Goal: Task Accomplishment & Management: Manage account settings

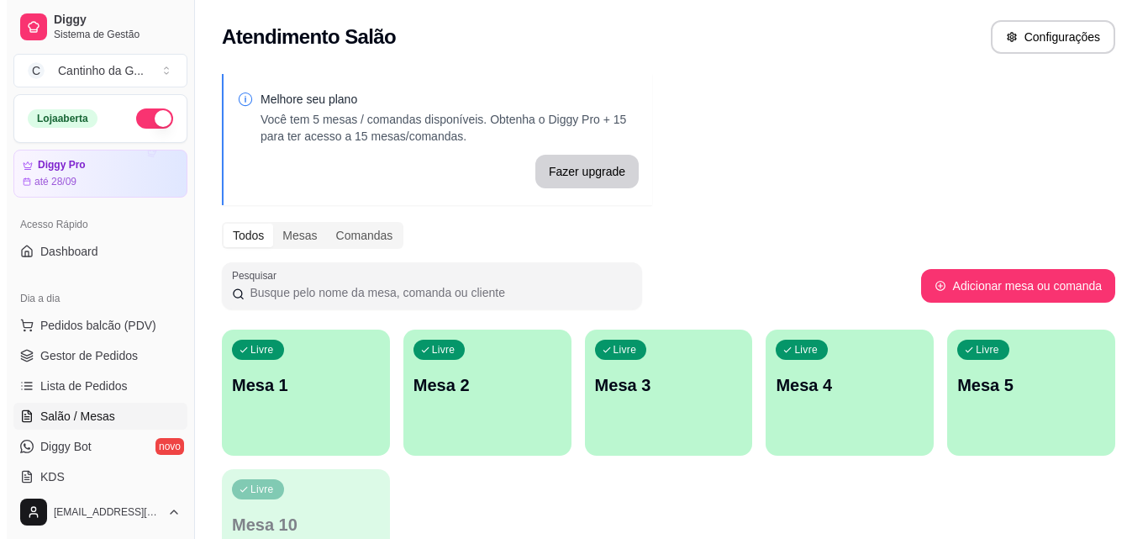
scroll to position [168, 0]
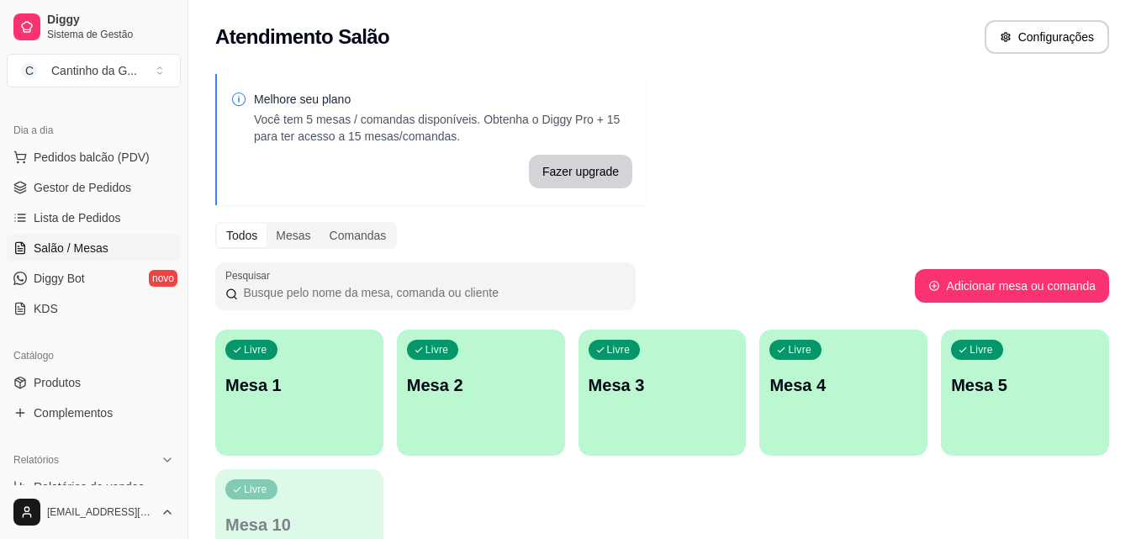
click at [271, 407] on div "Livre Mesa 1" at bounding box center [299, 382] width 168 height 106
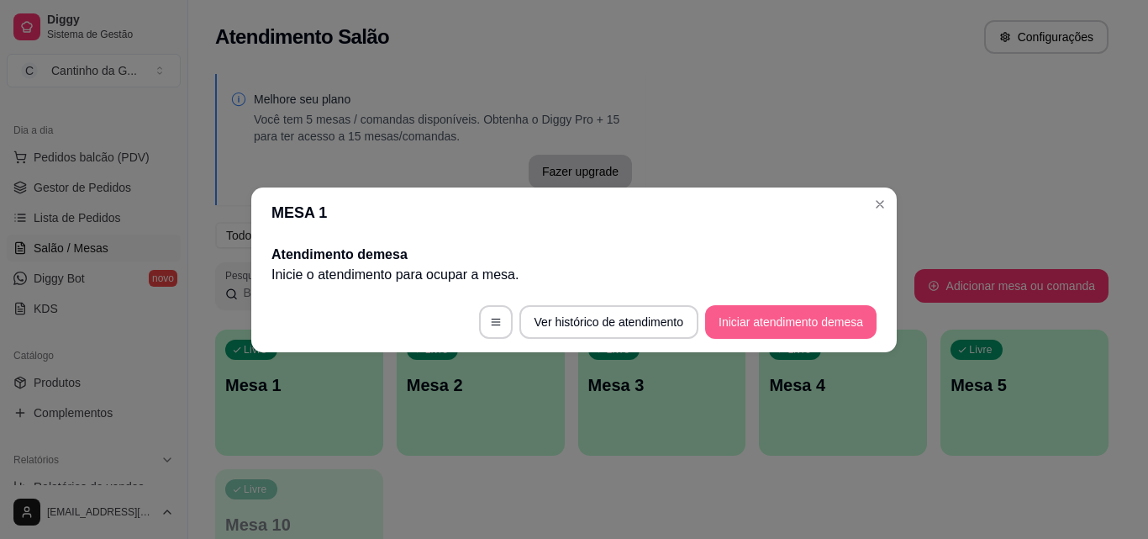
click at [767, 319] on button "Iniciar atendimento de mesa" at bounding box center [790, 322] width 171 height 34
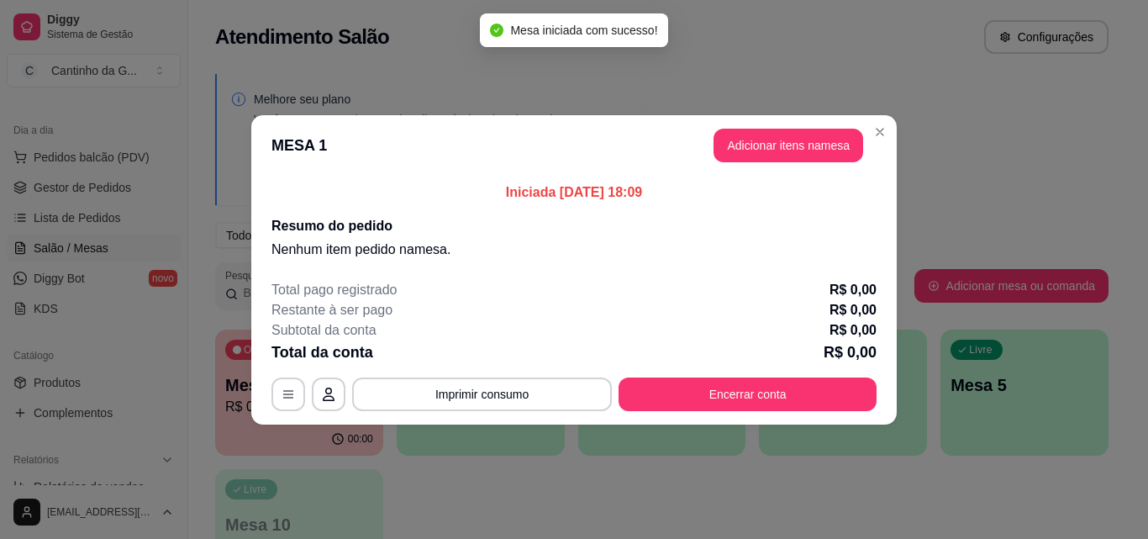
click at [733, 137] on button "Adicionar itens na mesa" at bounding box center [789, 146] width 150 height 34
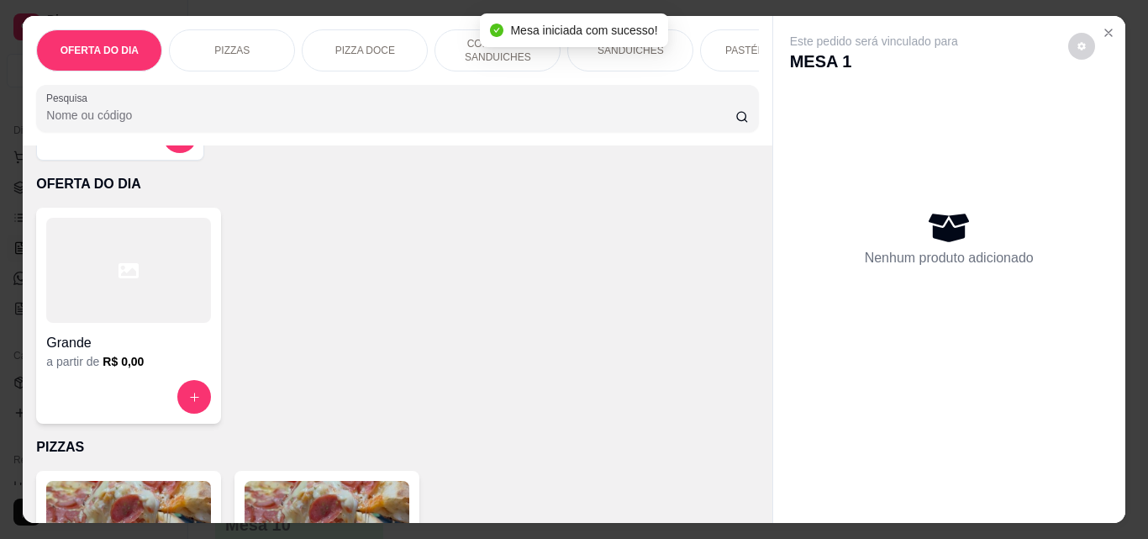
scroll to position [252, 0]
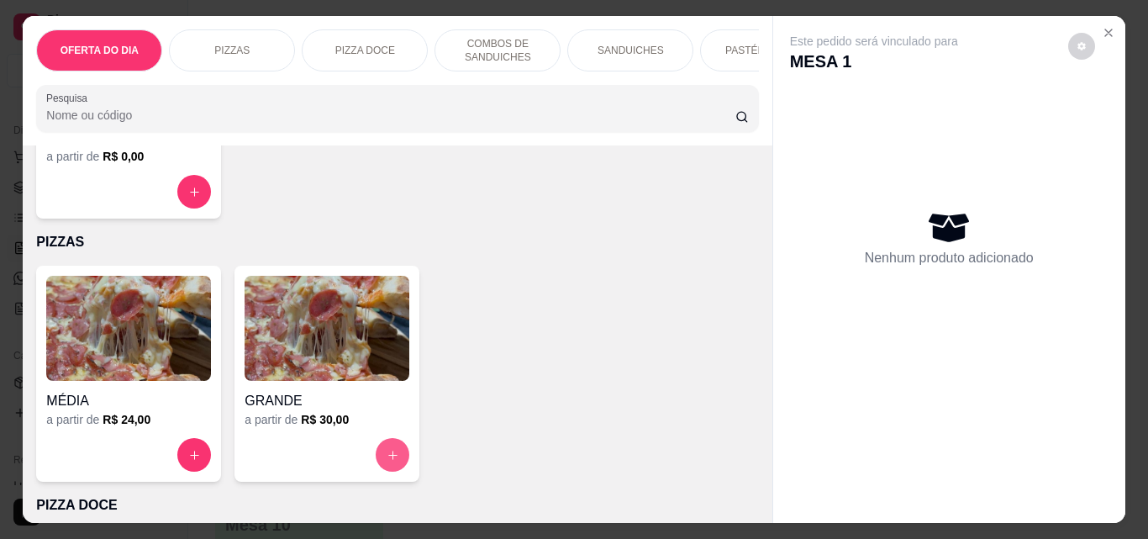
click at [387, 456] on icon "increase-product-quantity" at bounding box center [393, 455] width 13 height 13
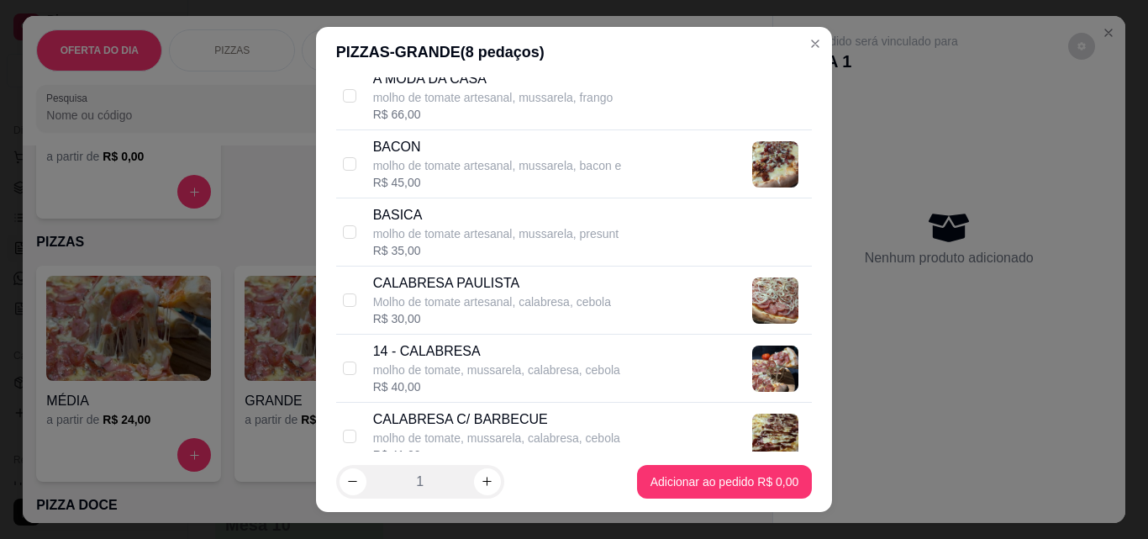
scroll to position [504, 0]
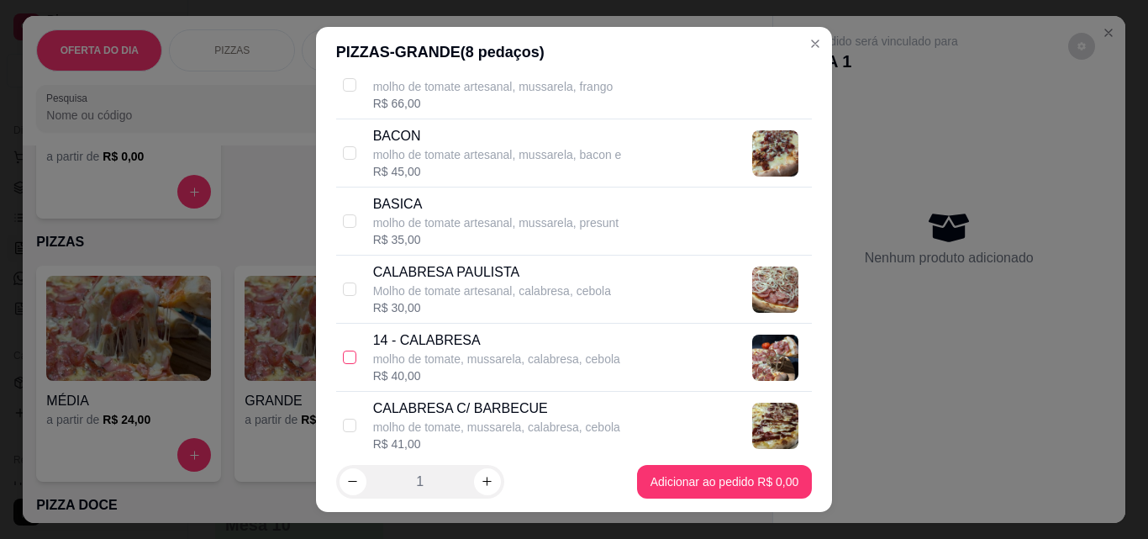
click at [346, 356] on input "checkbox" at bounding box center [349, 357] width 13 height 13
checkbox input "true"
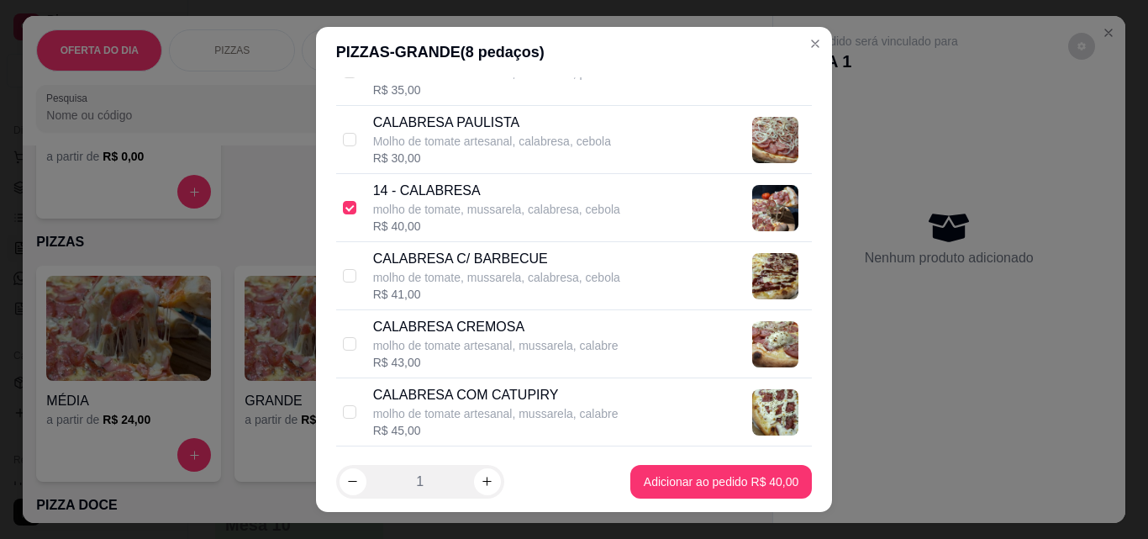
scroll to position [756, 0]
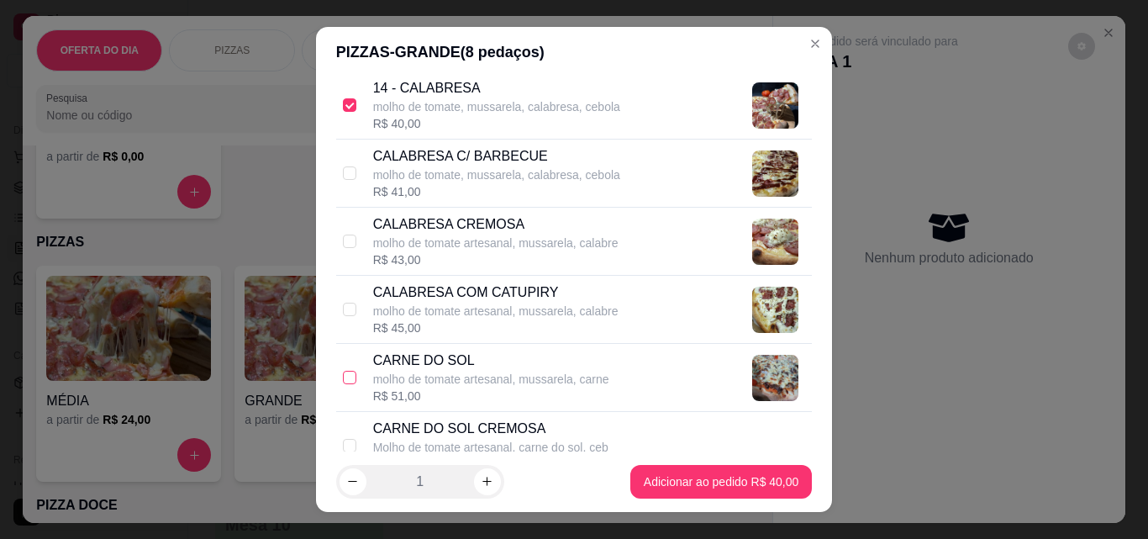
click at [343, 382] on input "checkbox" at bounding box center [349, 377] width 13 height 13
checkbox input "true"
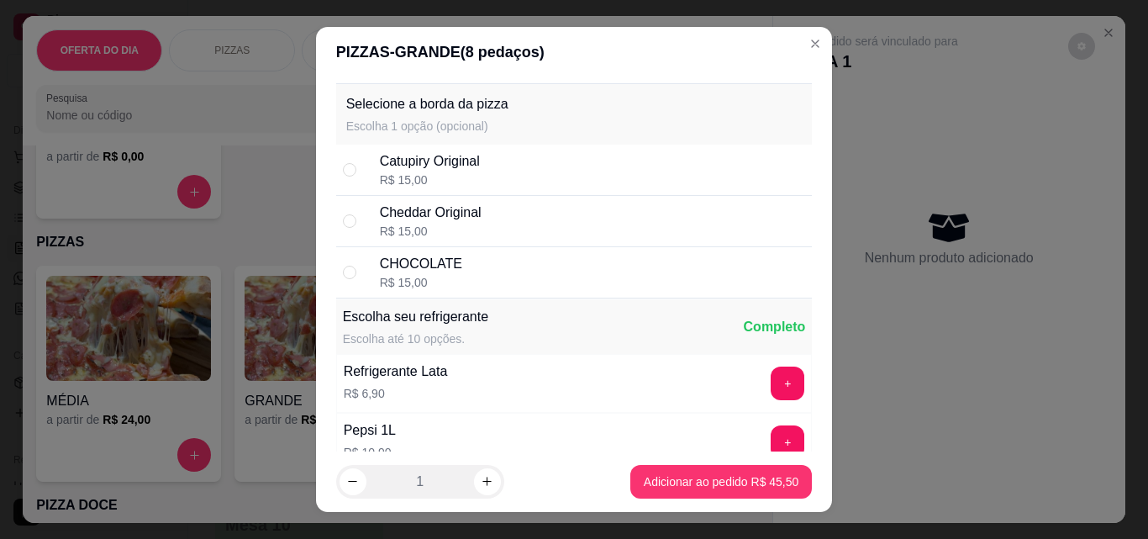
scroll to position [2269, 0]
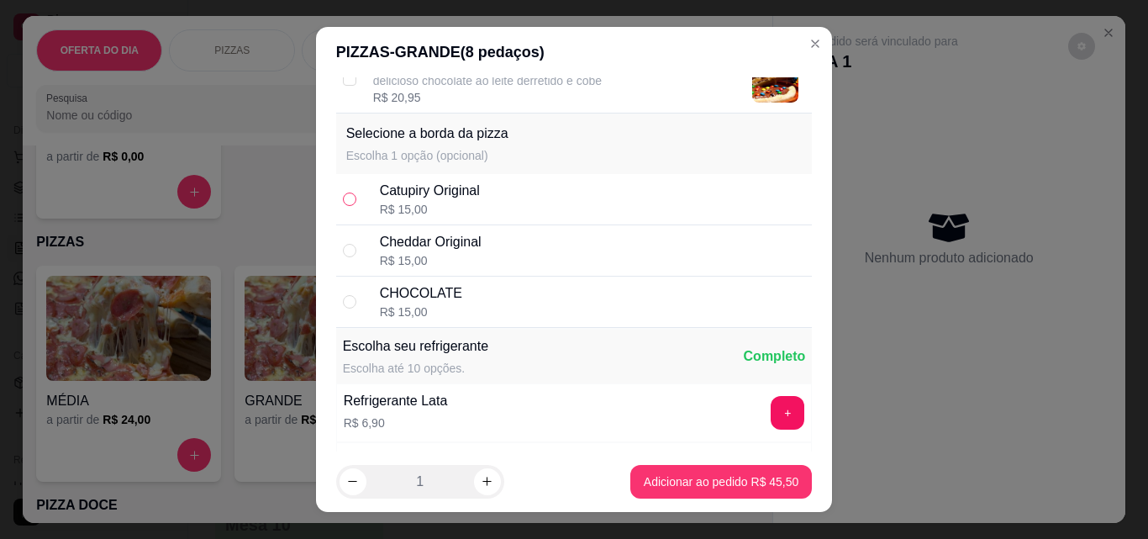
click at [343, 202] on input "radio" at bounding box center [349, 198] width 13 height 13
radio input "true"
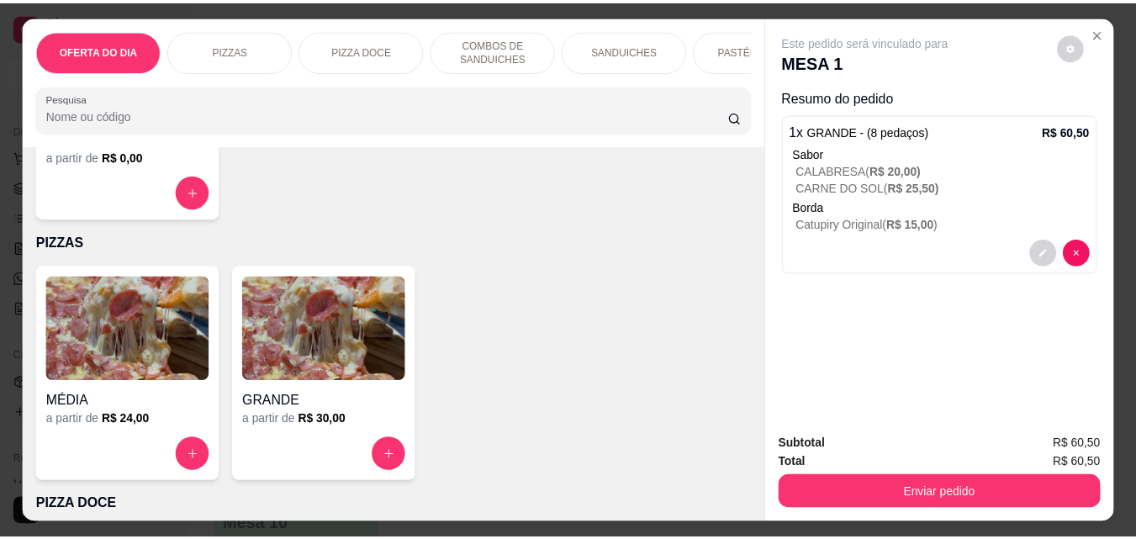
scroll to position [44, 0]
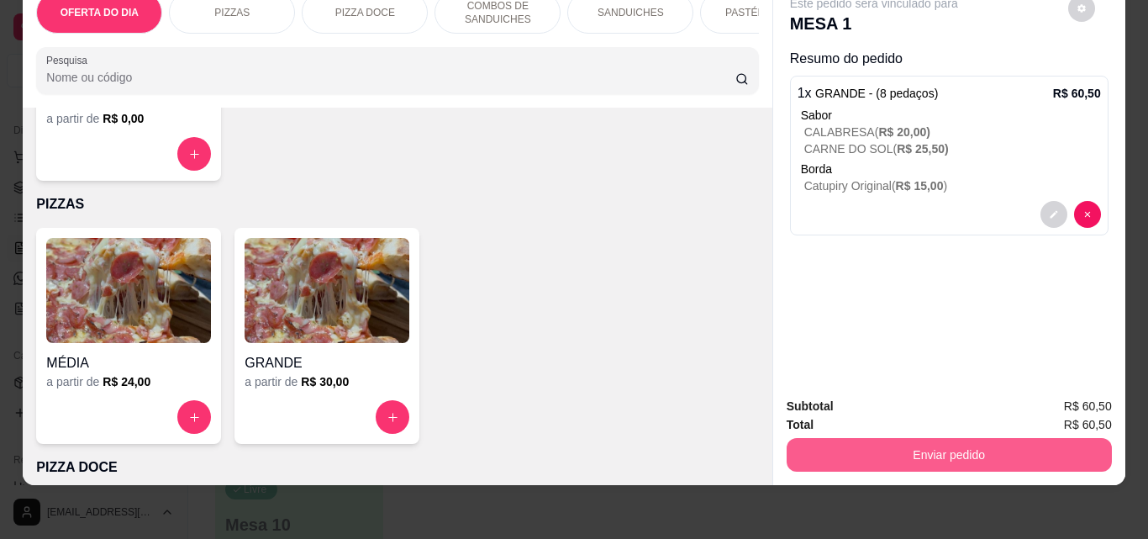
click at [932, 452] on button "Enviar pedido" at bounding box center [949, 455] width 325 height 34
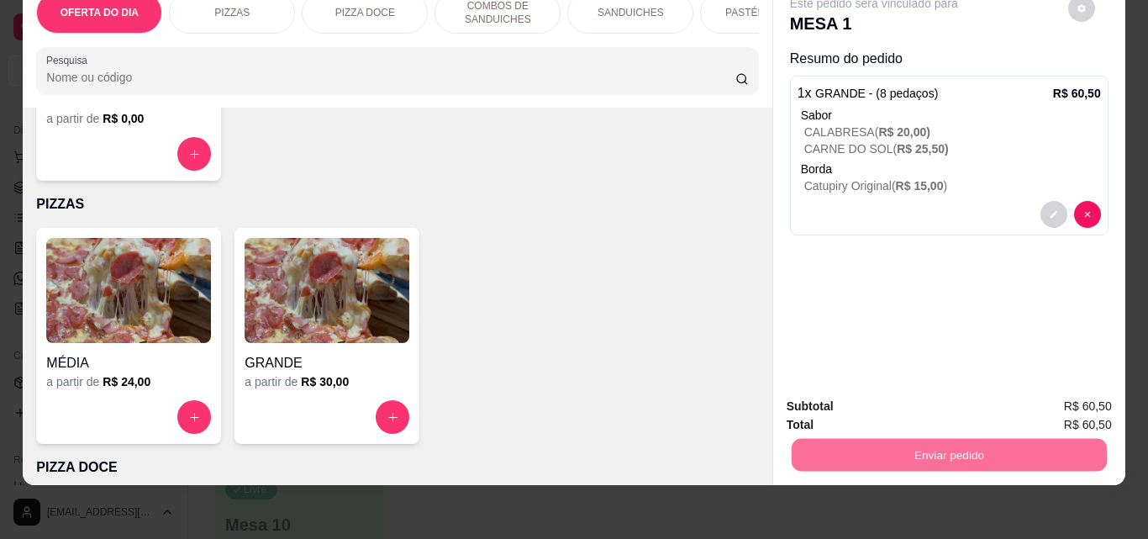
click at [862, 398] on button "Não registrar e enviar pedido" at bounding box center [893, 401] width 175 height 32
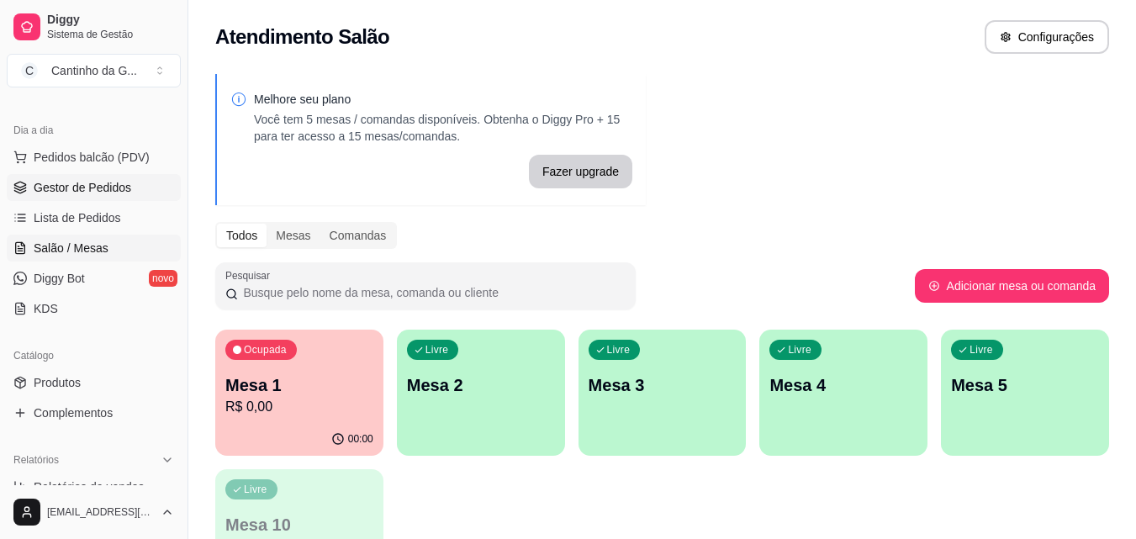
click at [77, 198] on link "Gestor de Pedidos" at bounding box center [94, 187] width 174 height 27
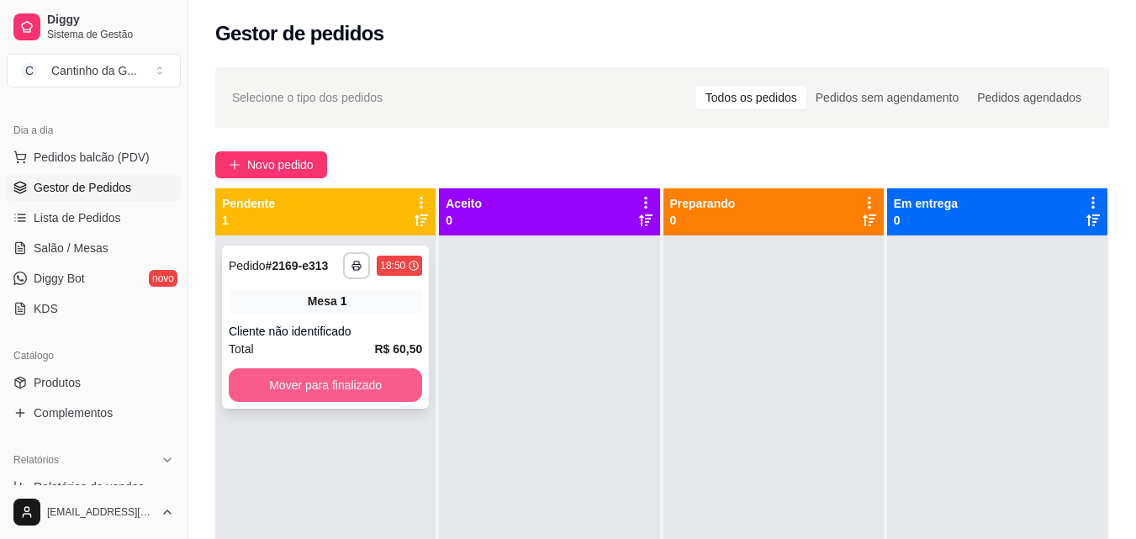
click at [325, 372] on button "Mover para finalizado" at bounding box center [325, 385] width 193 height 34
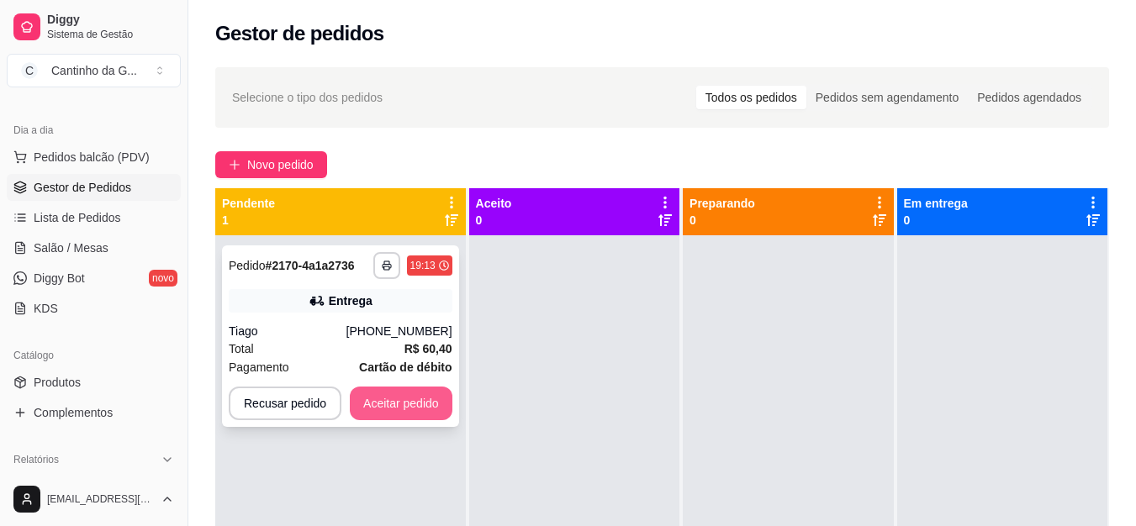
click at [406, 403] on button "Aceitar pedido" at bounding box center [401, 404] width 103 height 34
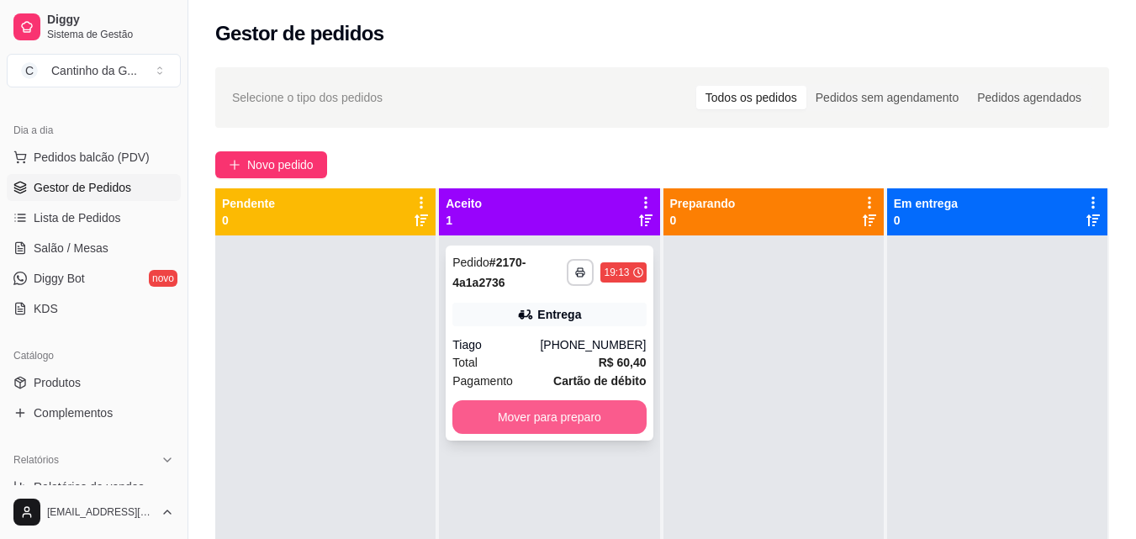
click at [550, 412] on button "Mover para preparo" at bounding box center [548, 417] width 193 height 34
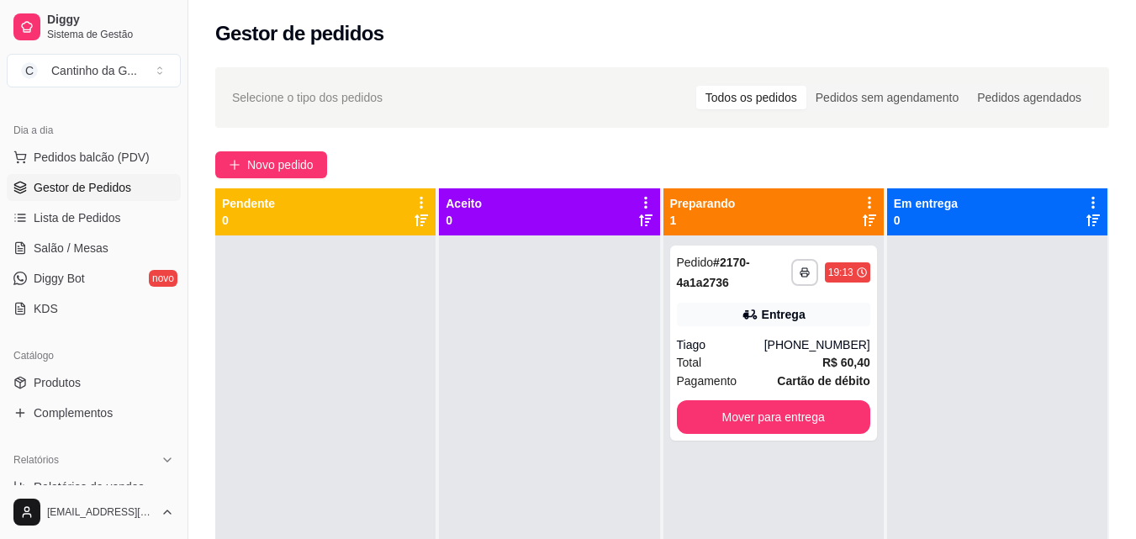
click at [596, 160] on div "Novo pedido" at bounding box center [661, 164] width 893 height 27
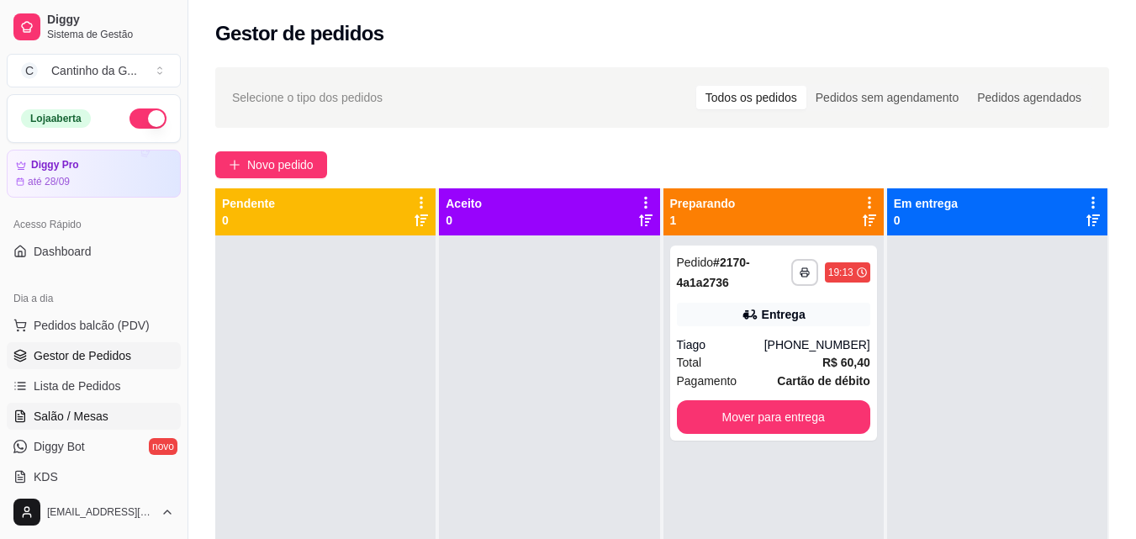
click at [108, 416] on link "Salão / Mesas" at bounding box center [94, 416] width 174 height 27
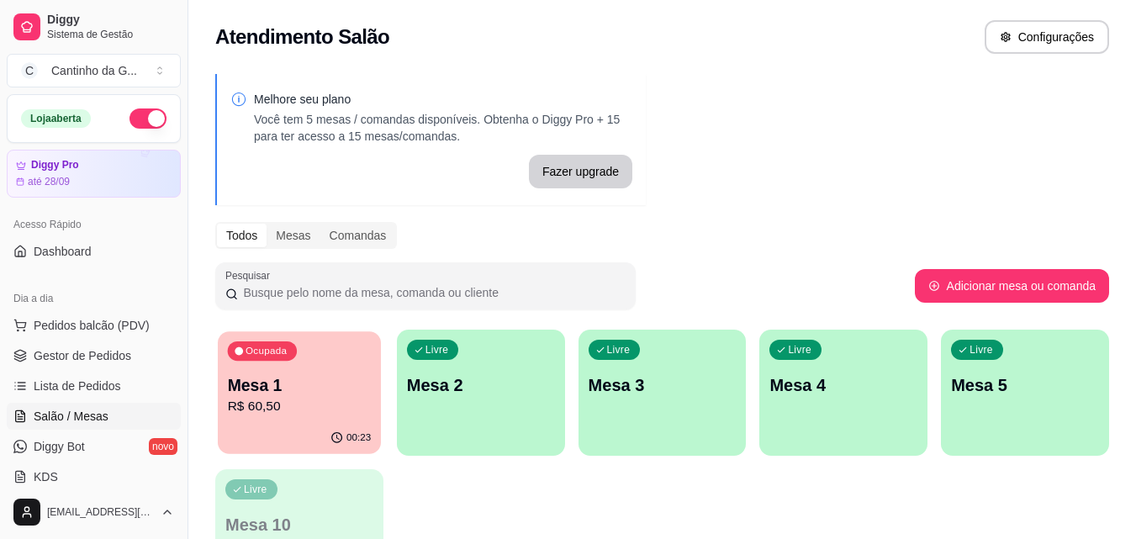
click at [313, 408] on p "R$ 60,50" at bounding box center [300, 406] width 144 height 19
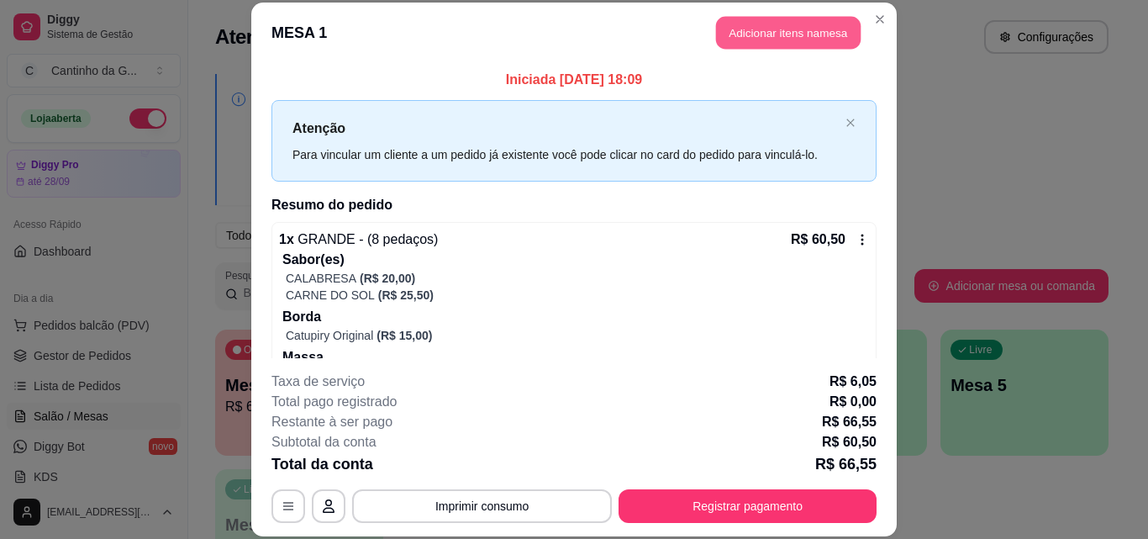
click at [782, 39] on button "Adicionar itens na mesa" at bounding box center [788, 33] width 145 height 33
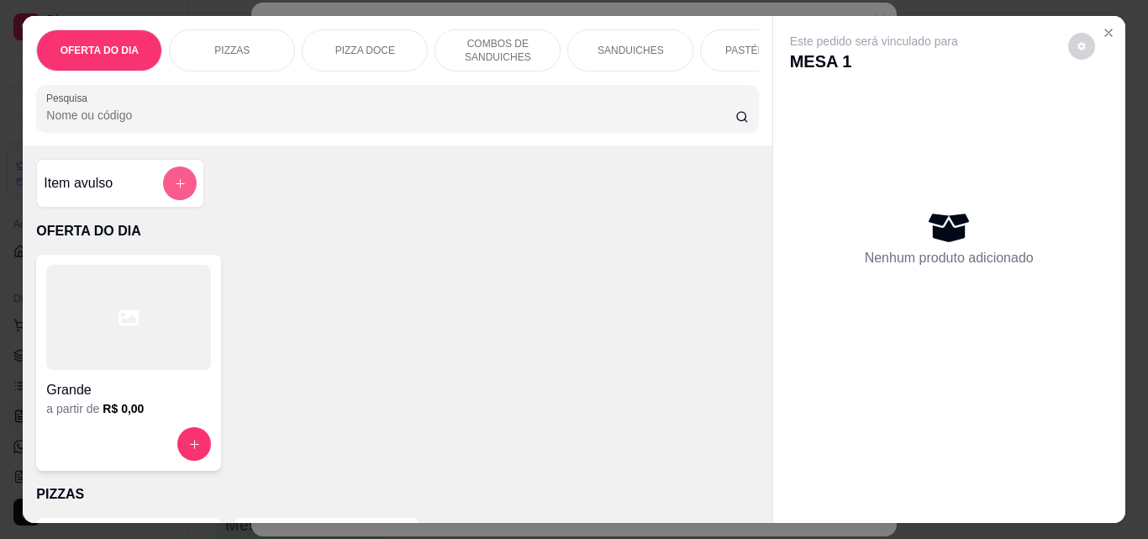
click at [174, 184] on icon "add-separate-item" at bounding box center [180, 183] width 13 height 13
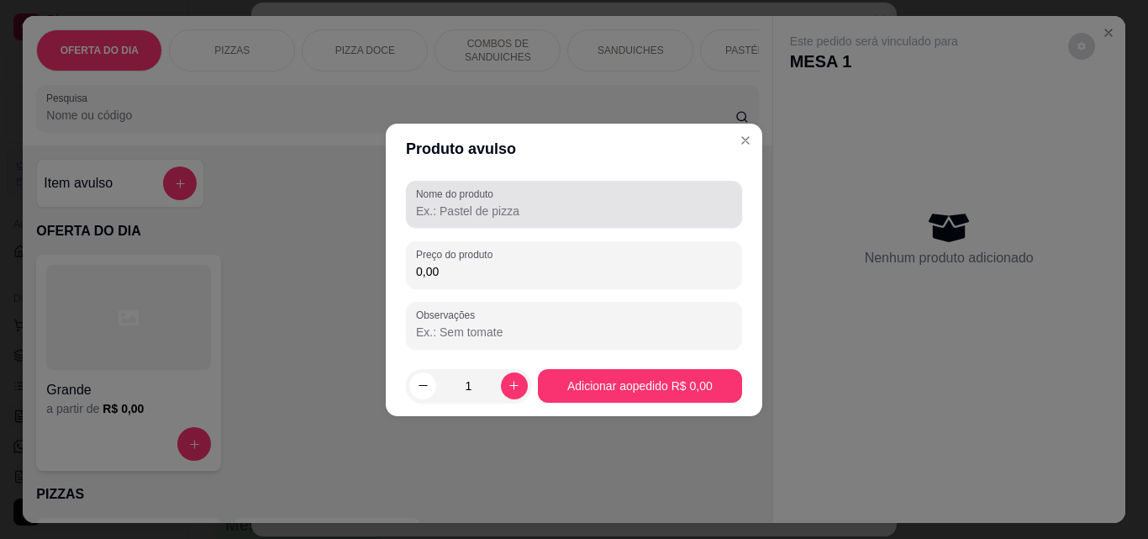
click at [477, 220] on div at bounding box center [574, 204] width 316 height 34
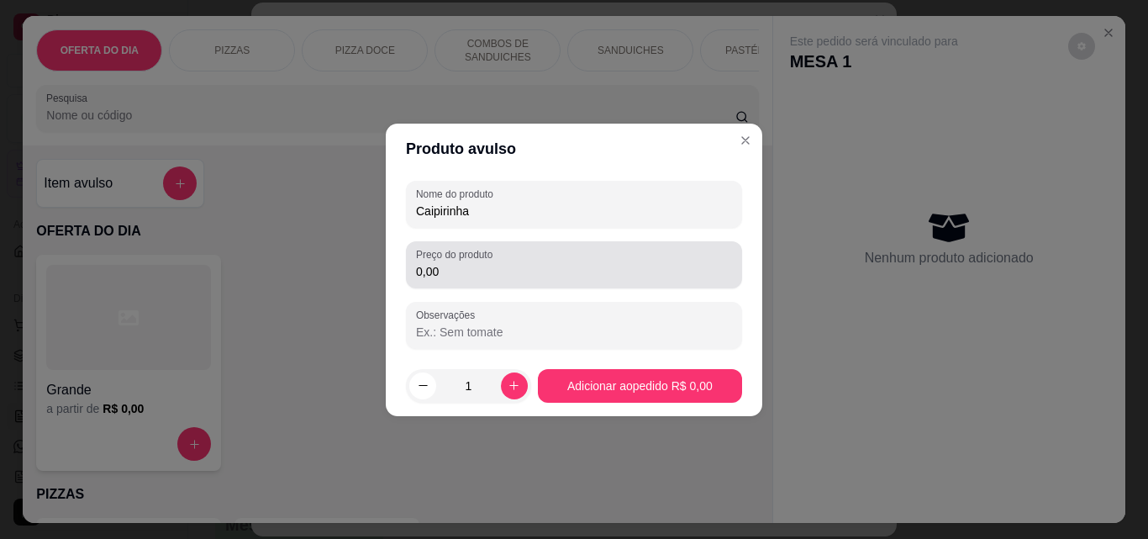
type input "Caipirinha"
click at [482, 282] on div "Preço do produto 0,00" at bounding box center [574, 264] width 336 height 47
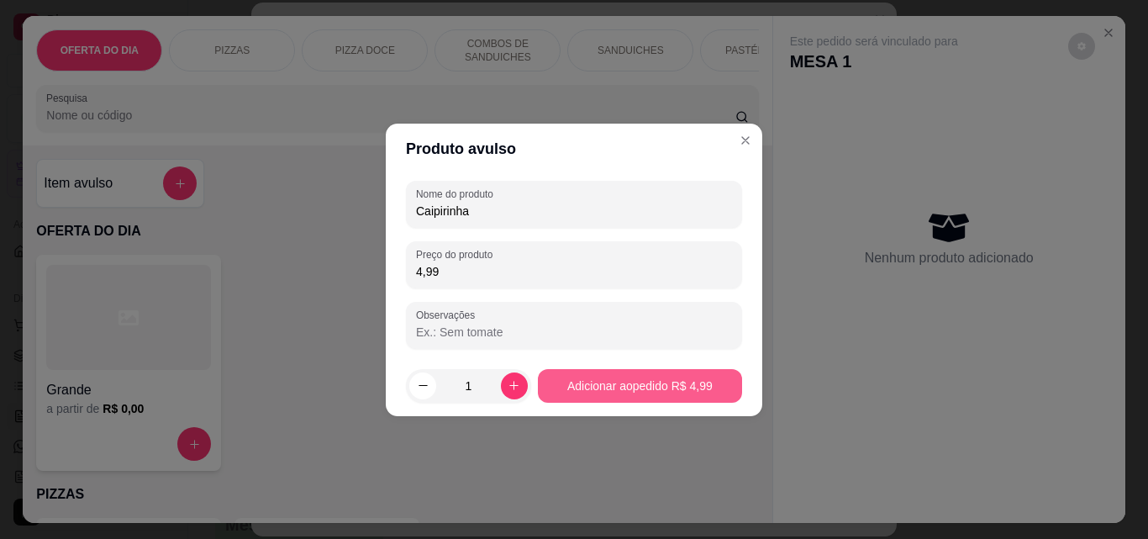
type input "4,99"
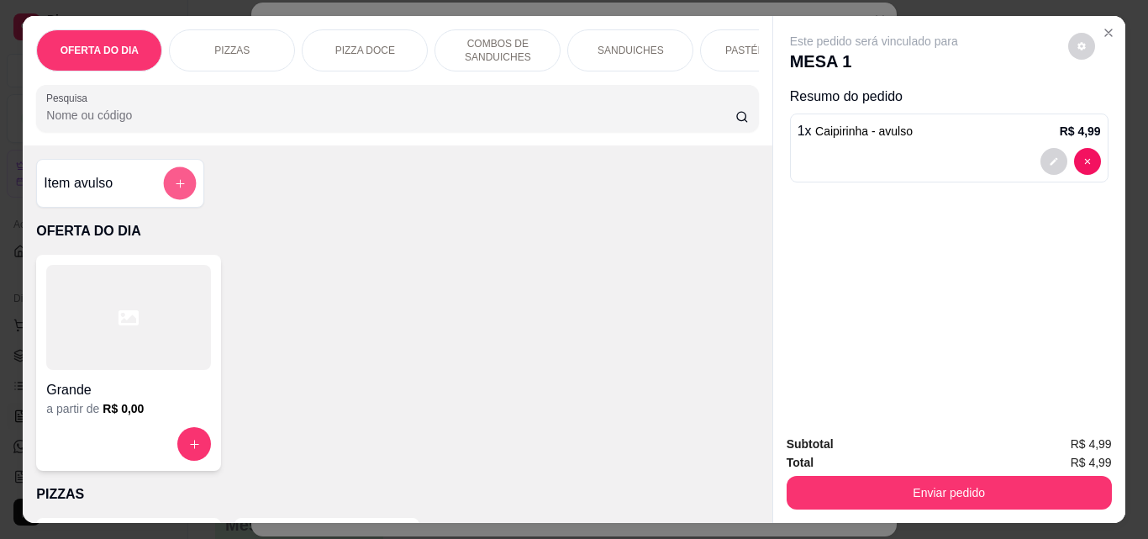
click at [181, 197] on button "add-separate-item" at bounding box center [180, 183] width 33 height 33
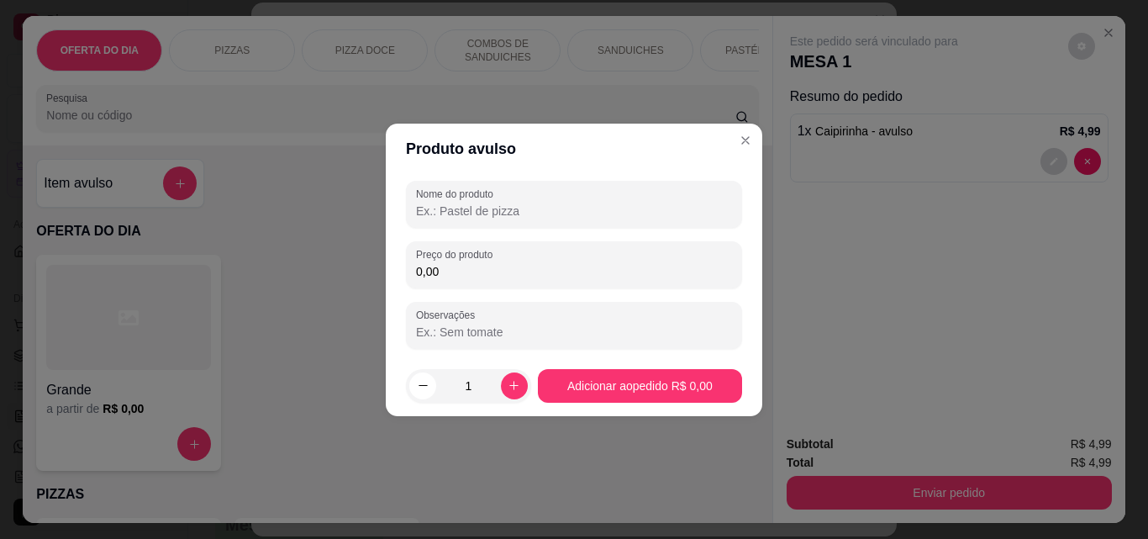
click at [455, 206] on input "Nome do produto" at bounding box center [574, 211] width 316 height 17
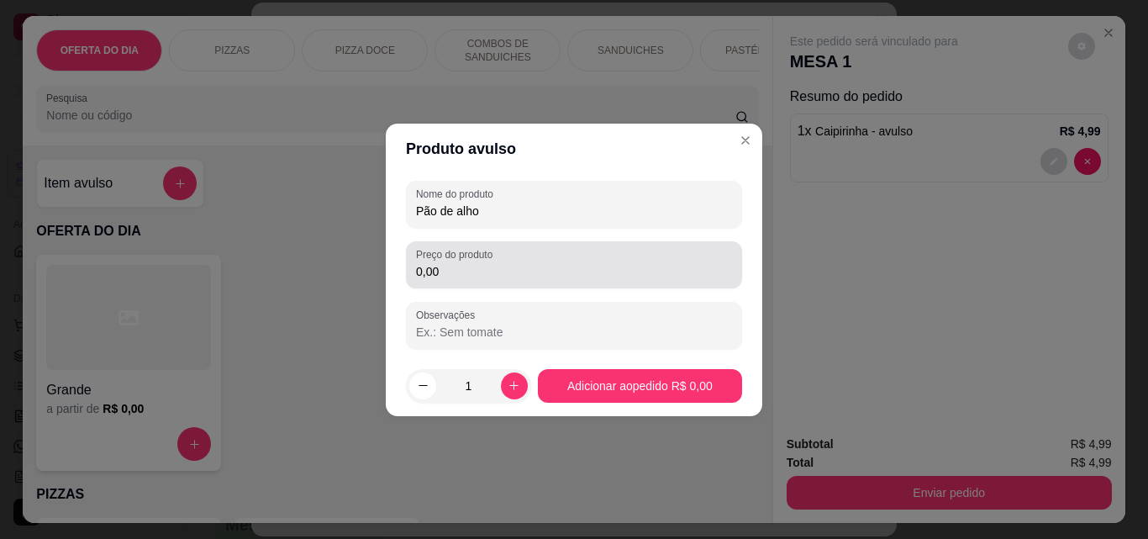
type input "Pão de alho"
click at [604, 269] on input "0,00" at bounding box center [574, 271] width 316 height 17
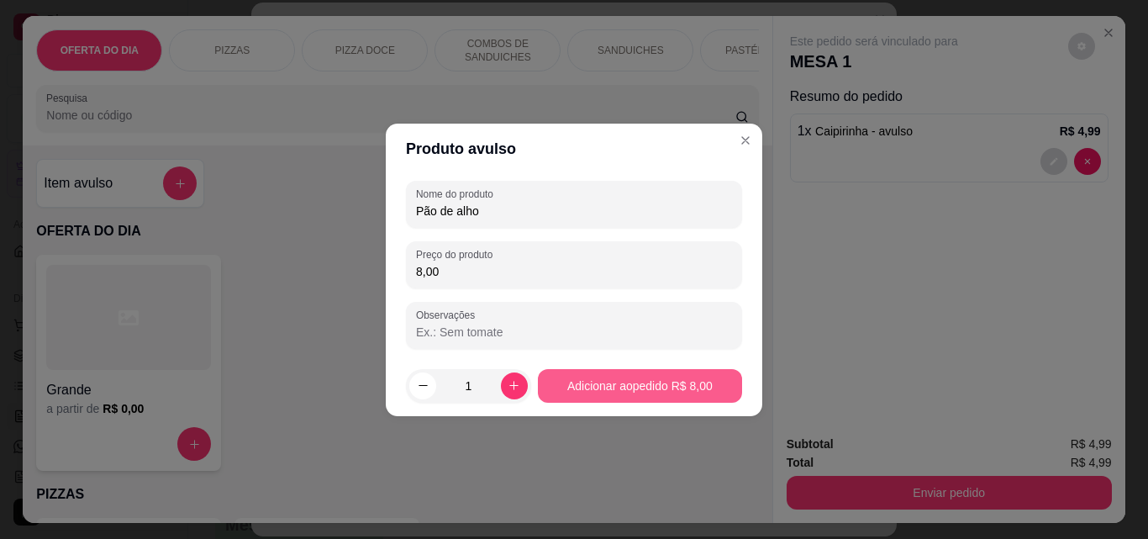
type input "8,00"
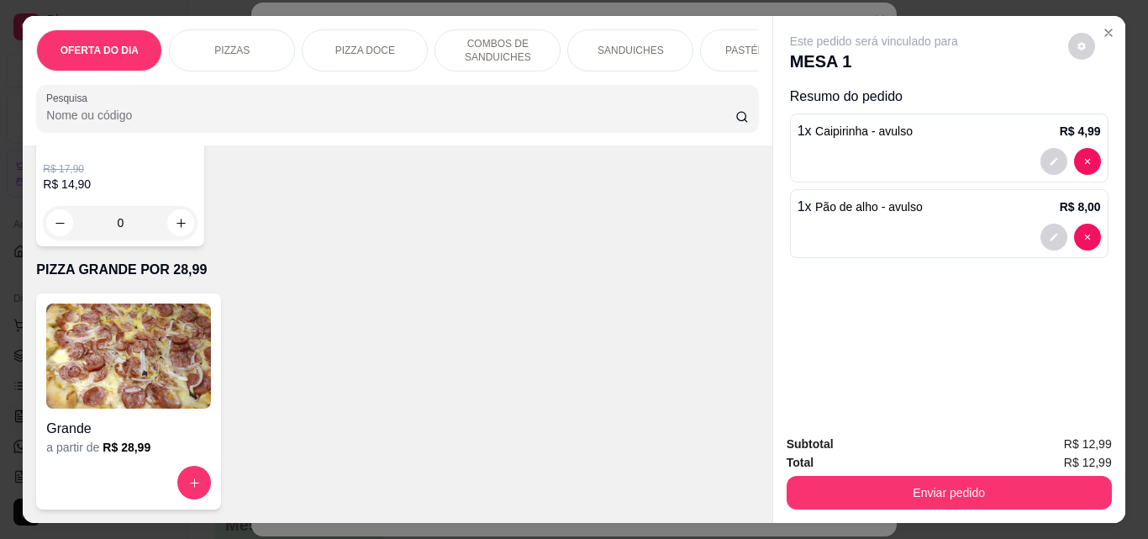
scroll to position [4539, 0]
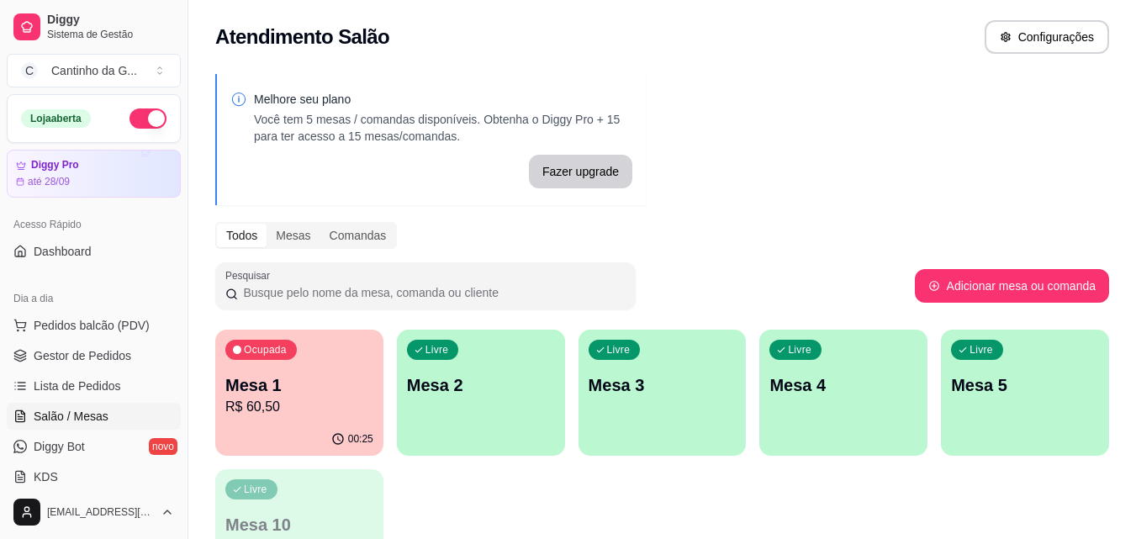
click at [314, 382] on p "Mesa 1" at bounding box center [299, 385] width 148 height 24
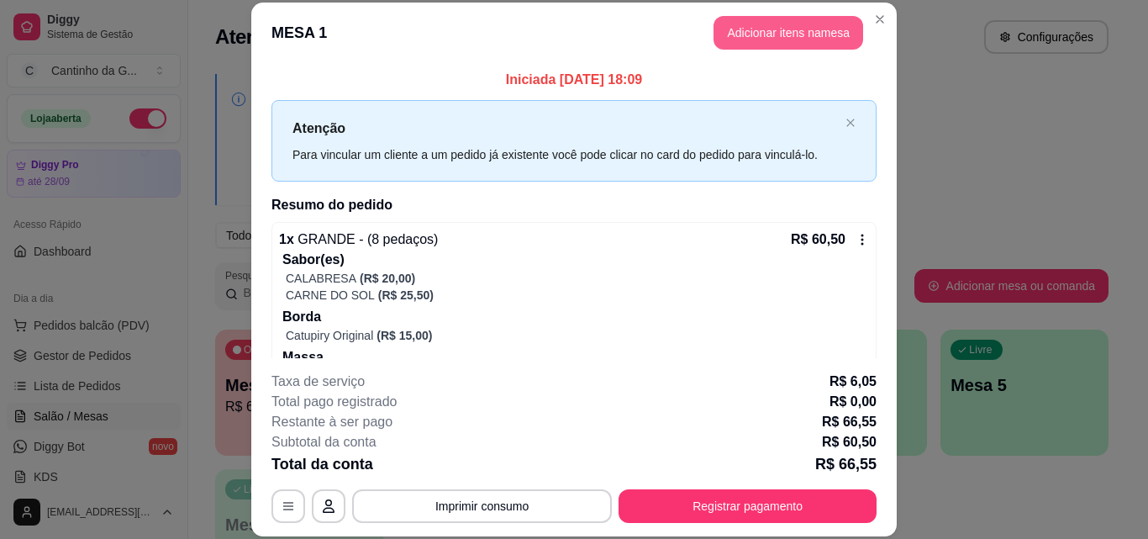
click at [737, 34] on button "Adicionar itens na mesa" at bounding box center [789, 33] width 150 height 34
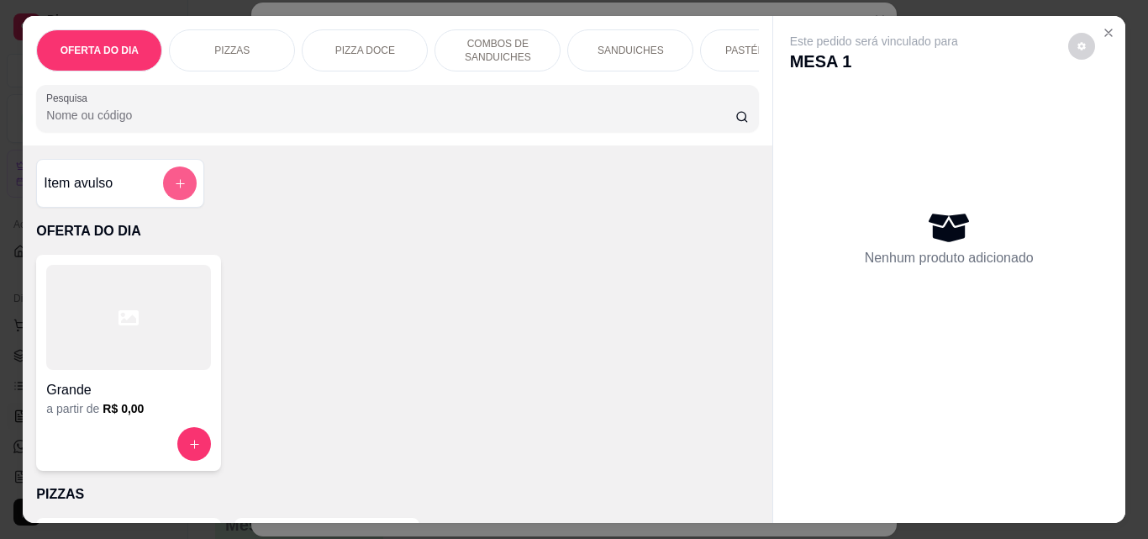
click at [177, 188] on icon "add-separate-item" at bounding box center [180, 183] width 9 height 9
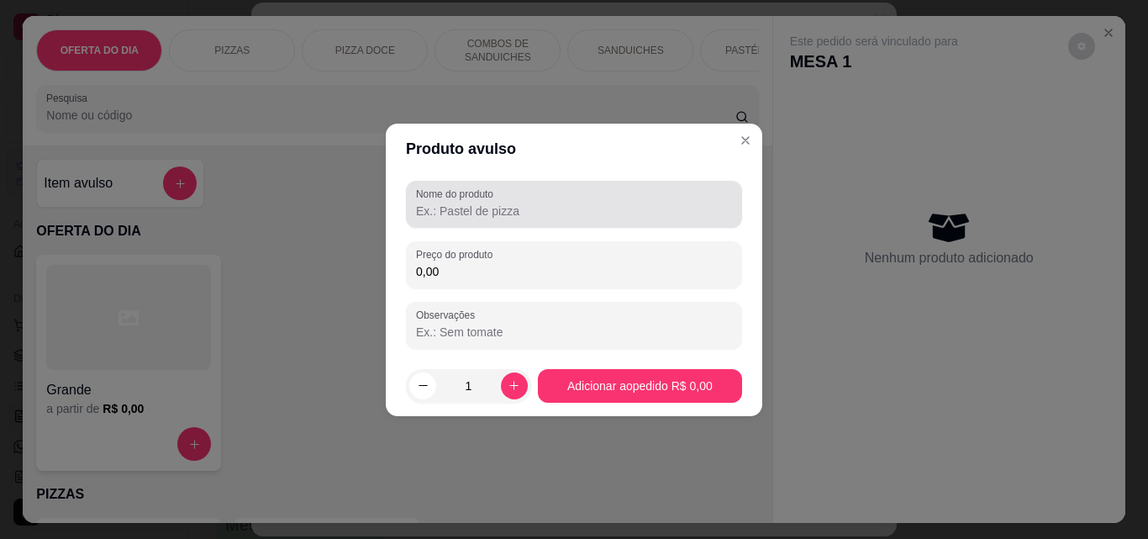
click at [568, 213] on input "Nome do produto" at bounding box center [574, 211] width 316 height 17
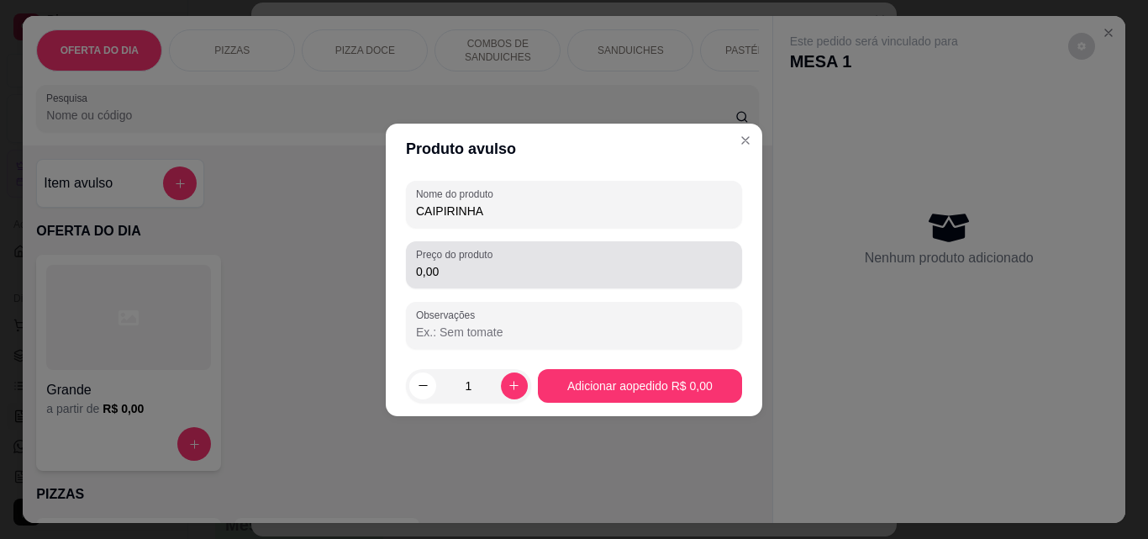
type input "CAIPIRINHA"
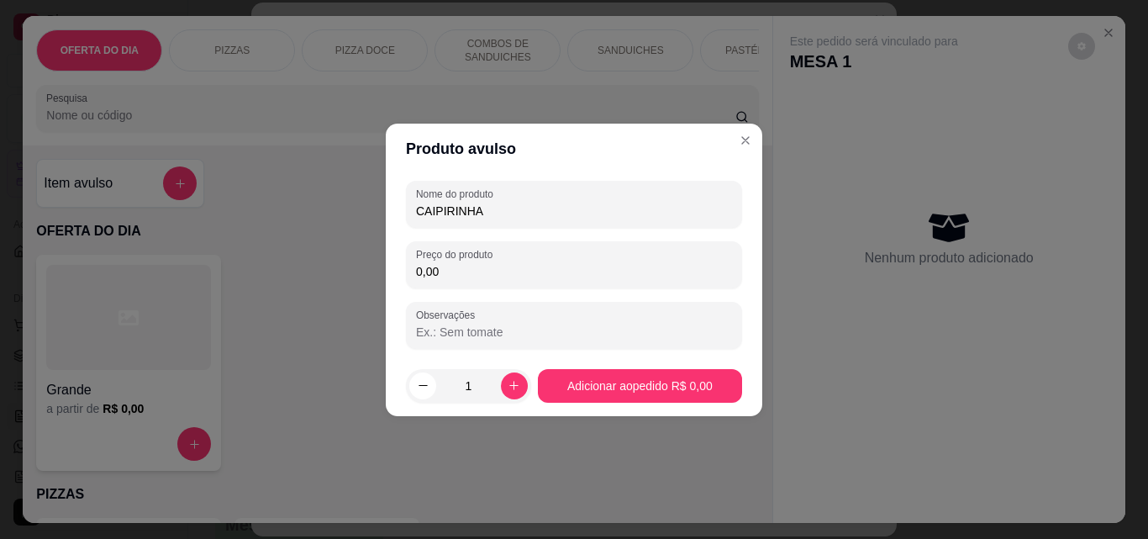
click at [515, 275] on input "0,00" at bounding box center [574, 271] width 316 height 17
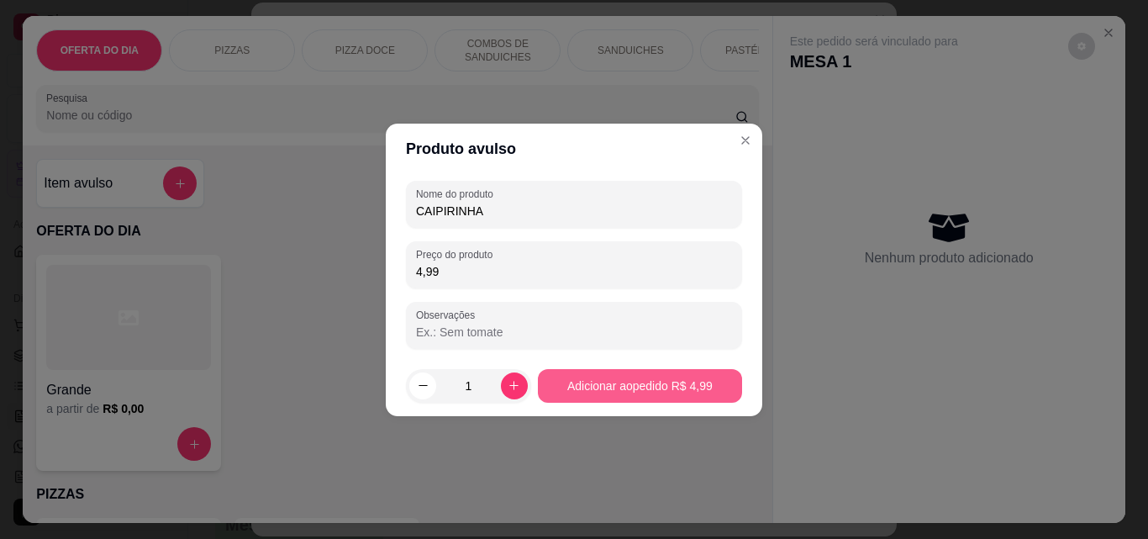
type input "4,99"
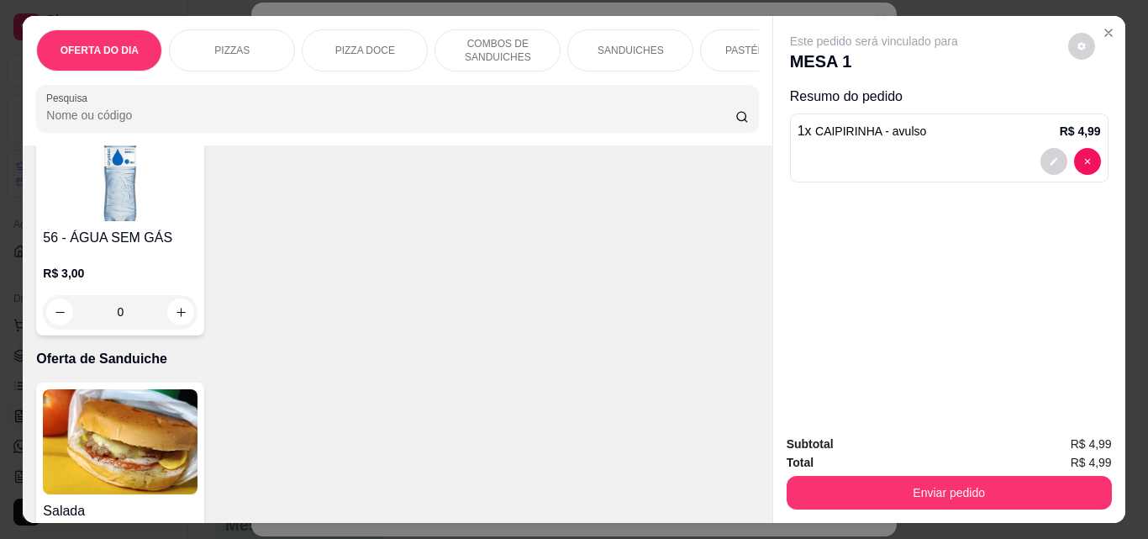
scroll to position [4455, 0]
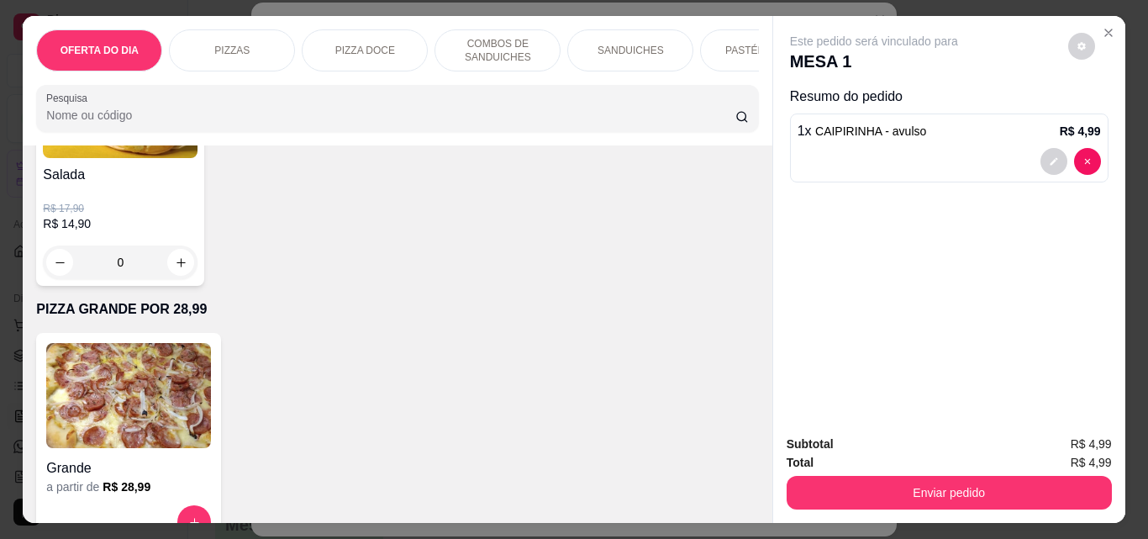
type input "1"
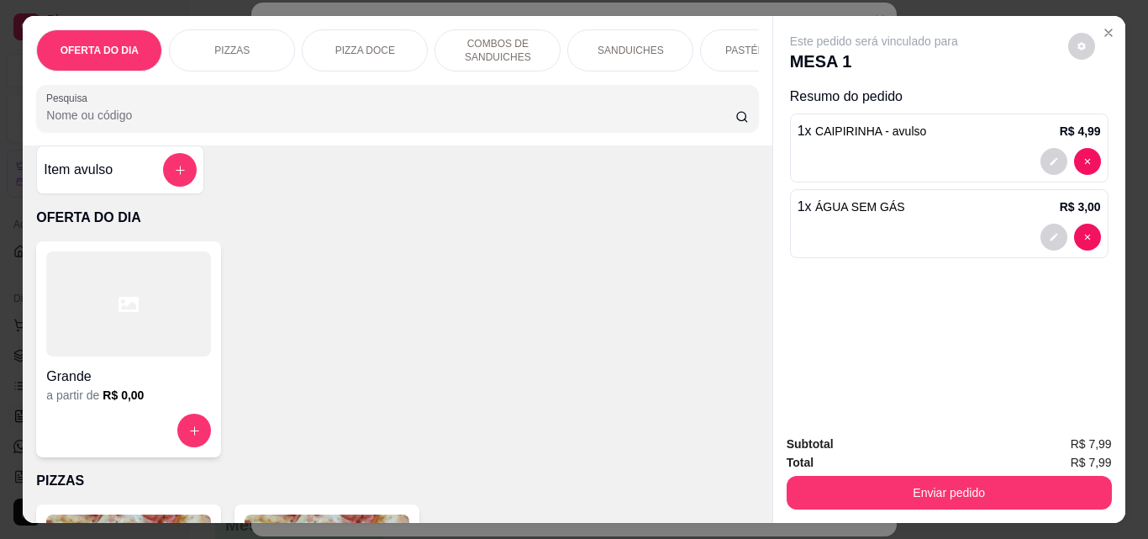
scroll to position [0, 0]
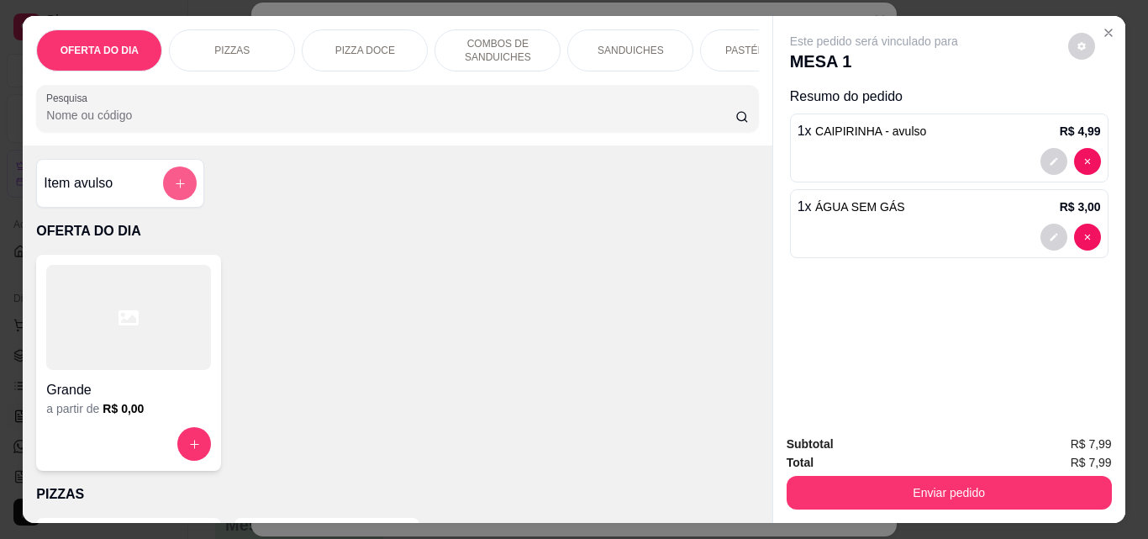
click at [183, 197] on button "add-separate-item" at bounding box center [180, 183] width 34 height 34
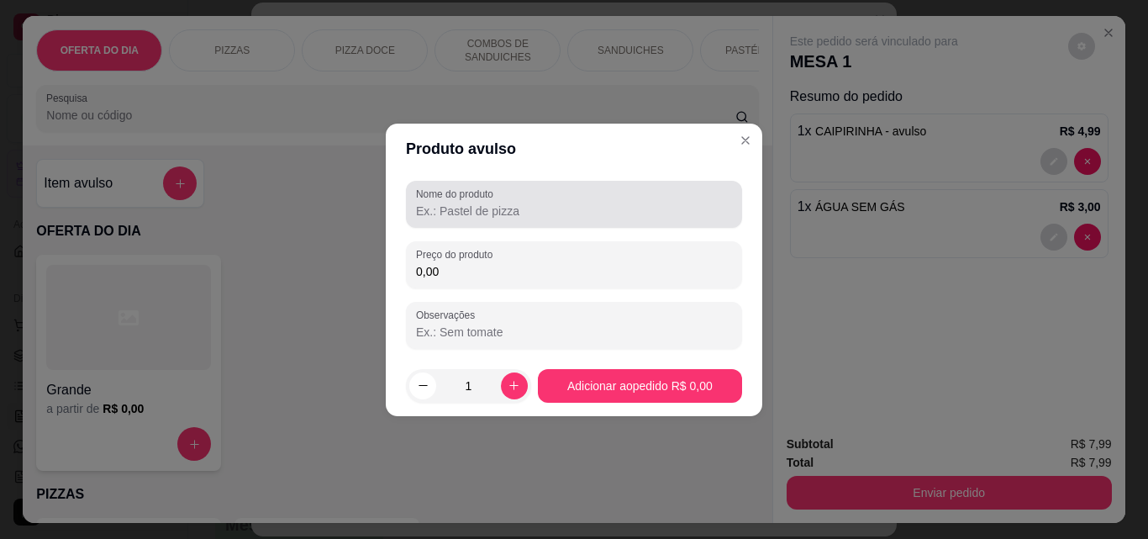
click at [560, 222] on div "Nome do produto" at bounding box center [574, 204] width 336 height 47
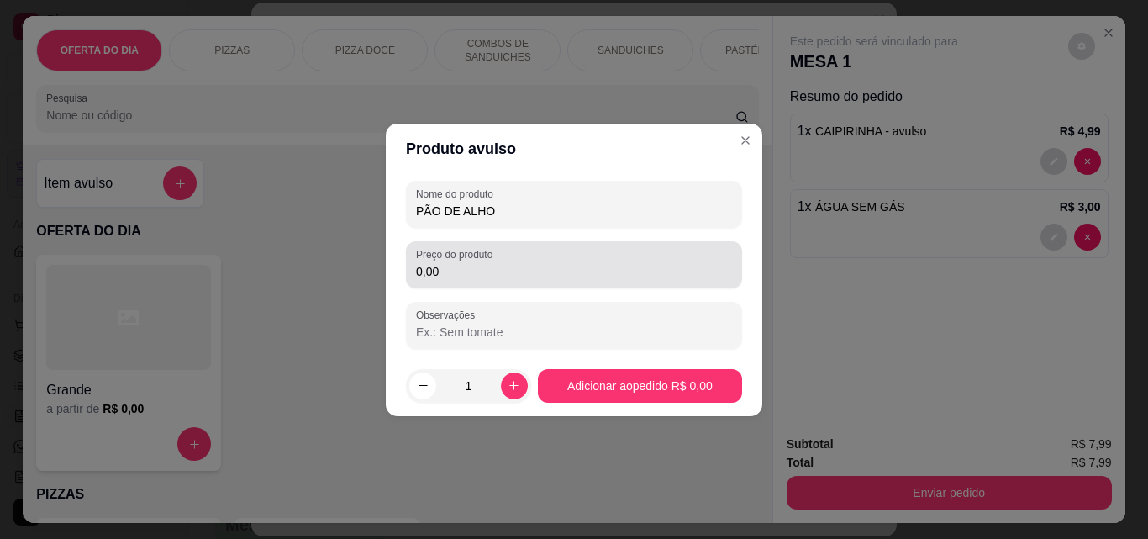
type input "PÃO DE ALHO"
click at [532, 266] on input "0,00" at bounding box center [574, 271] width 316 height 17
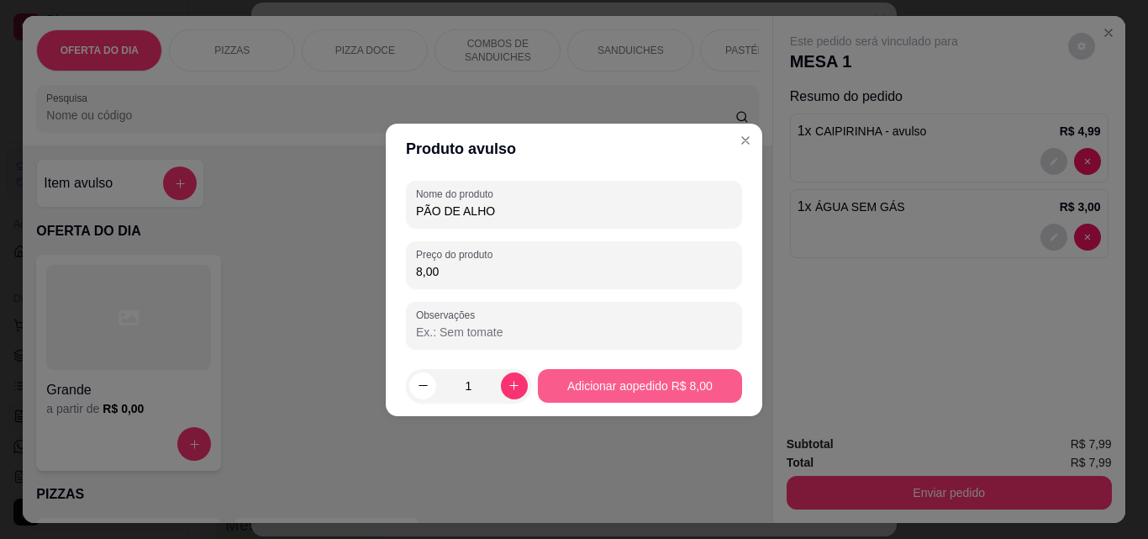
type input "8,00"
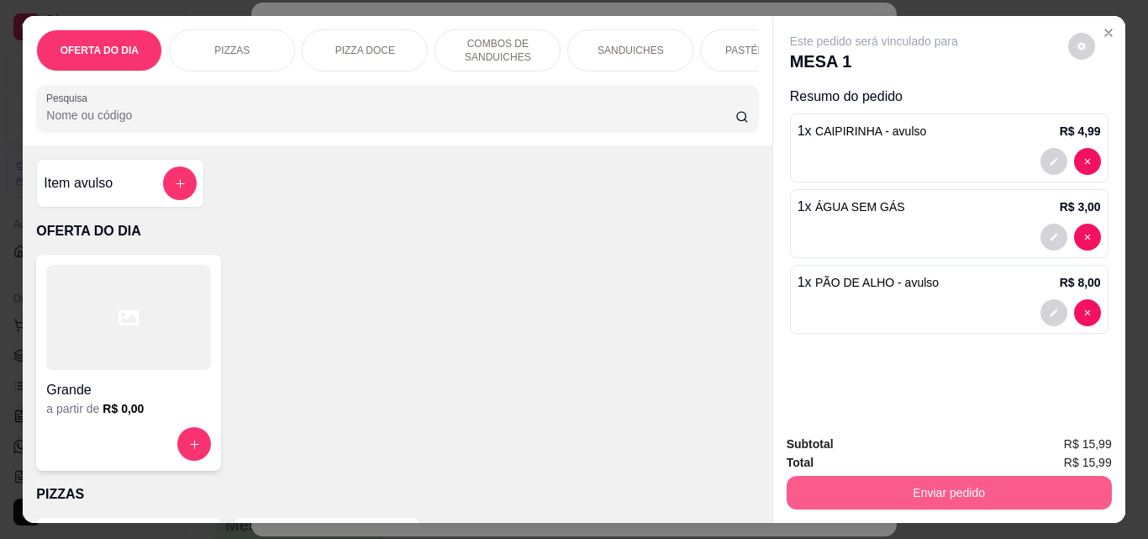
click at [941, 486] on button "Enviar pedido" at bounding box center [949, 493] width 325 height 34
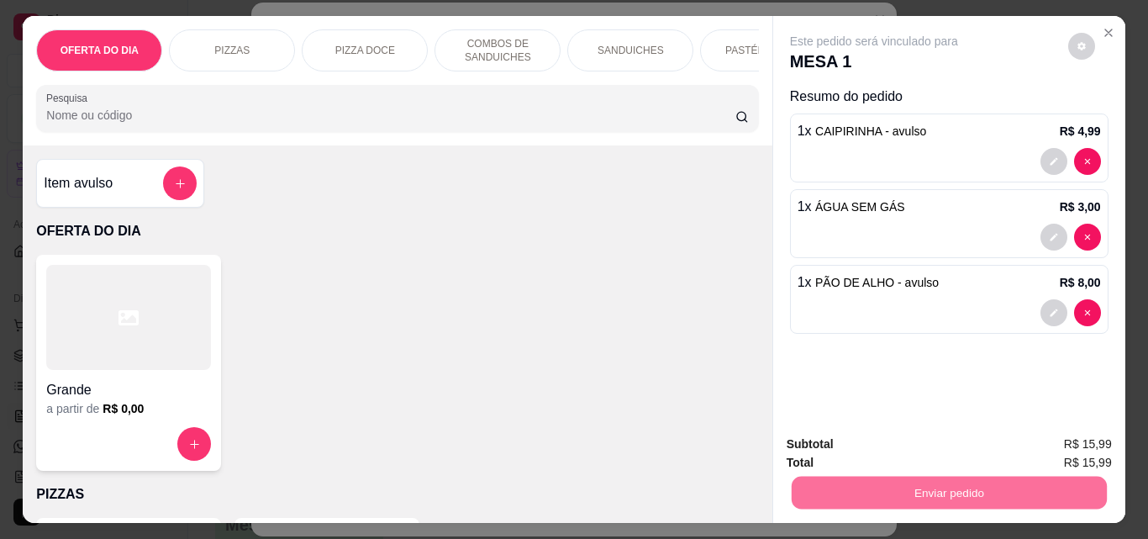
click at [915, 443] on button "Não registrar e enviar pedido" at bounding box center [894, 444] width 170 height 31
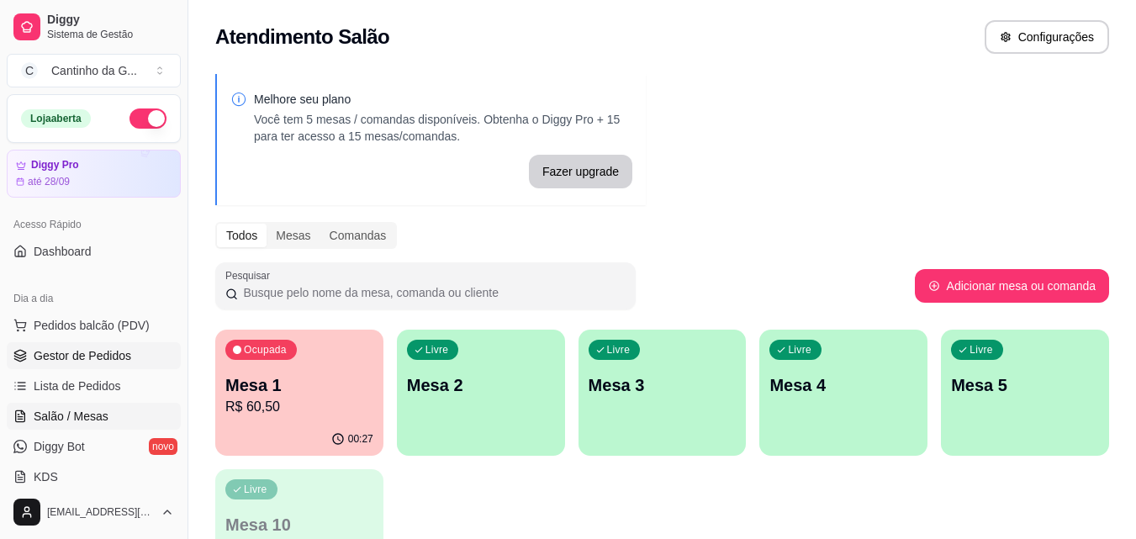
click at [64, 354] on span "Gestor de Pedidos" at bounding box center [83, 355] width 98 height 17
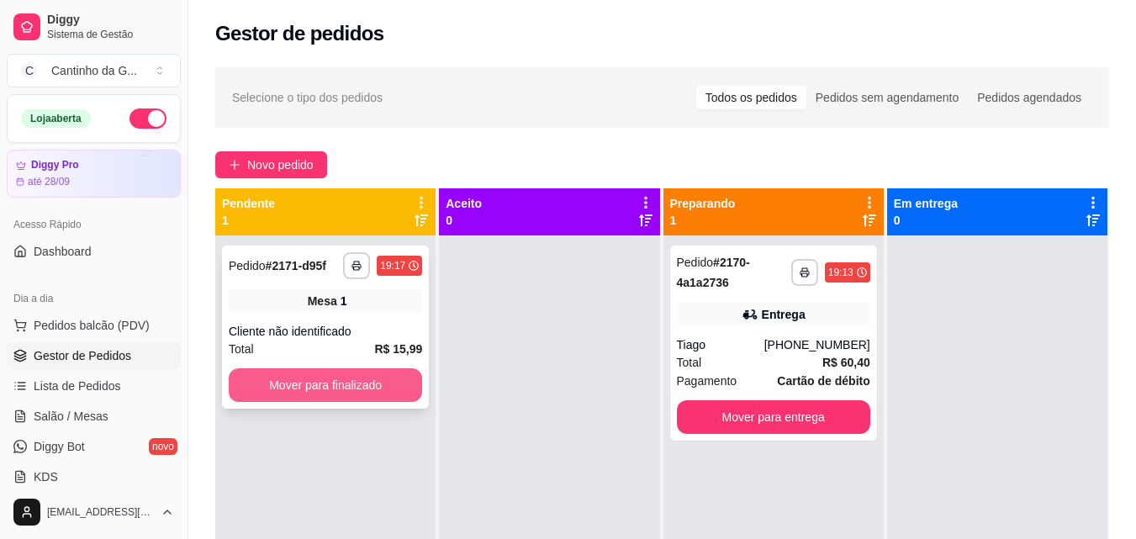
click at [356, 378] on button "Mover para finalizado" at bounding box center [325, 385] width 193 height 34
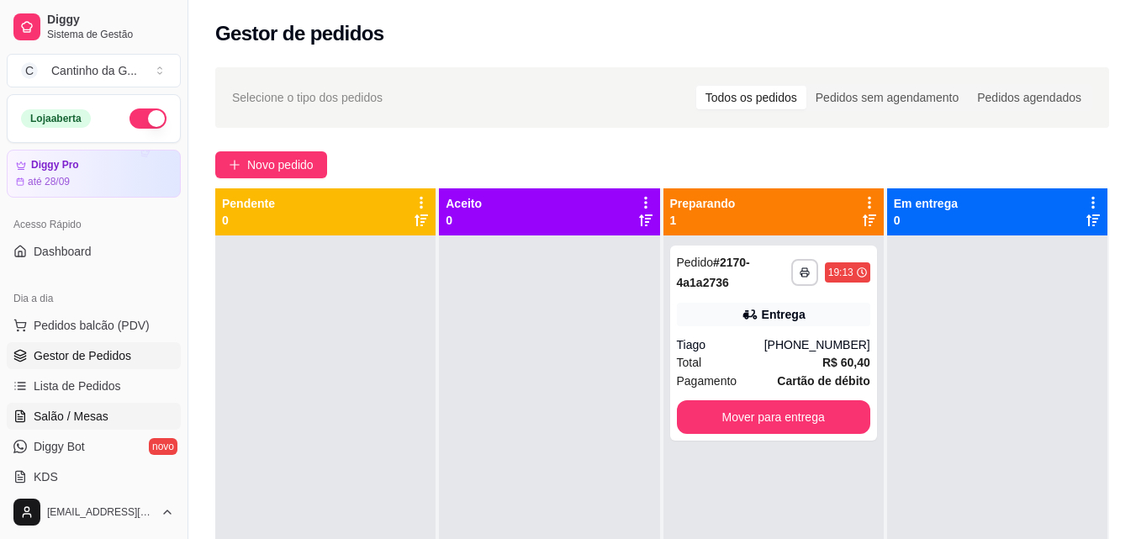
click at [98, 414] on span "Salão / Mesas" at bounding box center [71, 416] width 75 height 17
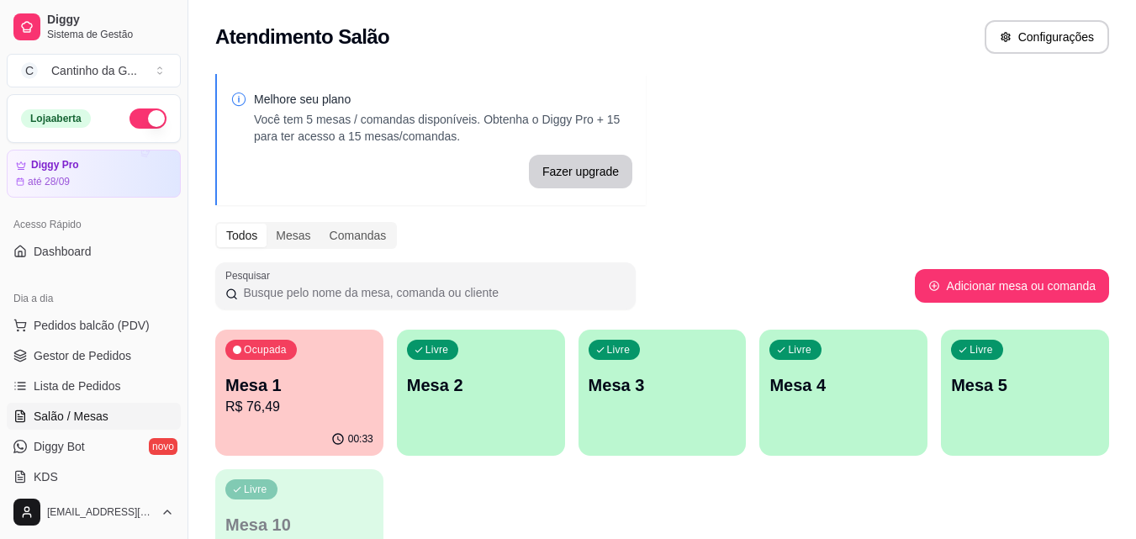
click at [259, 409] on p "R$ 76,49" at bounding box center [299, 407] width 148 height 20
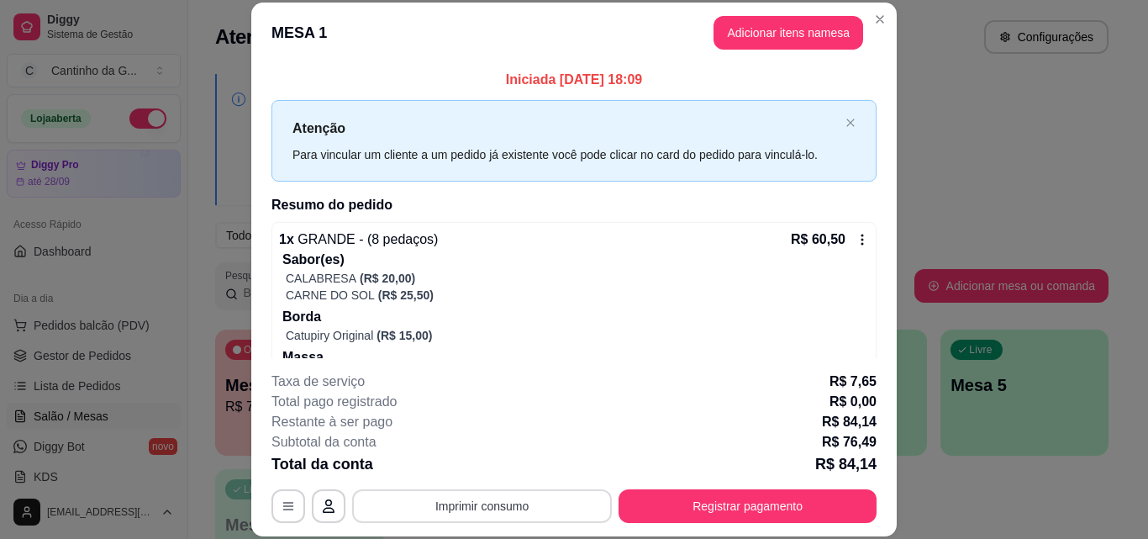
click at [535, 499] on button "Imprimir consumo" at bounding box center [482, 506] width 260 height 34
click at [519, 466] on button "IMPRESSORA" at bounding box center [481, 471] width 98 height 22
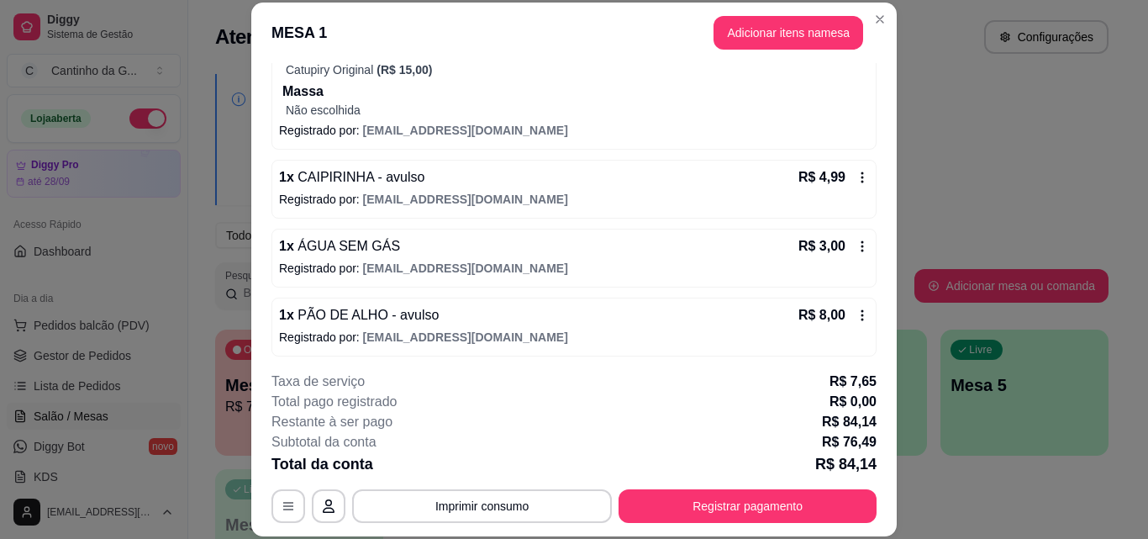
scroll to position [271, 0]
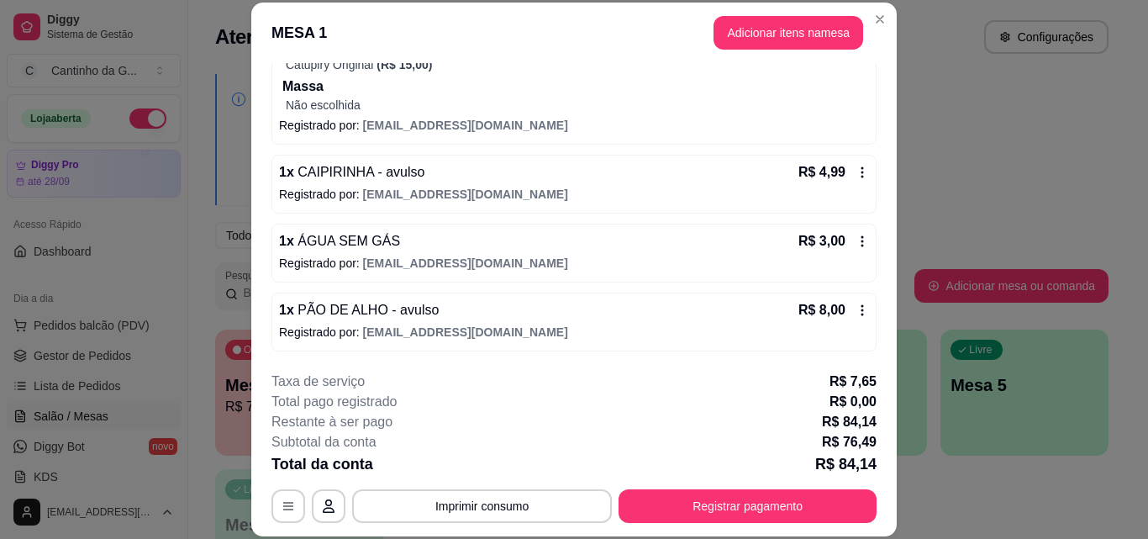
click at [856, 170] on icon at bounding box center [862, 172] width 13 height 13
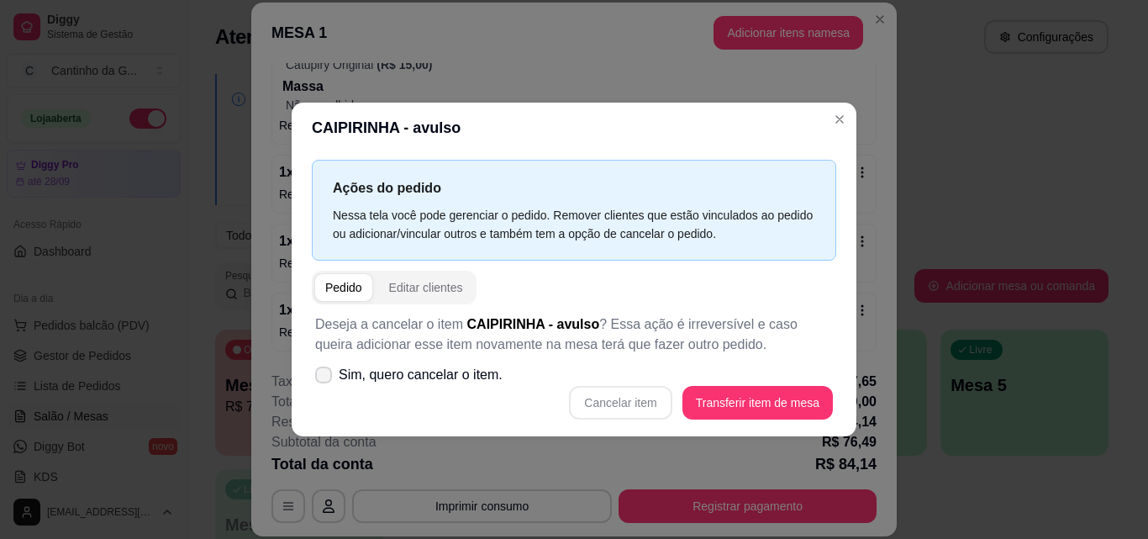
click at [324, 381] on span at bounding box center [323, 374] width 17 height 17
click at [324, 381] on input "Sim, quero cancelar o item." at bounding box center [319, 382] width 11 height 11
checkbox input "true"
click at [617, 400] on button "Cancelar item" at bounding box center [620, 403] width 103 height 34
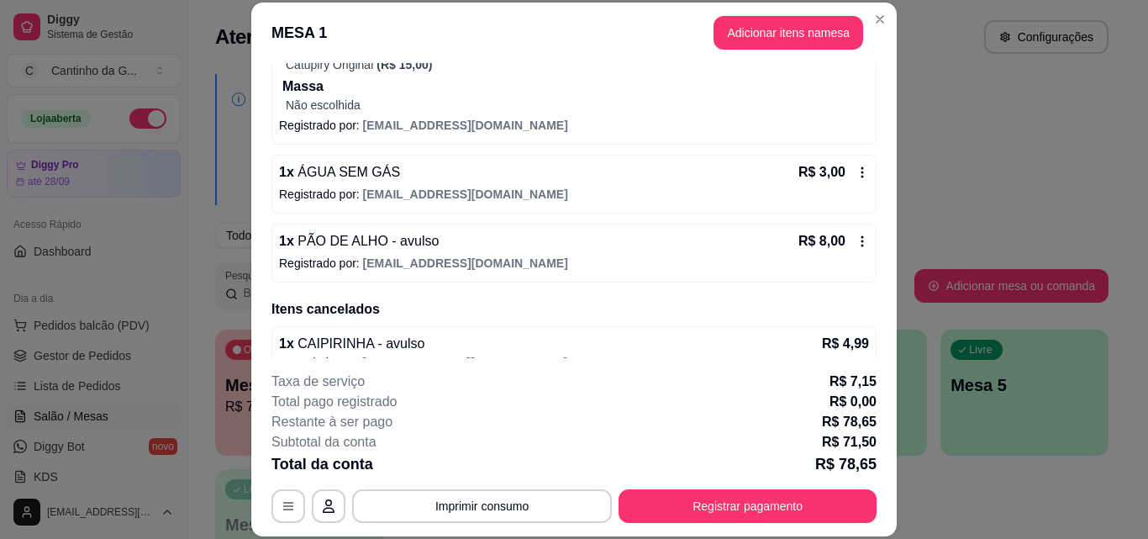
click at [856, 174] on icon at bounding box center [862, 172] width 13 height 13
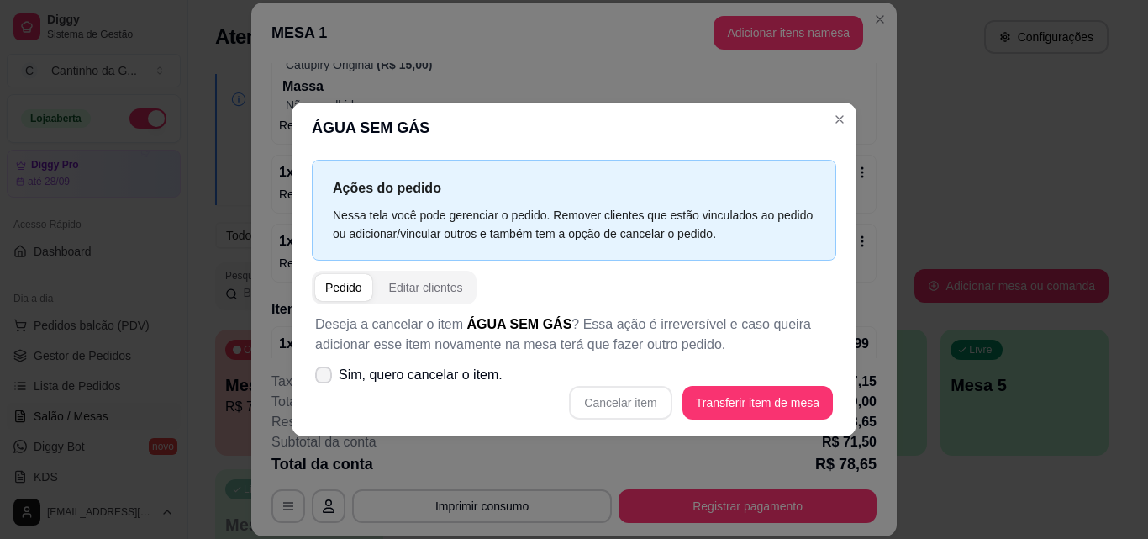
click at [321, 375] on icon at bounding box center [323, 375] width 13 height 10
click at [321, 377] on input "Sim, quero cancelar o item." at bounding box center [319, 382] width 11 height 11
checkbox input "true"
click at [615, 403] on button "Cancelar item" at bounding box center [620, 403] width 103 height 34
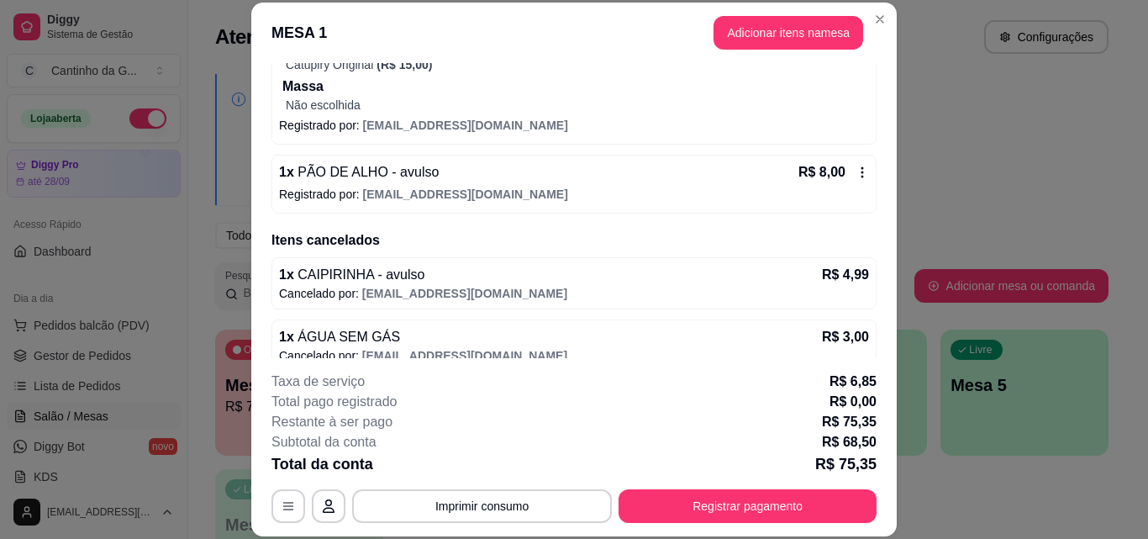
scroll to position [291, 0]
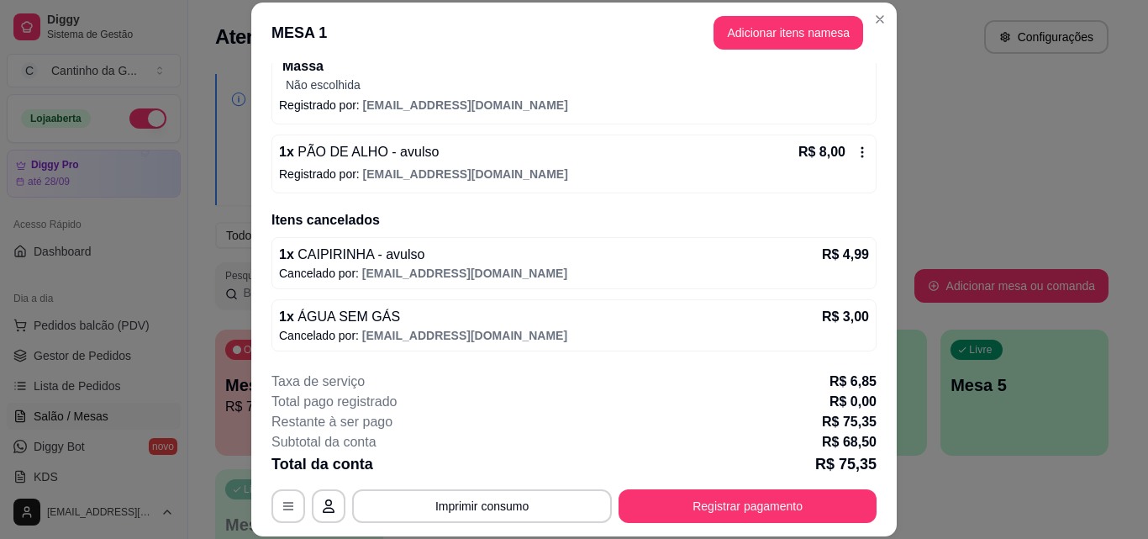
click at [856, 150] on icon at bounding box center [862, 151] width 13 height 13
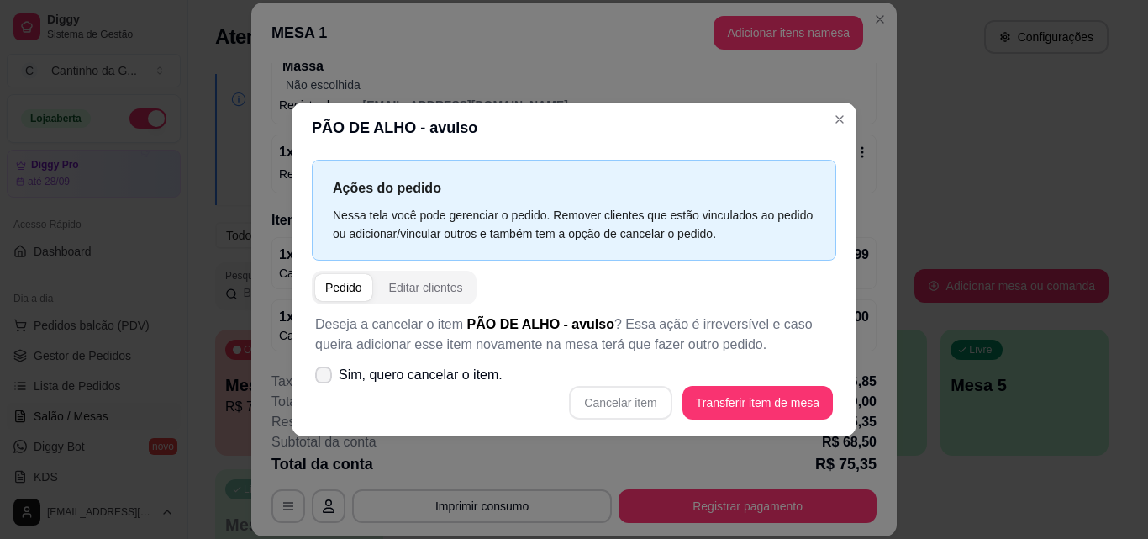
click at [319, 378] on icon at bounding box center [323, 375] width 13 height 10
click at [319, 378] on input "Sim, quero cancelar o item." at bounding box center [319, 382] width 11 height 11
checkbox input "true"
click at [641, 403] on button "Cancelar item" at bounding box center [620, 403] width 103 height 34
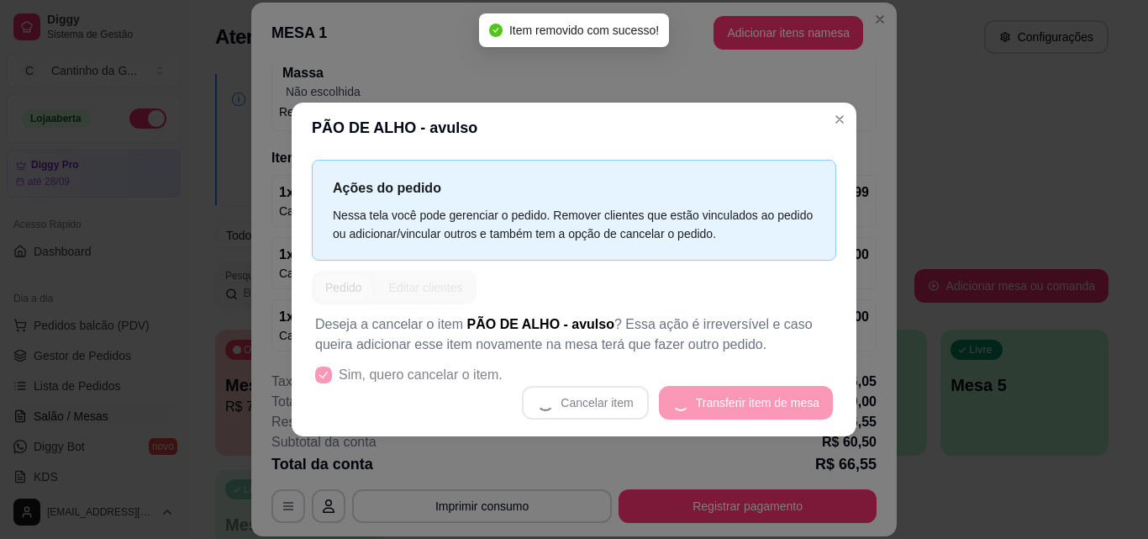
scroll to position [284, 0]
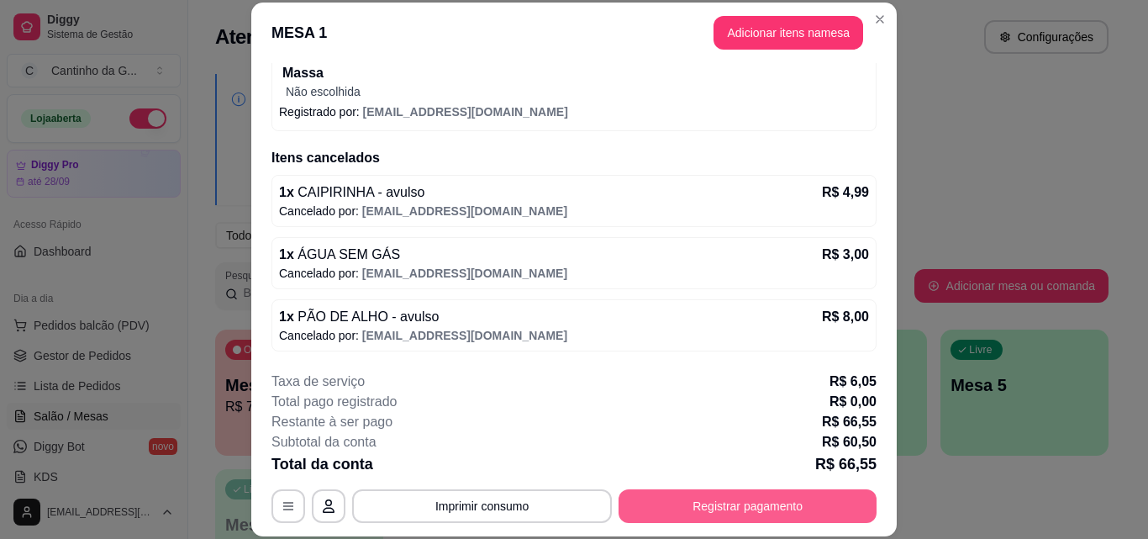
click at [767, 508] on button "Registrar pagamento" at bounding box center [748, 506] width 258 height 34
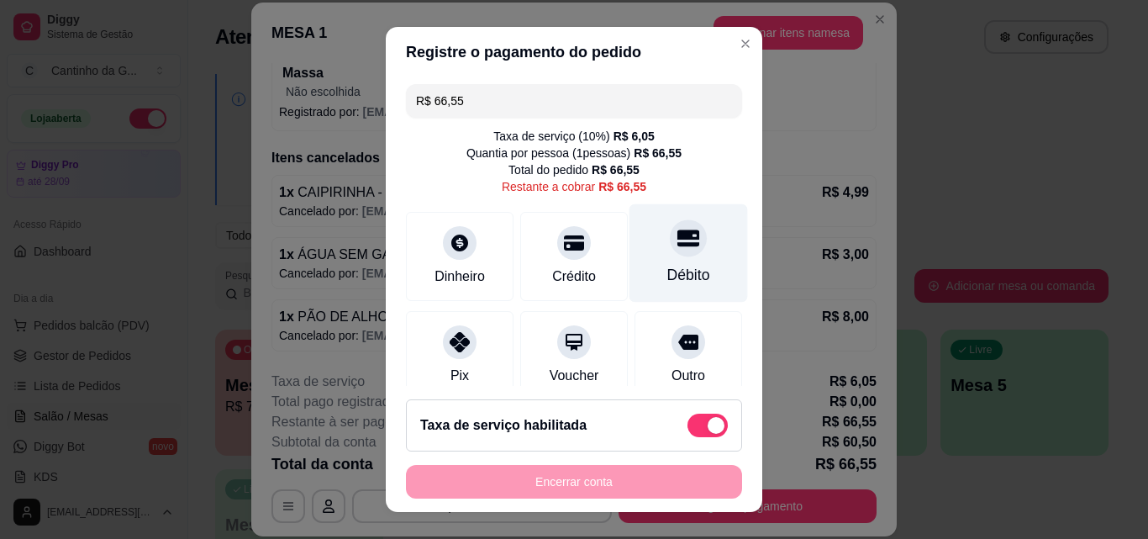
click at [667, 261] on div "Débito" at bounding box center [689, 253] width 119 height 98
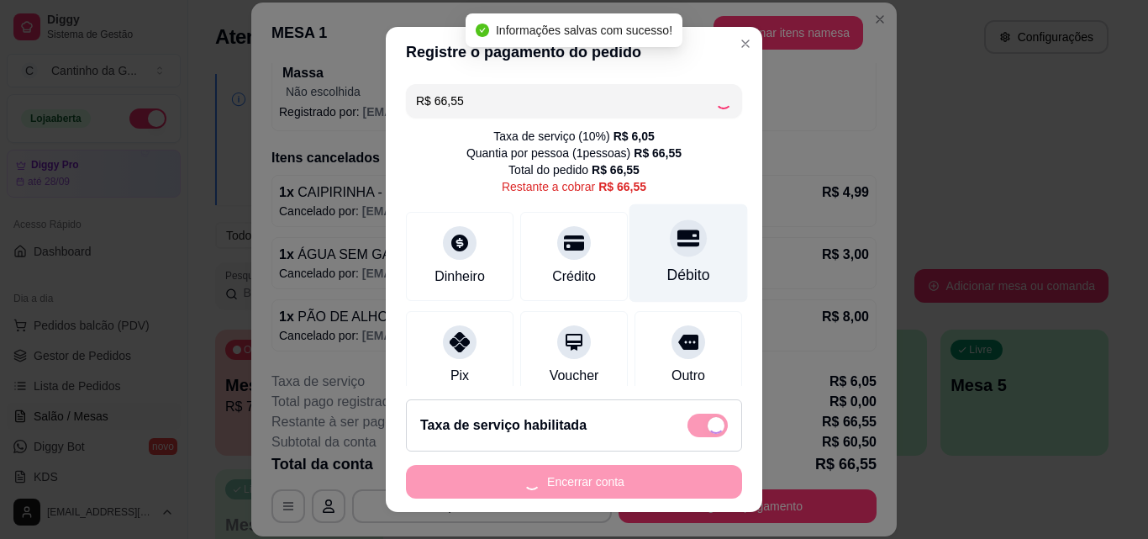
type input "R$ 0,00"
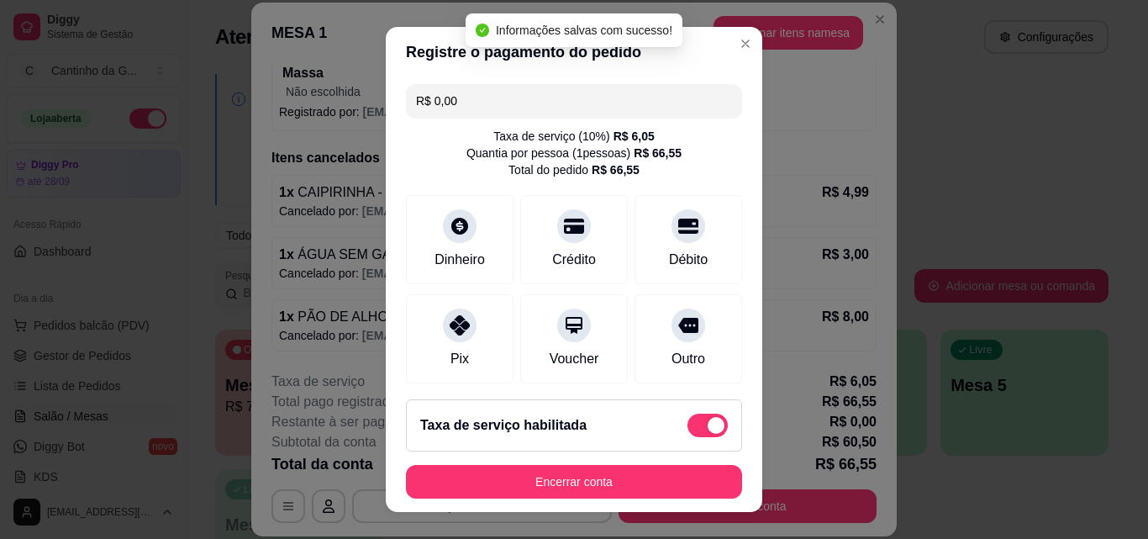
scroll to position [211, 0]
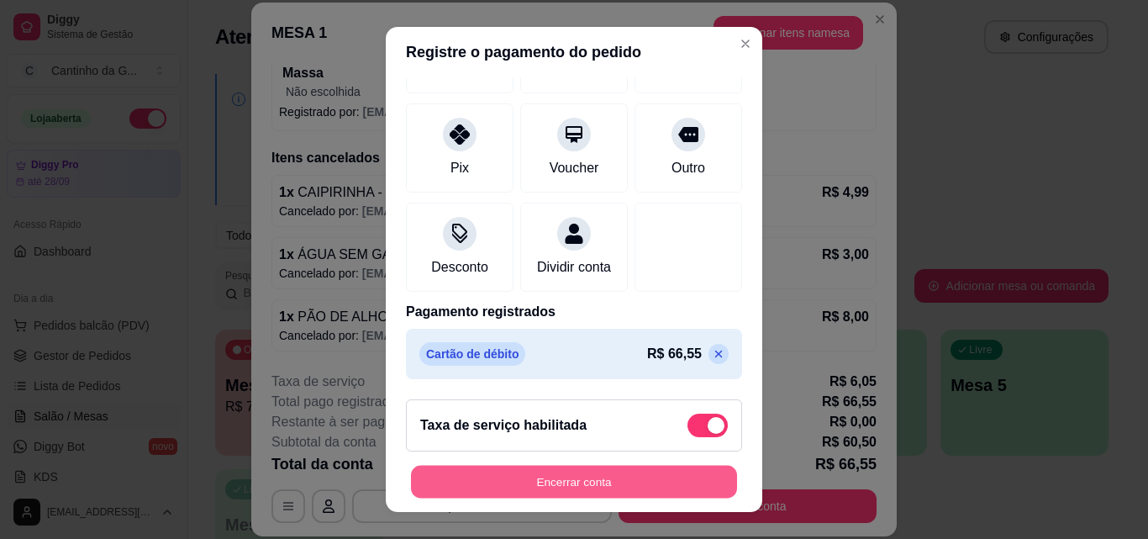
click at [583, 481] on button "Encerrar conta" at bounding box center [574, 482] width 326 height 33
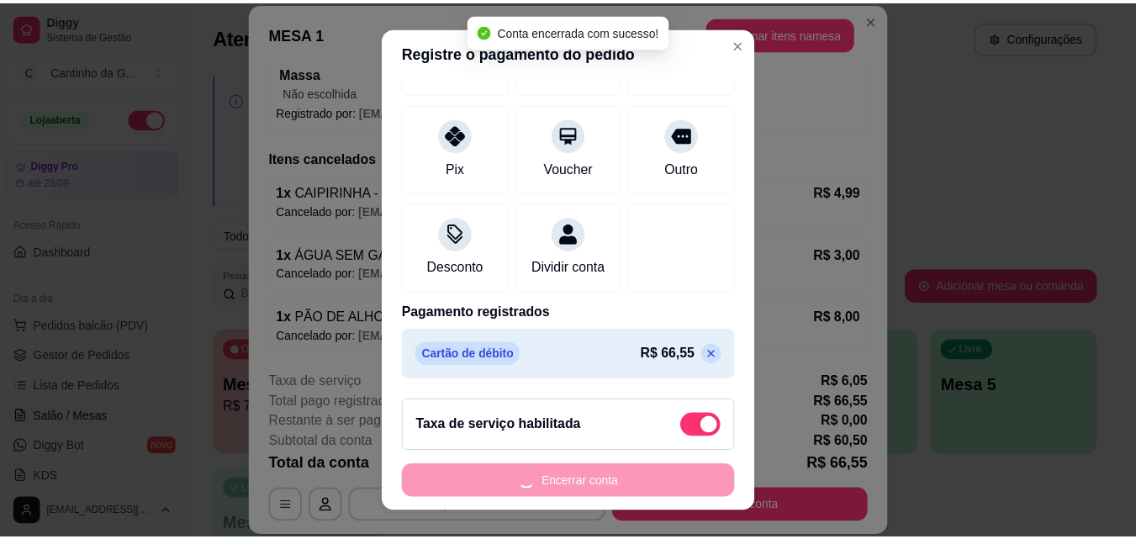
scroll to position [0, 0]
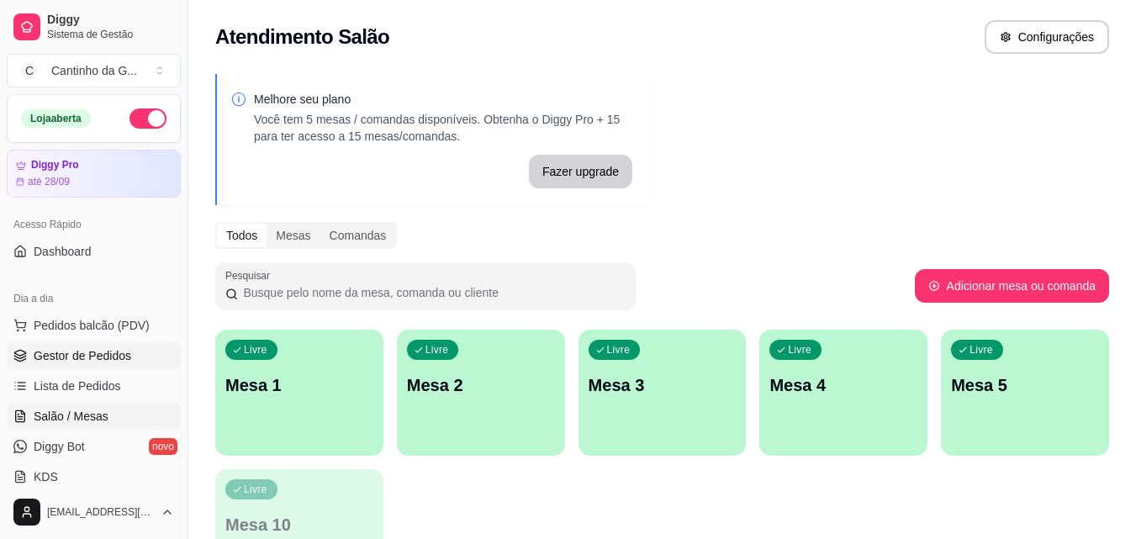
click at [66, 353] on span "Gestor de Pedidos" at bounding box center [83, 355] width 98 height 17
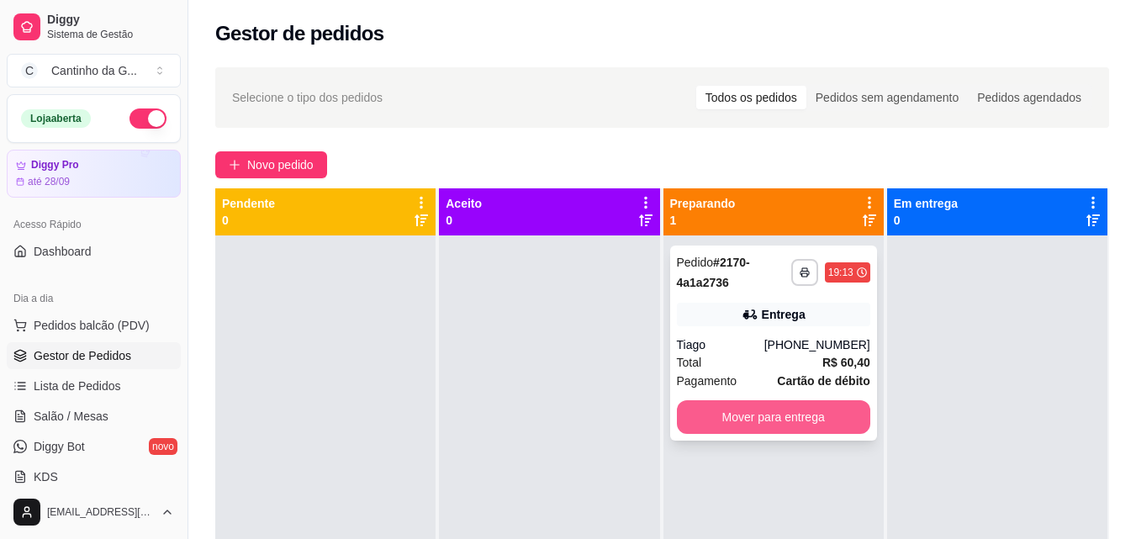
click at [829, 414] on button "Mover para entrega" at bounding box center [773, 417] width 193 height 34
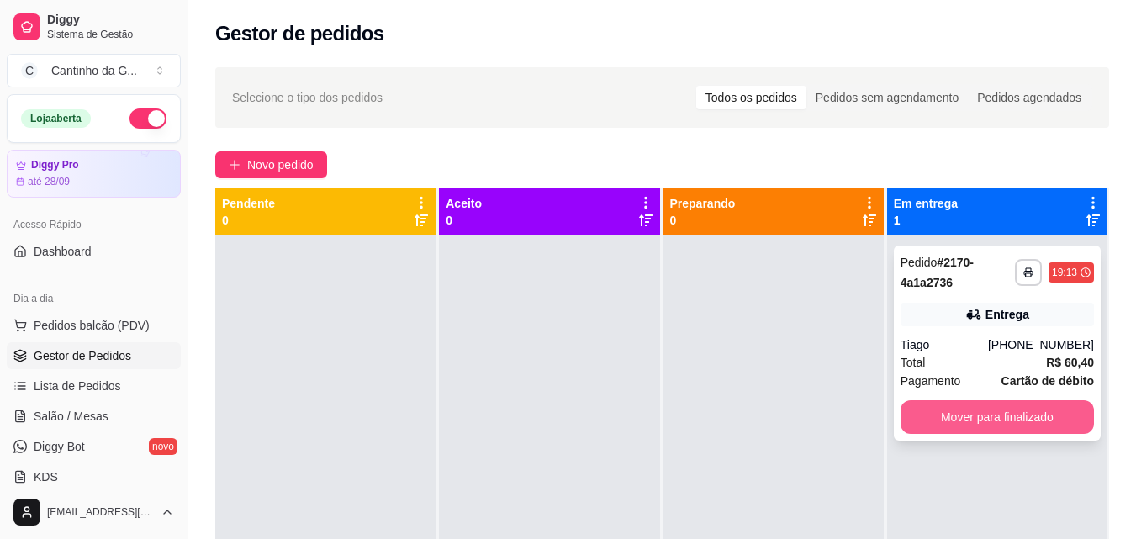
click at [989, 419] on button "Mover para finalizado" at bounding box center [996, 417] width 193 height 34
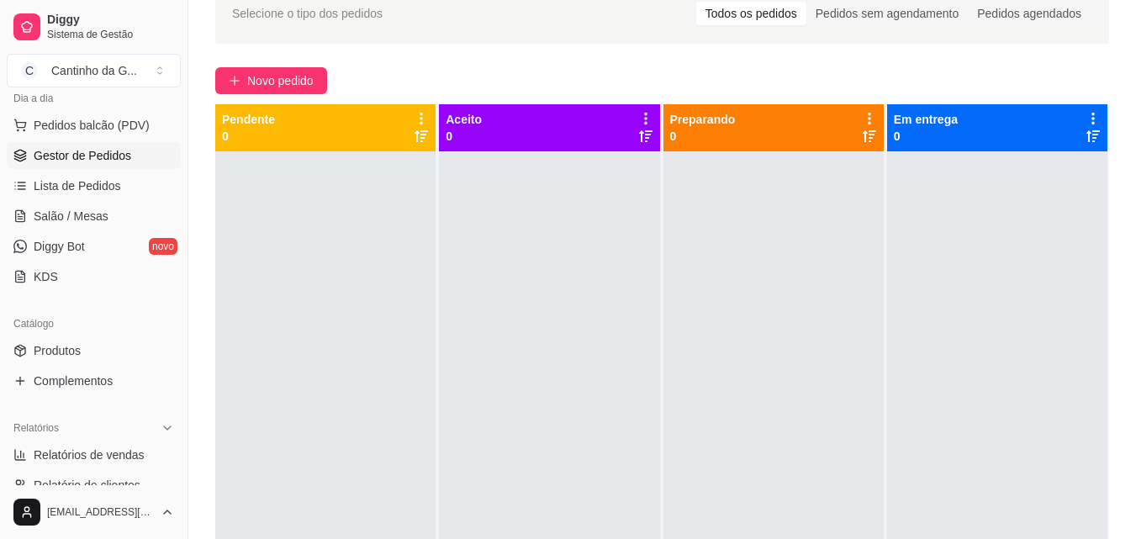
scroll to position [335, 0]
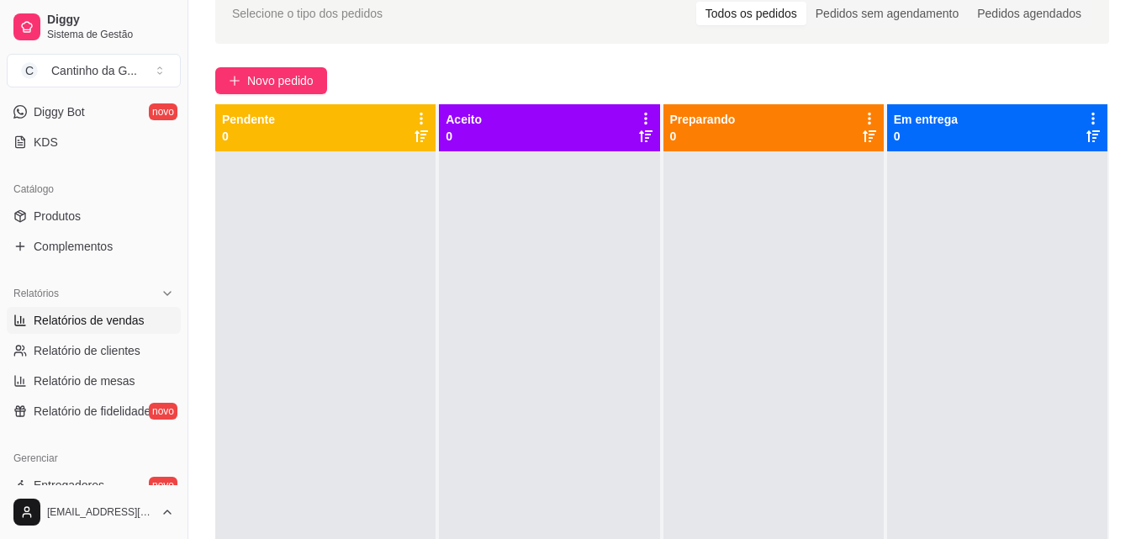
click at [118, 324] on span "Relatórios de vendas" at bounding box center [89, 320] width 111 height 17
select select "ALL"
select select "0"
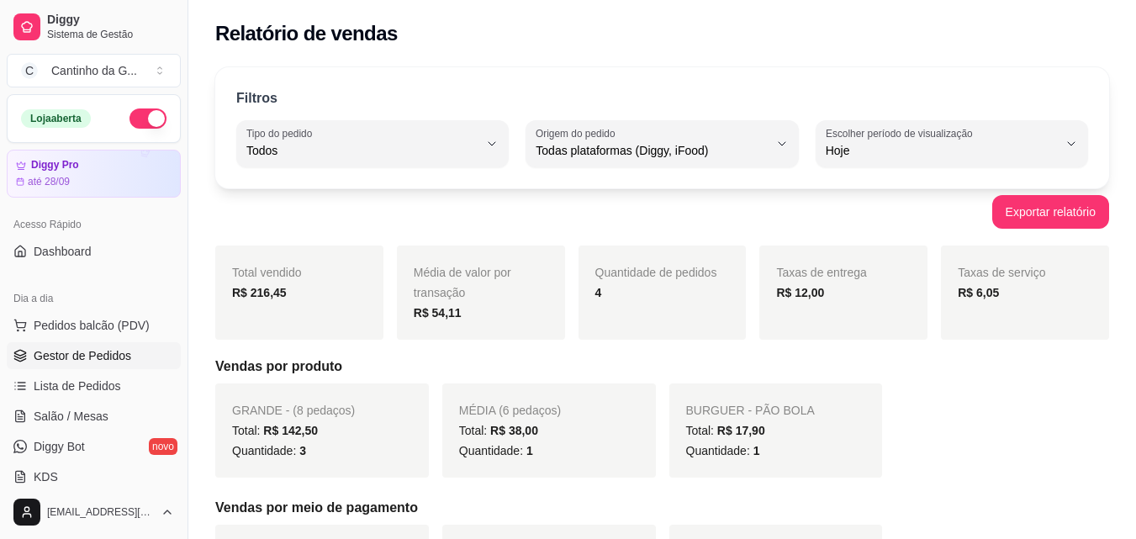
click at [122, 344] on link "Gestor de Pedidos" at bounding box center [94, 355] width 174 height 27
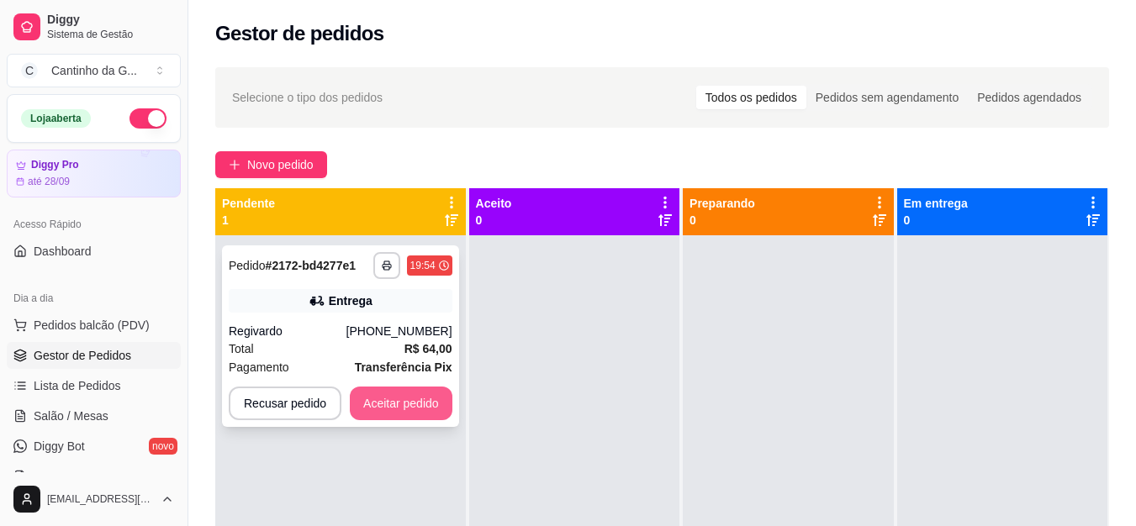
click at [382, 393] on button "Aceitar pedido" at bounding box center [401, 404] width 103 height 34
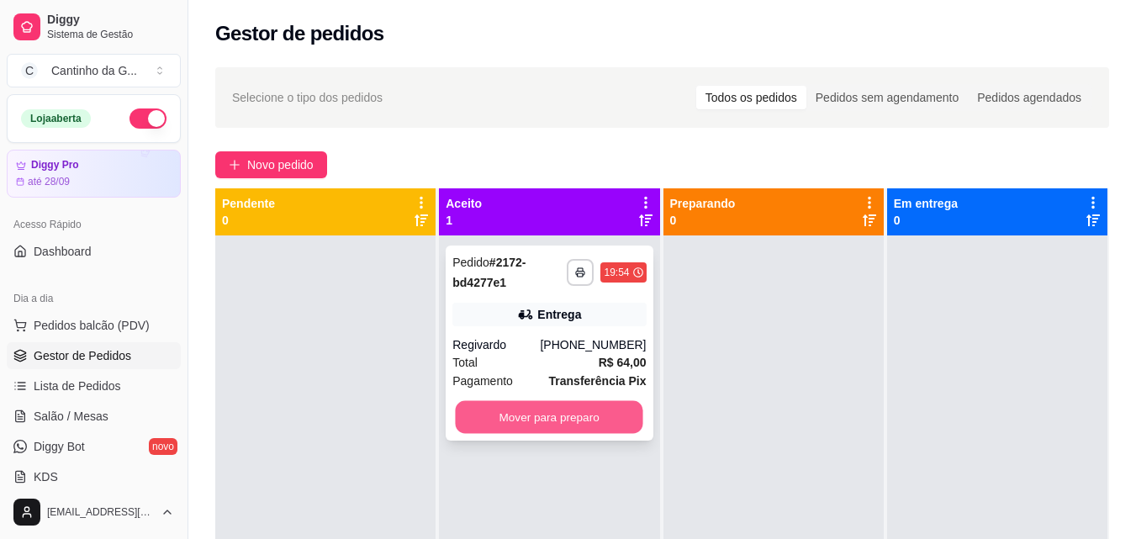
click at [528, 403] on button "Mover para preparo" at bounding box center [549, 417] width 187 height 33
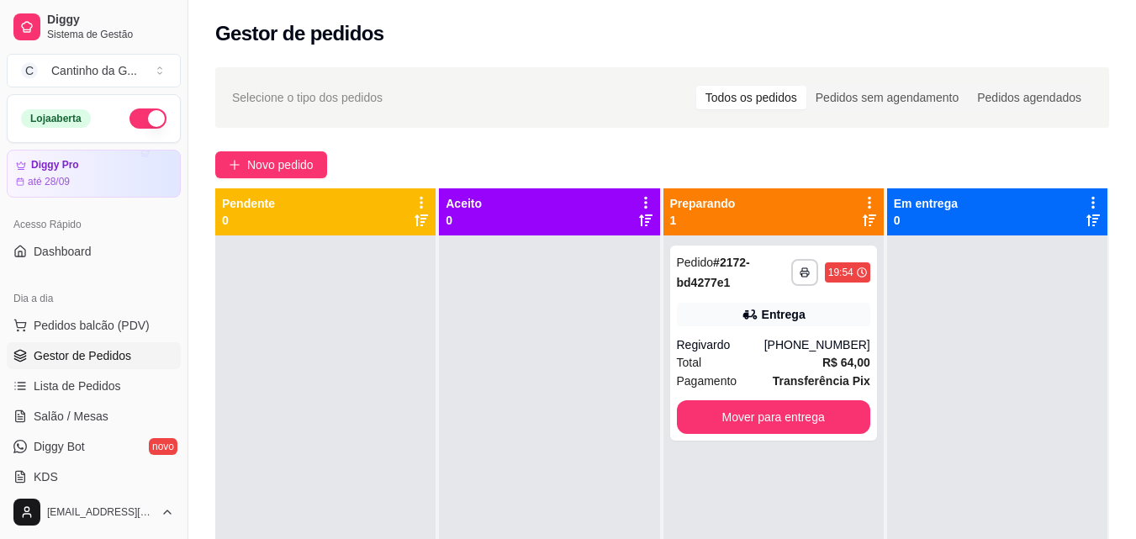
click at [505, 94] on div "Selecione o tipo dos pedidos Todos os pedidos Pedidos sem agendamento Pedidos a…" at bounding box center [662, 97] width 860 height 27
click at [66, 413] on span "Salão / Mesas" at bounding box center [71, 416] width 75 height 17
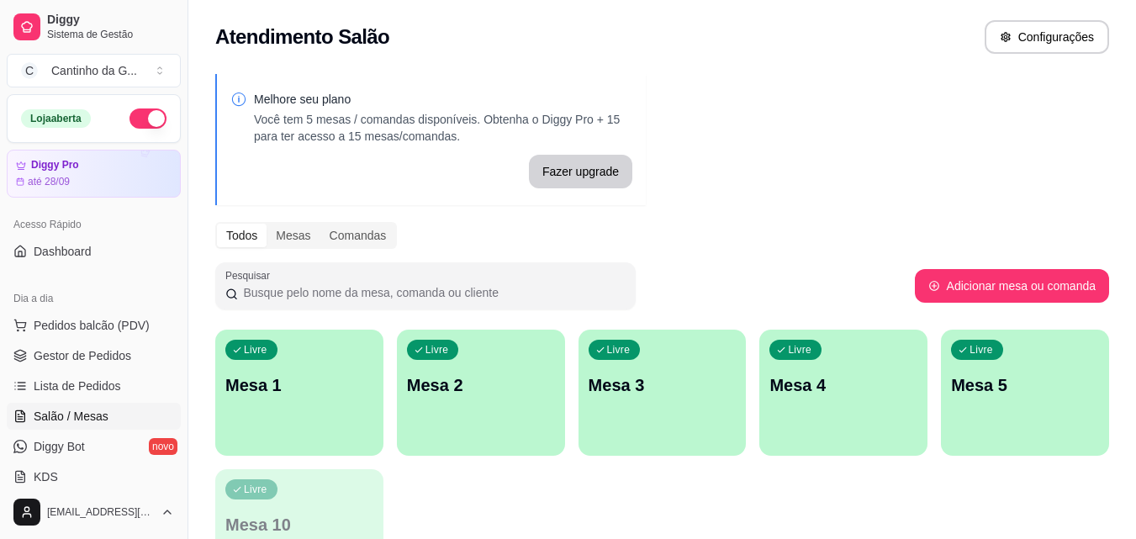
click at [287, 390] on p "Mesa 1" at bounding box center [299, 385] width 148 height 24
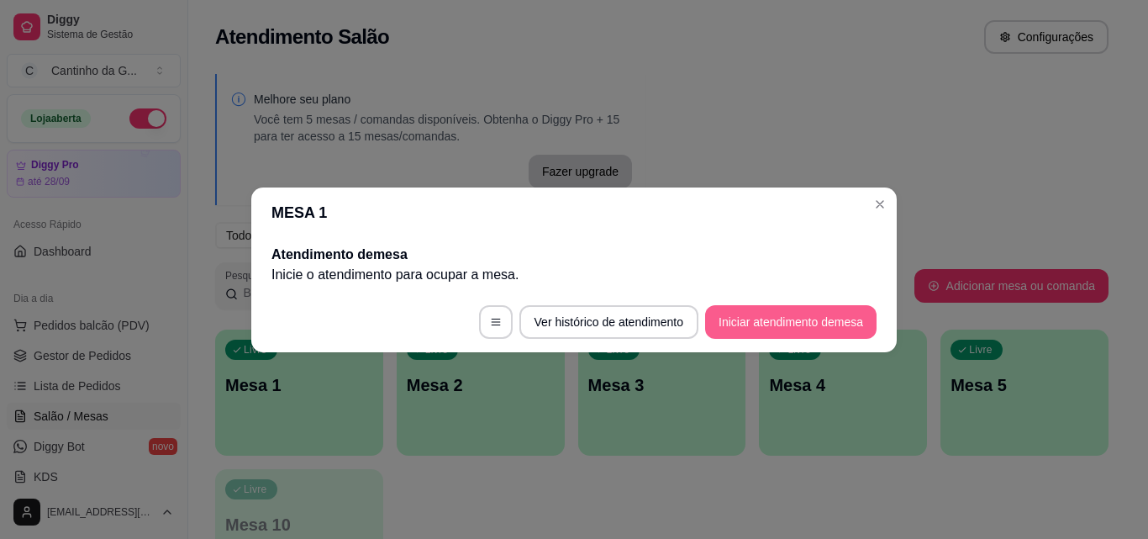
click at [781, 327] on button "Iniciar atendimento de mesa" at bounding box center [790, 322] width 171 height 34
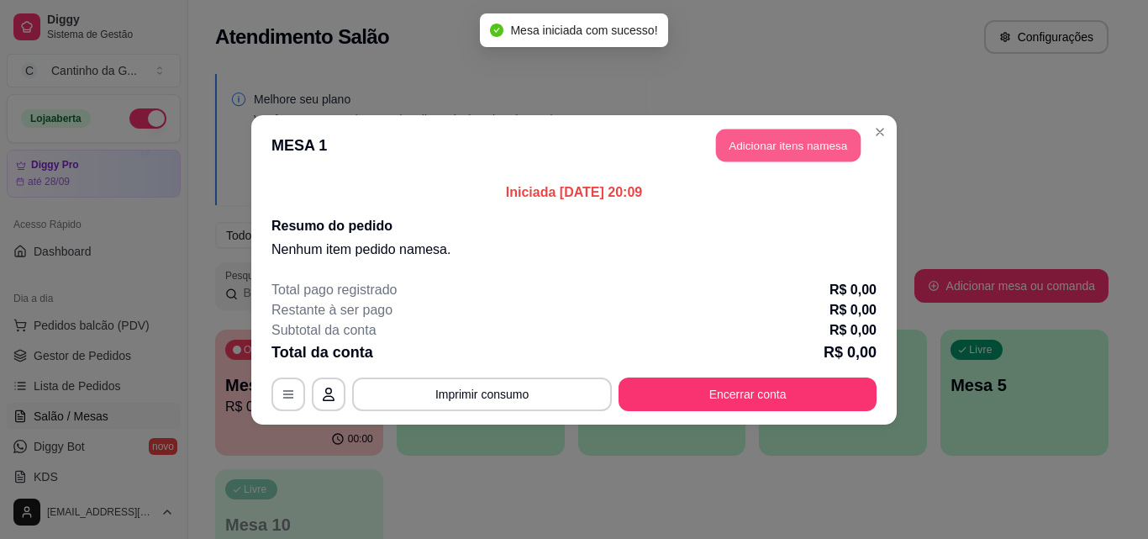
click at [788, 152] on button "Adicionar itens na mesa" at bounding box center [788, 145] width 145 height 33
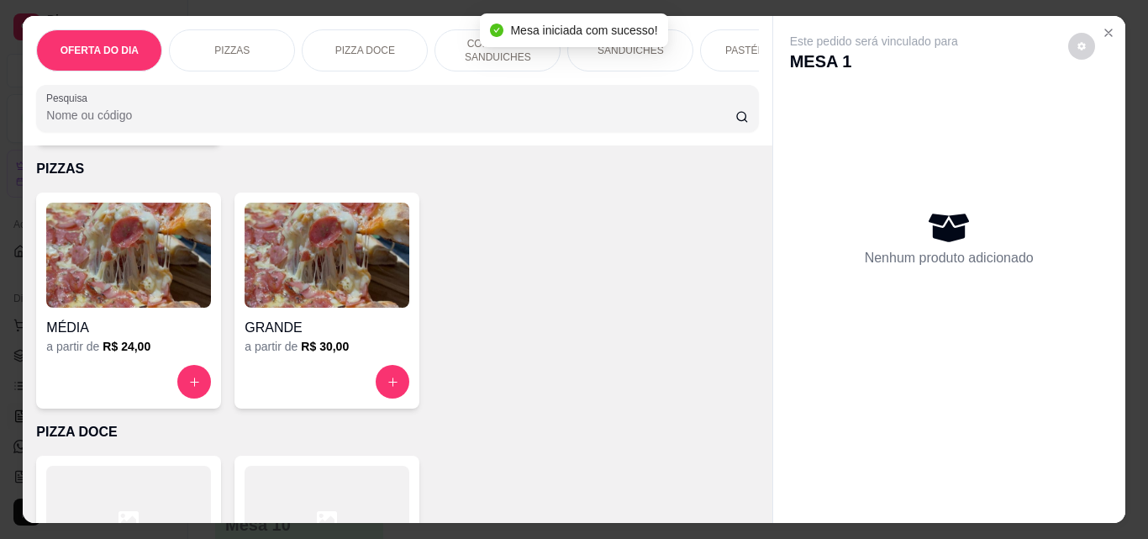
scroll to position [336, 0]
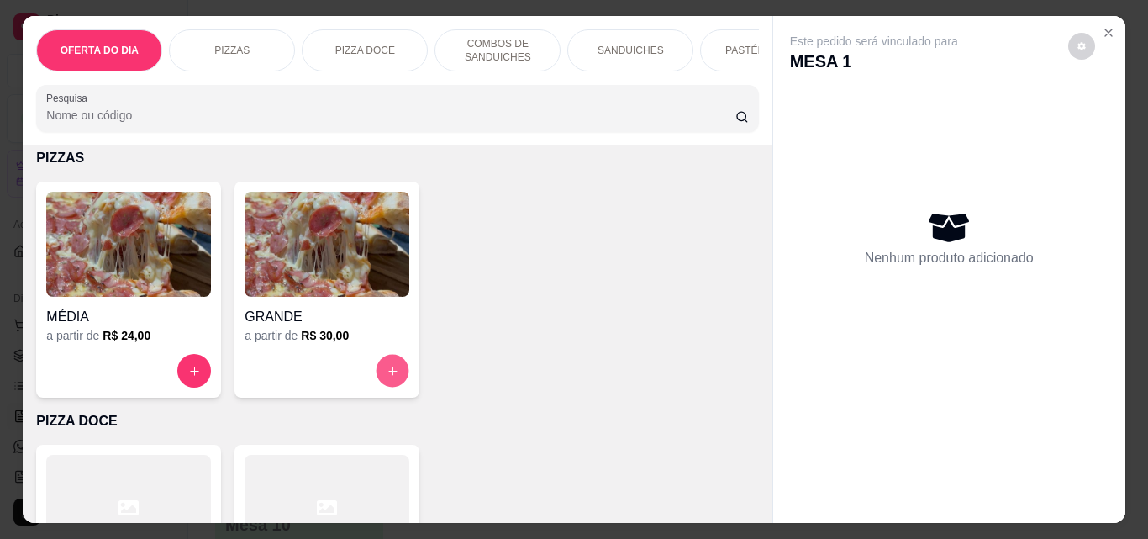
click at [395, 372] on button "increase-product-quantity" at bounding box center [393, 371] width 33 height 33
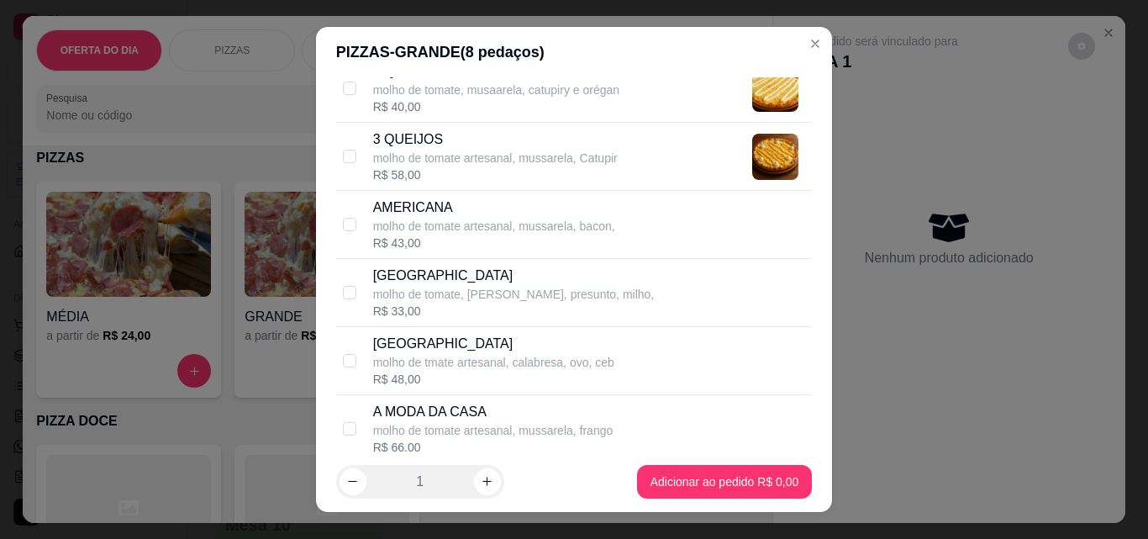
scroll to position [168, 0]
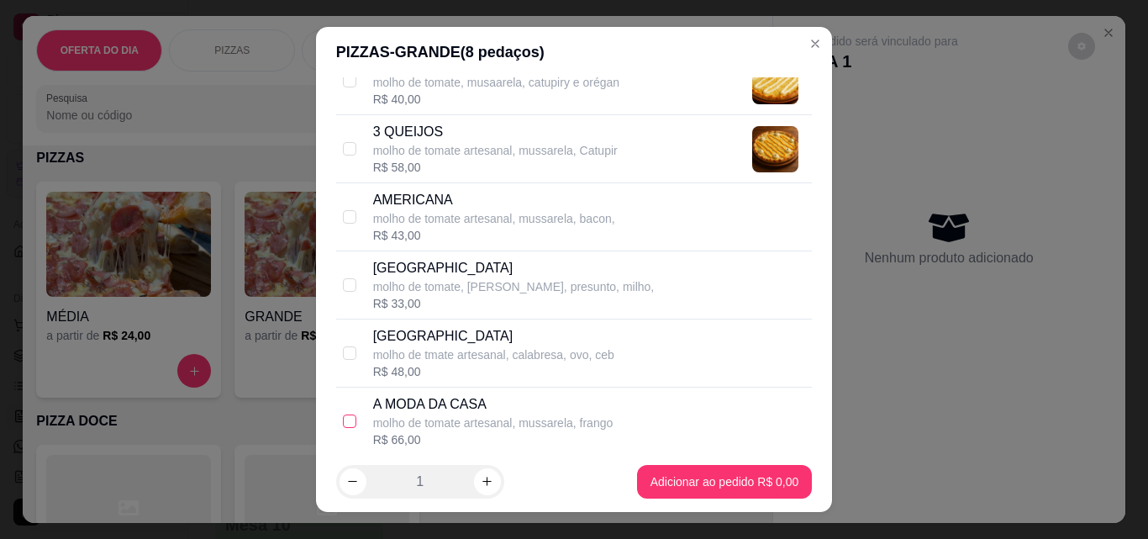
click at [345, 421] on input "checkbox" at bounding box center [349, 420] width 13 height 13
checkbox input "true"
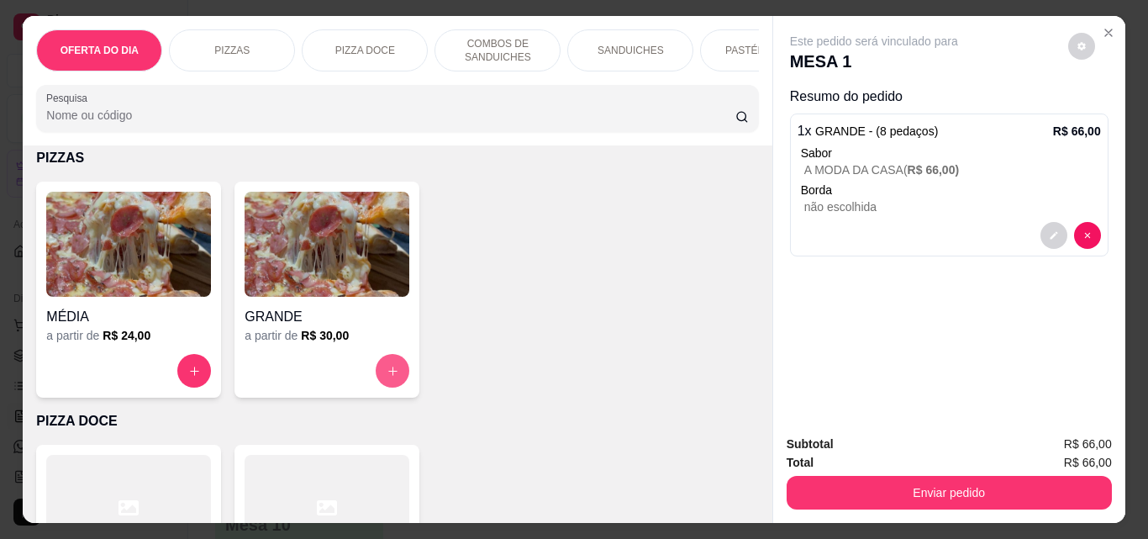
click at [388, 373] on icon "increase-product-quantity" at bounding box center [392, 370] width 9 height 9
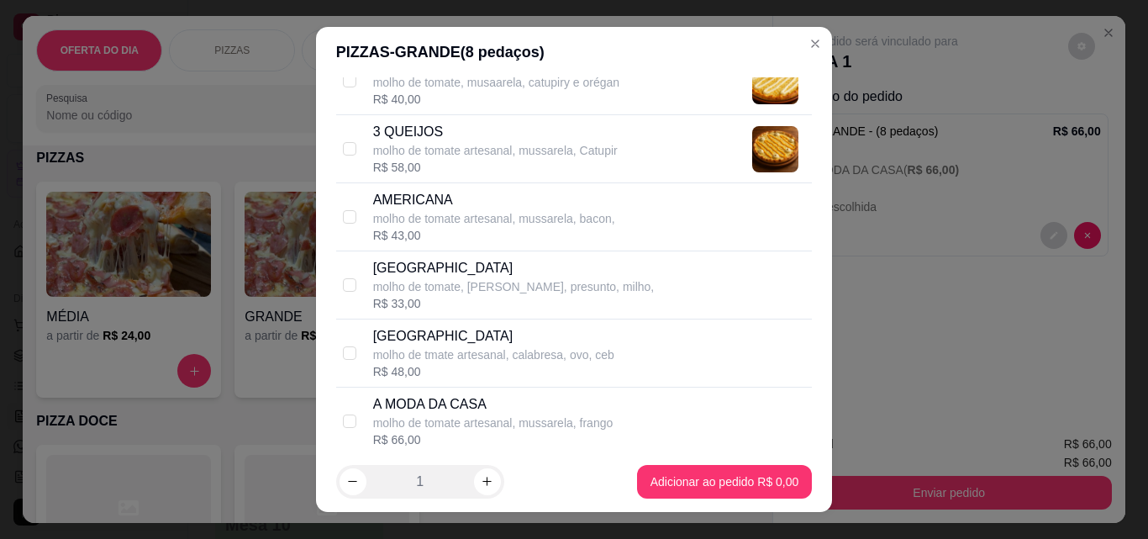
scroll to position [252, 0]
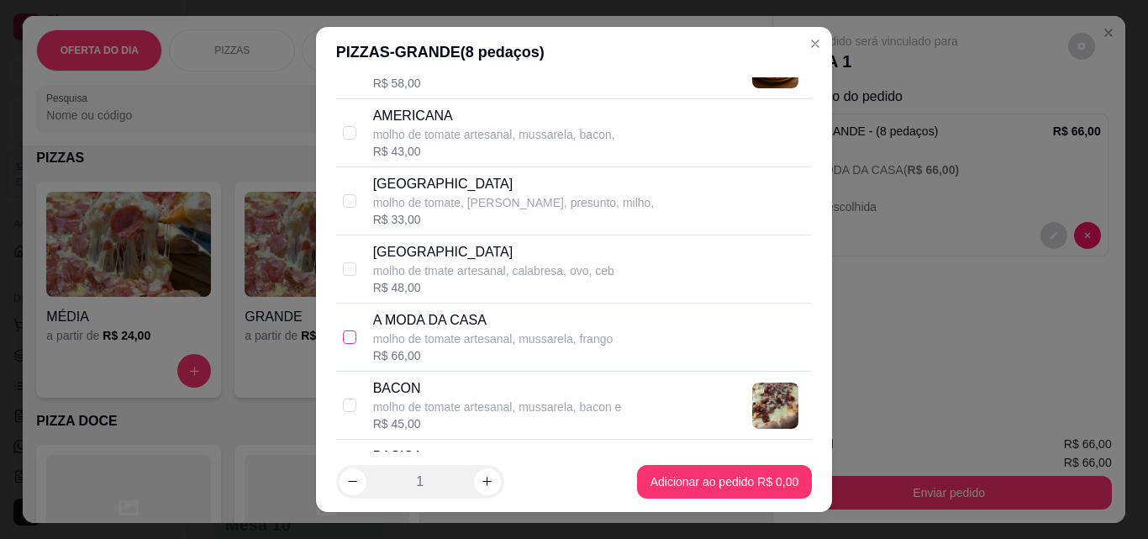
click at [345, 339] on input "checkbox" at bounding box center [349, 336] width 13 height 13
checkbox input "true"
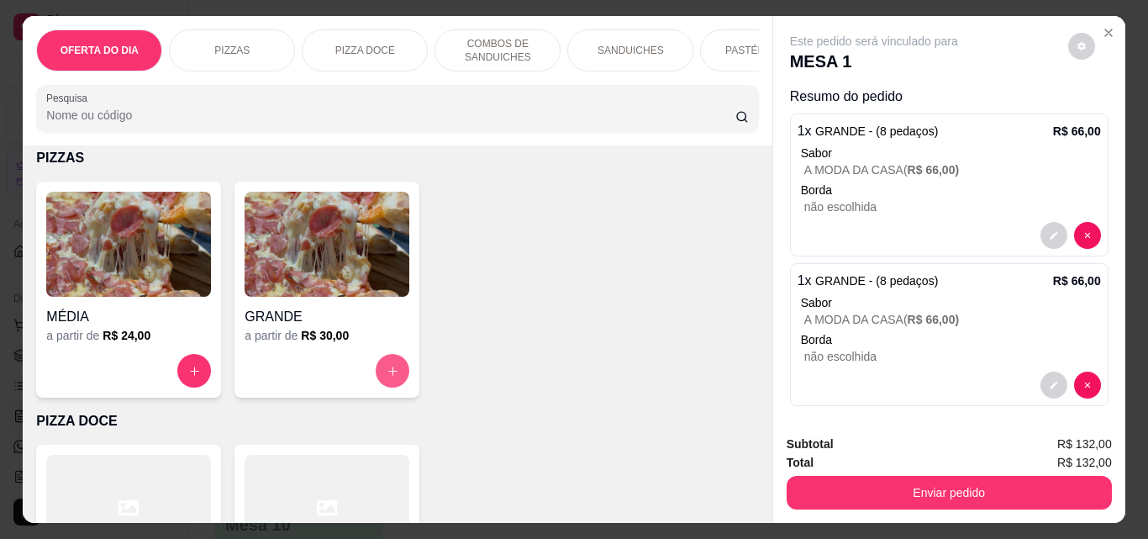
click at [393, 384] on button "increase-product-quantity" at bounding box center [393, 371] width 34 height 34
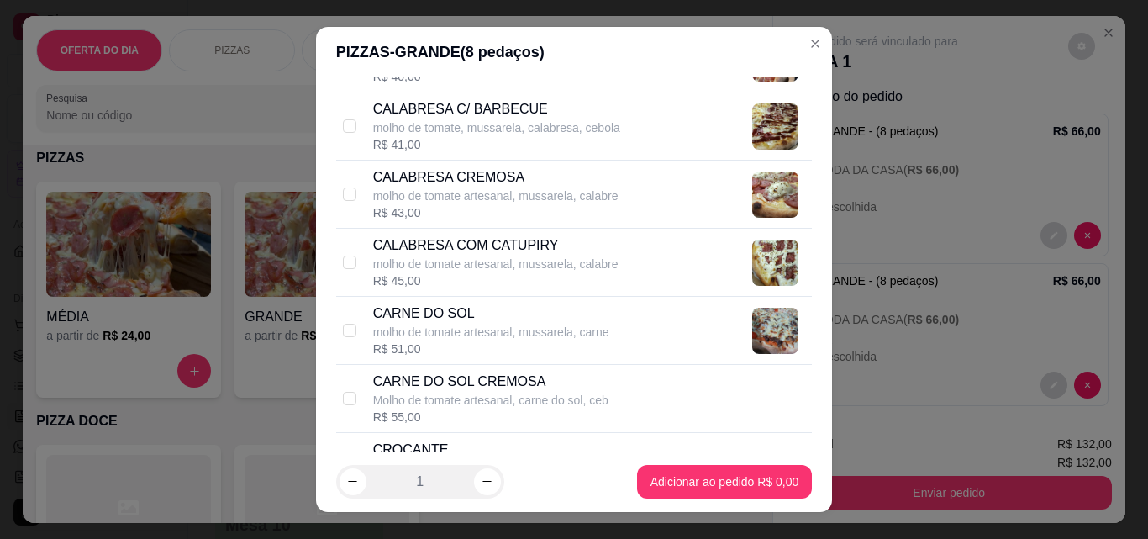
scroll to position [841, 0]
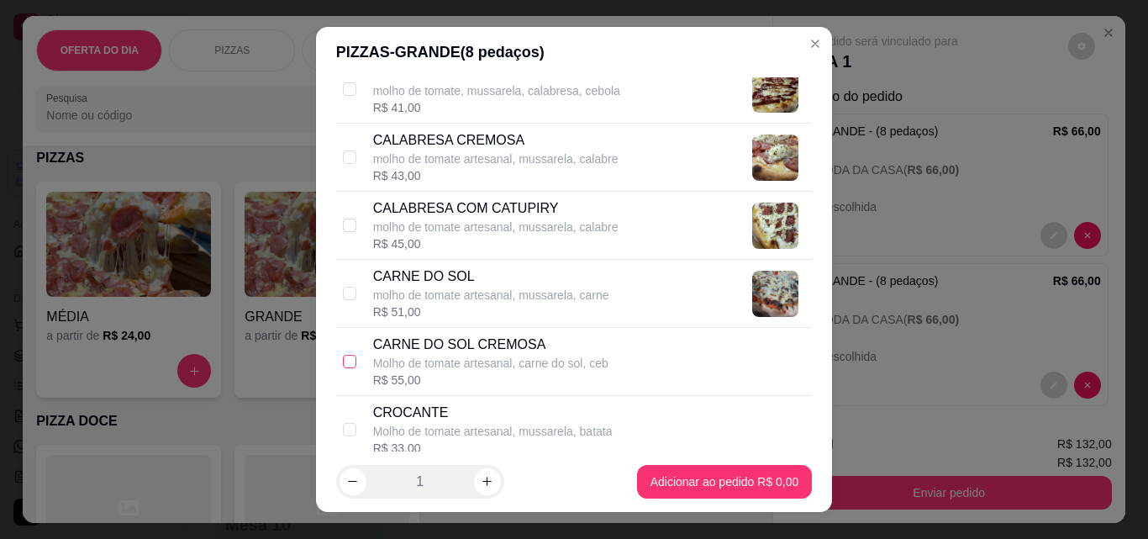
click at [345, 361] on input "checkbox" at bounding box center [349, 361] width 13 height 13
checkbox input "true"
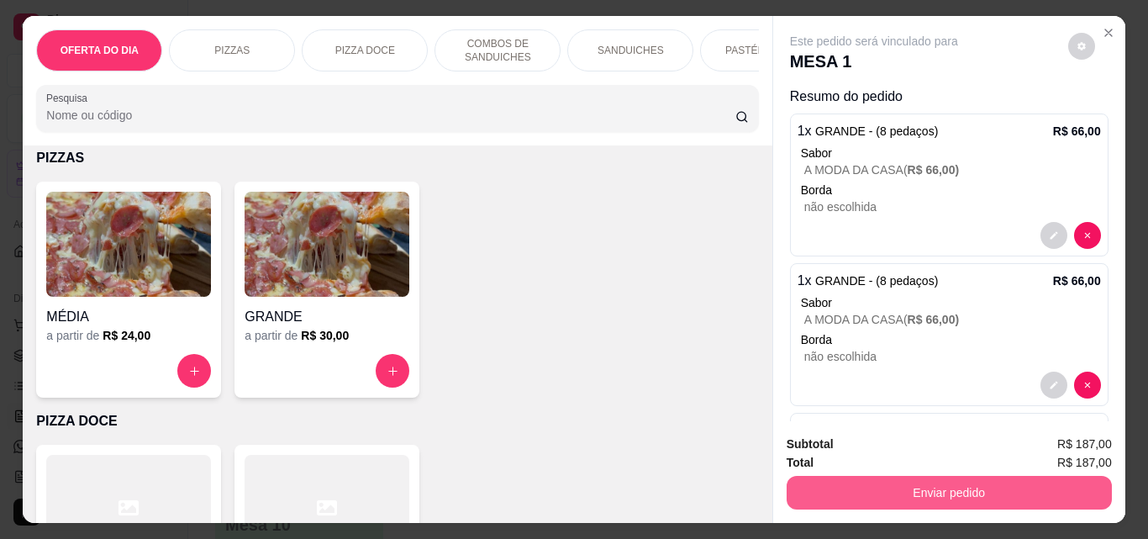
click at [925, 487] on button "Enviar pedido" at bounding box center [949, 493] width 325 height 34
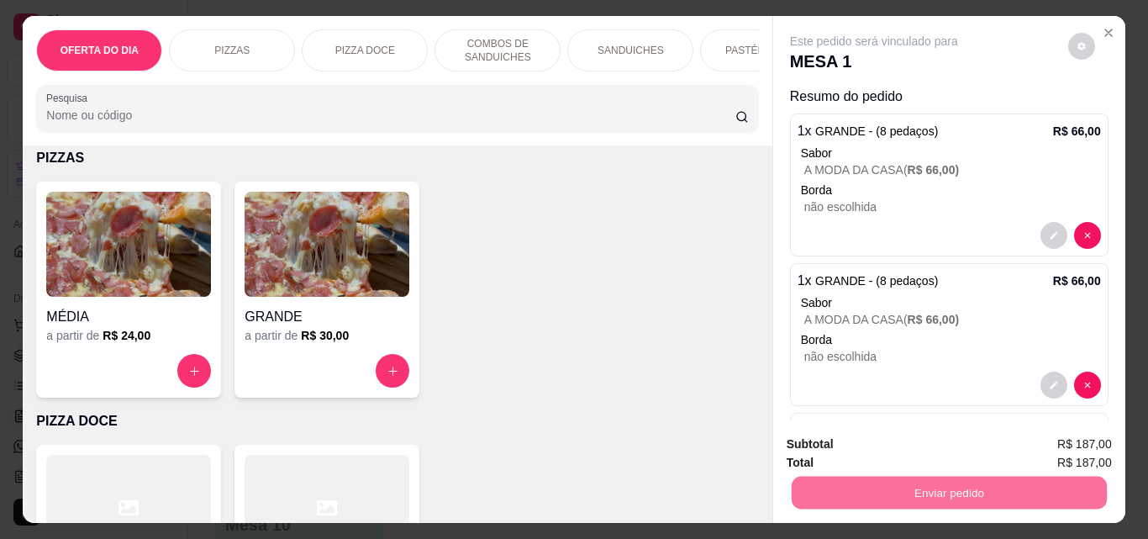
click at [851, 440] on button "Não registrar e enviar pedido" at bounding box center [894, 444] width 170 height 31
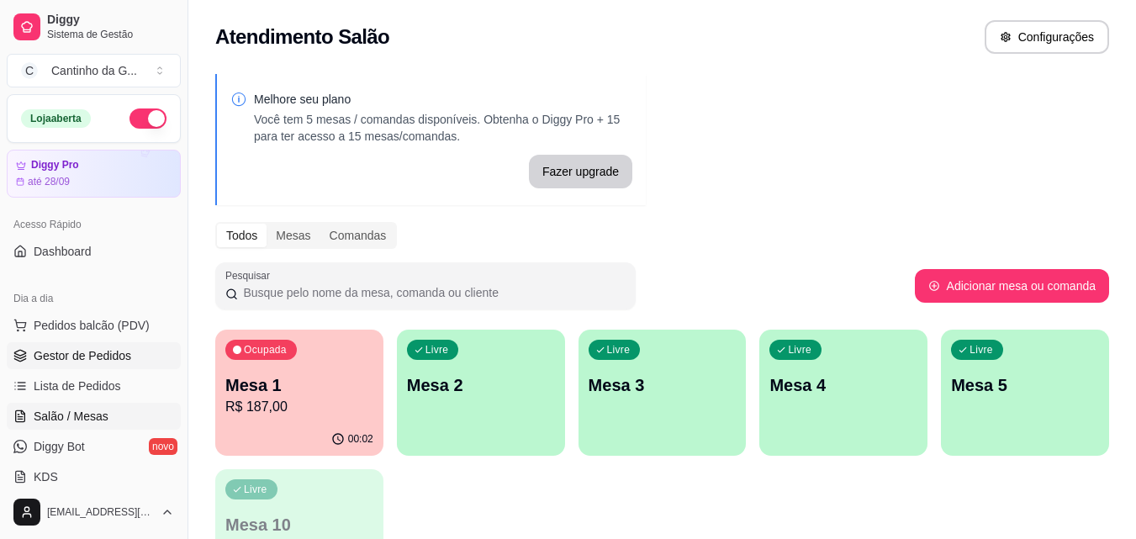
click at [50, 368] on link "Gestor de Pedidos" at bounding box center [94, 355] width 174 height 27
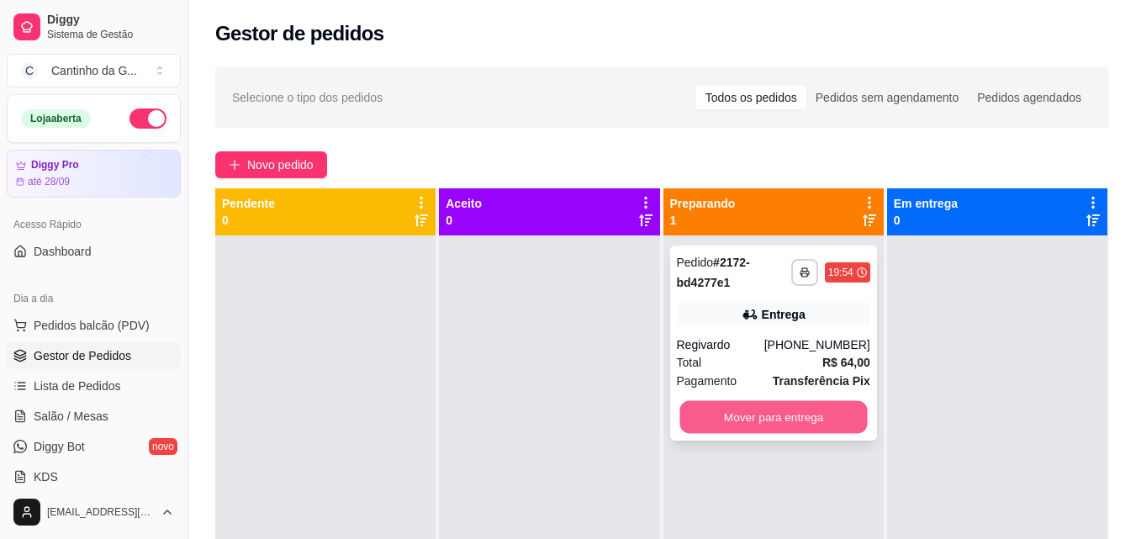
click at [748, 412] on button "Mover para entrega" at bounding box center [772, 417] width 187 height 33
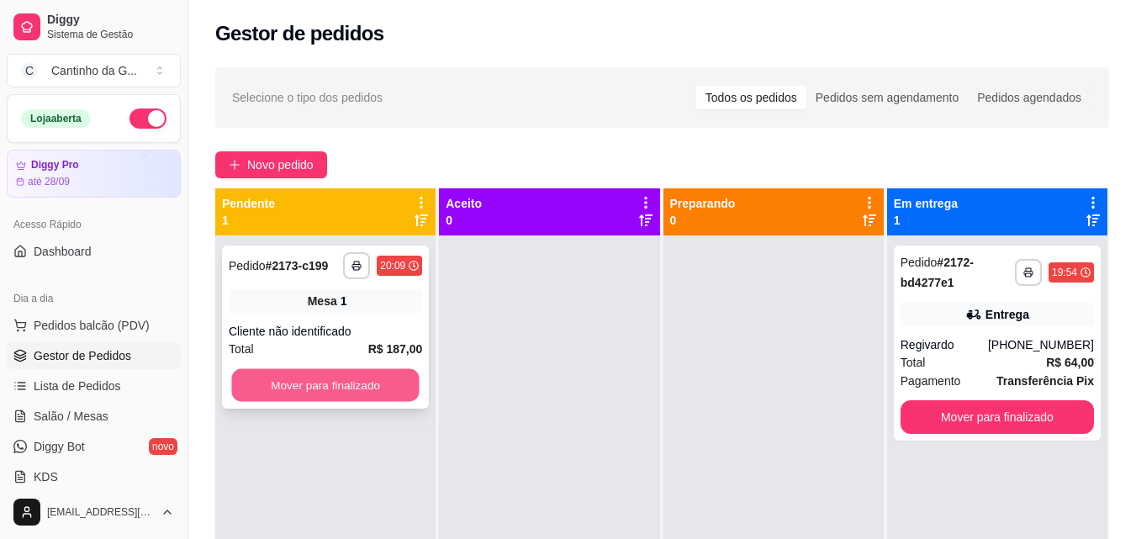
click at [298, 392] on button "Mover para finalizado" at bounding box center [324, 385] width 187 height 33
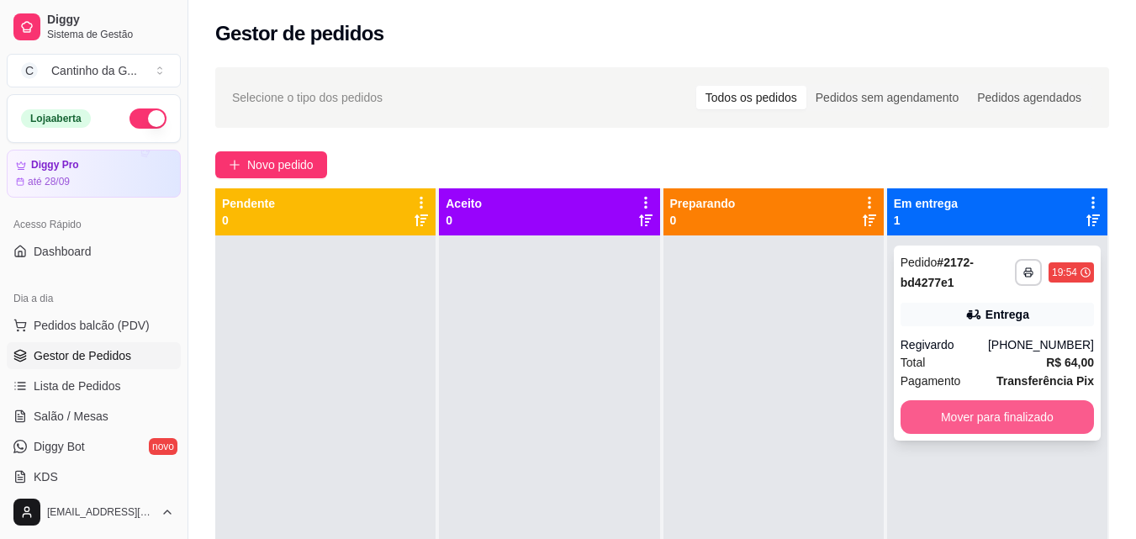
click at [1020, 417] on button "Mover para finalizado" at bounding box center [996, 417] width 193 height 34
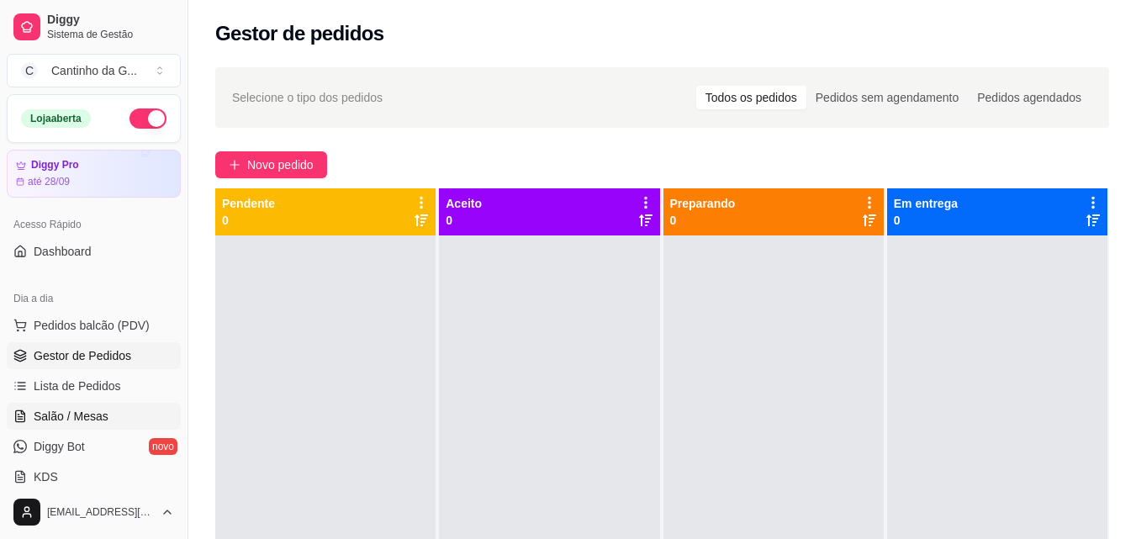
click at [72, 415] on span "Salão / Mesas" at bounding box center [71, 416] width 75 height 17
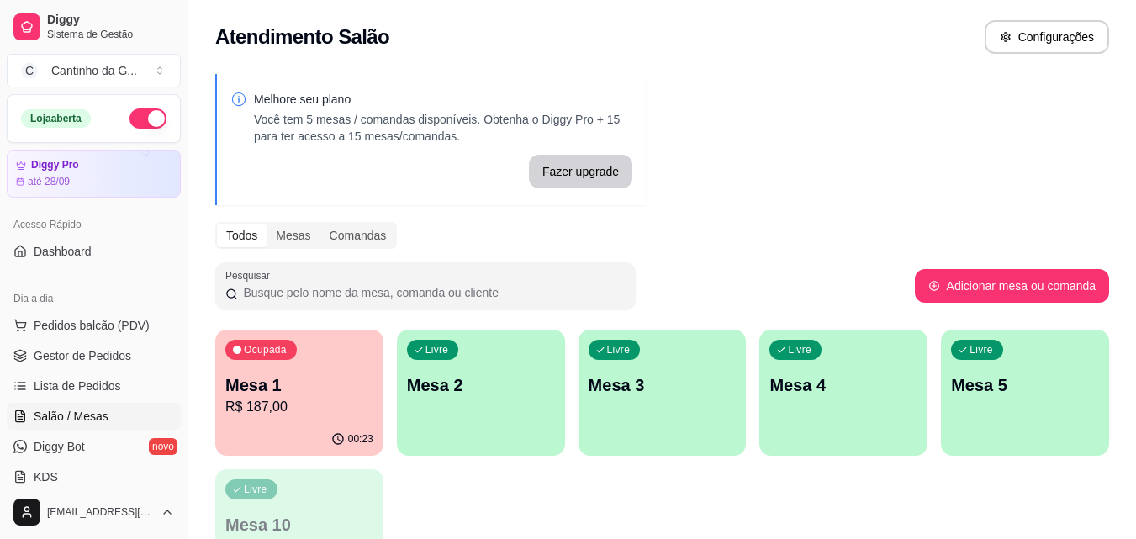
click at [295, 399] on p "R$ 187,00" at bounding box center [299, 407] width 148 height 20
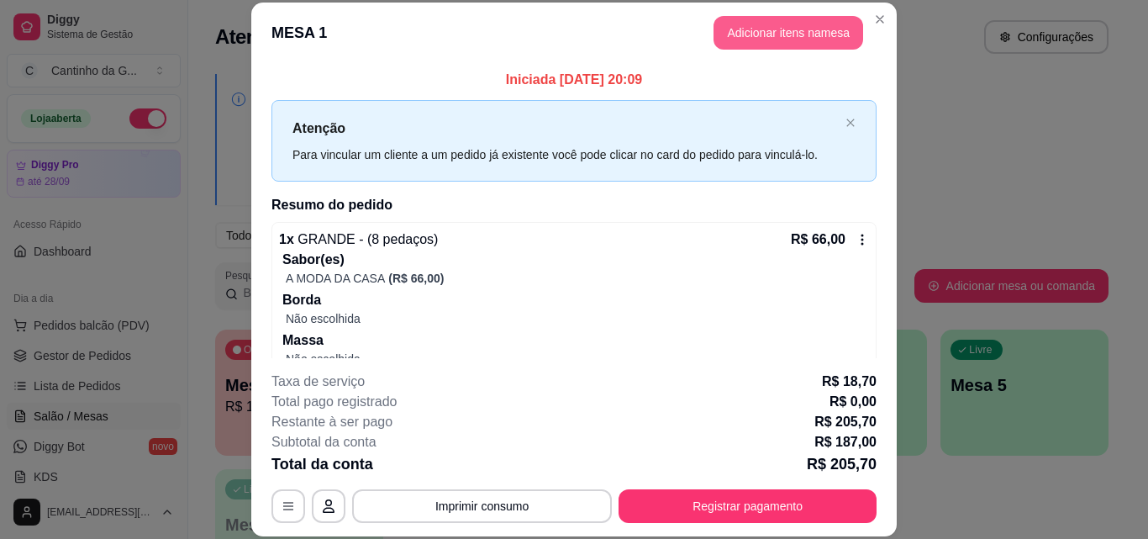
click at [806, 43] on button "Adicionar itens na mesa" at bounding box center [789, 33] width 150 height 34
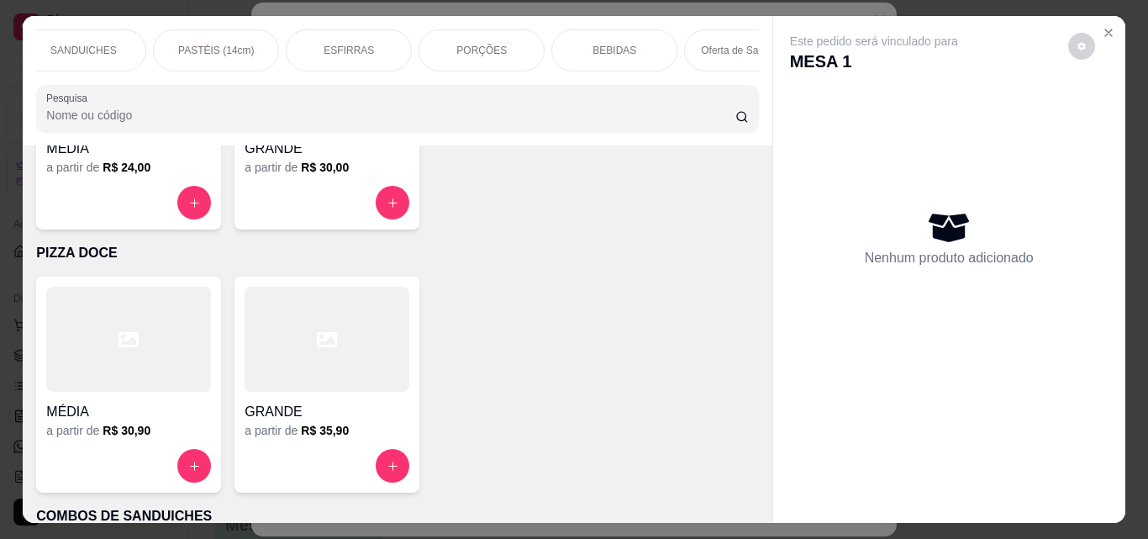
scroll to position [0, 550]
click at [604, 50] on p "BEBIDAS" at bounding box center [612, 50] width 44 height 13
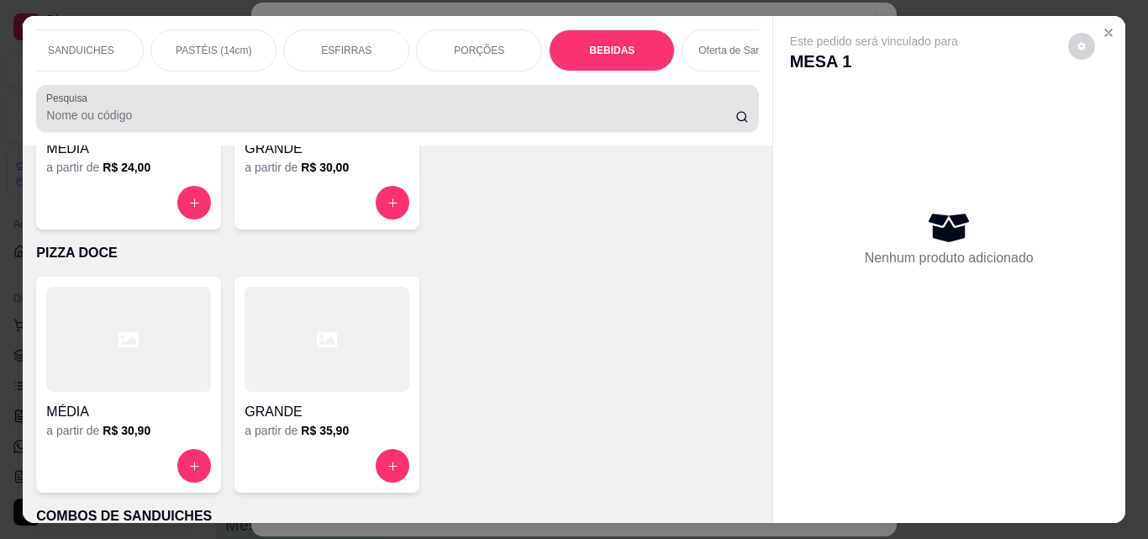
scroll to position [44, 0]
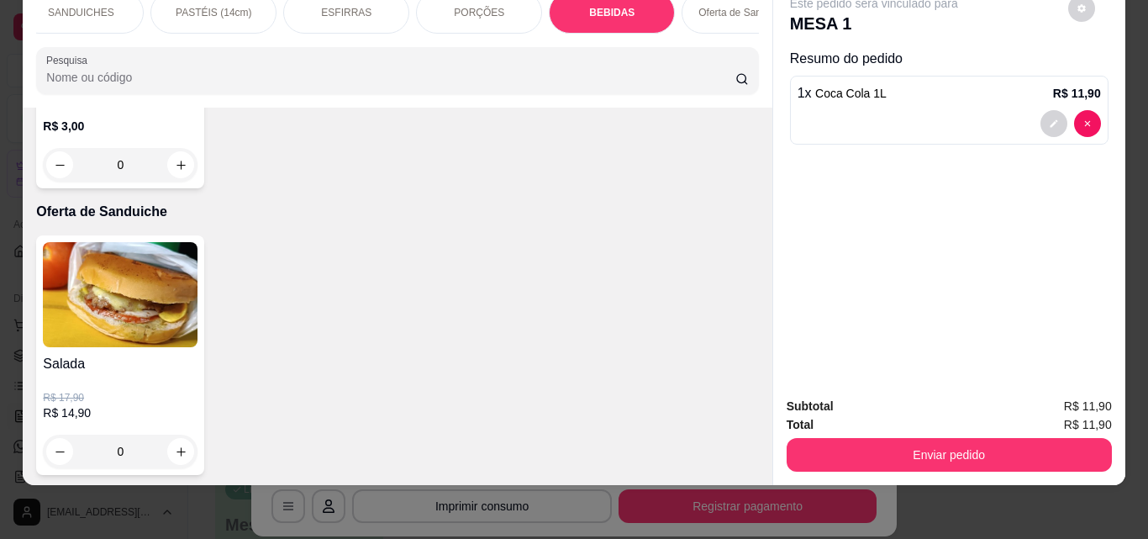
type input "2"
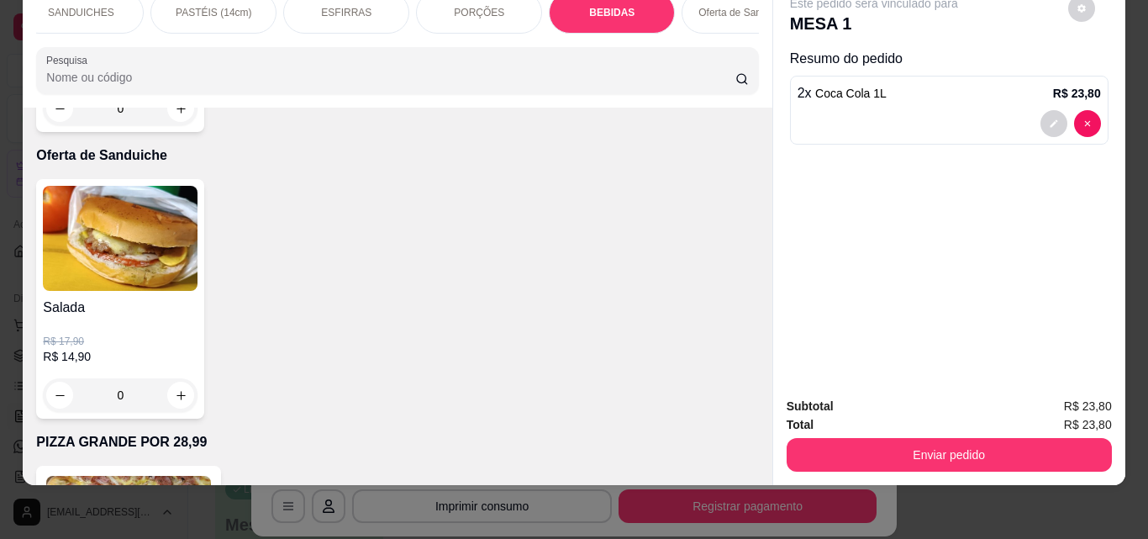
scroll to position [4228, 0]
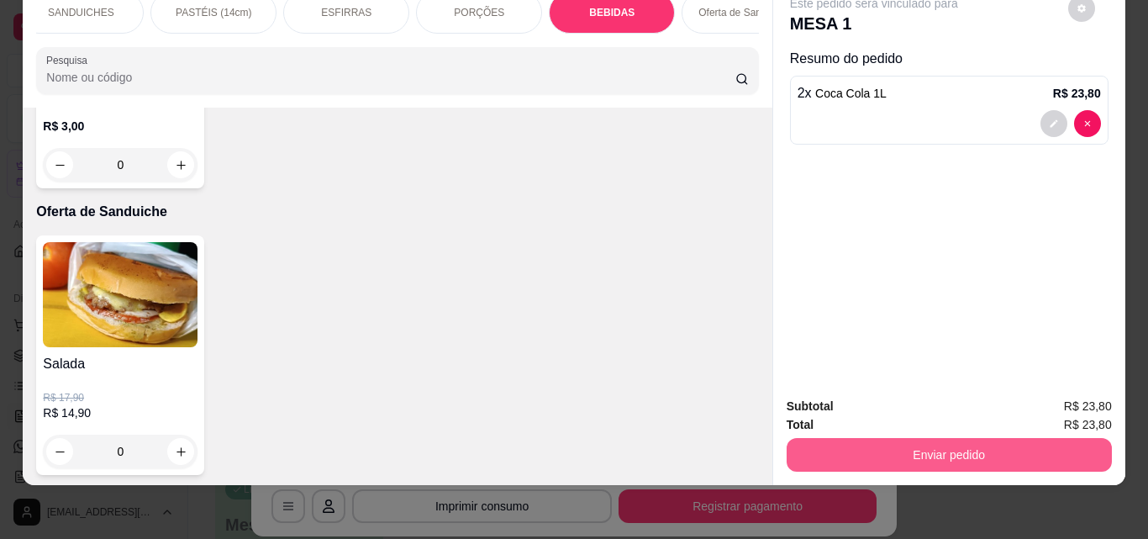
click at [971, 440] on button "Enviar pedido" at bounding box center [949, 455] width 325 height 34
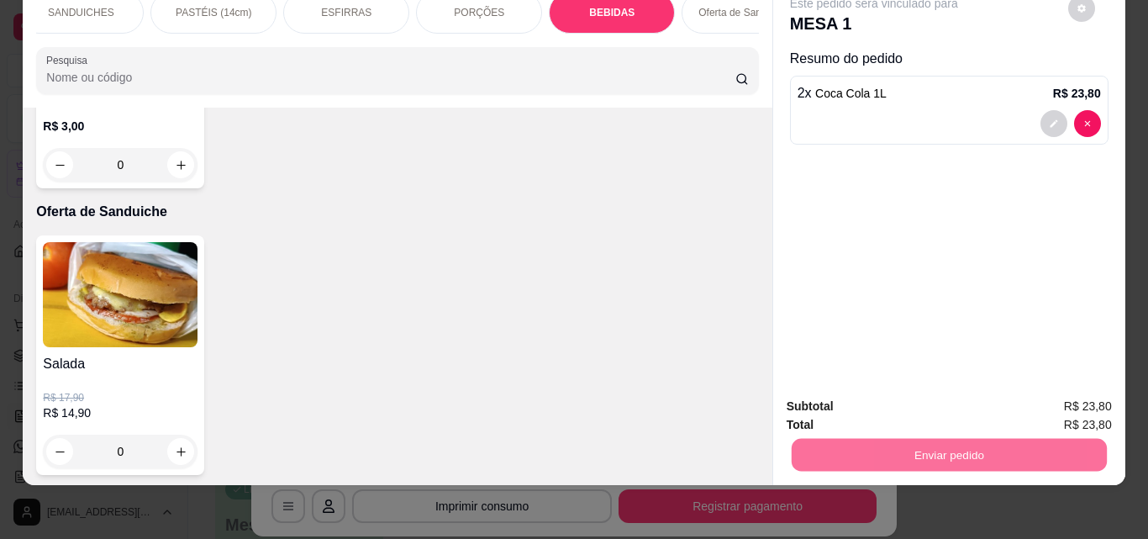
click at [940, 403] on button "Não registrar e enviar pedido" at bounding box center [893, 401] width 175 height 32
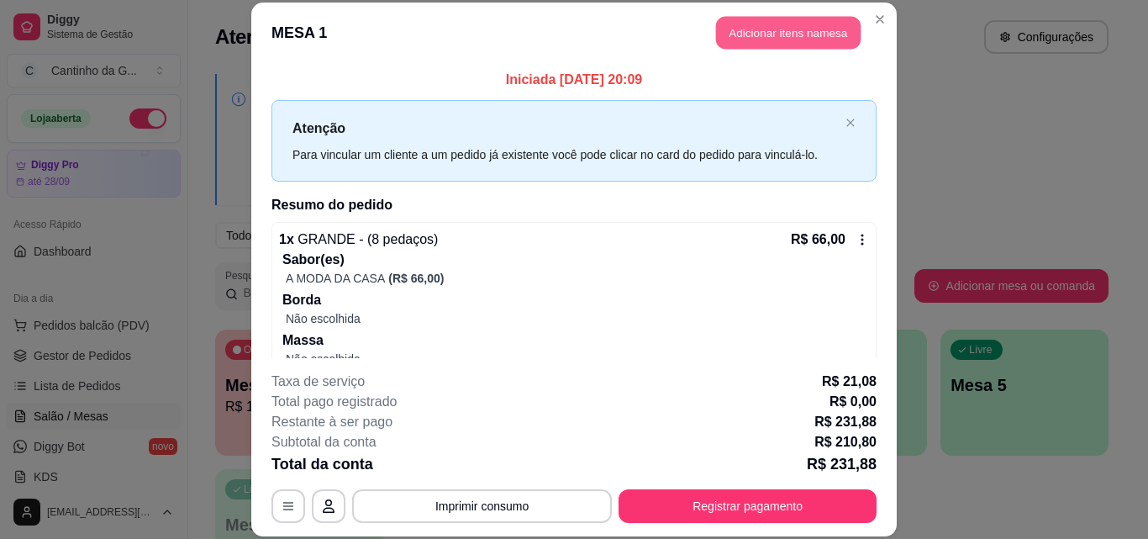
click at [783, 22] on button "Adicionar itens na mesa" at bounding box center [788, 33] width 145 height 33
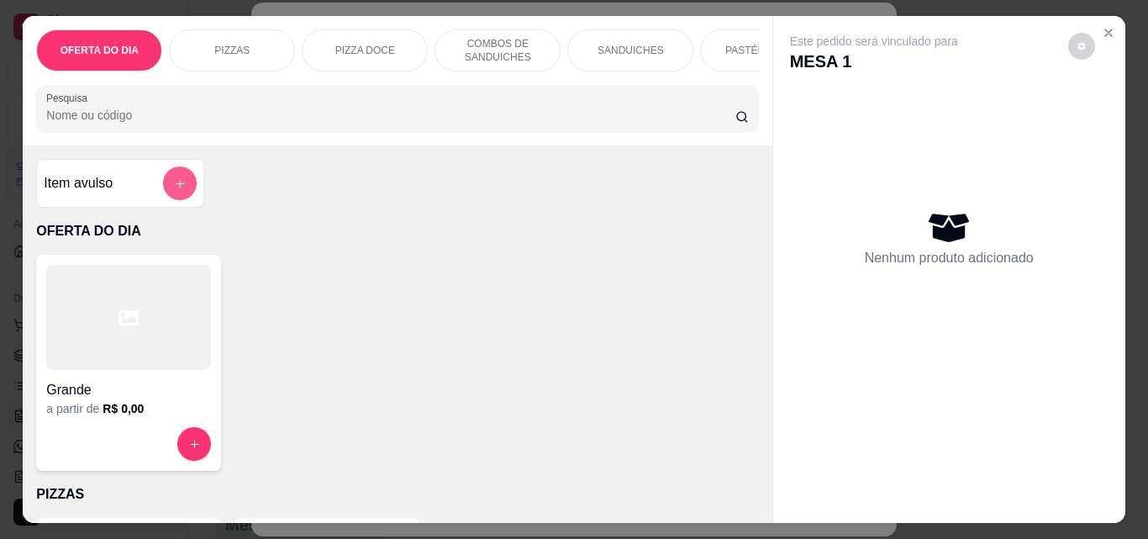
click at [174, 182] on button "add-separate-item" at bounding box center [180, 183] width 34 height 34
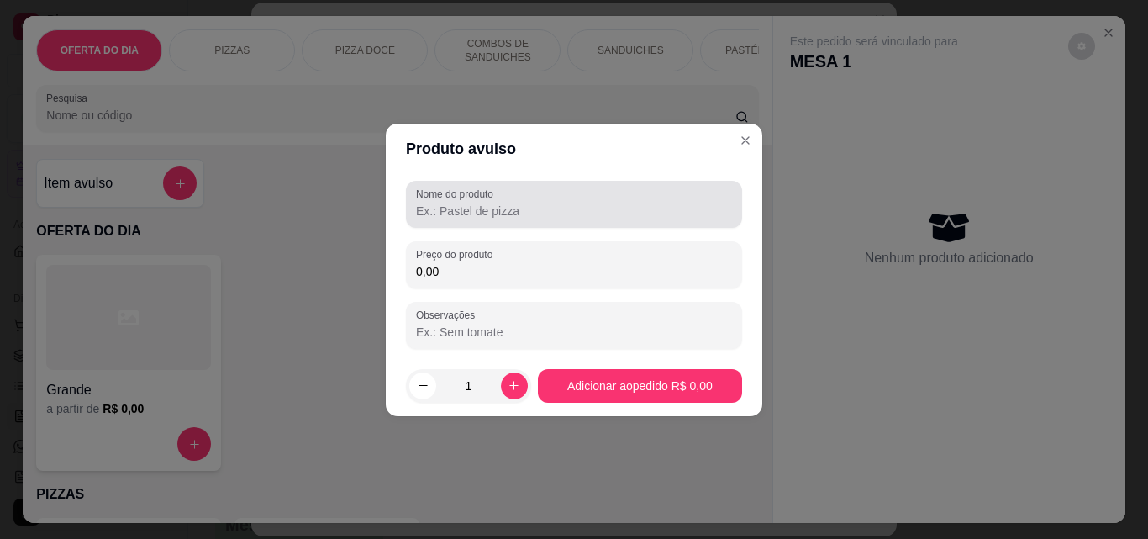
click at [437, 224] on div "Nome do produto" at bounding box center [574, 204] width 336 height 47
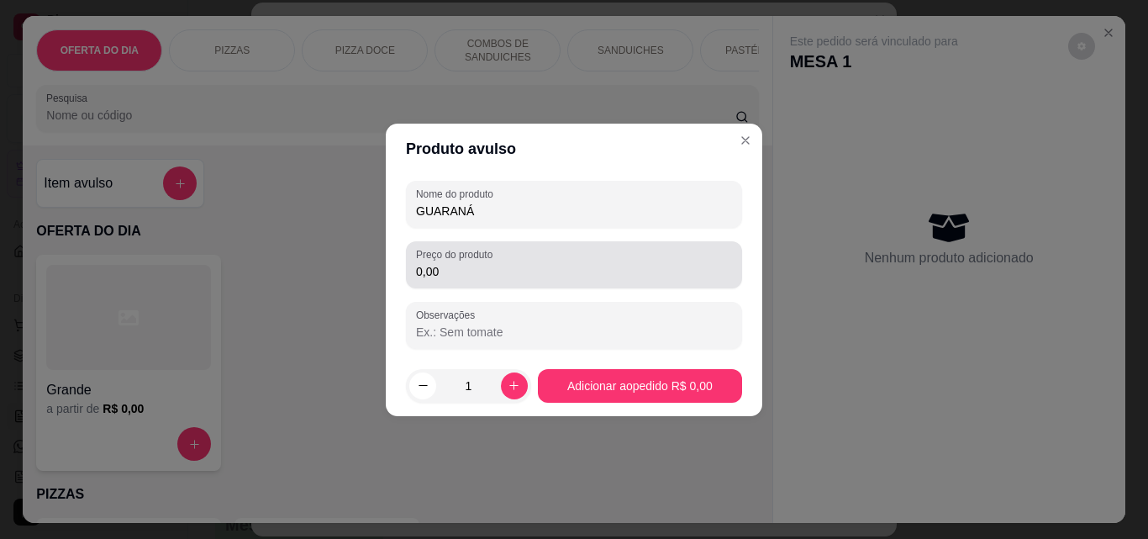
type input "GUARANÁ"
click at [440, 272] on input "0,00" at bounding box center [574, 271] width 316 height 17
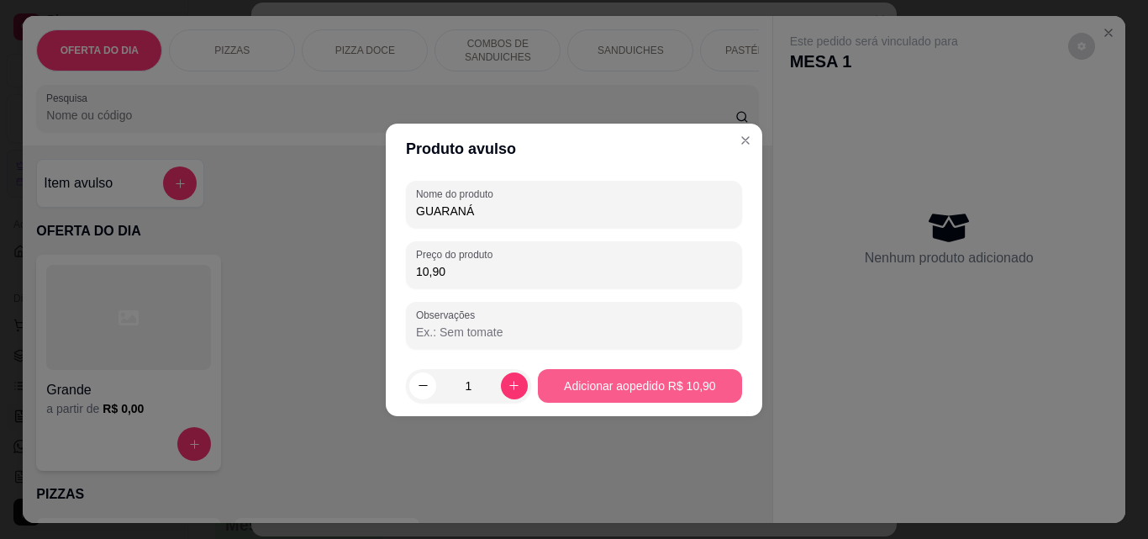
type input "10,90"
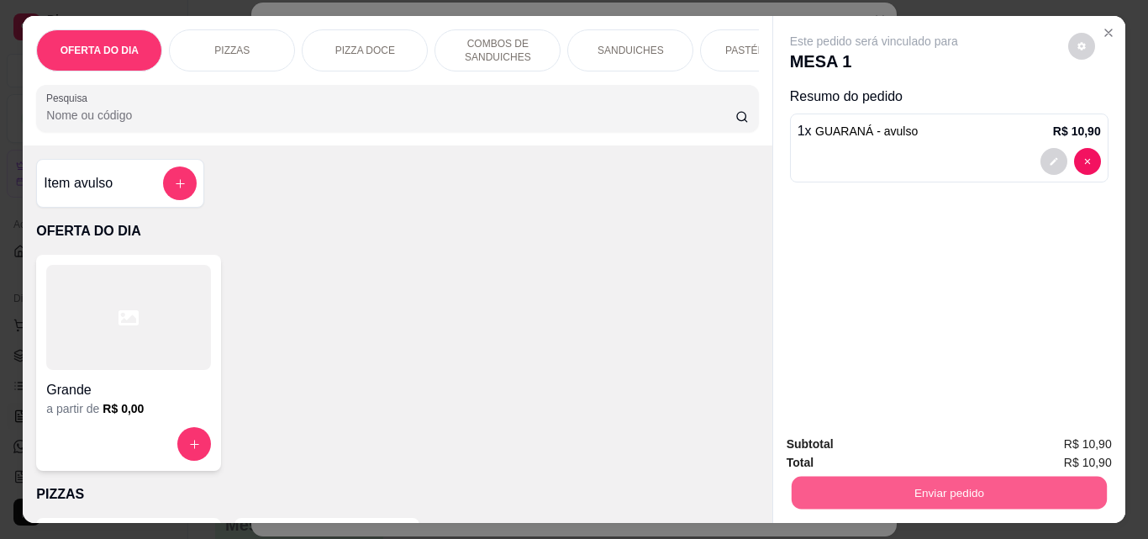
click at [983, 476] on button "Enviar pedido" at bounding box center [948, 492] width 315 height 33
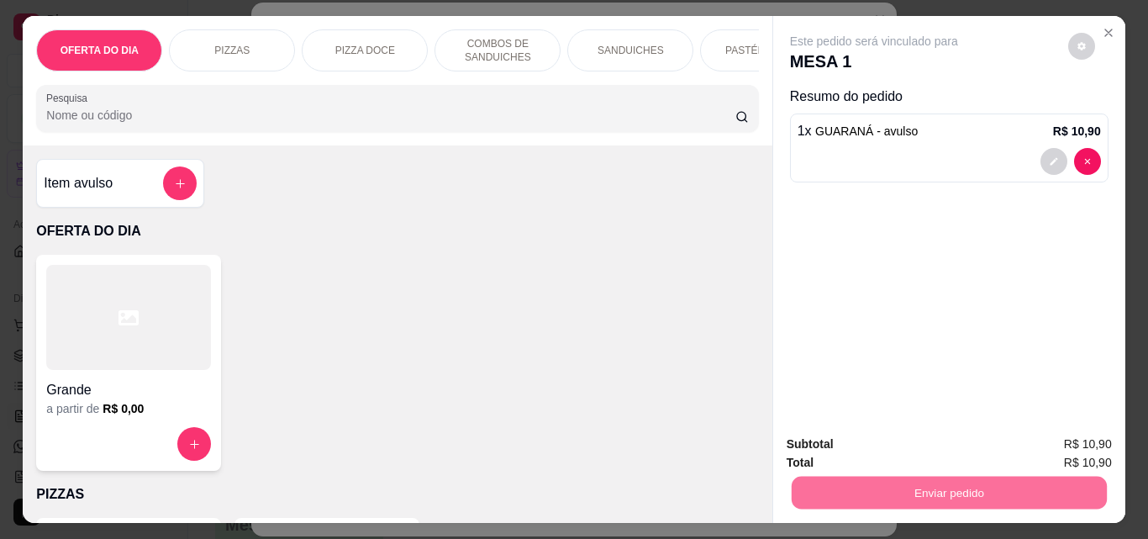
click at [864, 448] on button "Não registrar e enviar pedido" at bounding box center [893, 445] width 175 height 32
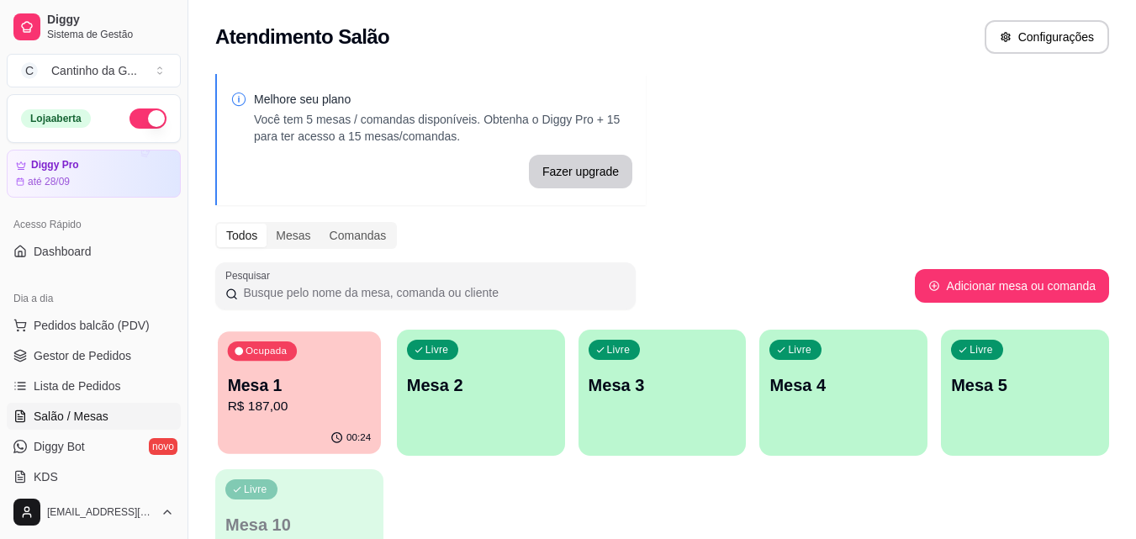
click at [304, 403] on p "R$ 187,00" at bounding box center [300, 406] width 144 height 19
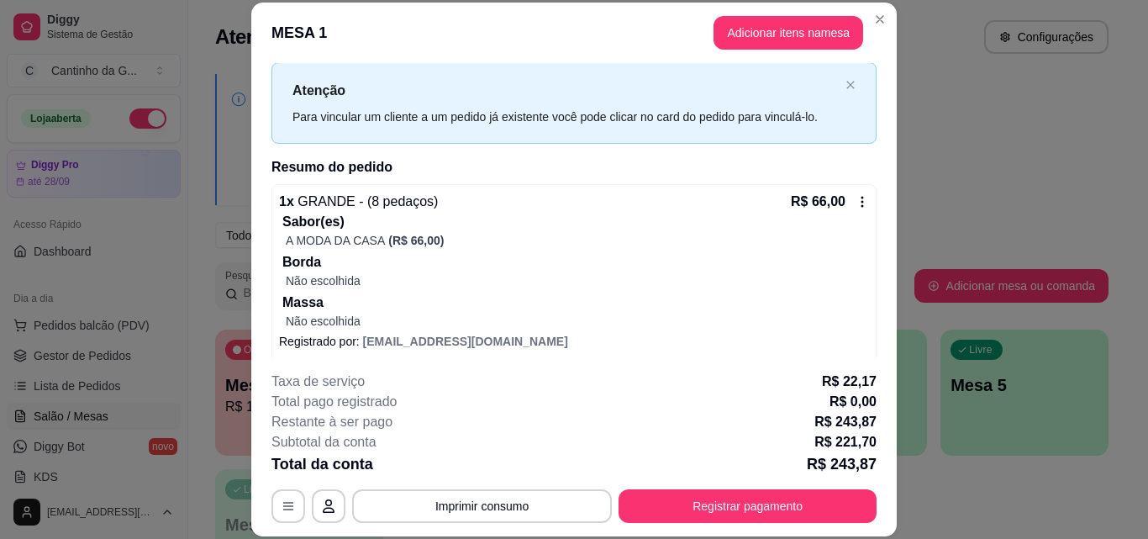
scroll to position [0, 0]
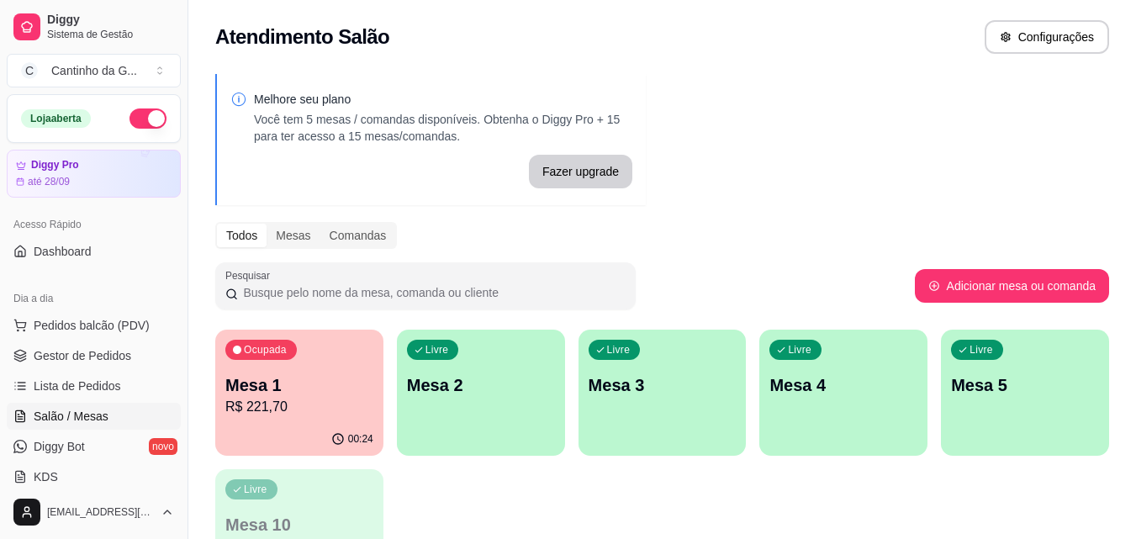
click at [289, 388] on p "Mesa 1" at bounding box center [299, 385] width 148 height 24
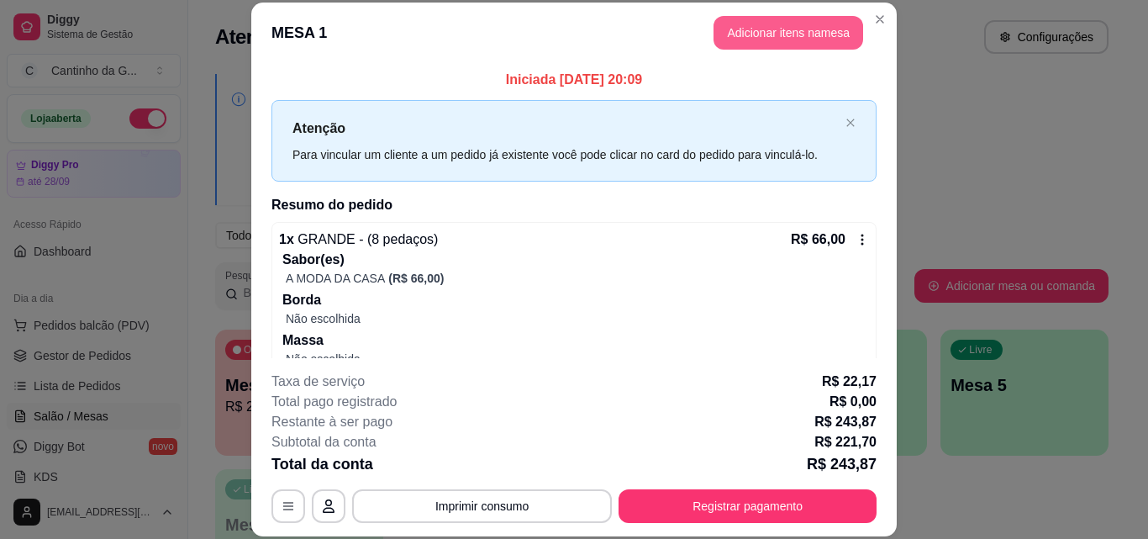
click at [808, 27] on button "Adicionar itens na mesa" at bounding box center [789, 33] width 150 height 34
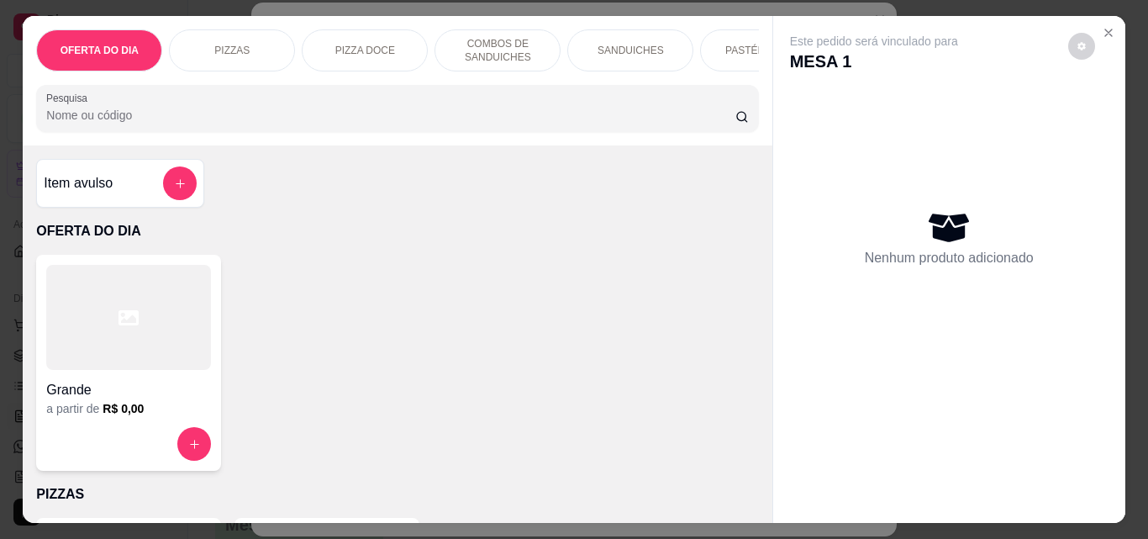
click at [178, 187] on icon "add-separate-item" at bounding box center [180, 183] width 13 height 13
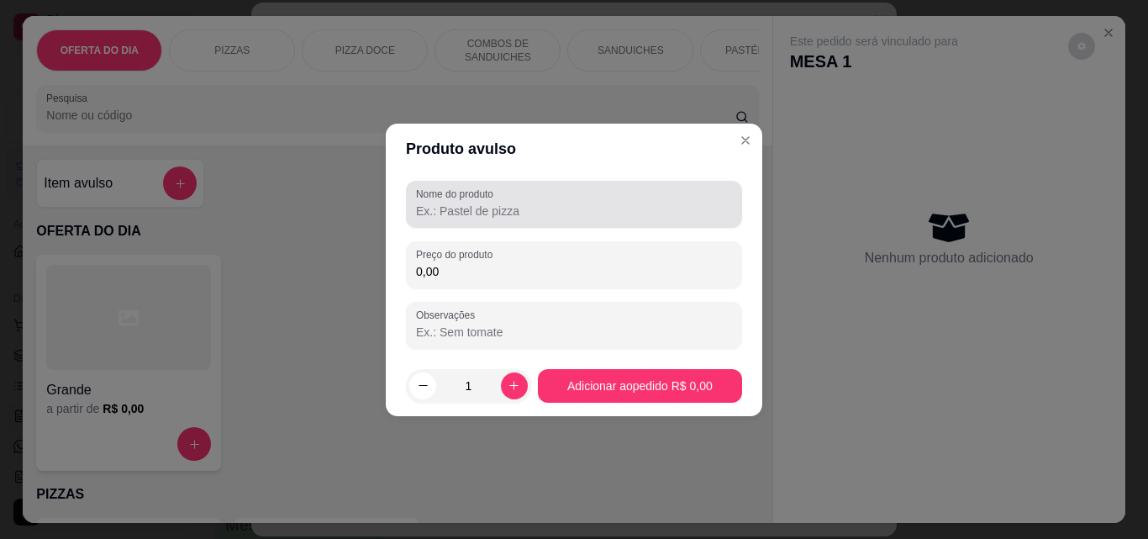
click at [447, 211] on input "Nome do produto" at bounding box center [574, 211] width 316 height 17
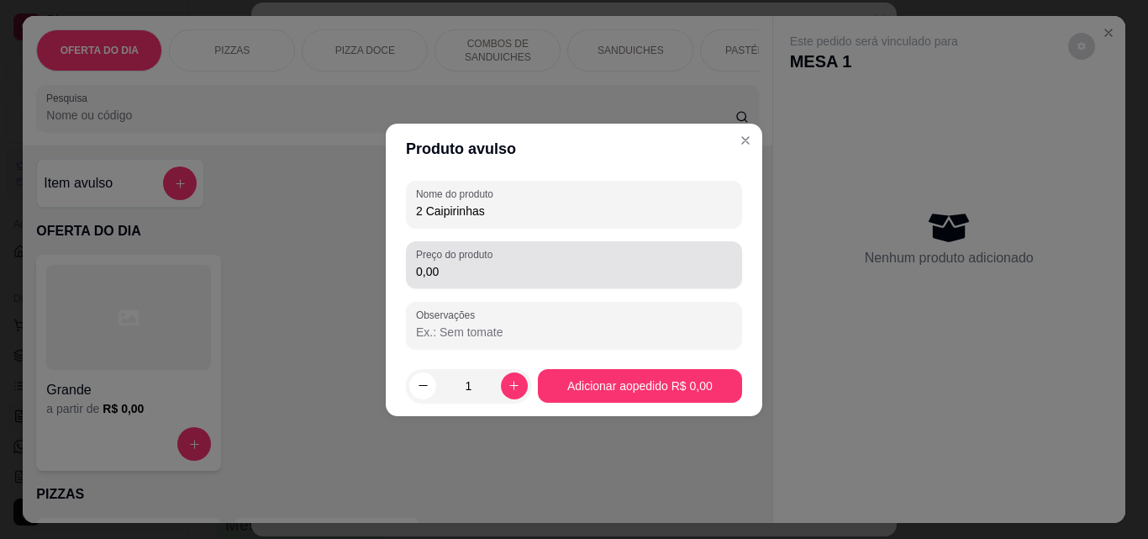
type input "2 Caipirinhas"
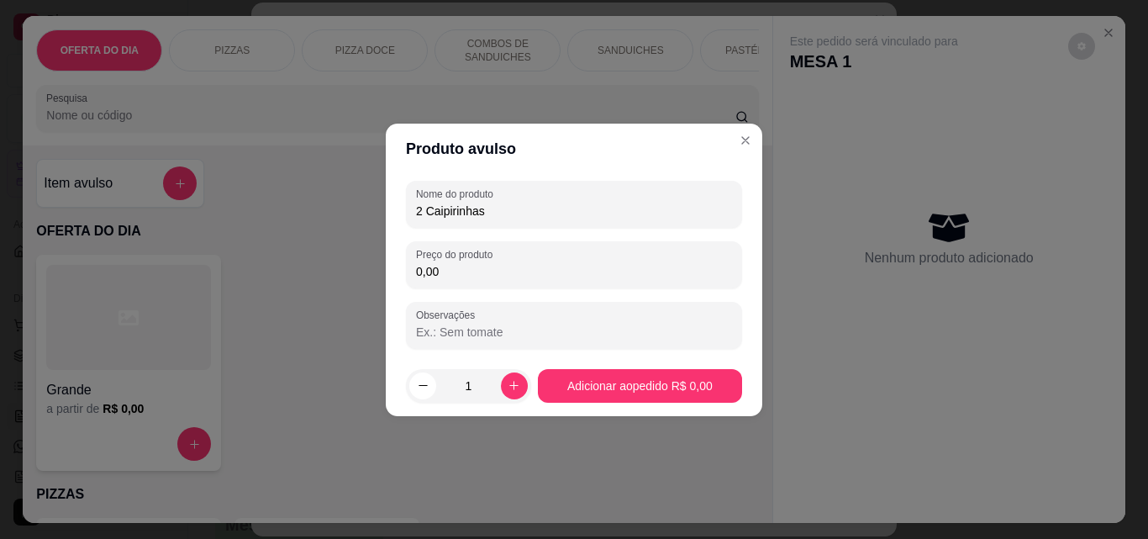
click at [485, 268] on input "0,00" at bounding box center [574, 271] width 316 height 17
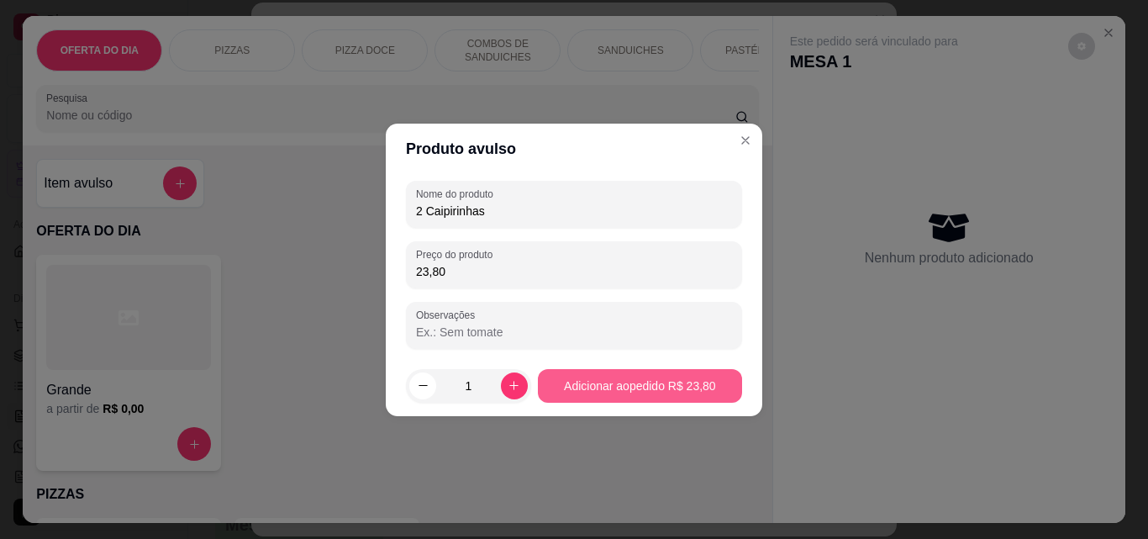
type input "23,80"
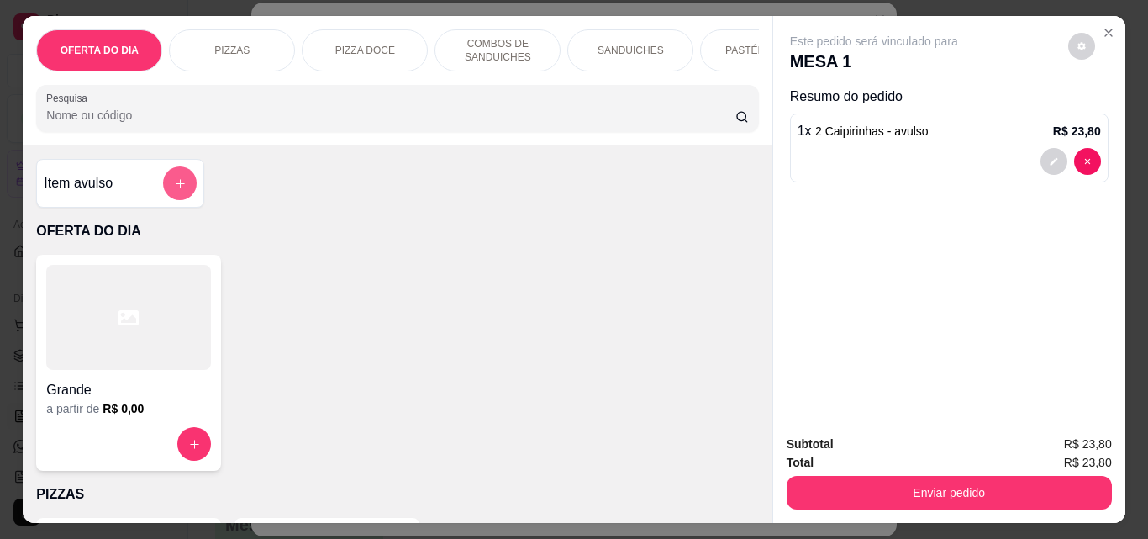
click at [171, 180] on button "add-separate-item" at bounding box center [180, 183] width 34 height 34
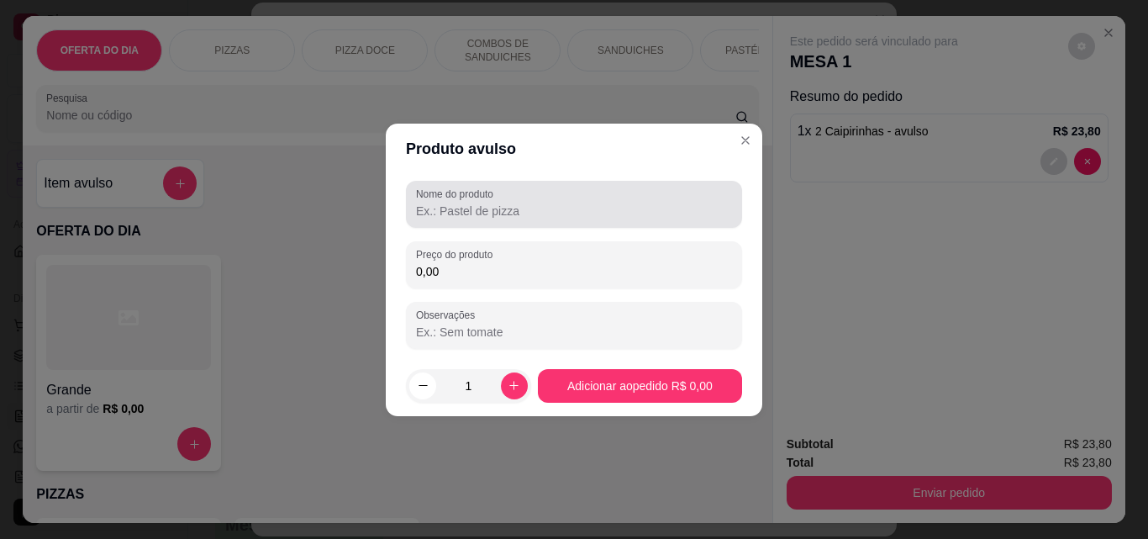
drag, startPoint x: 461, startPoint y: 201, endPoint x: 461, endPoint y: 210, distance: 9.2
click at [461, 203] on div at bounding box center [574, 204] width 316 height 34
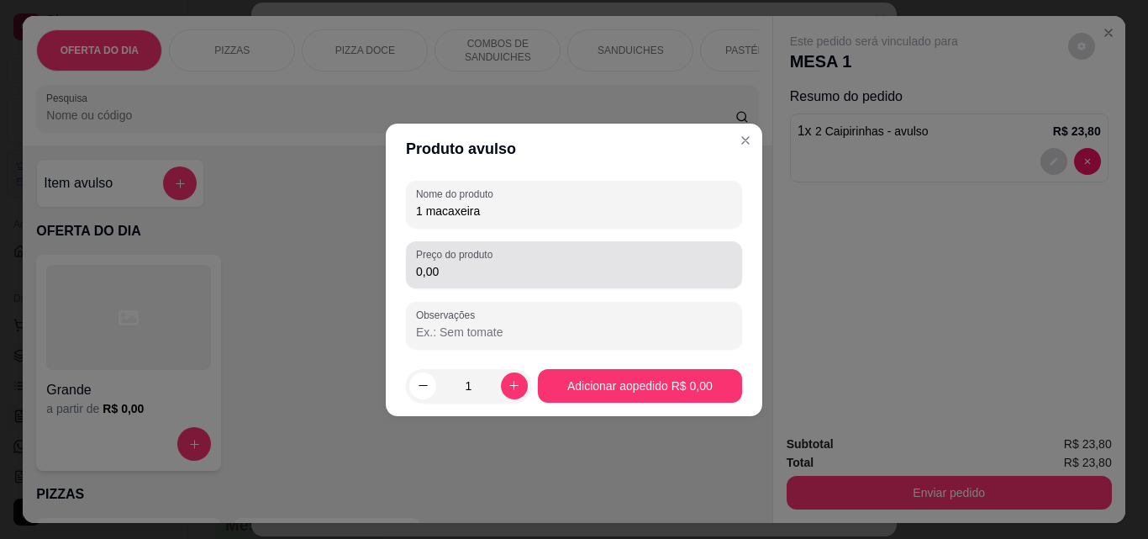
type input "1 macaxeira"
click at [495, 275] on input "0,00" at bounding box center [574, 271] width 316 height 17
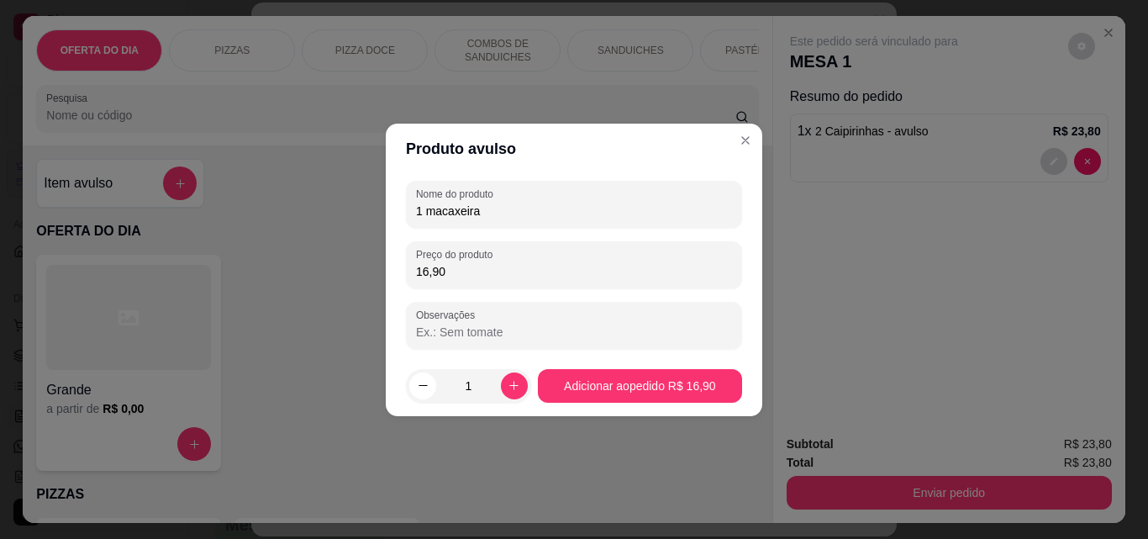
type input "16,90"
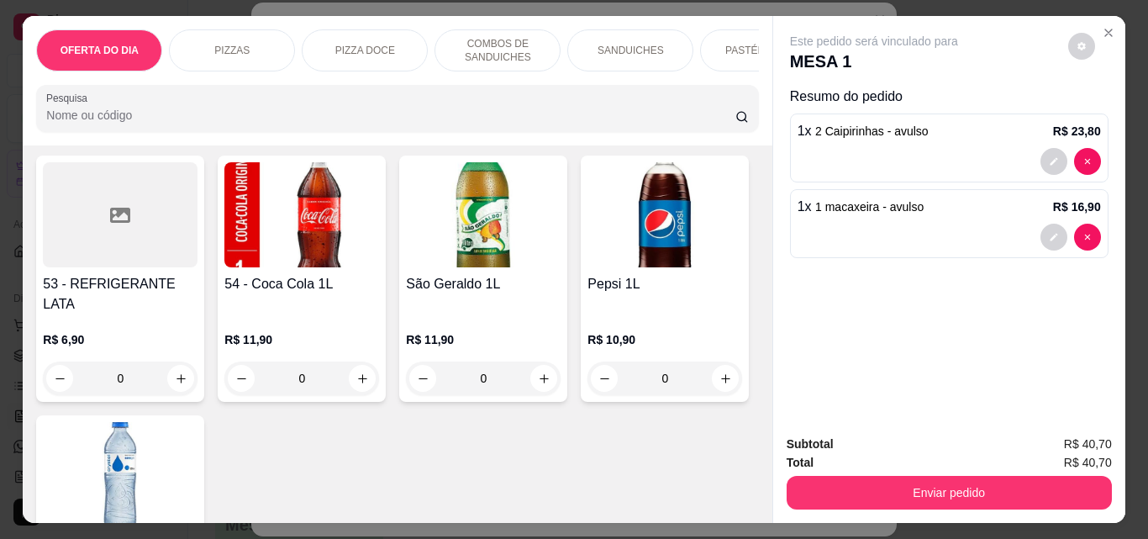
scroll to position [3866, 0]
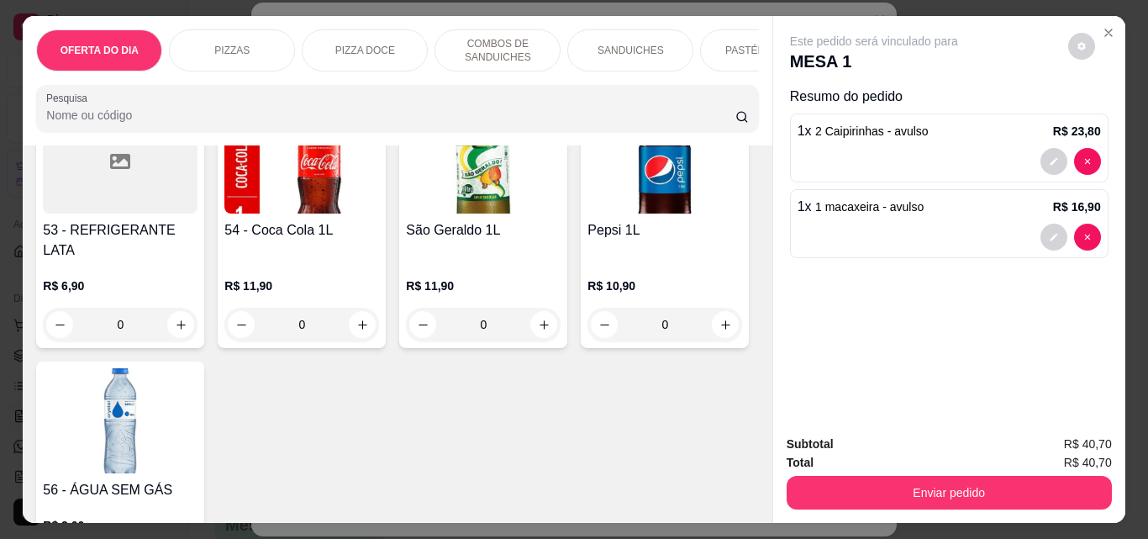
click at [179, 48] on div "0" at bounding box center [120, 31] width 155 height 34
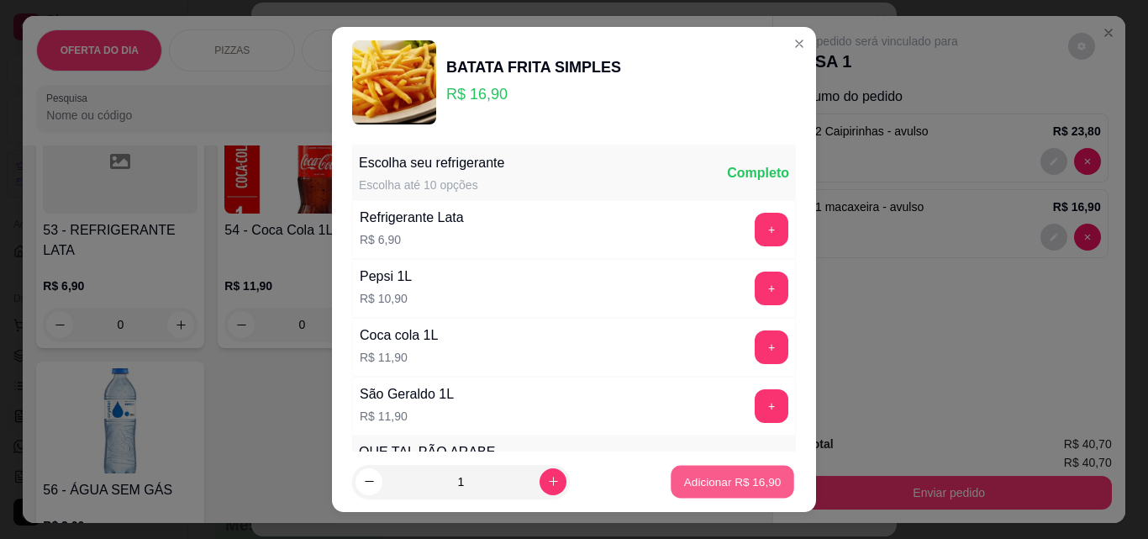
click at [713, 479] on p "Adicionar R$ 16,90" at bounding box center [733, 481] width 98 height 16
type input "1"
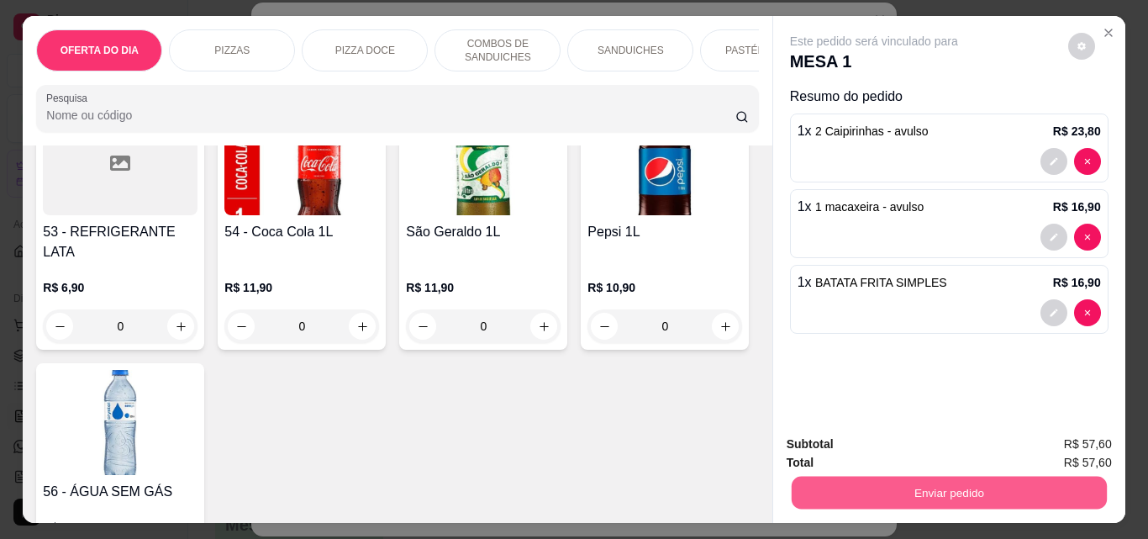
click at [933, 486] on button "Enviar pedido" at bounding box center [948, 492] width 315 height 33
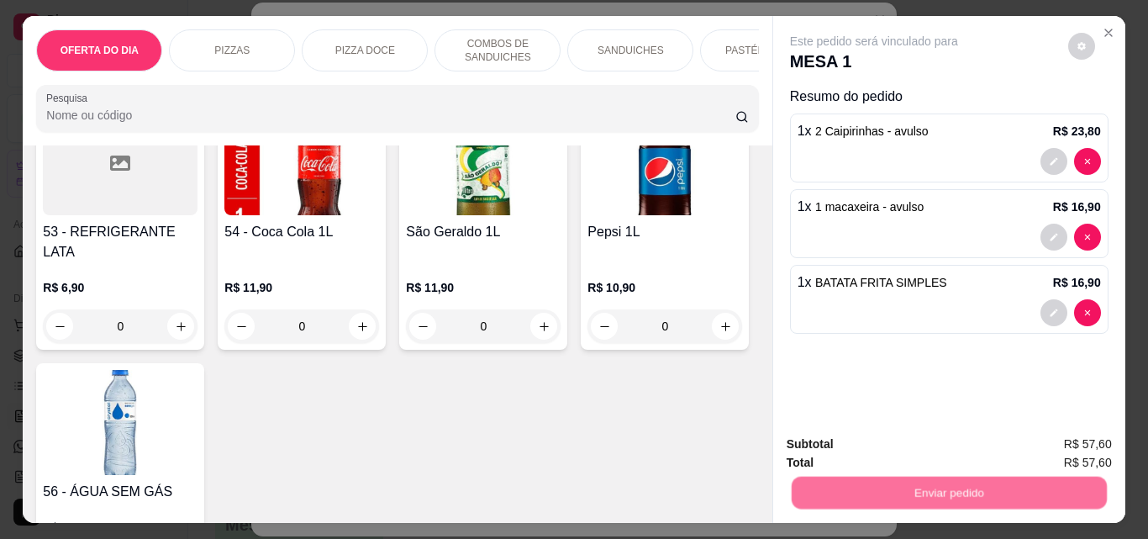
click at [939, 434] on button "Não registrar e enviar pedido" at bounding box center [893, 445] width 175 height 32
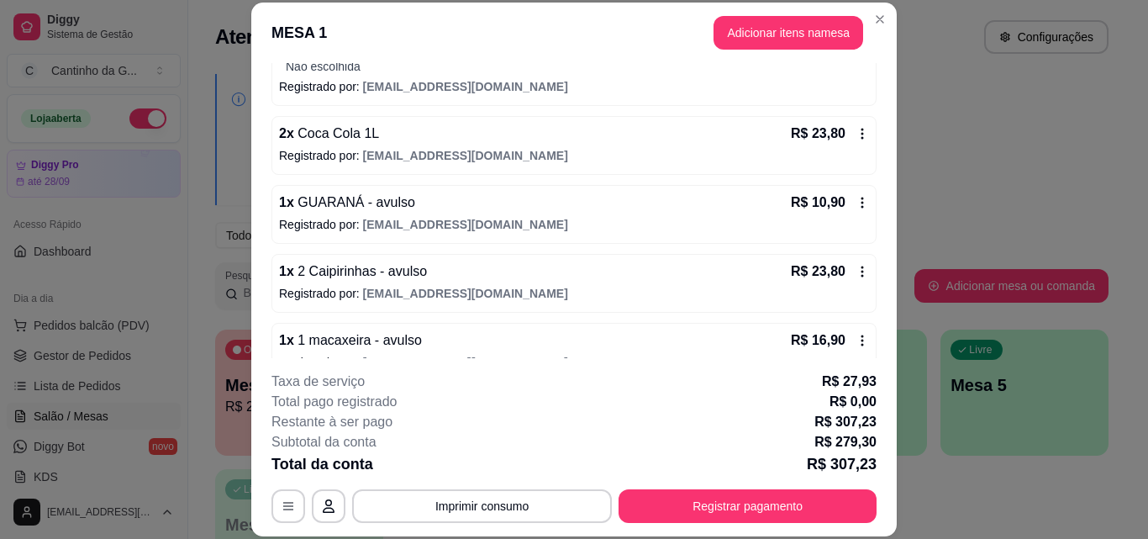
scroll to position [672, 0]
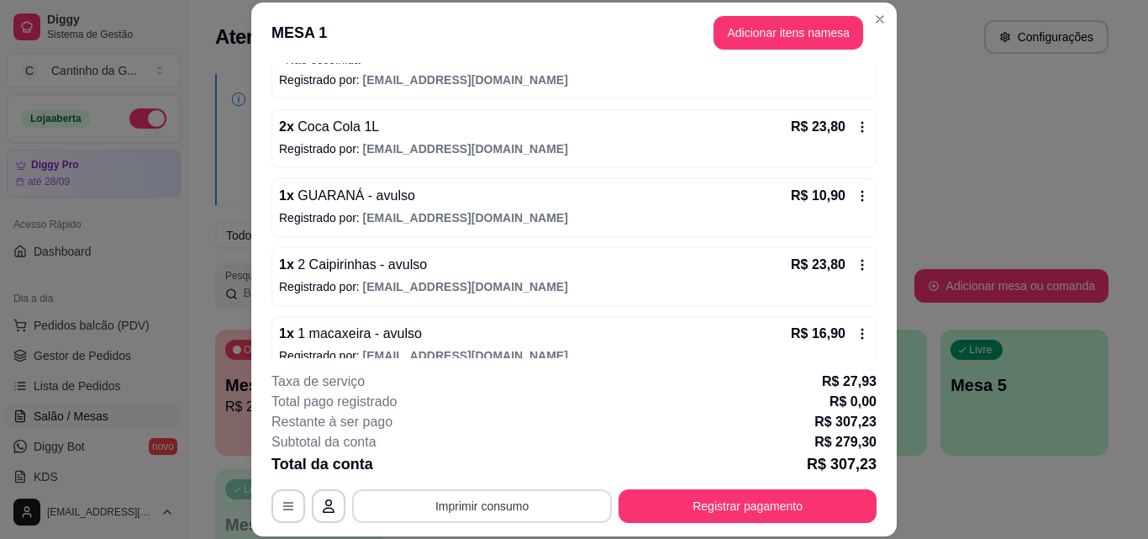
click at [484, 495] on button "Imprimir consumo" at bounding box center [482, 506] width 260 height 34
click at [484, 472] on button "IMPRESSORA" at bounding box center [481, 470] width 98 height 22
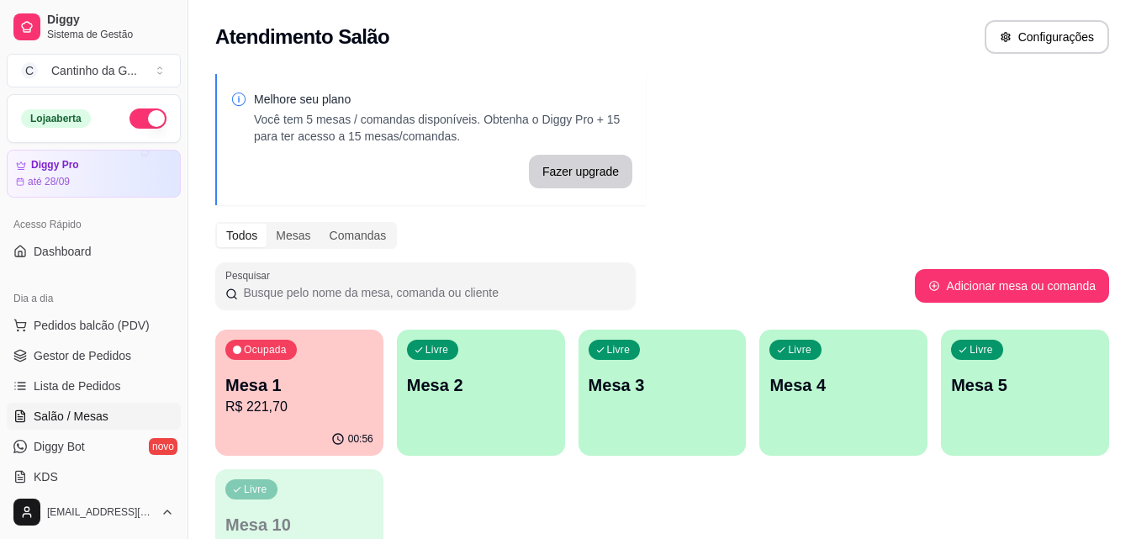
click at [503, 402] on div "Livre Mesa 2" at bounding box center [481, 382] width 168 height 106
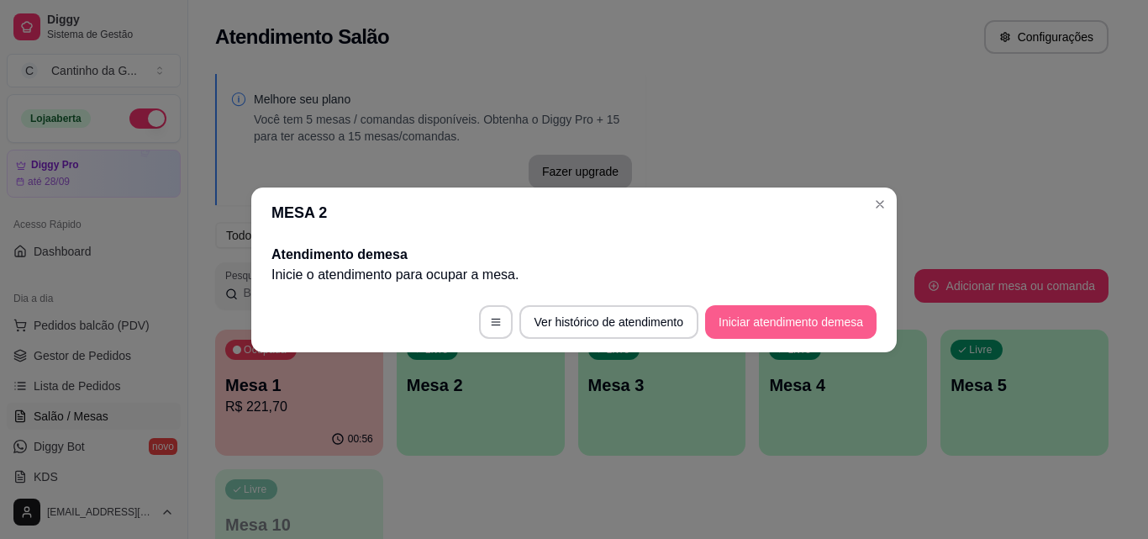
click at [756, 298] on footer "Ver histórico de atendimento Iniciar atendimento de mesa" at bounding box center [574, 322] width 646 height 61
click at [755, 318] on button "Iniciar atendimento de mesa" at bounding box center [790, 322] width 171 height 34
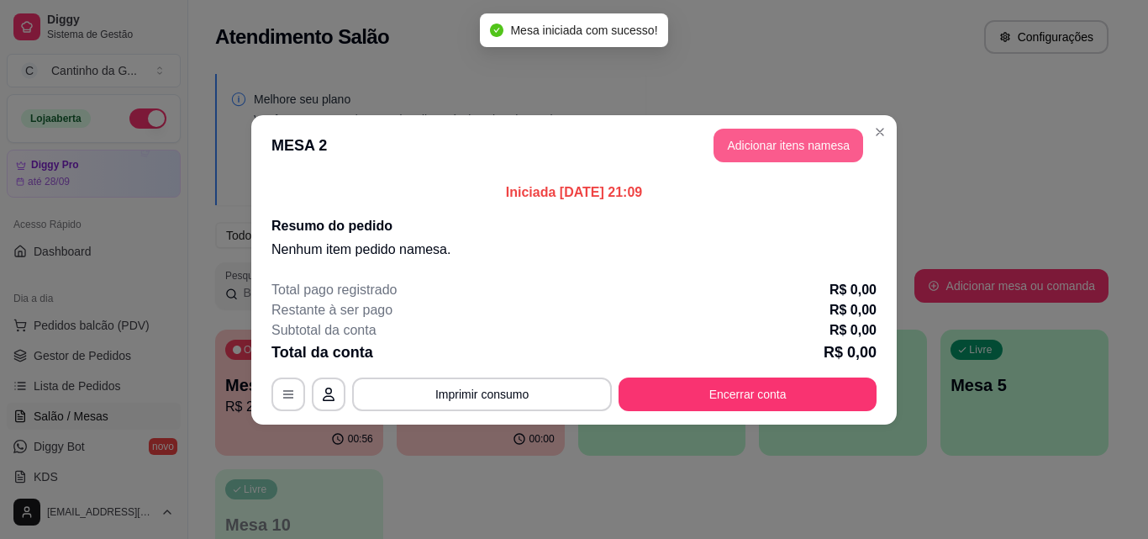
click at [789, 129] on button "Adicionar itens na mesa" at bounding box center [789, 146] width 150 height 34
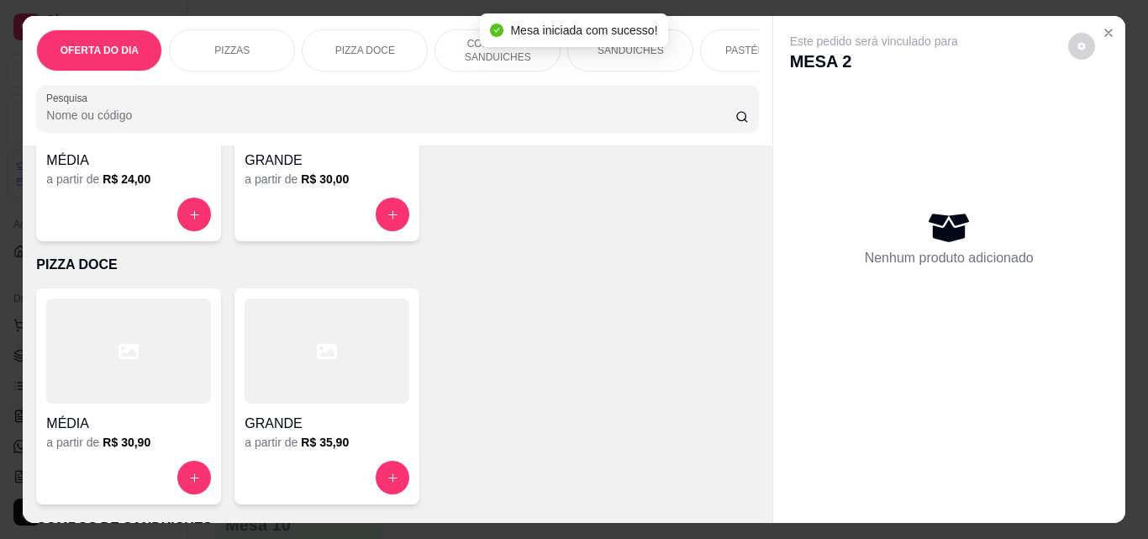
scroll to position [504, 0]
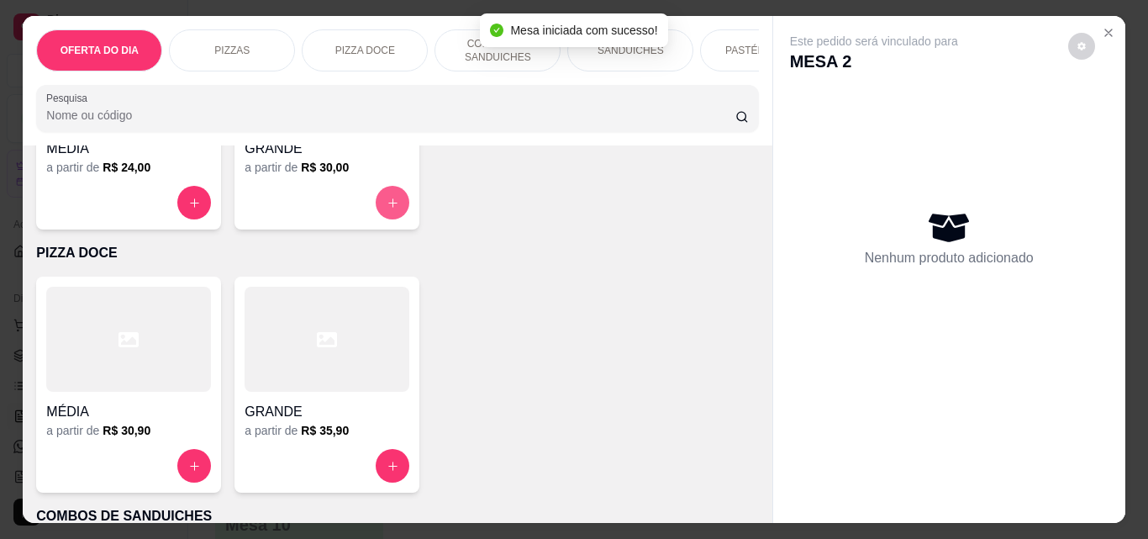
click at [391, 206] on icon "increase-product-quantity" at bounding box center [393, 203] width 13 height 13
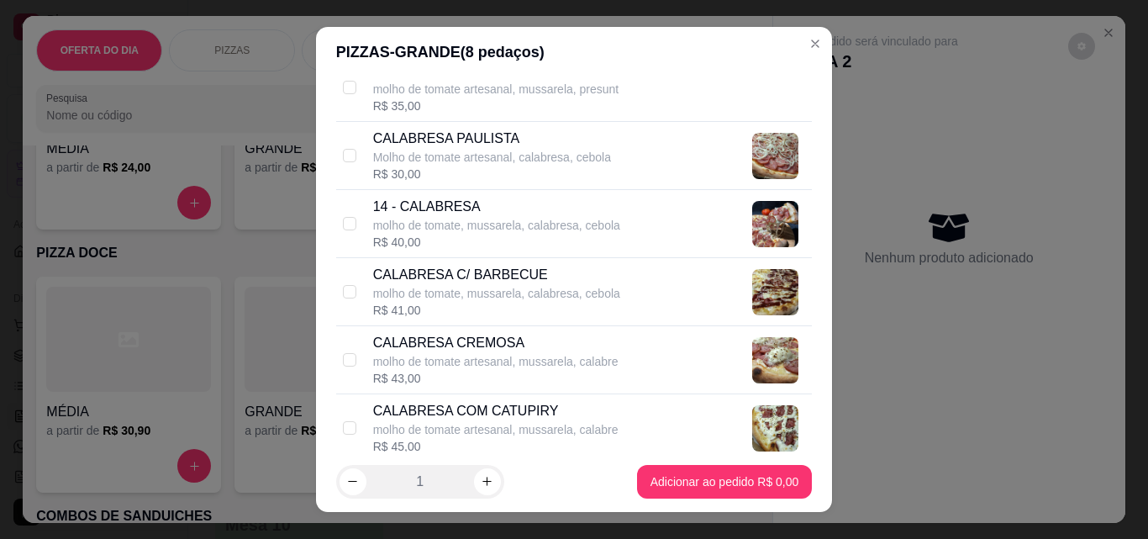
scroll to position [672, 0]
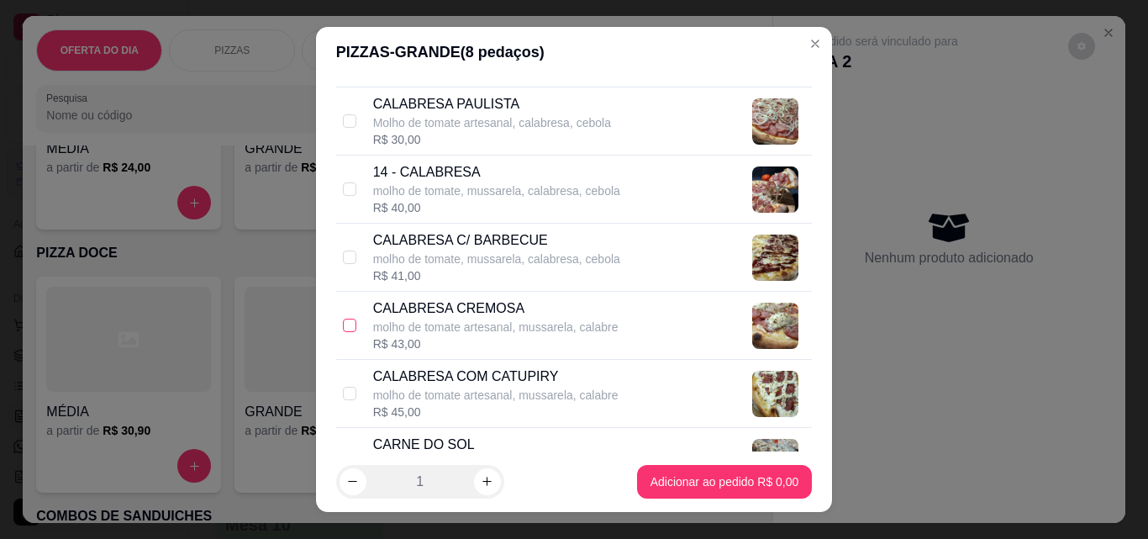
click at [343, 323] on input "checkbox" at bounding box center [349, 325] width 13 height 13
checkbox input "true"
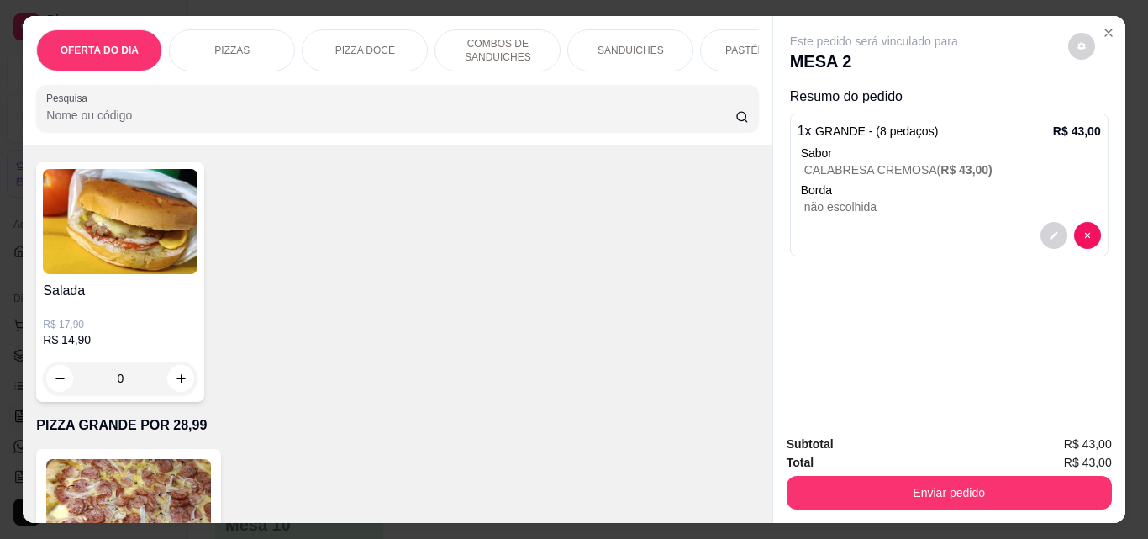
scroll to position [4371, 0]
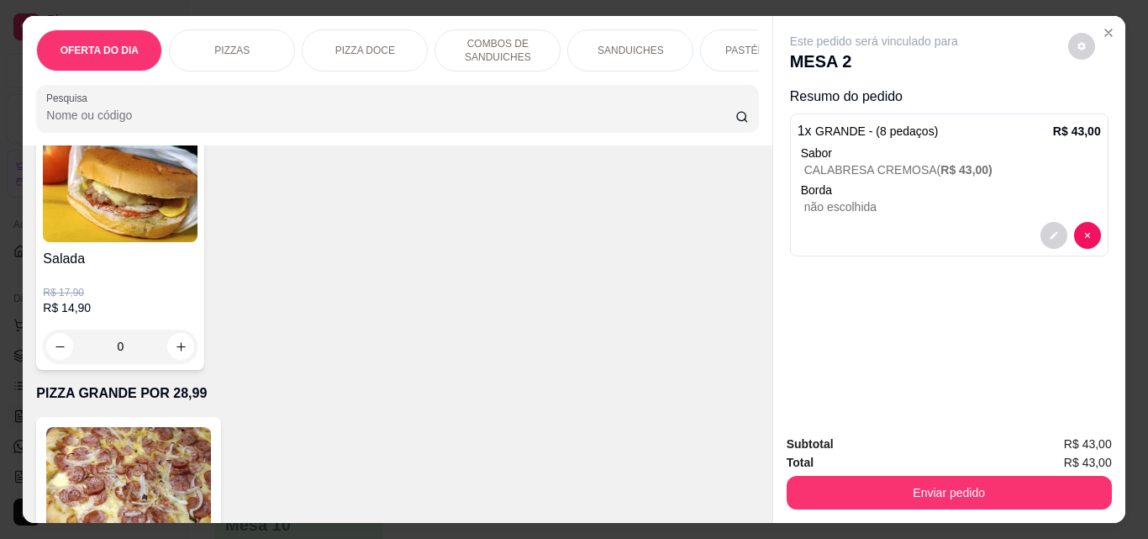
type input "1"
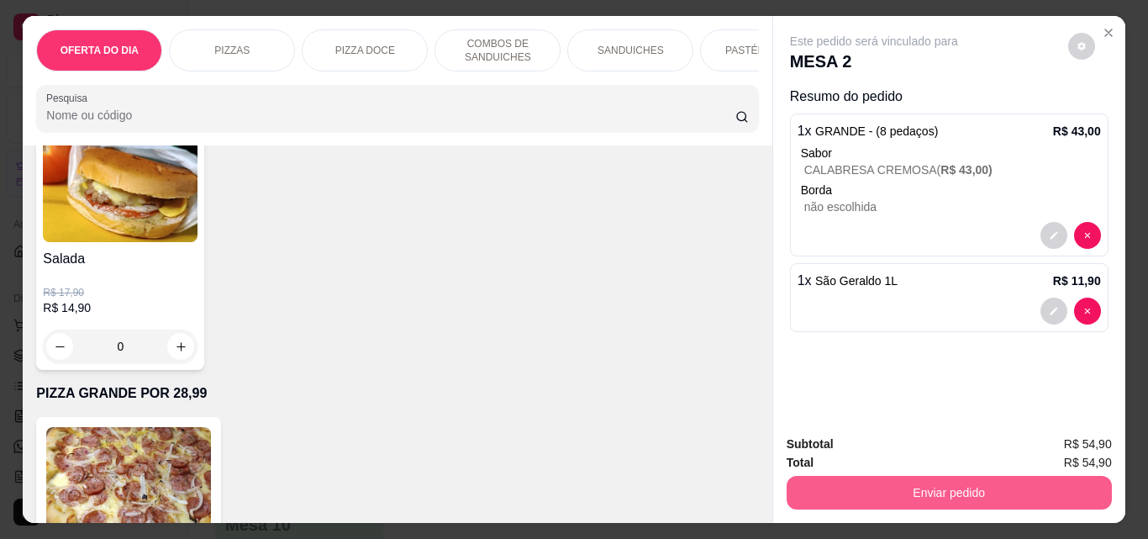
click at [926, 482] on button "Enviar pedido" at bounding box center [949, 493] width 325 height 34
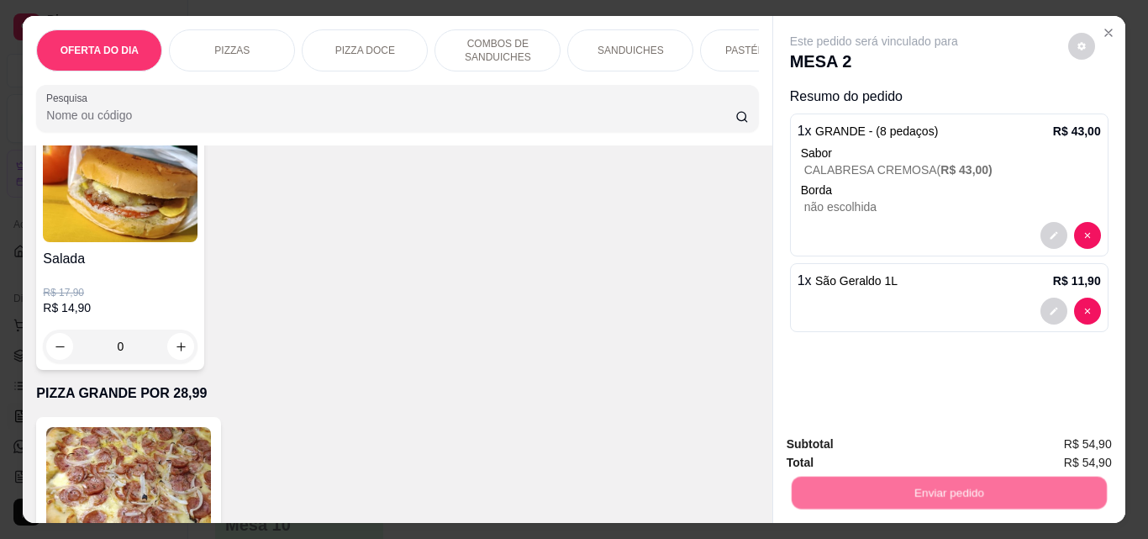
click at [859, 437] on button "Não registrar e enviar pedido" at bounding box center [893, 445] width 175 height 32
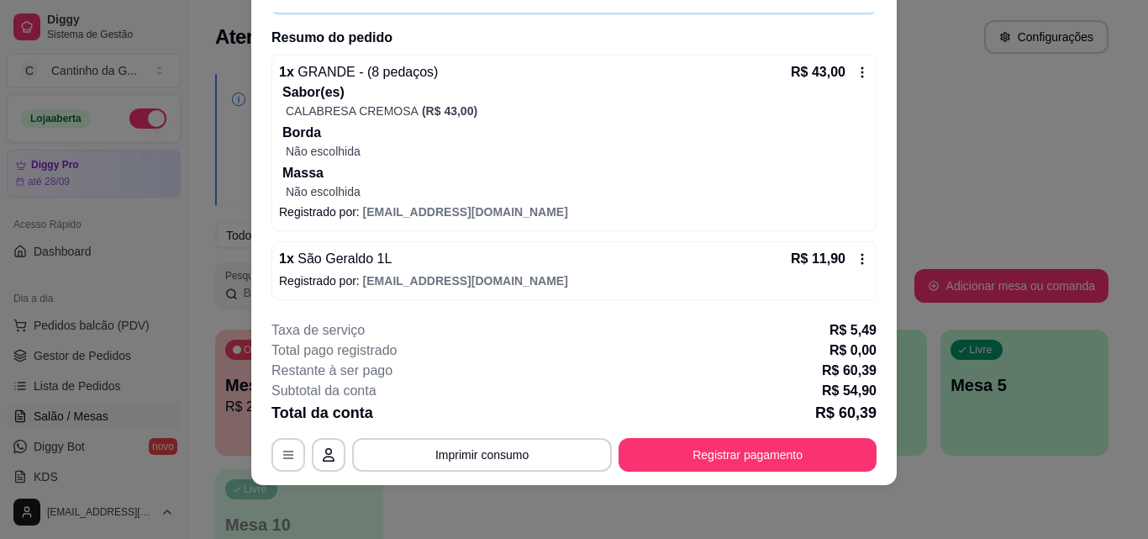
scroll to position [0, 0]
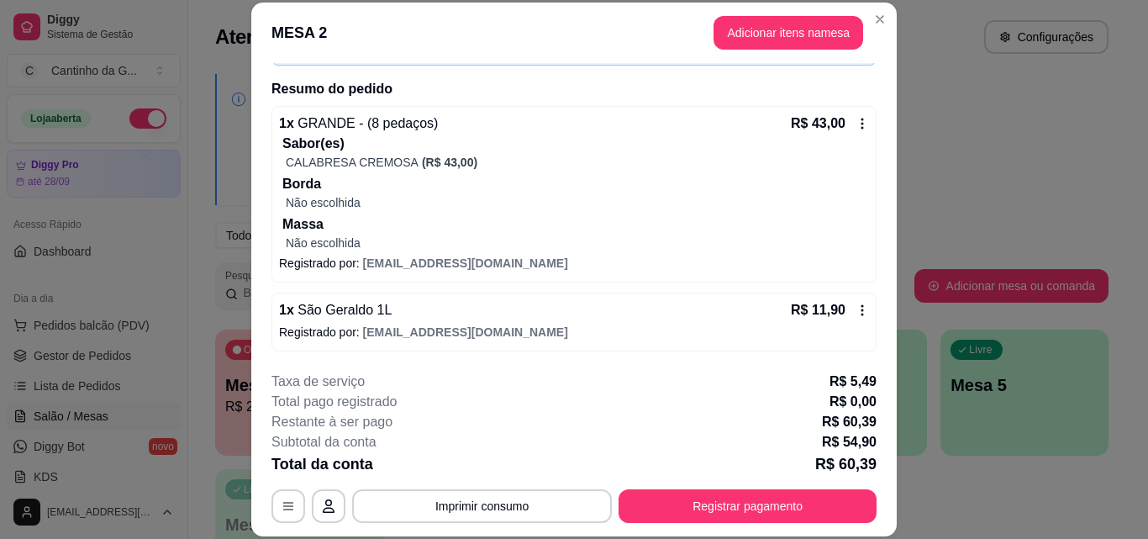
click at [856, 123] on icon at bounding box center [862, 123] width 13 height 13
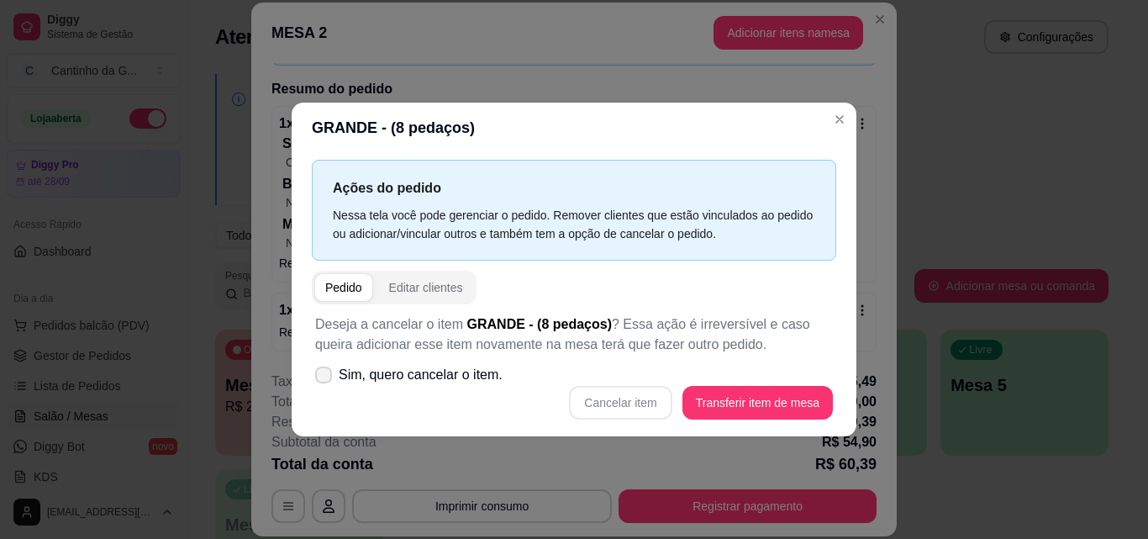
click at [420, 372] on span "Sim, quero cancelar o item." at bounding box center [421, 375] width 164 height 20
click at [325, 377] on input "Sim, quero cancelar o item." at bounding box center [319, 382] width 11 height 11
checkbox input "true"
click at [635, 400] on button "Cancelar item" at bounding box center [620, 403] width 103 height 34
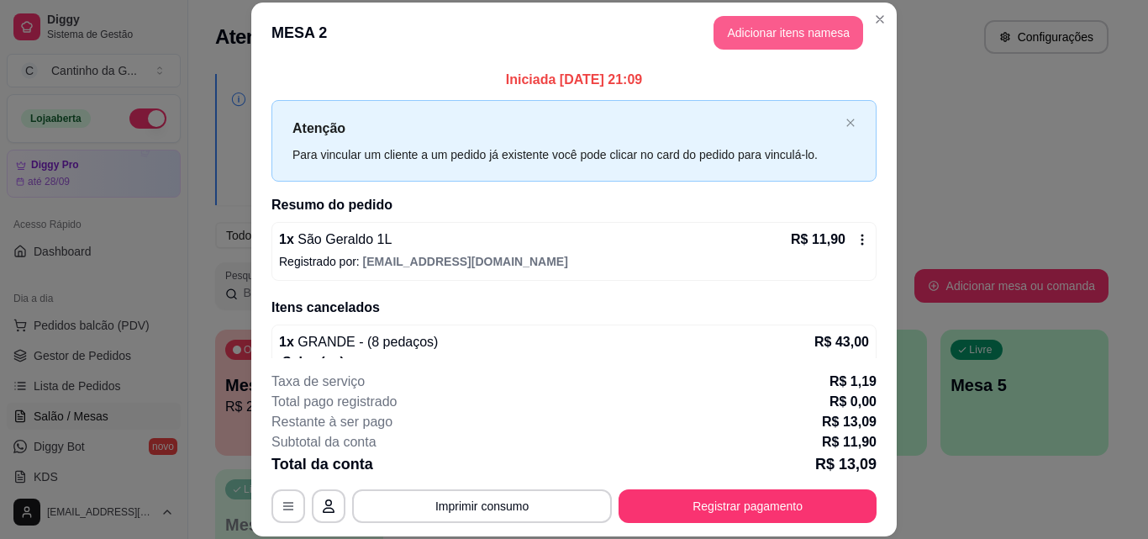
click at [820, 29] on button "Adicionar itens na mesa" at bounding box center [789, 33] width 150 height 34
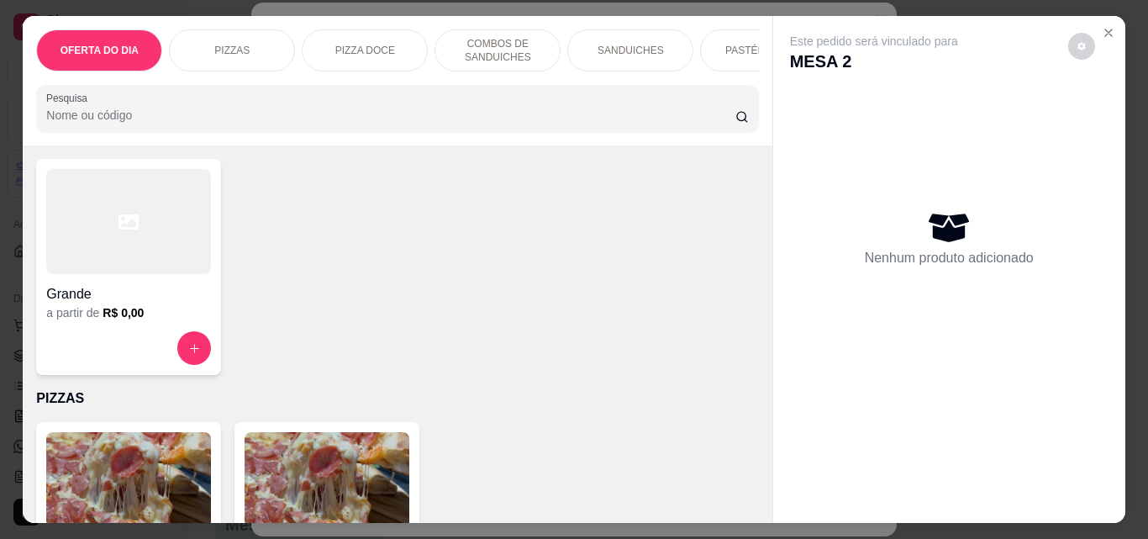
scroll to position [252, 0]
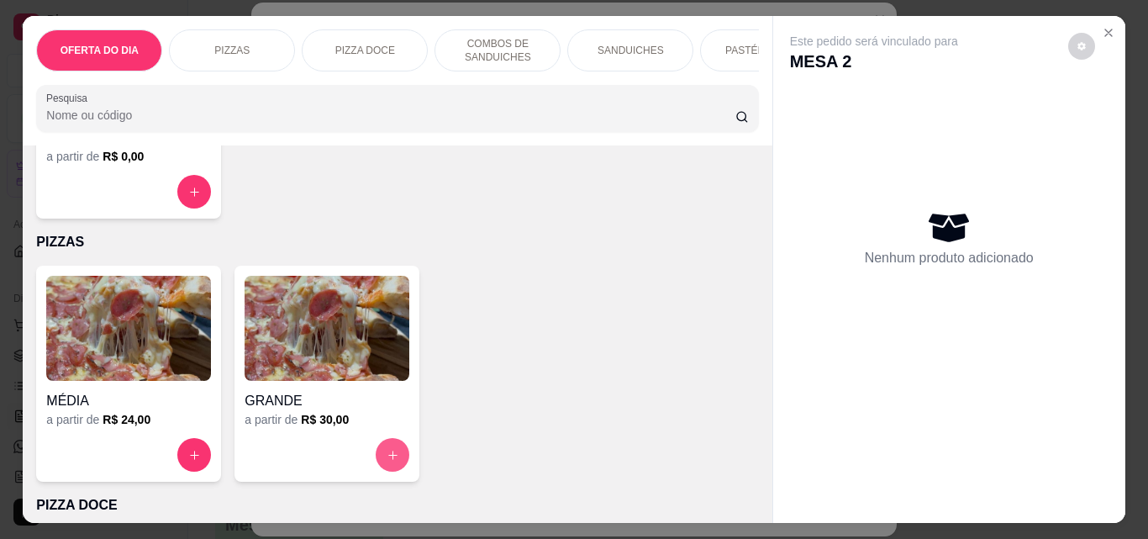
click at [396, 466] on button "increase-product-quantity" at bounding box center [393, 455] width 34 height 34
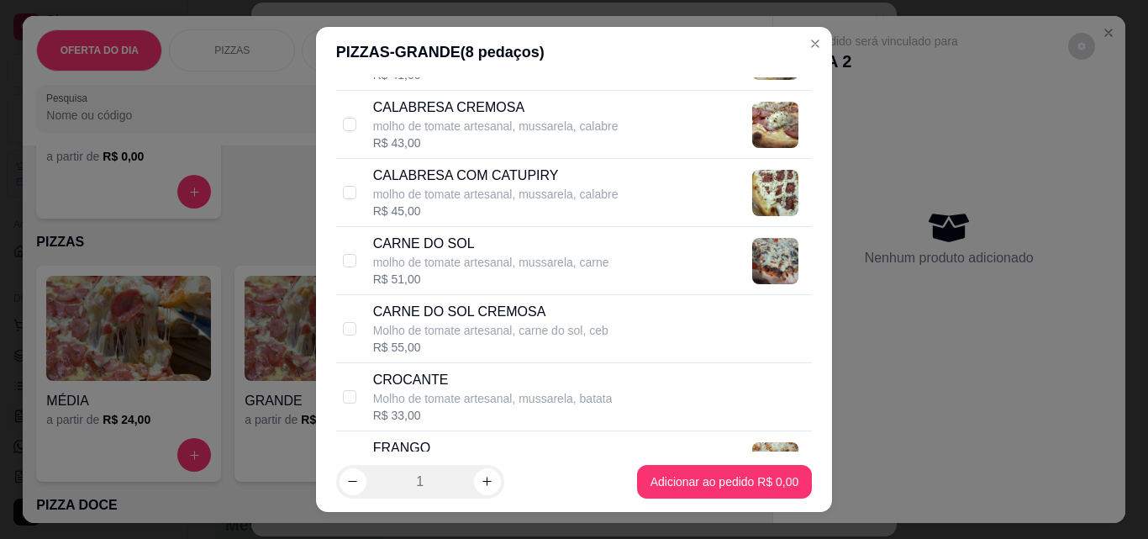
scroll to position [925, 0]
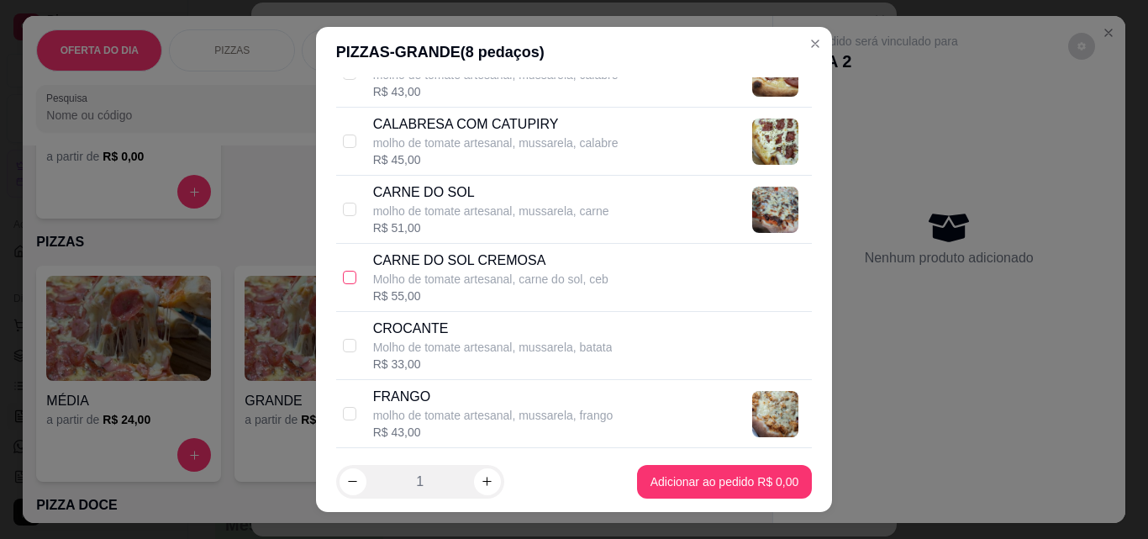
click at [344, 281] on input "checkbox" at bounding box center [349, 277] width 13 height 13
checkbox input "true"
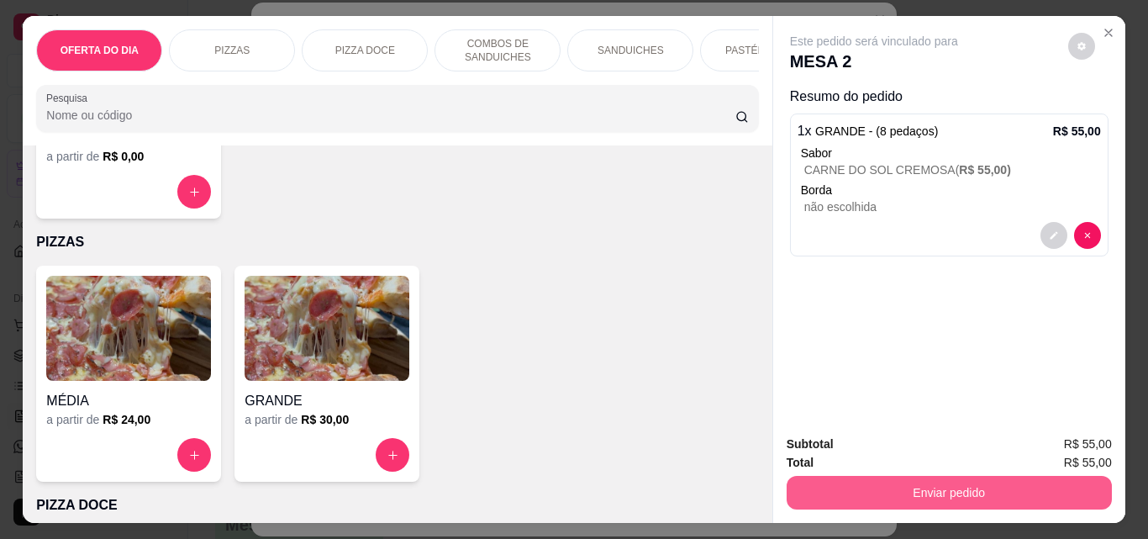
click at [967, 480] on button "Enviar pedido" at bounding box center [949, 493] width 325 height 34
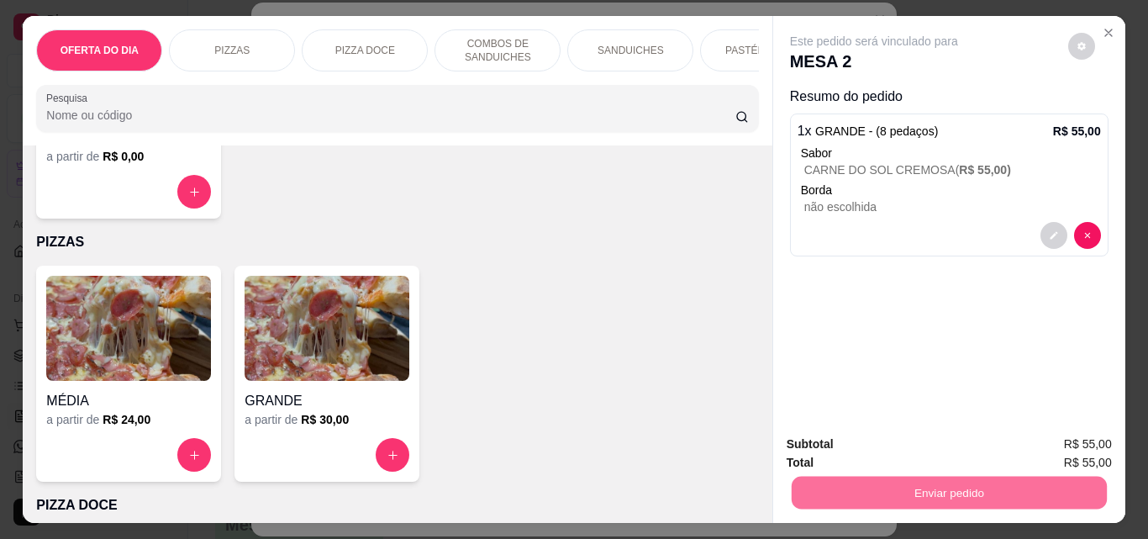
click at [936, 439] on button "Não registrar e enviar pedido" at bounding box center [893, 445] width 175 height 32
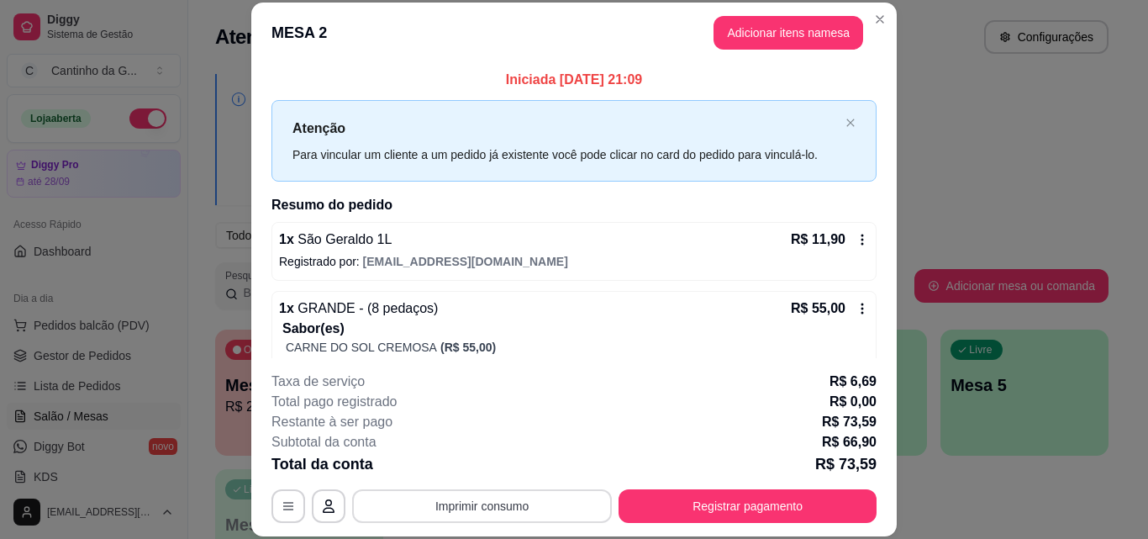
click at [549, 509] on button "Imprimir consumo" at bounding box center [482, 506] width 260 height 34
click at [519, 472] on button "IMPRESSORA" at bounding box center [481, 467] width 122 height 27
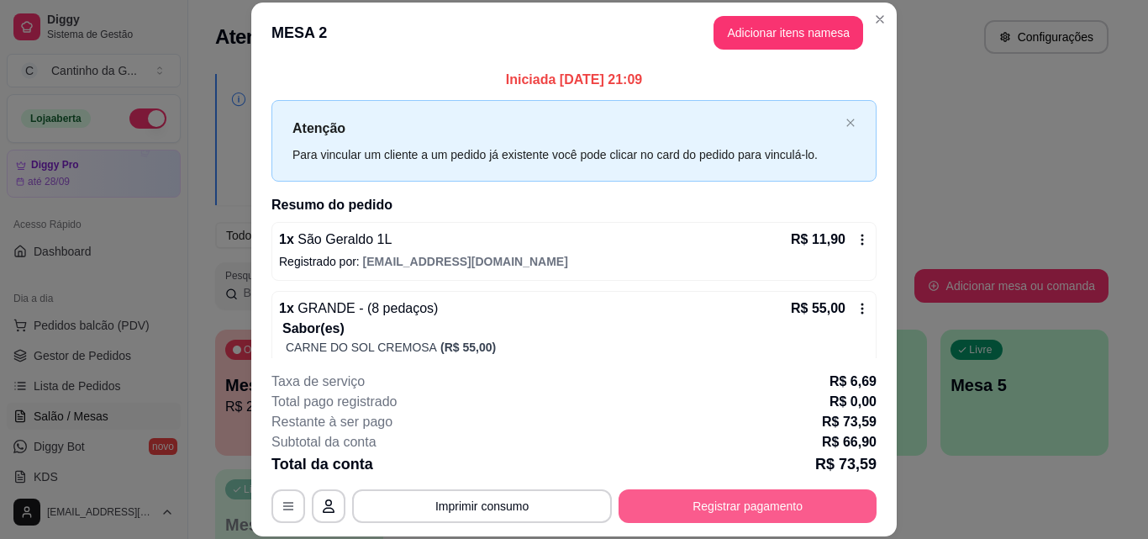
click at [726, 497] on button "Registrar pagamento" at bounding box center [748, 506] width 258 height 34
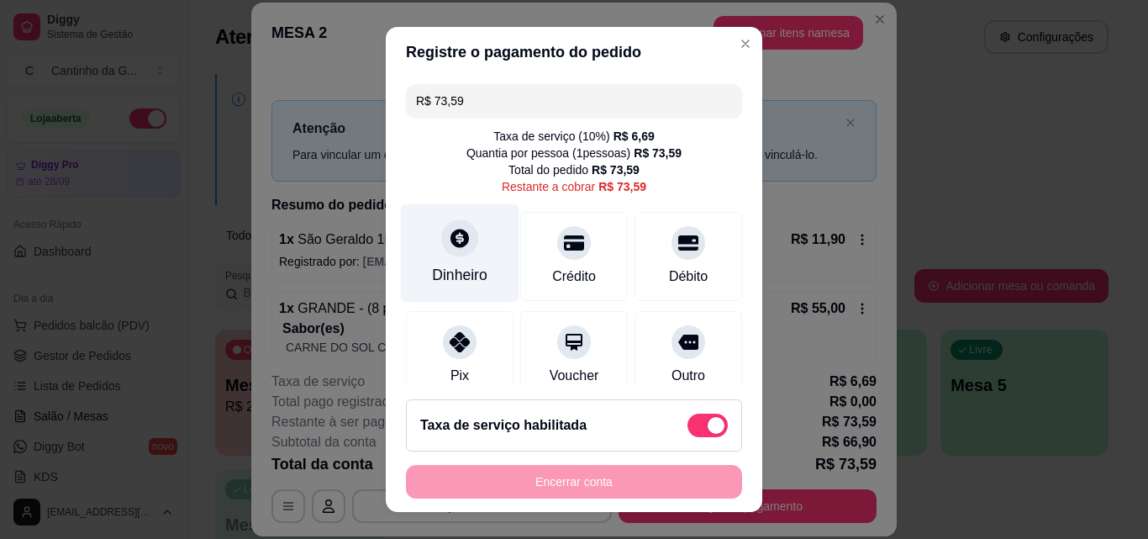
click at [455, 256] on div at bounding box center [459, 237] width 37 height 37
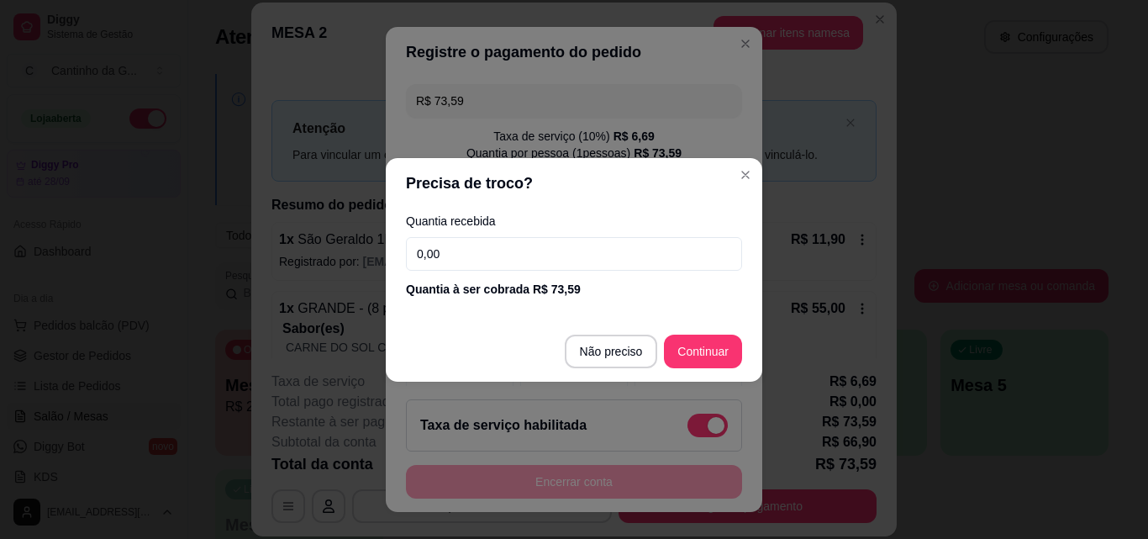
click at [638, 255] on input "0,00" at bounding box center [574, 254] width 336 height 34
type input "100,00"
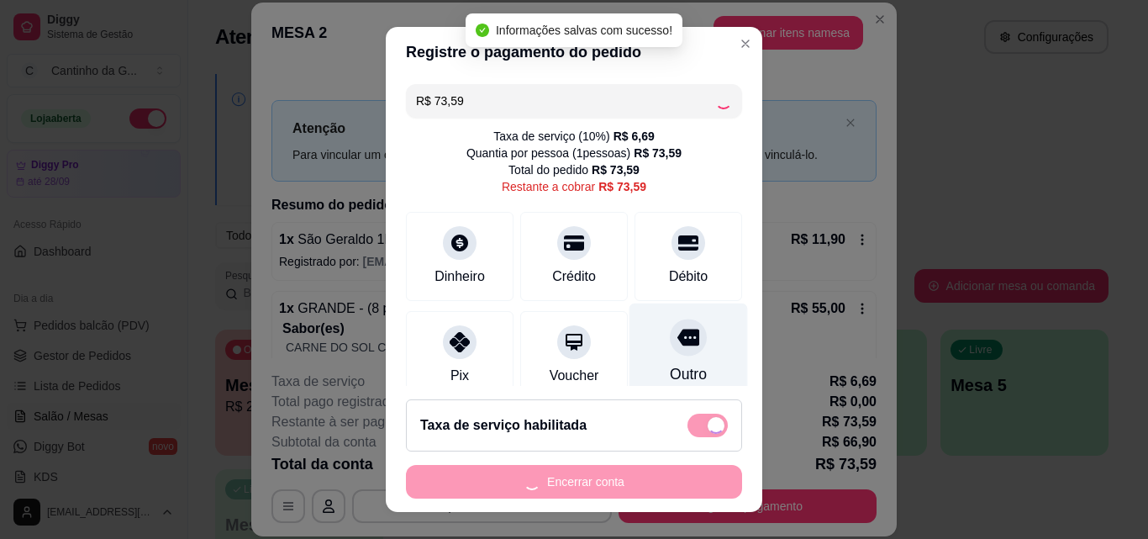
type input "R$ 0,00"
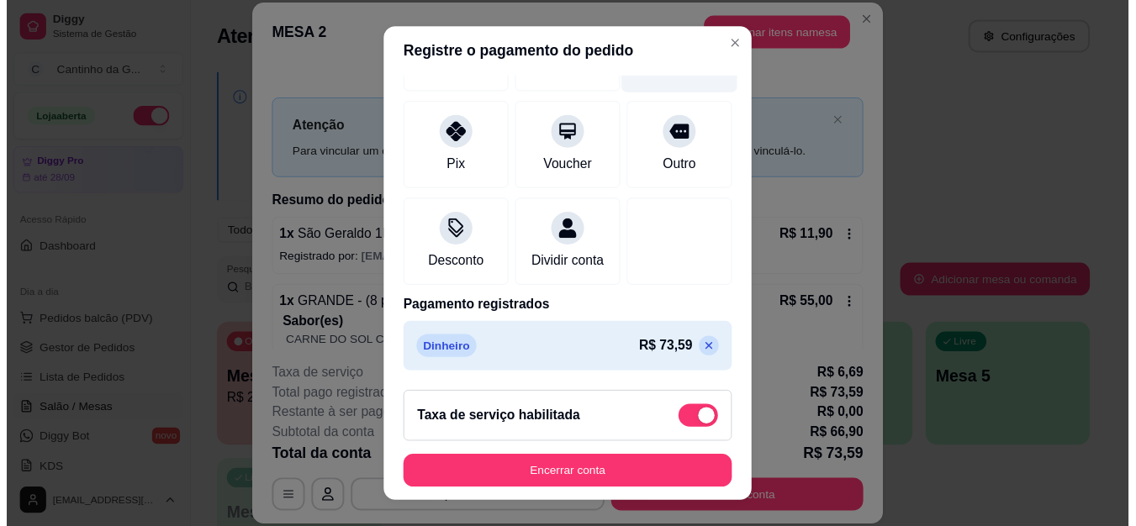
scroll to position [0, 0]
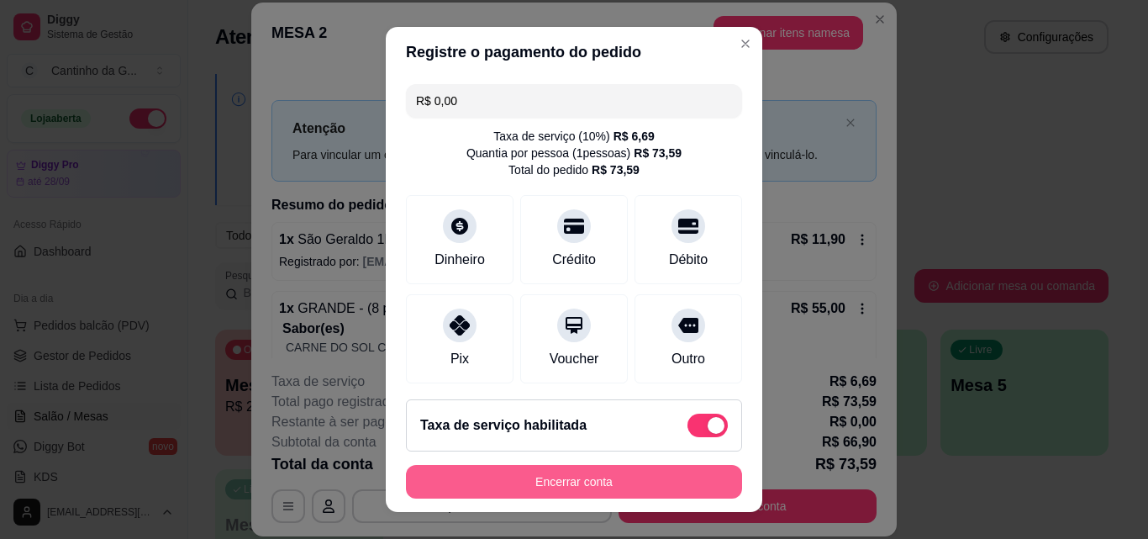
click at [653, 492] on button "Encerrar conta" at bounding box center [574, 482] width 336 height 34
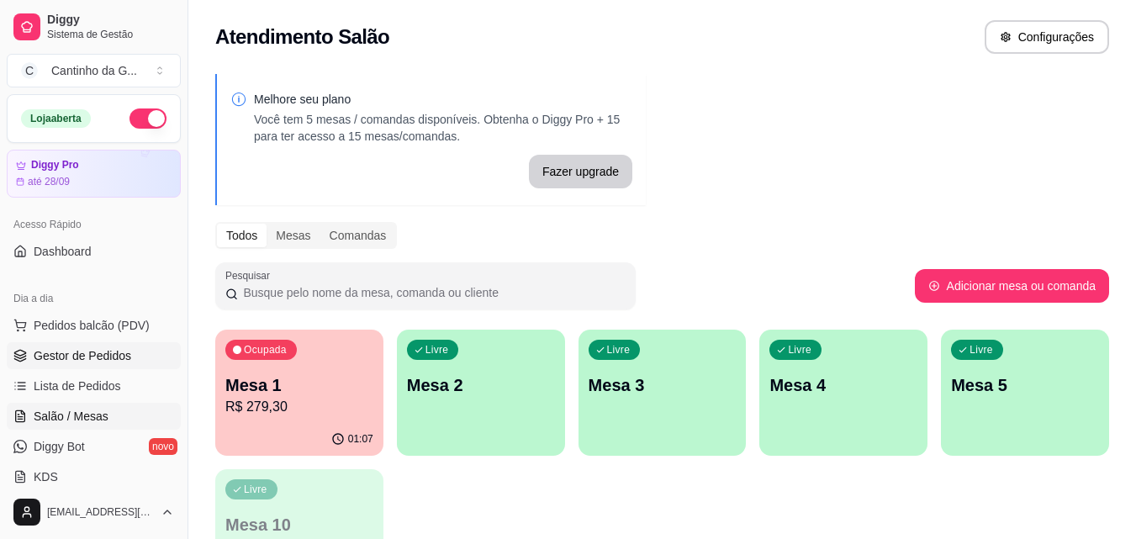
click at [107, 358] on span "Gestor de Pedidos" at bounding box center [83, 355] width 98 height 17
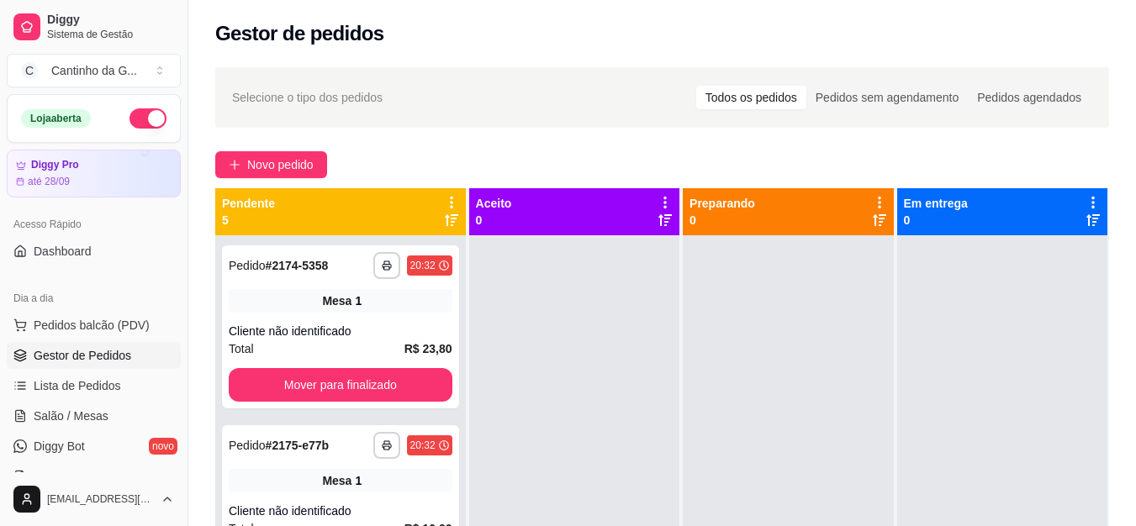
scroll to position [60, 0]
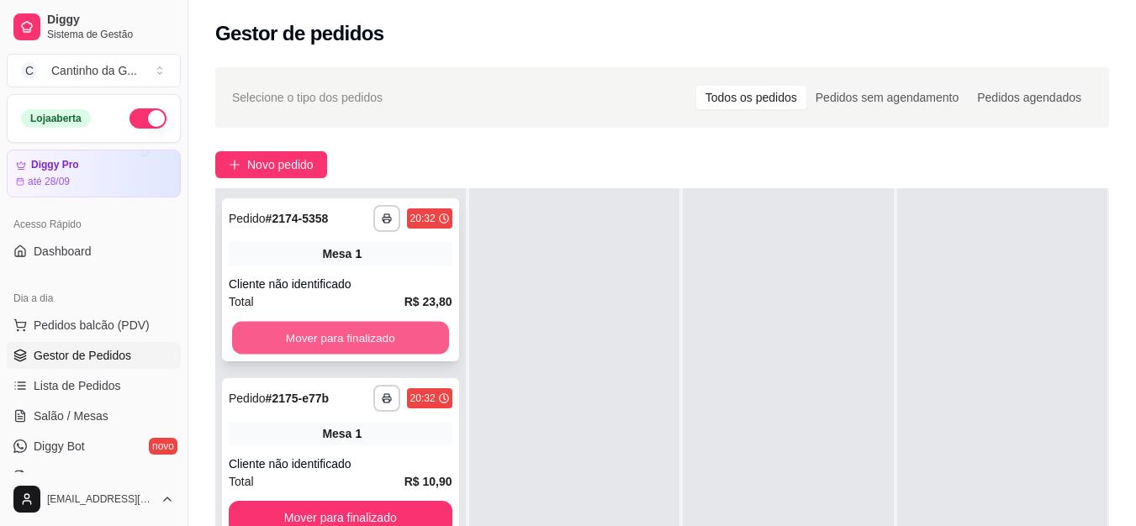
click at [322, 322] on button "Mover para finalizado" at bounding box center [340, 338] width 217 height 33
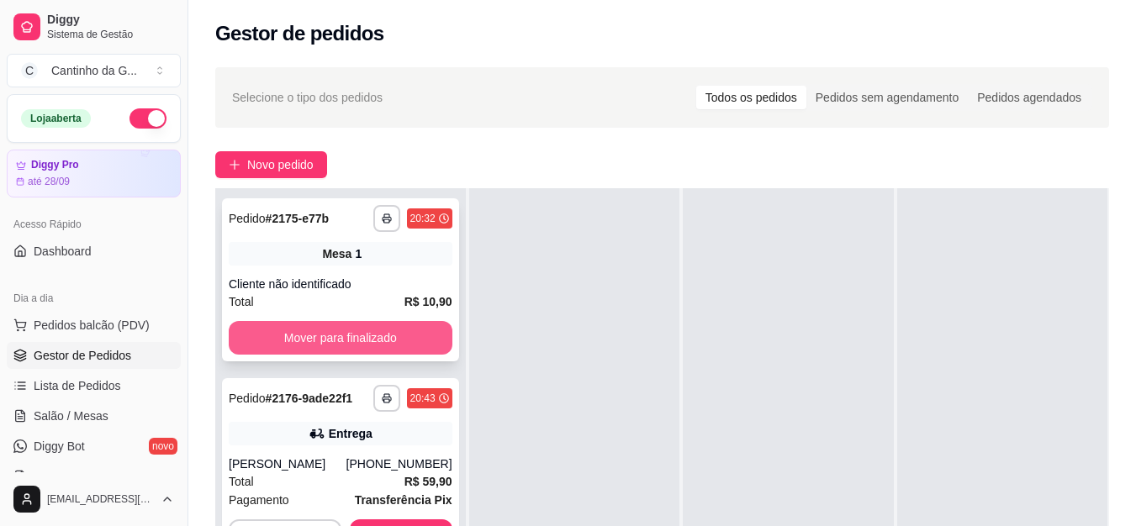
click at [322, 329] on button "Mover para finalizado" at bounding box center [341, 338] width 224 height 34
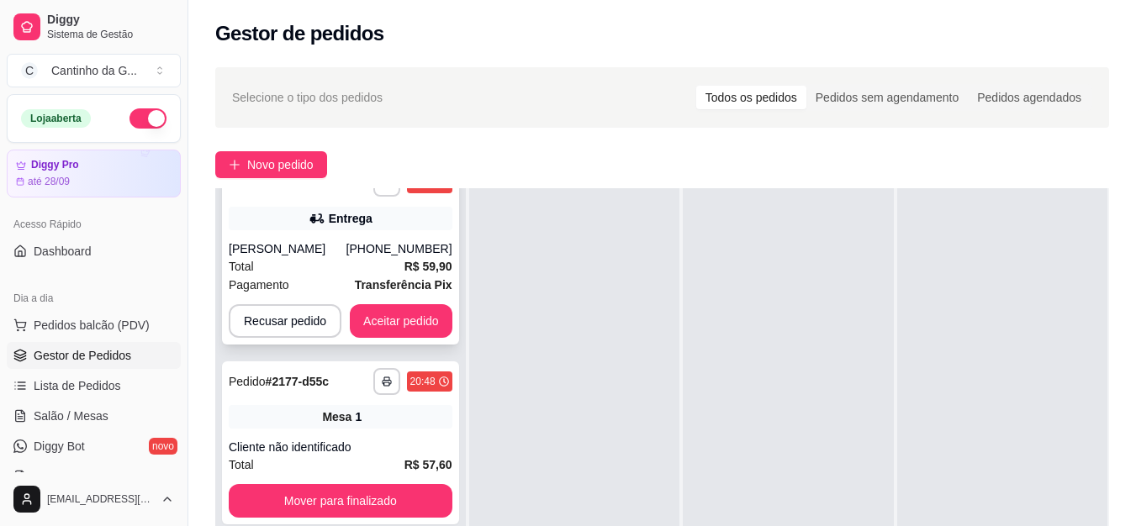
scroll to position [55, 0]
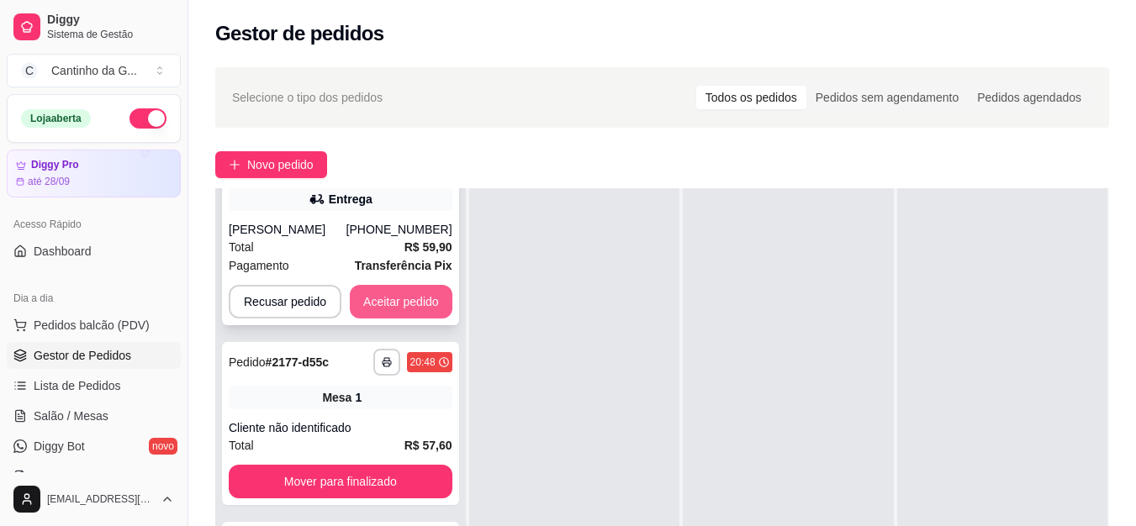
click at [398, 302] on button "Aceitar pedido" at bounding box center [401, 302] width 103 height 34
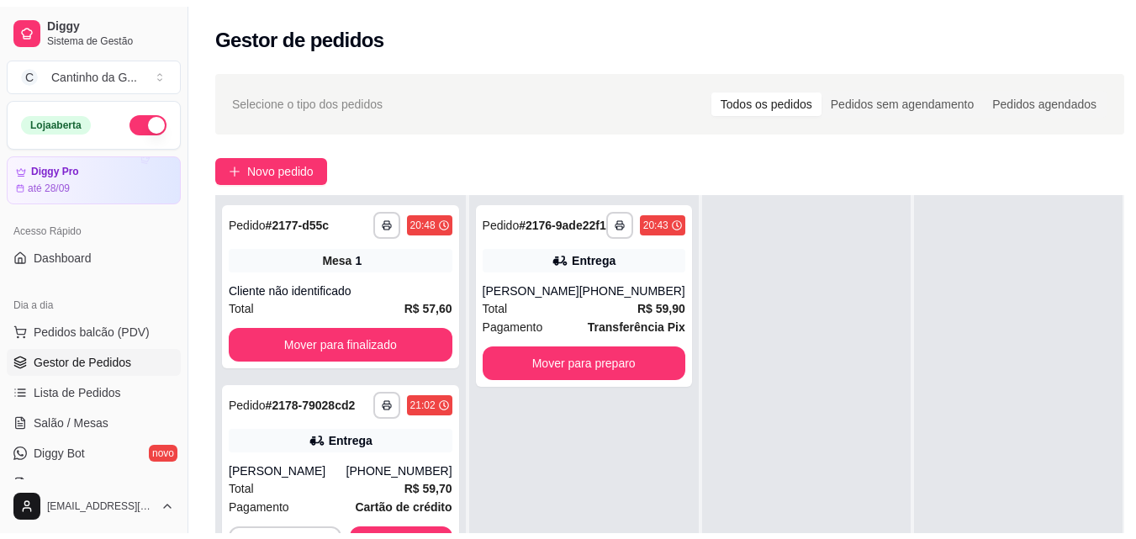
scroll to position [0, 0]
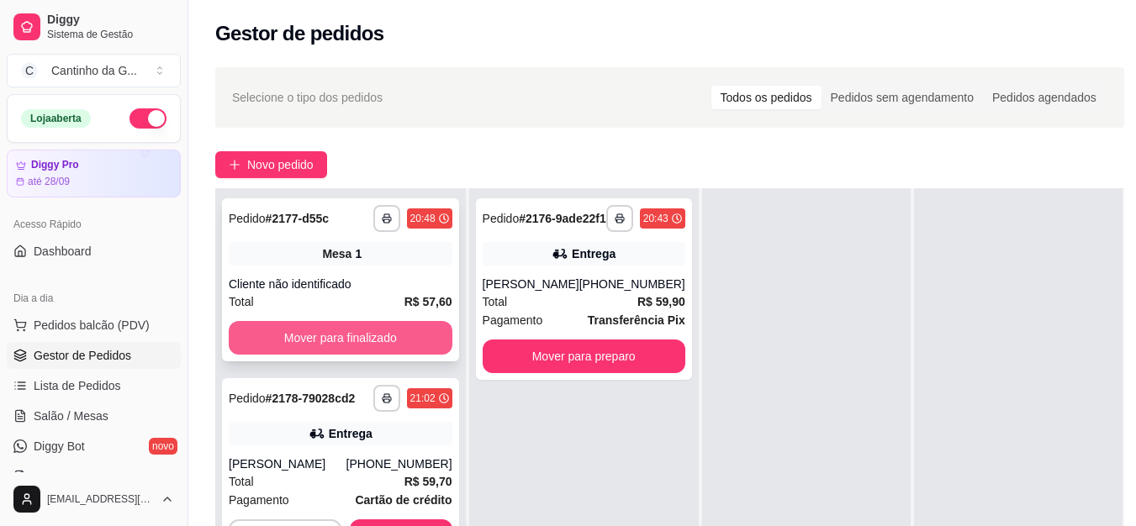
click at [368, 332] on button "Mover para finalizado" at bounding box center [341, 338] width 224 height 34
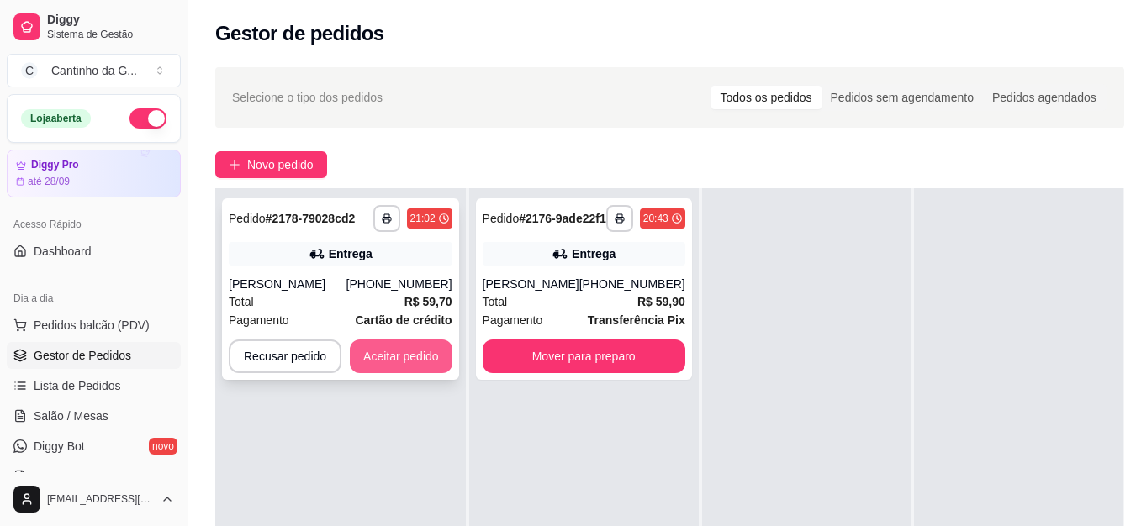
click at [372, 356] on button "Aceitar pedido" at bounding box center [401, 357] width 103 height 34
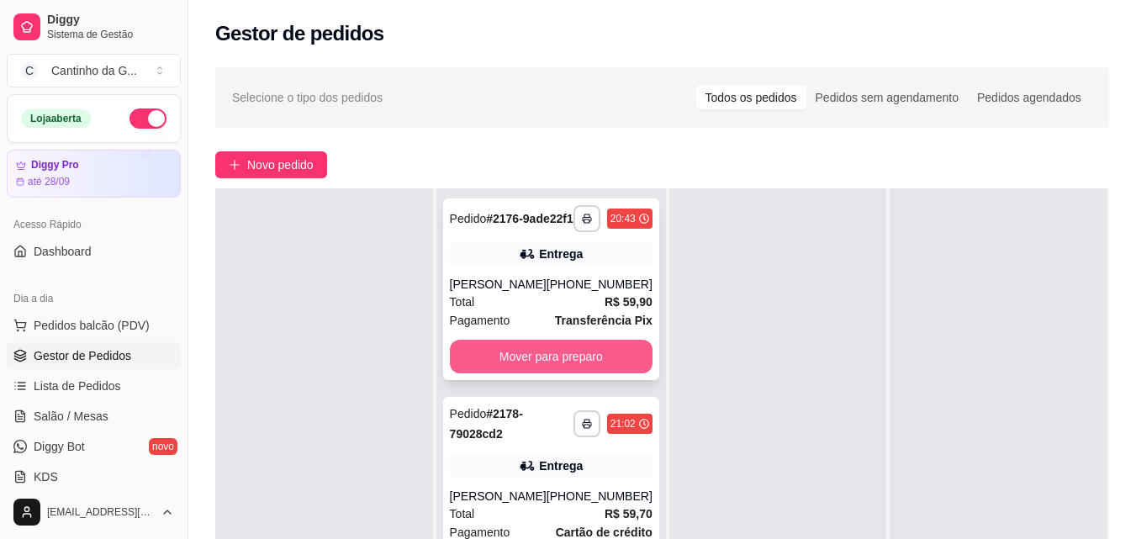
click at [565, 370] on button "Mover para preparo" at bounding box center [551, 357] width 203 height 34
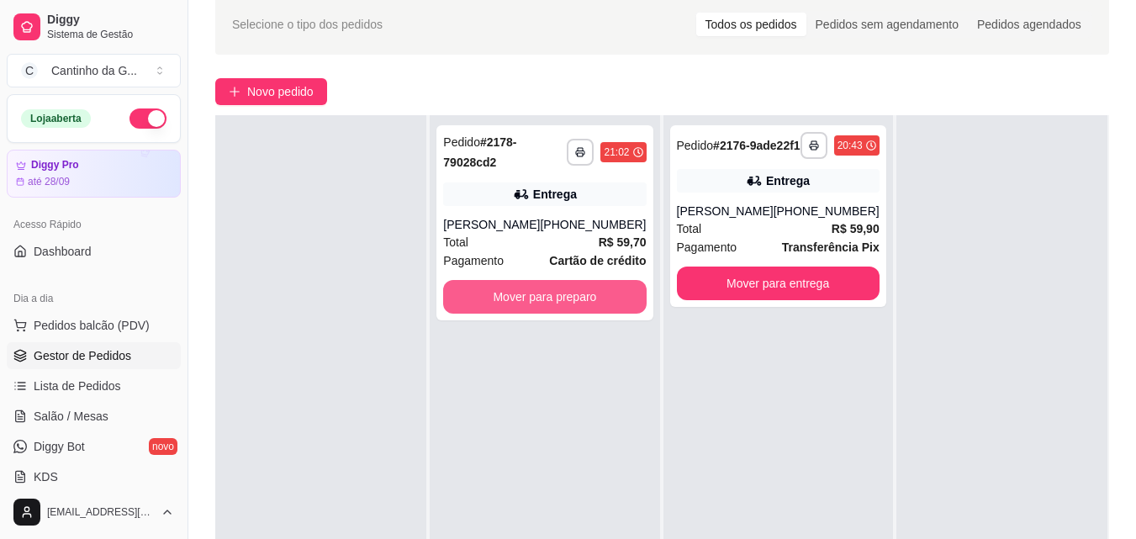
scroll to position [168, 0]
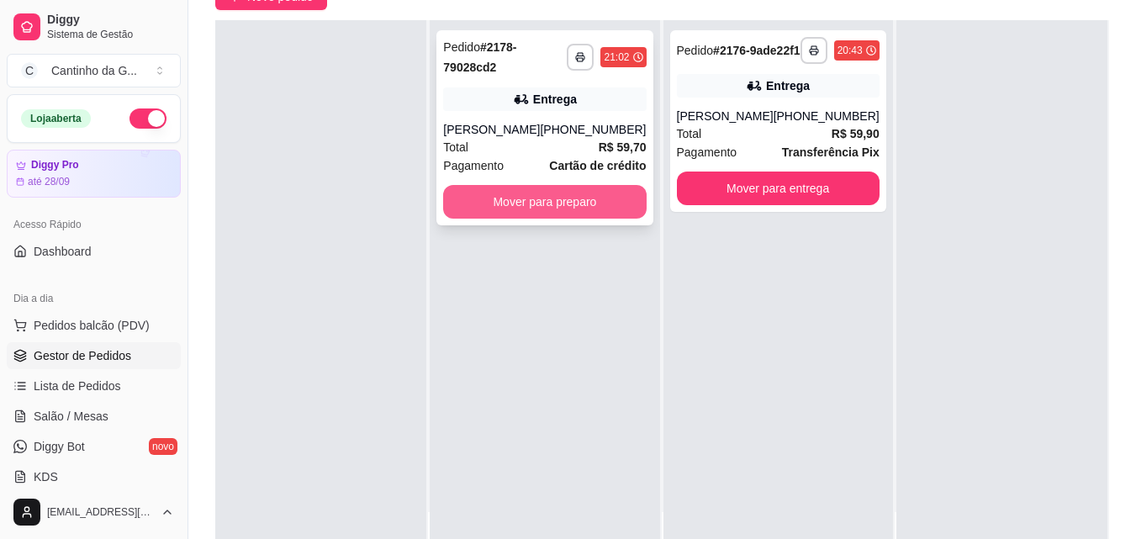
click at [577, 201] on button "Mover para preparo" at bounding box center [544, 202] width 203 height 34
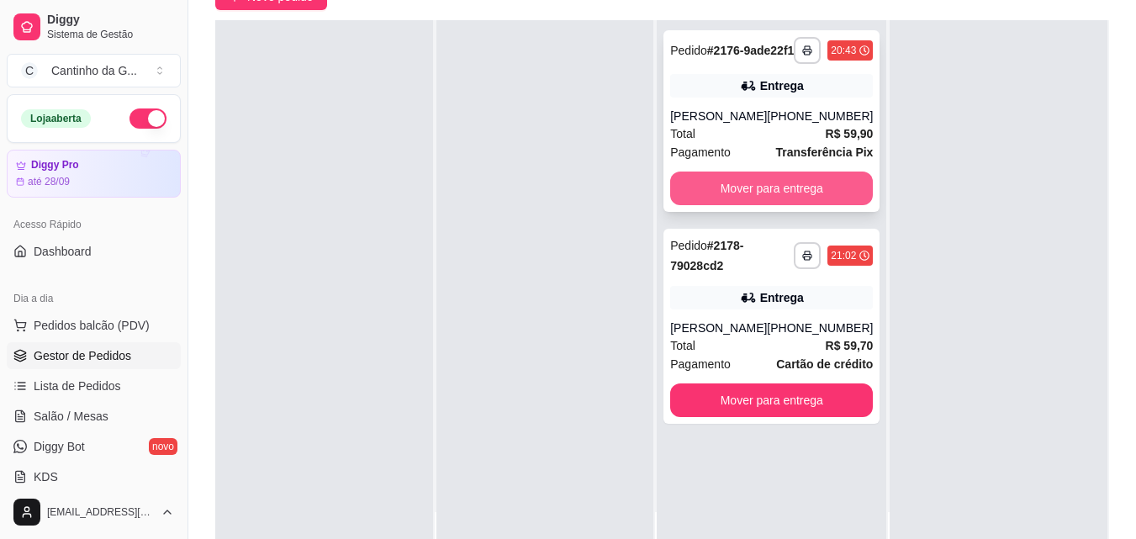
click at [788, 201] on button "Mover para entrega" at bounding box center [771, 188] width 203 height 34
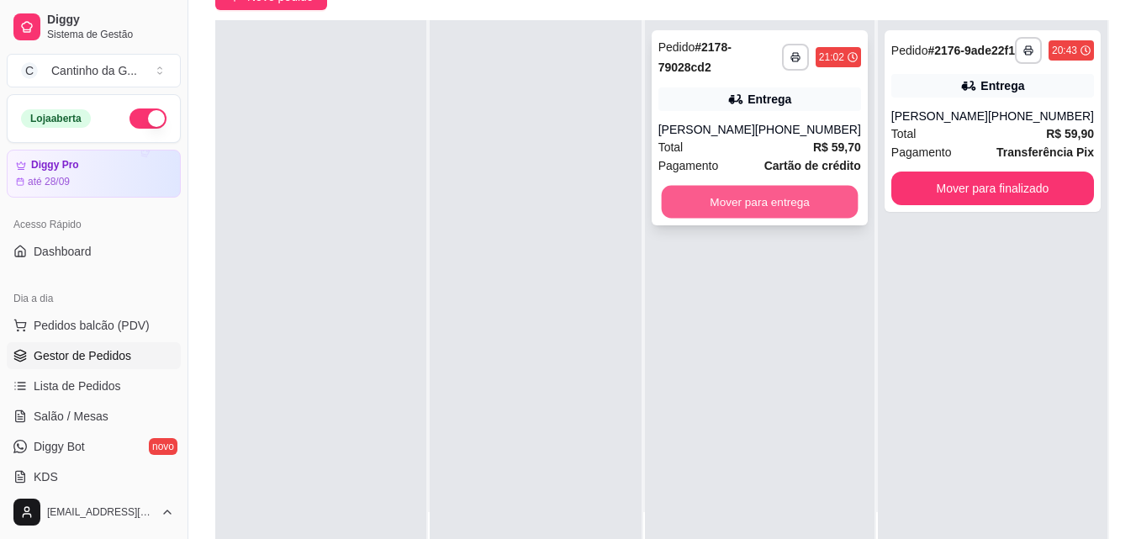
click at [788, 194] on button "Mover para entrega" at bounding box center [759, 202] width 197 height 33
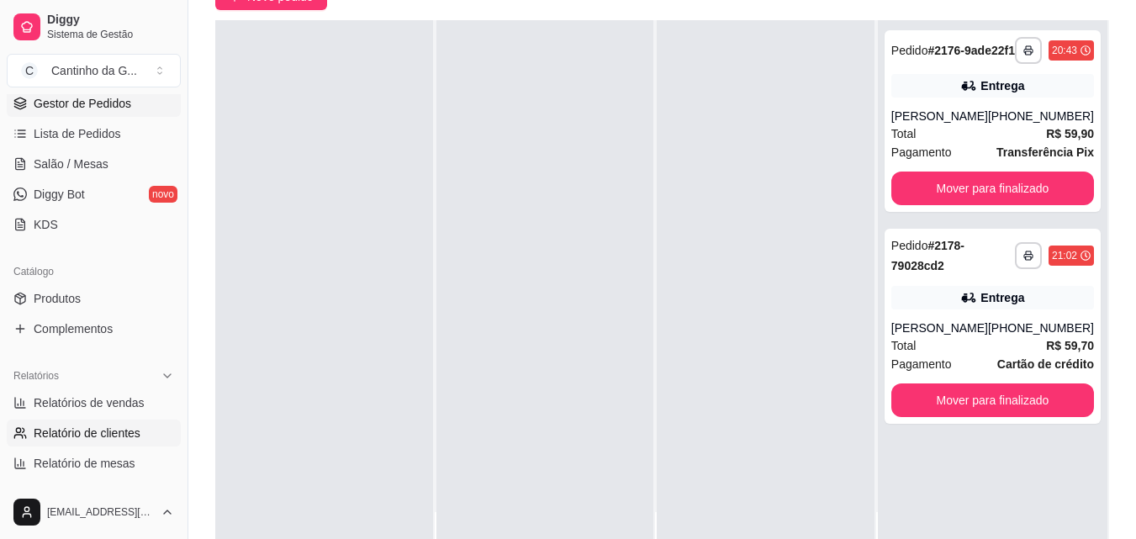
scroll to position [336, 0]
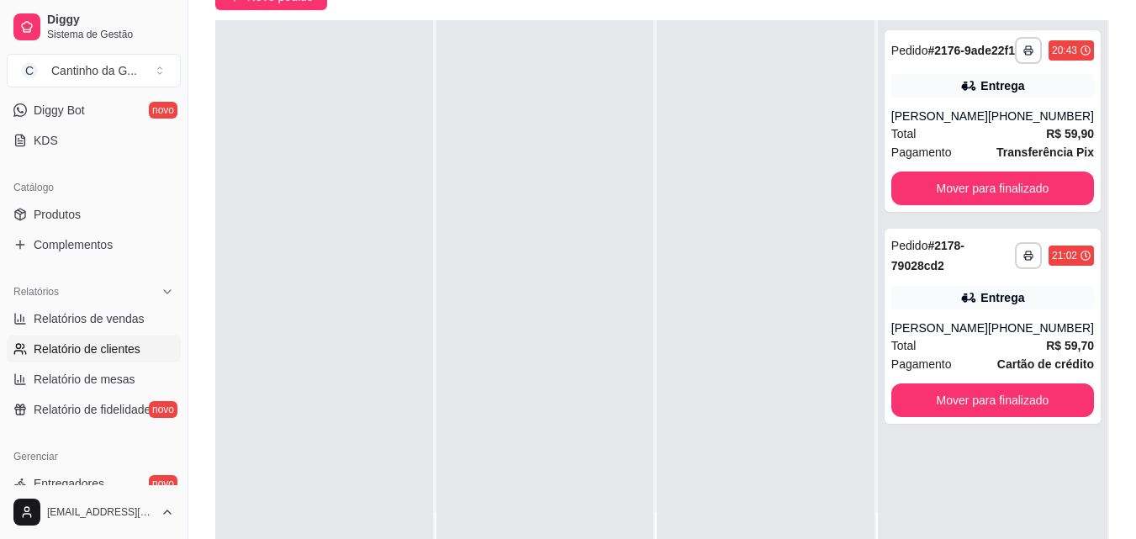
click at [122, 340] on span "Relatório de clientes" at bounding box center [87, 348] width 107 height 17
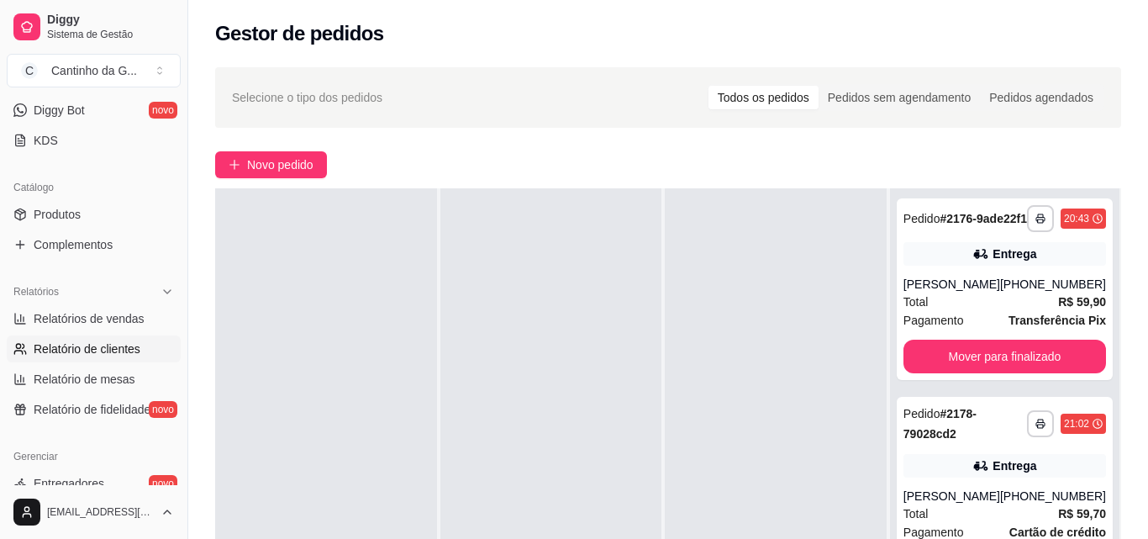
select select "30"
select select "HIGHEST_TOTAL_SPENT_WITH_ORDERS"
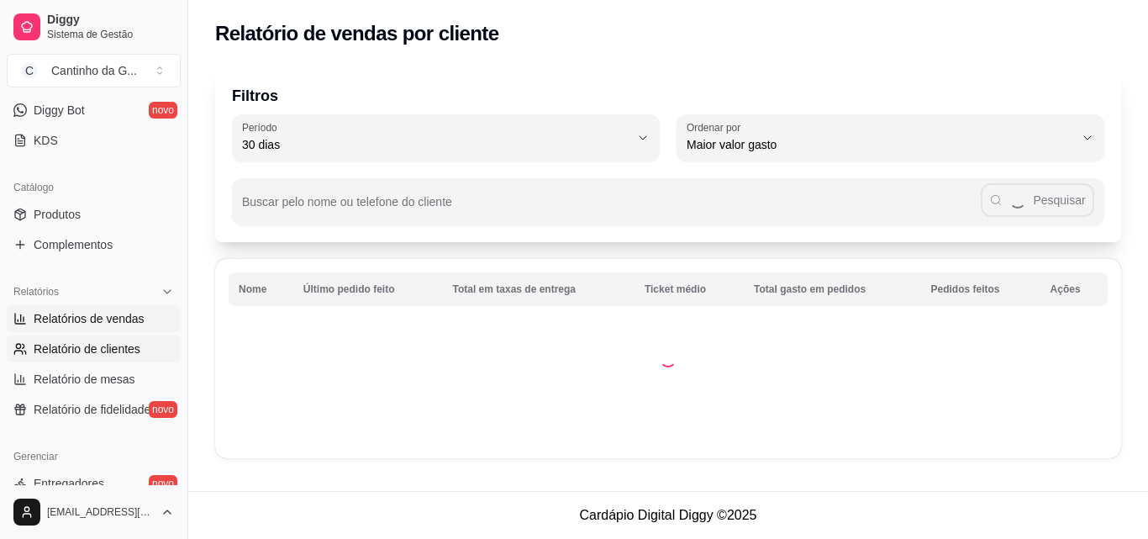
click at [122, 307] on link "Relatórios de vendas" at bounding box center [94, 318] width 174 height 27
select select "ALL"
select select "0"
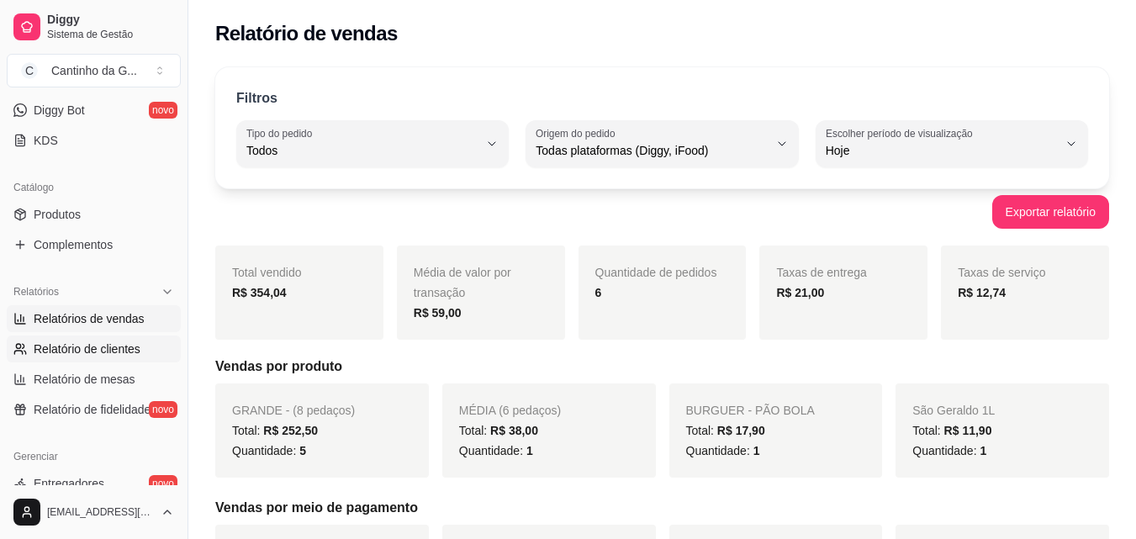
click at [109, 359] on link "Relatório de clientes" at bounding box center [94, 348] width 174 height 27
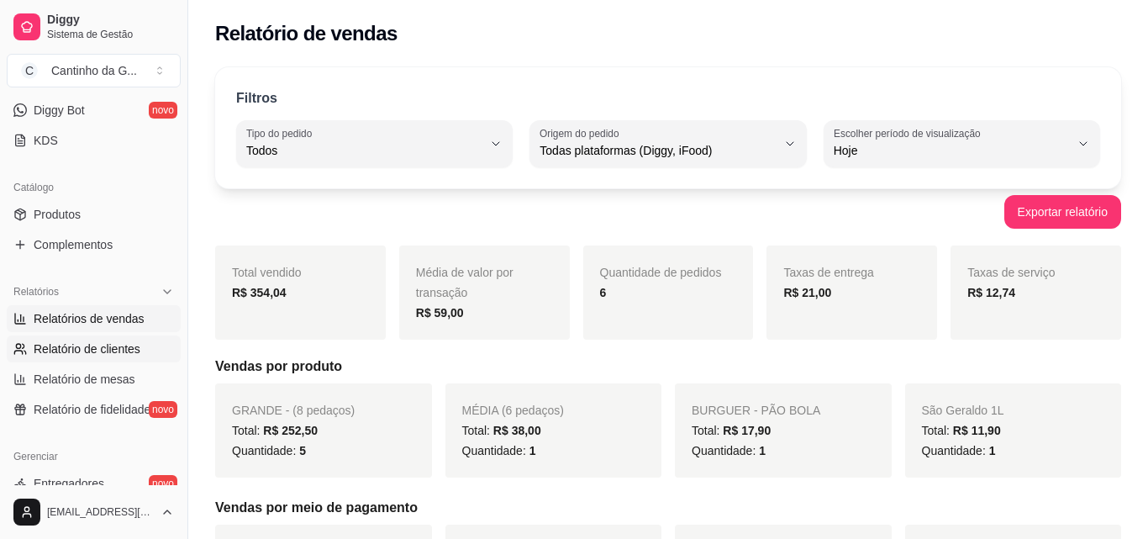
select select "30"
select select "HIGHEST_TOTAL_SPENT_WITH_ORDERS"
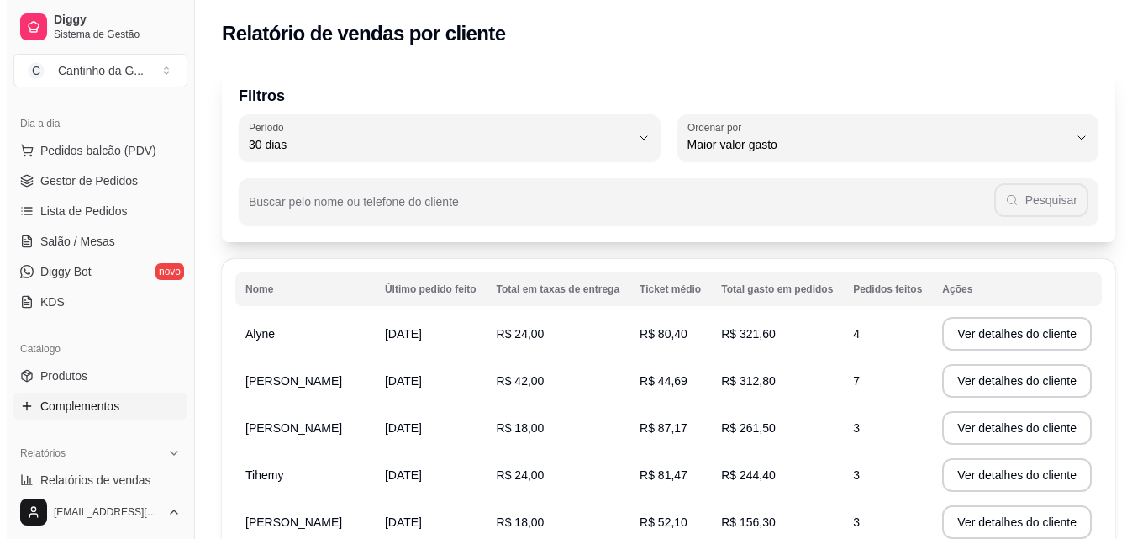
scroll to position [168, 0]
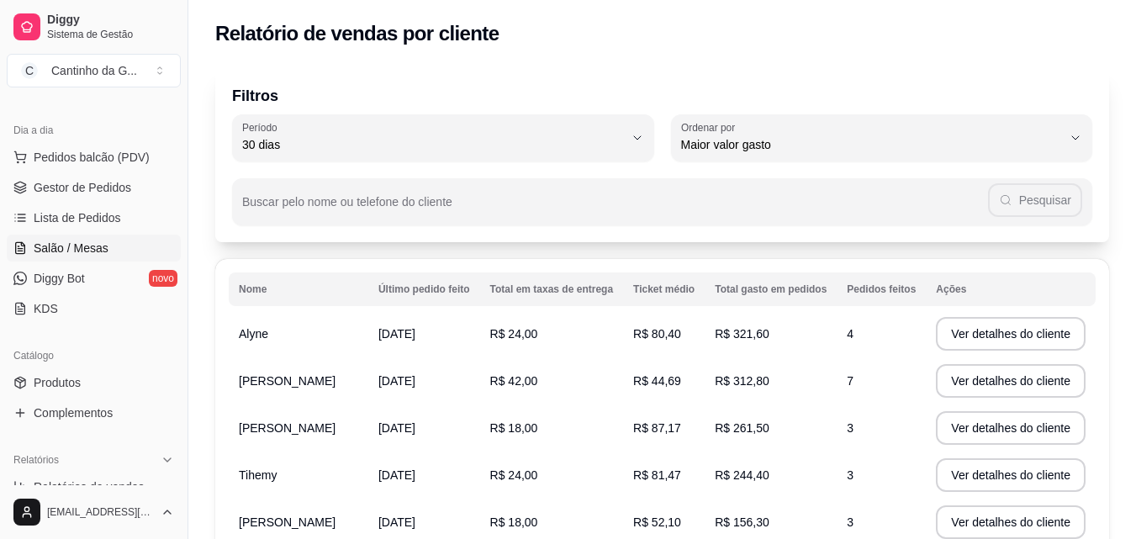
click at [118, 244] on link "Salão / Mesas" at bounding box center [94, 248] width 174 height 27
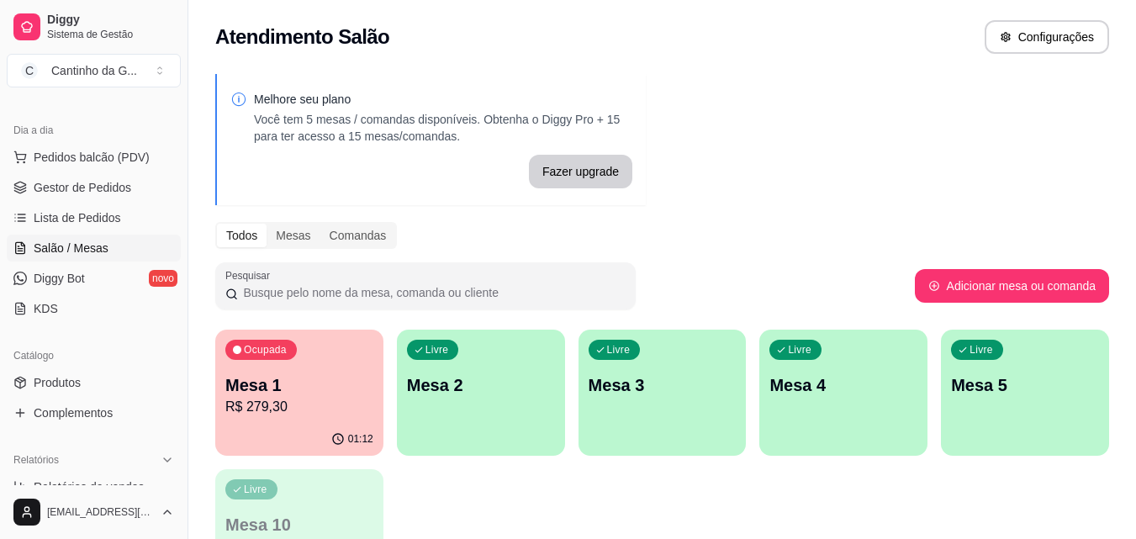
click at [433, 414] on div "Livre Mesa 2" at bounding box center [481, 382] width 168 height 106
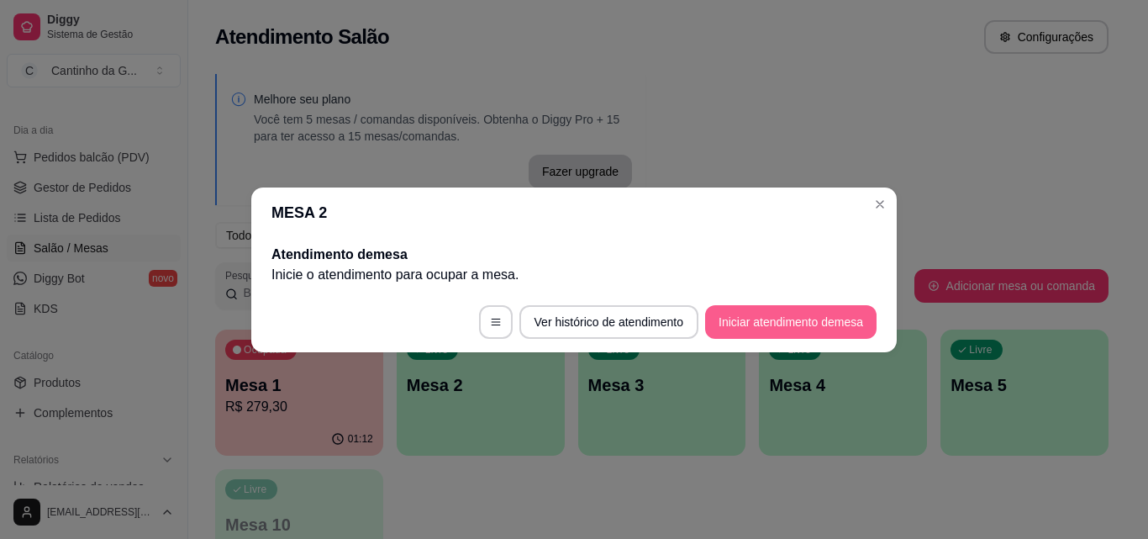
click at [761, 329] on button "Iniciar atendimento de mesa" at bounding box center [790, 322] width 171 height 34
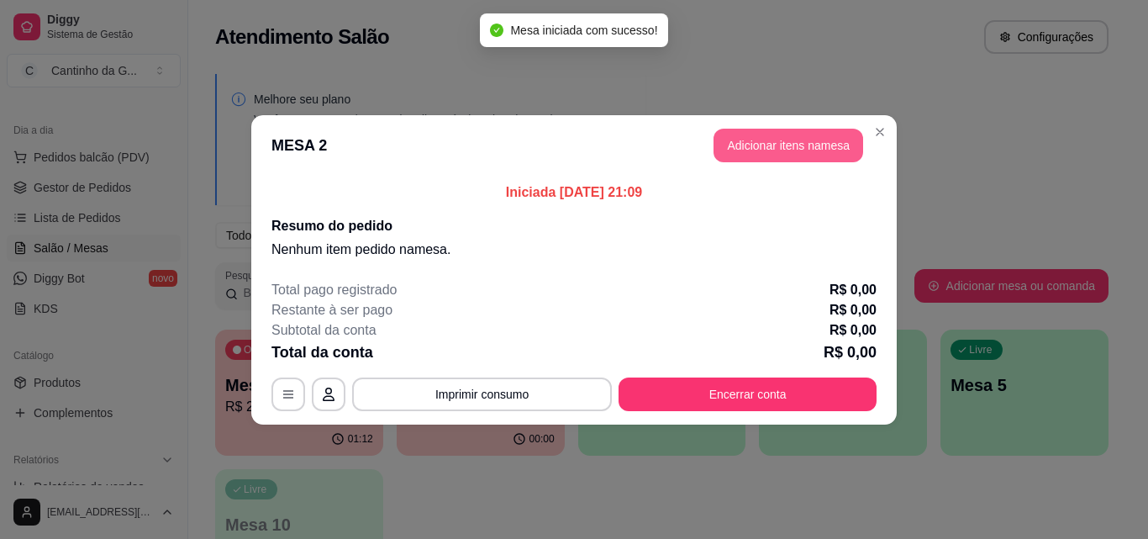
click at [772, 151] on button "Adicionar itens na mesa" at bounding box center [789, 146] width 150 height 34
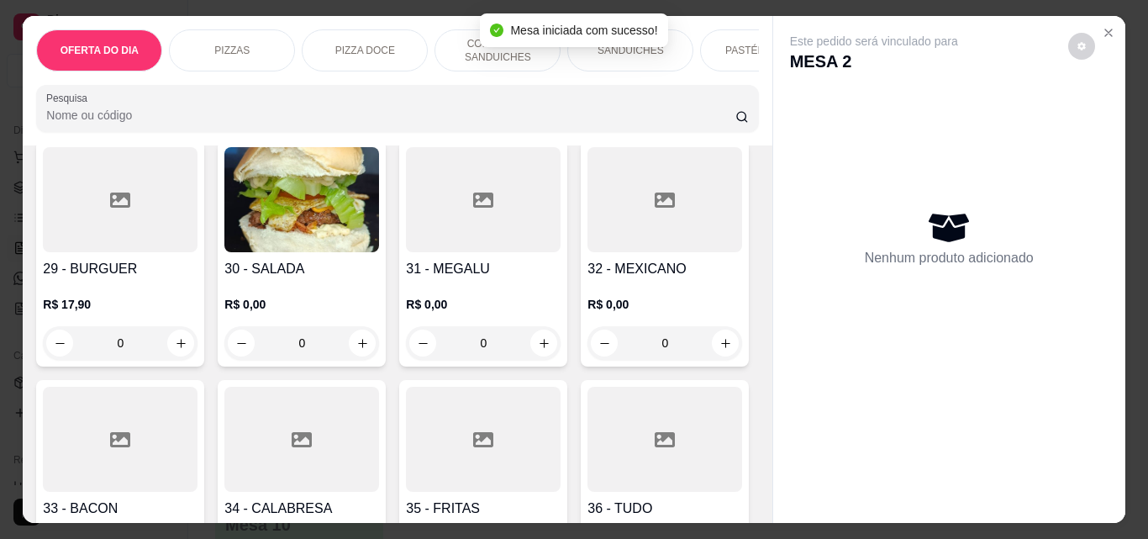
scroll to position [841, 0]
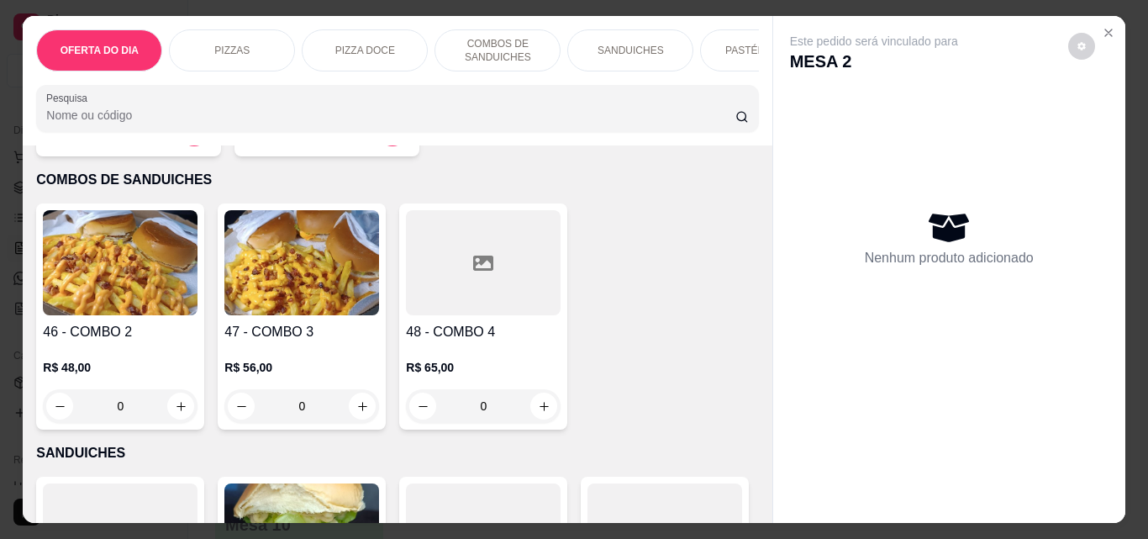
click at [181, 406] on div "0" at bounding box center [120, 406] width 155 height 34
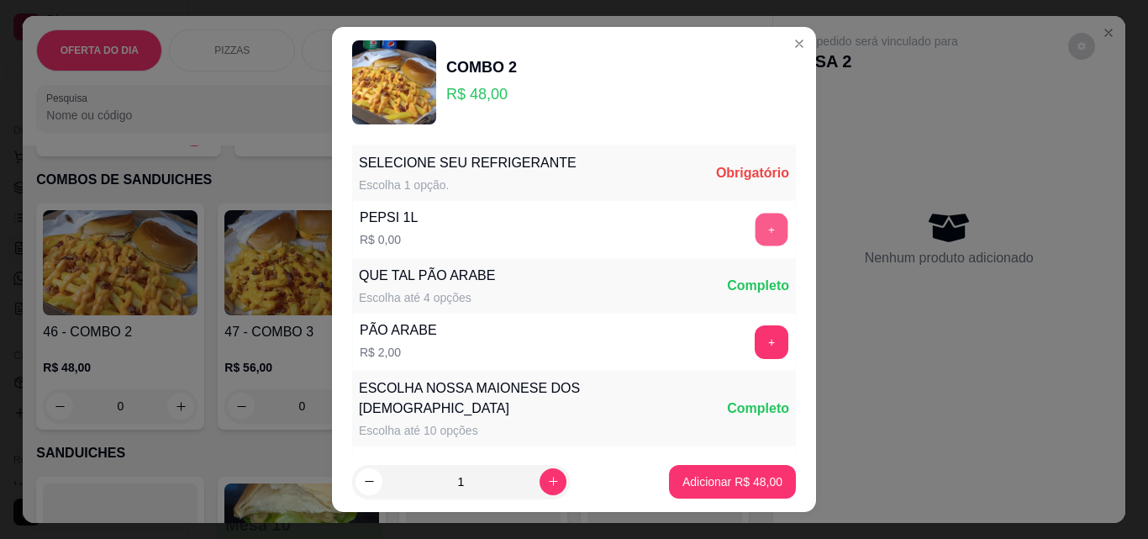
click at [756, 234] on button "+" at bounding box center [772, 229] width 33 height 33
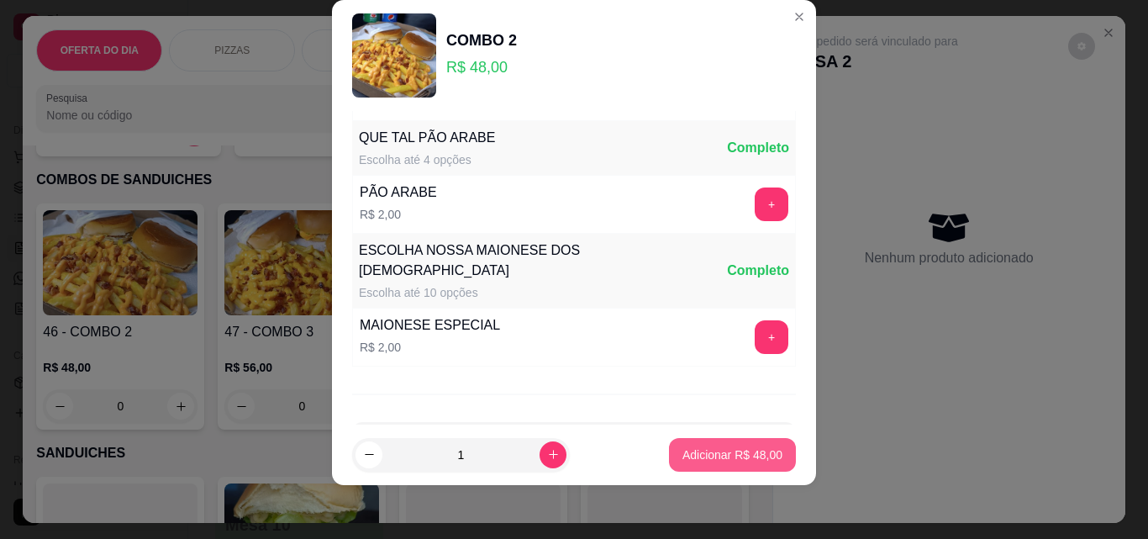
scroll to position [121, 0]
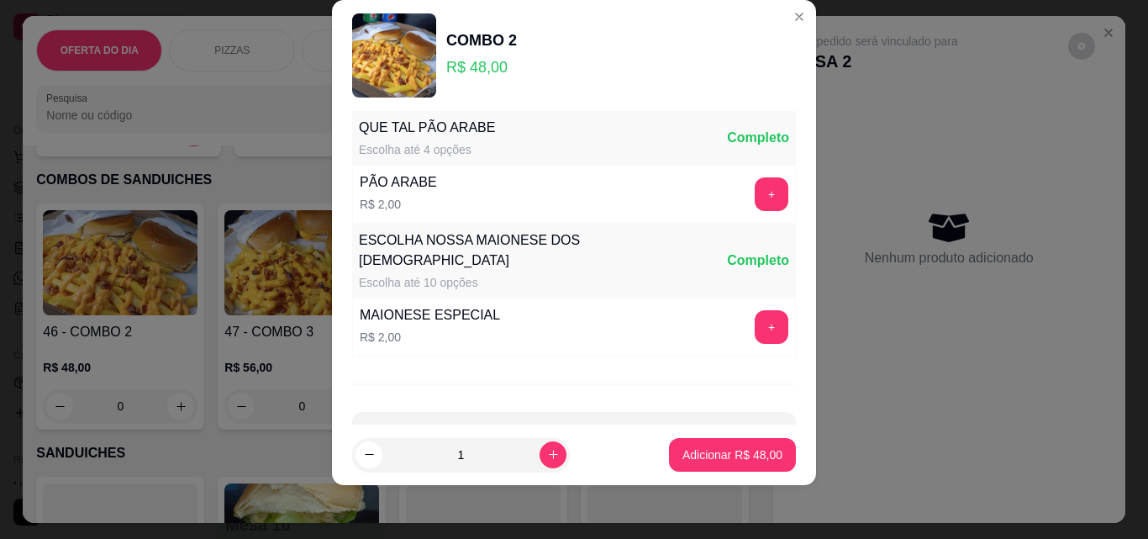
click at [726, 457] on p "Adicionar R$ 48,00" at bounding box center [733, 454] width 100 height 17
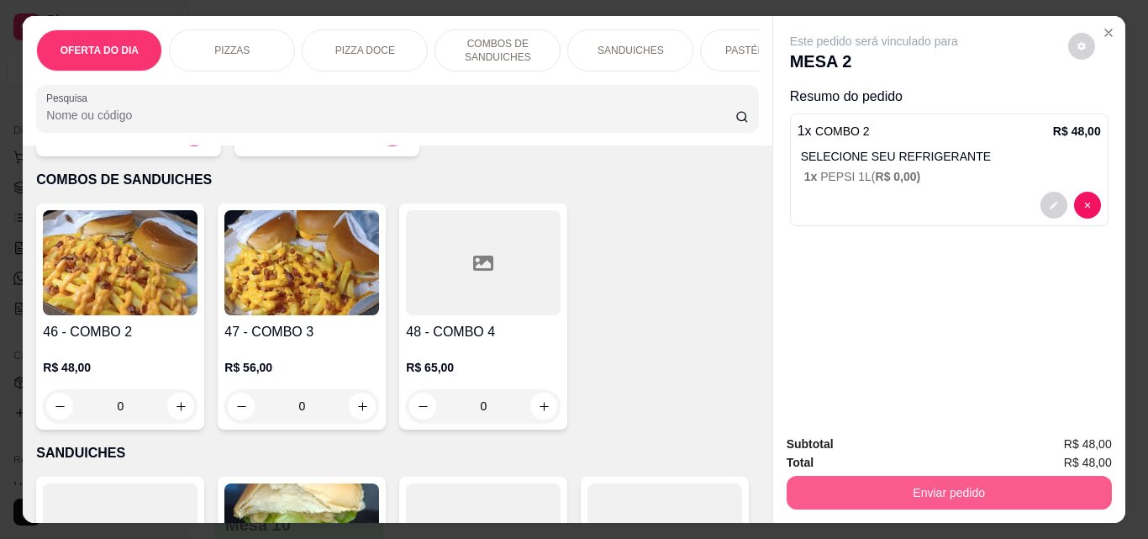
click at [984, 477] on button "Enviar pedido" at bounding box center [949, 493] width 325 height 34
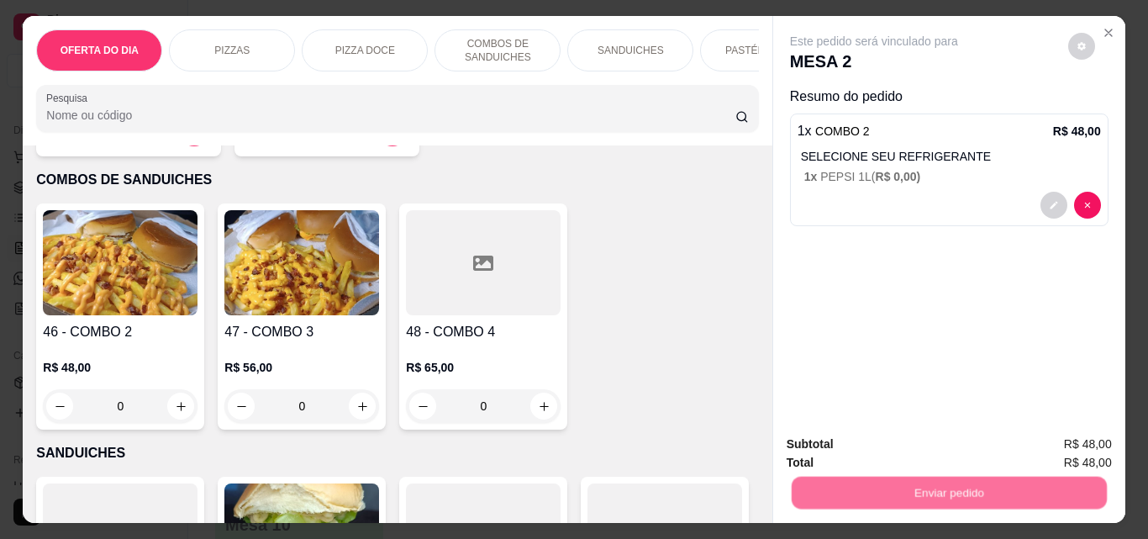
click at [963, 454] on button "Não registrar e enviar pedido" at bounding box center [893, 445] width 175 height 32
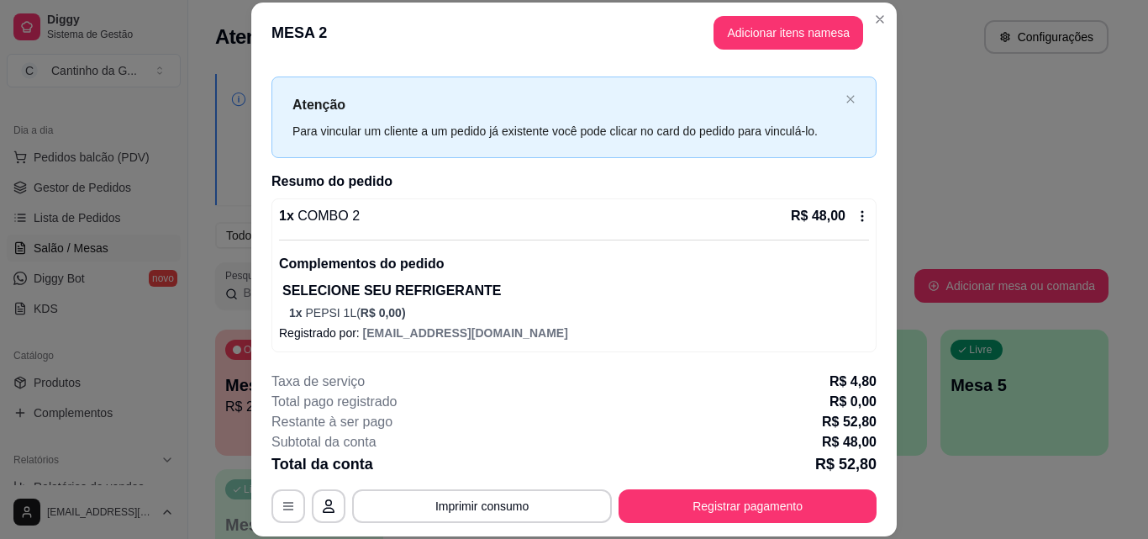
scroll to position [24, 0]
click at [507, 502] on button "Imprimir consumo" at bounding box center [482, 506] width 260 height 34
click at [503, 461] on button "IMPRESSORA" at bounding box center [481, 467] width 122 height 27
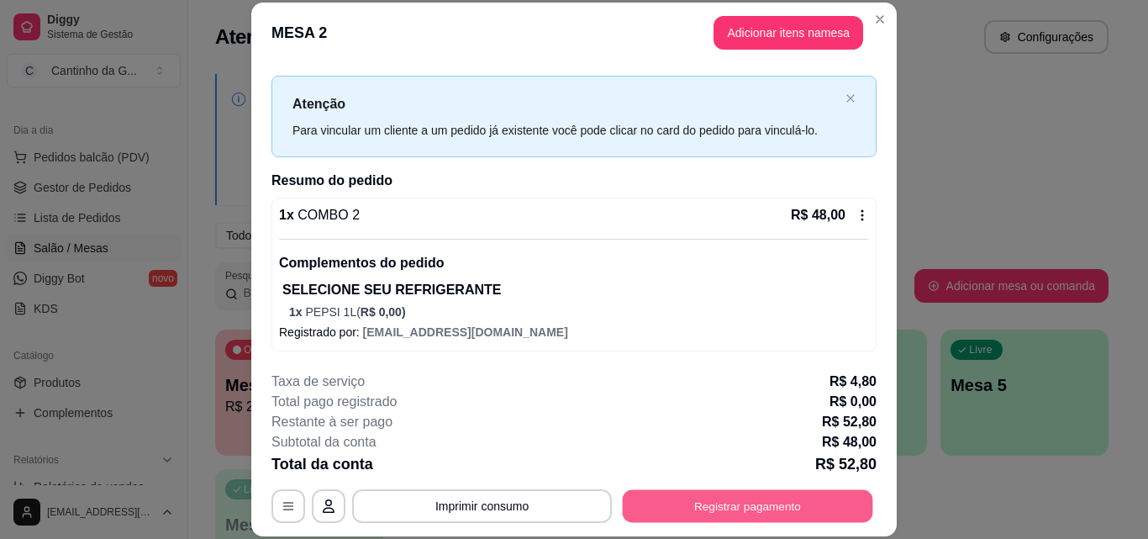
click at [809, 505] on button "Registrar pagamento" at bounding box center [748, 505] width 250 height 33
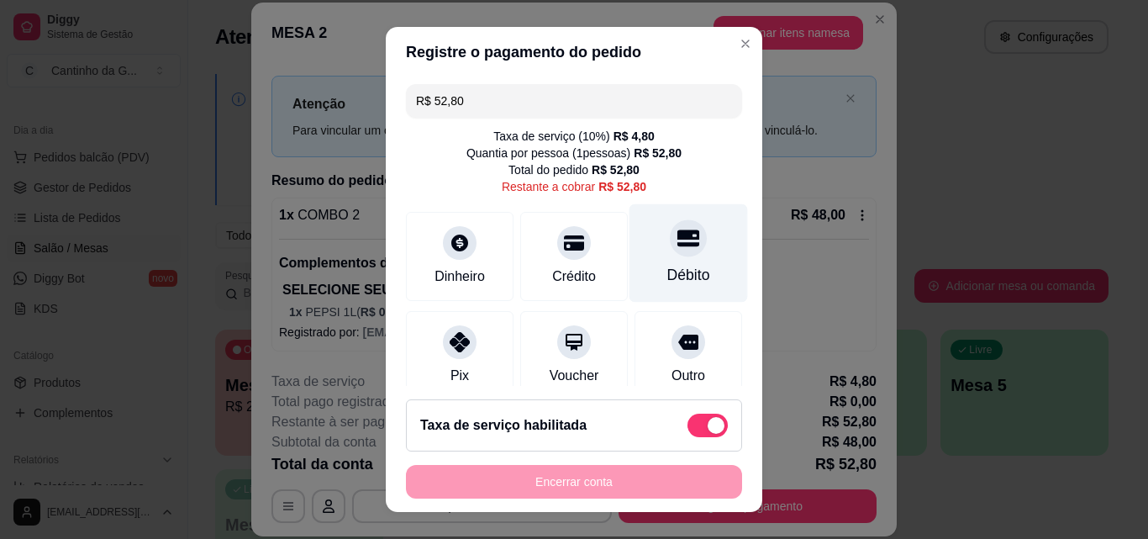
click at [682, 249] on div "Débito" at bounding box center [689, 253] width 119 height 98
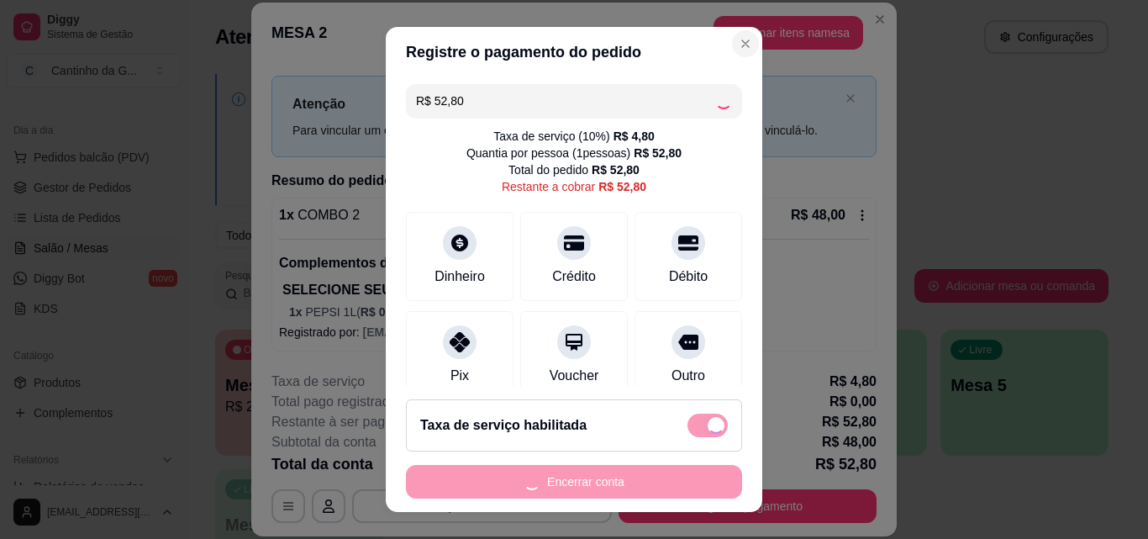
type input "R$ 0,00"
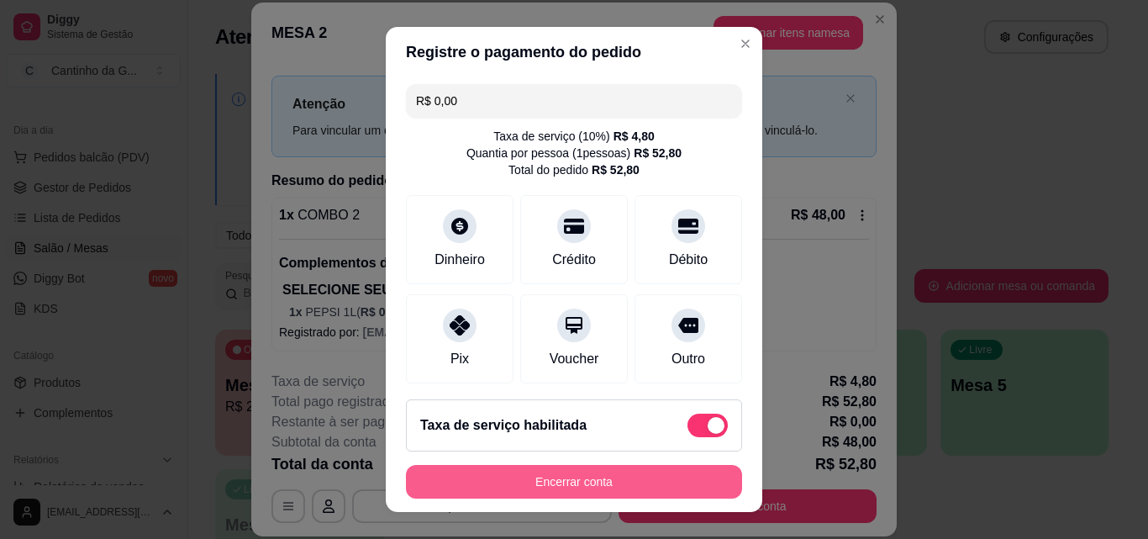
click at [639, 484] on button "Encerrar conta" at bounding box center [574, 482] width 336 height 34
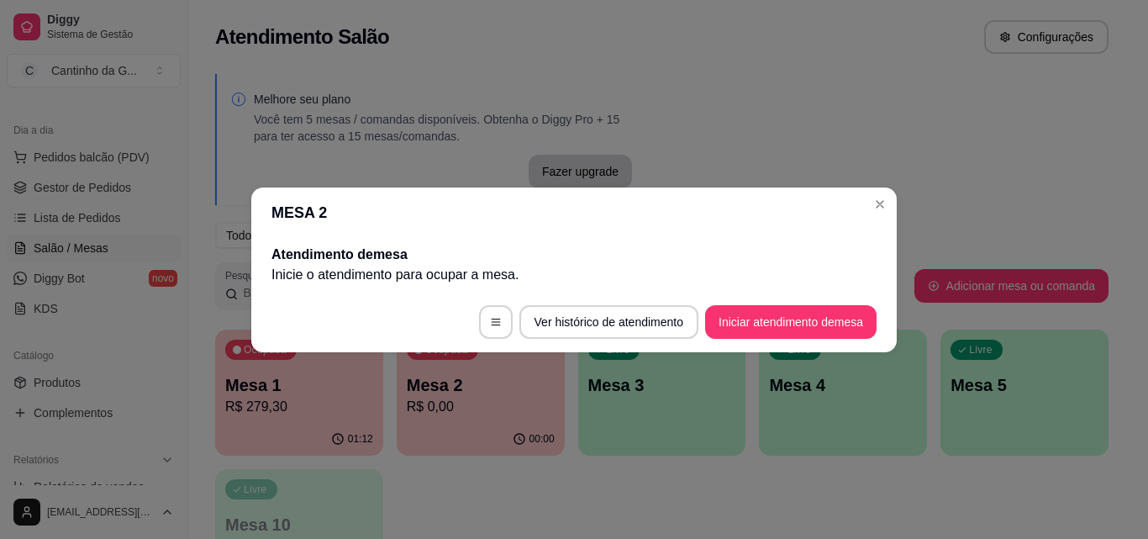
scroll to position [0, 0]
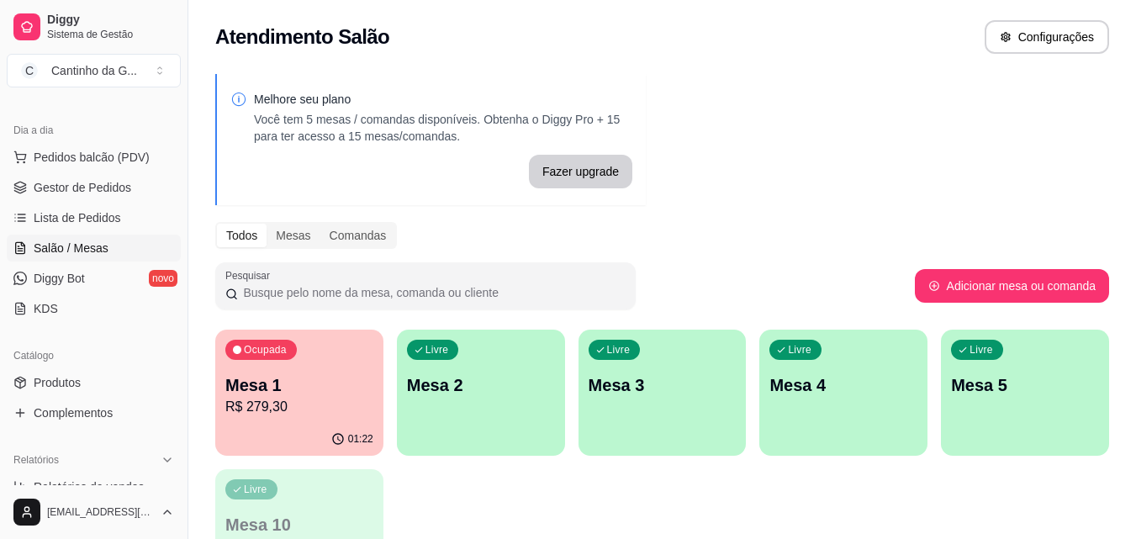
click at [289, 397] on p "R$ 279,30" at bounding box center [299, 407] width 148 height 20
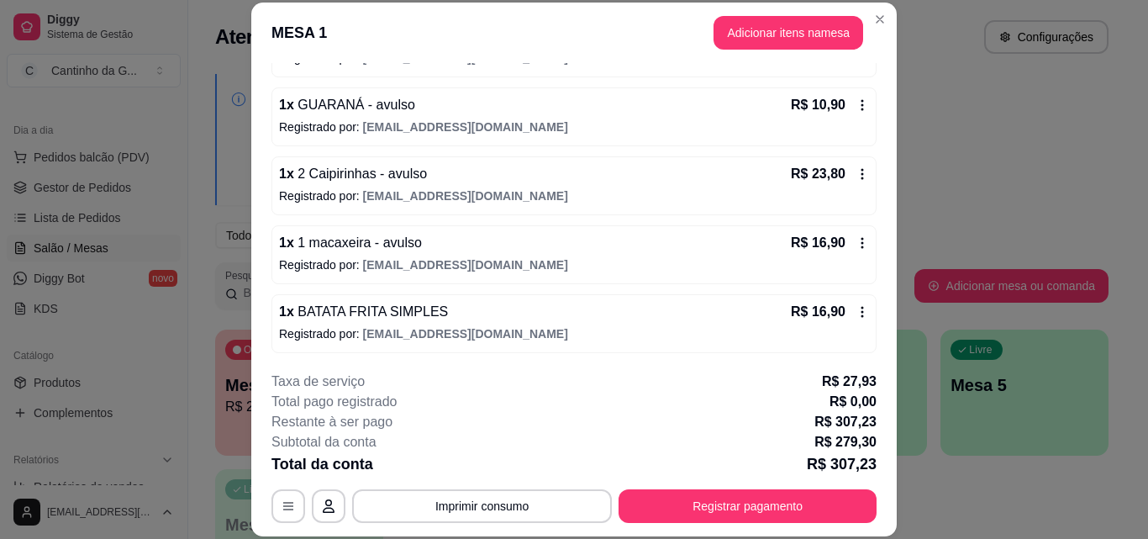
scroll to position [765, 0]
click at [856, 171] on icon at bounding box center [862, 172] width 13 height 13
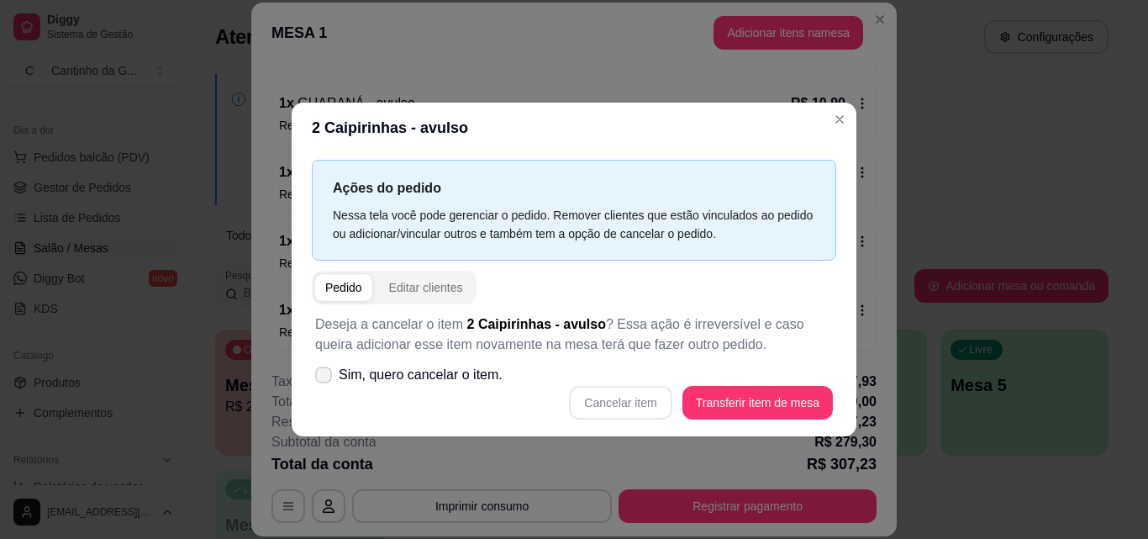
click at [476, 377] on span "Sim, quero cancelar o item." at bounding box center [421, 375] width 164 height 20
click at [325, 377] on input "Sim, quero cancelar o item." at bounding box center [319, 382] width 11 height 11
checkbox input "true"
click at [620, 398] on button "Cancelar item" at bounding box center [620, 403] width 103 height 34
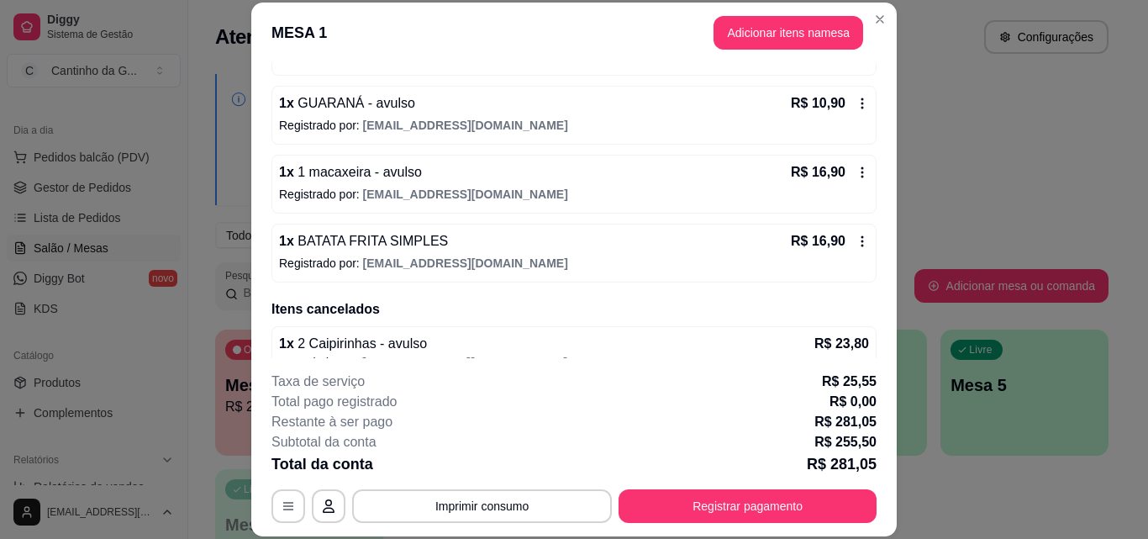
click at [856, 171] on icon at bounding box center [862, 172] width 13 height 13
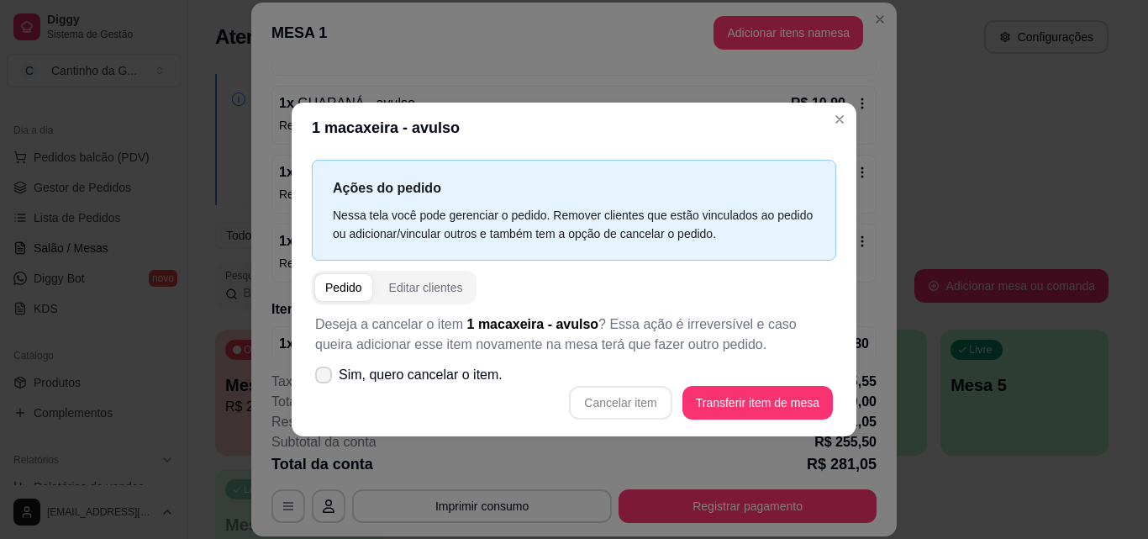
click at [420, 372] on span "Sim, quero cancelar o item." at bounding box center [421, 375] width 164 height 20
click at [325, 377] on input "Sim, quero cancelar o item." at bounding box center [319, 382] width 11 height 11
checkbox input "true"
click at [609, 398] on button "Cancelar item" at bounding box center [620, 403] width 103 height 34
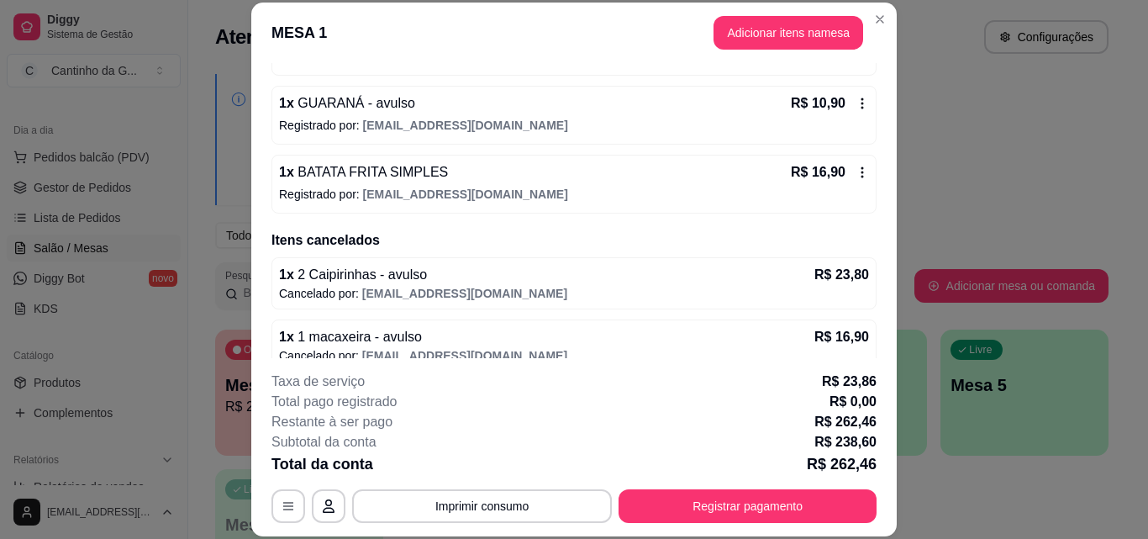
click at [856, 168] on icon at bounding box center [862, 172] width 13 height 13
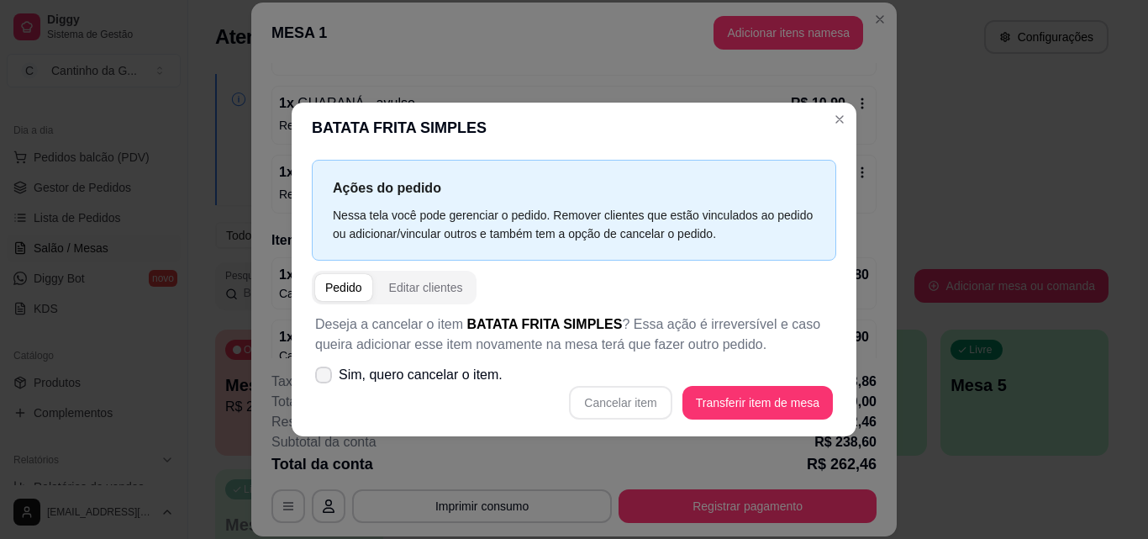
click at [469, 379] on span "Sim, quero cancelar o item." at bounding box center [421, 375] width 164 height 20
click at [325, 379] on input "Sim, quero cancelar o item." at bounding box center [319, 382] width 11 height 11
checkbox input "true"
click at [620, 407] on button "Cancelar item" at bounding box center [620, 403] width 103 height 34
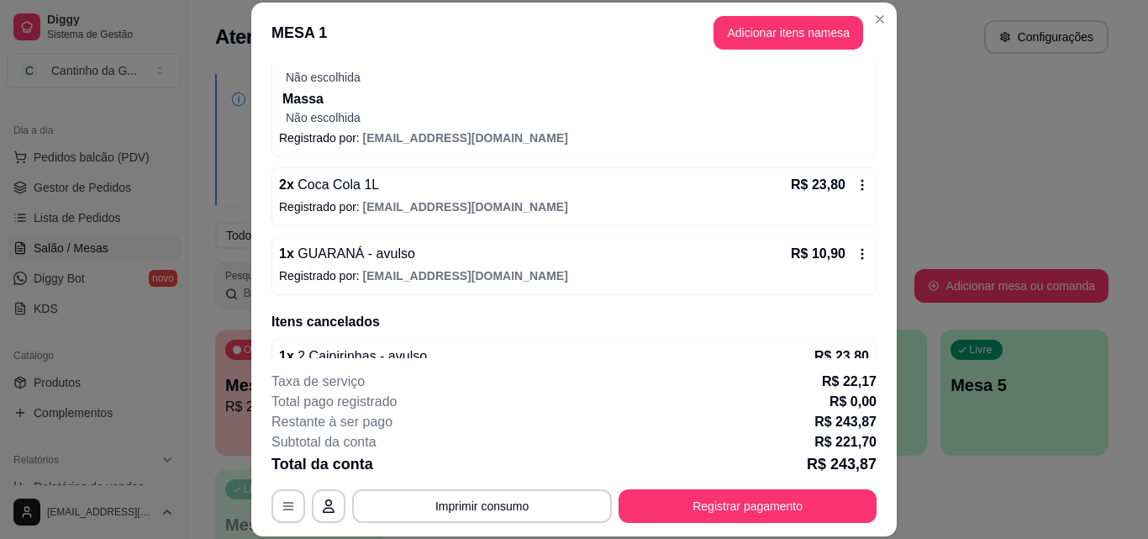
scroll to position [442, 0]
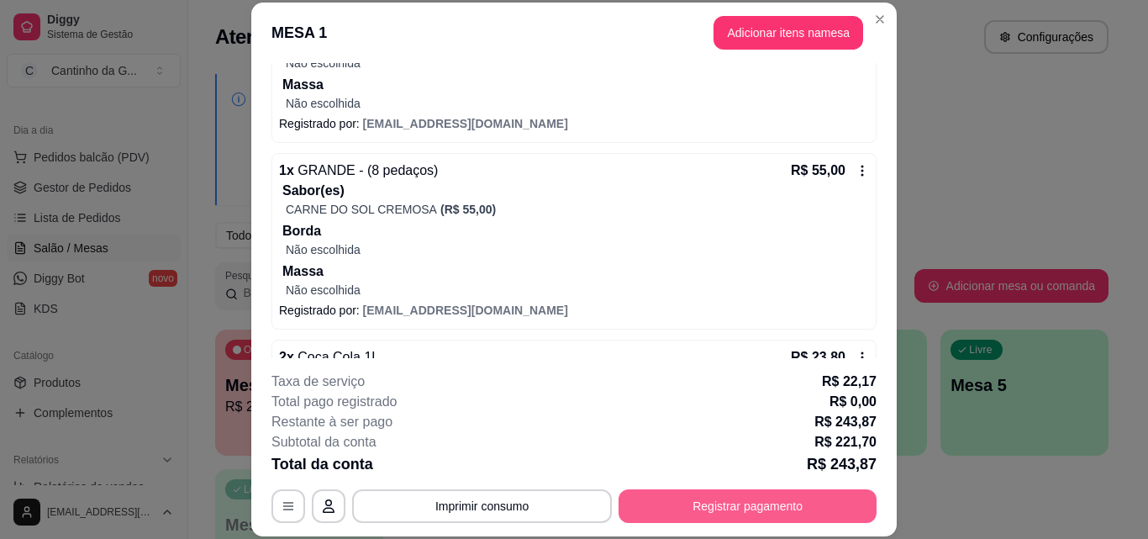
click at [749, 510] on button "Registrar pagamento" at bounding box center [748, 506] width 258 height 34
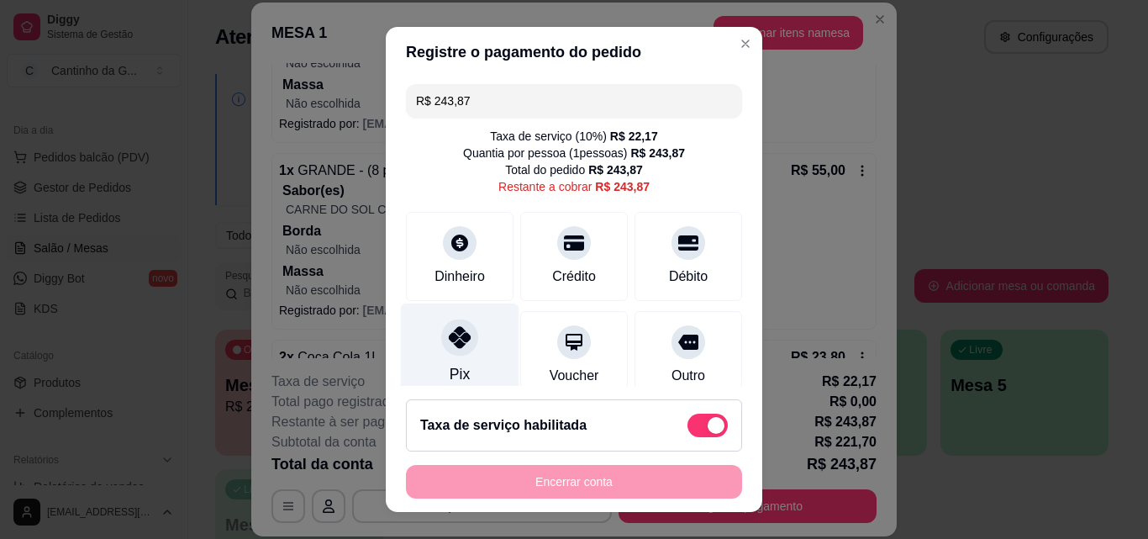
click at [466, 345] on div at bounding box center [459, 337] width 37 height 37
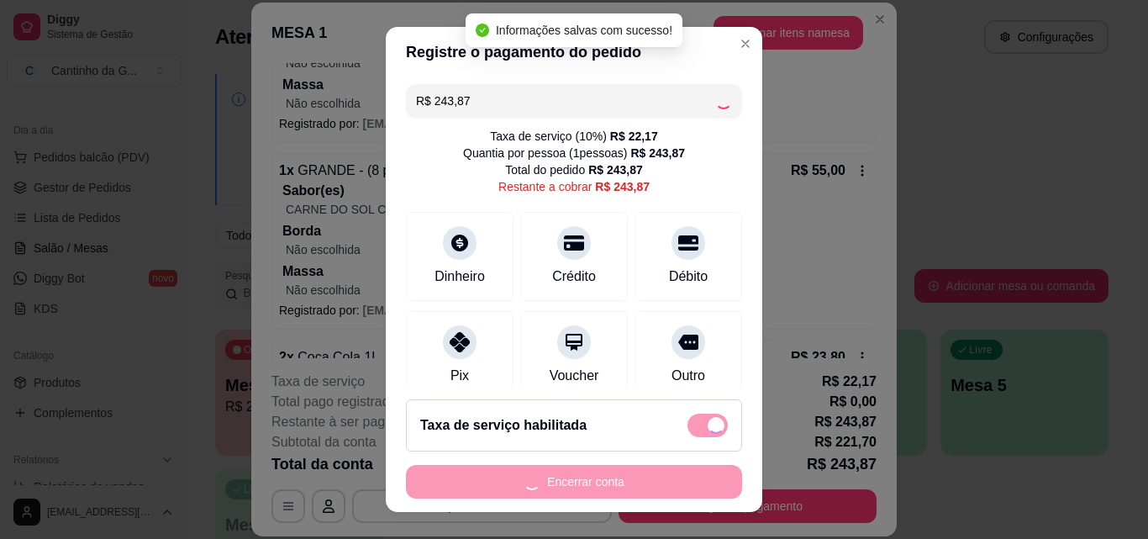
type input "R$ 0,00"
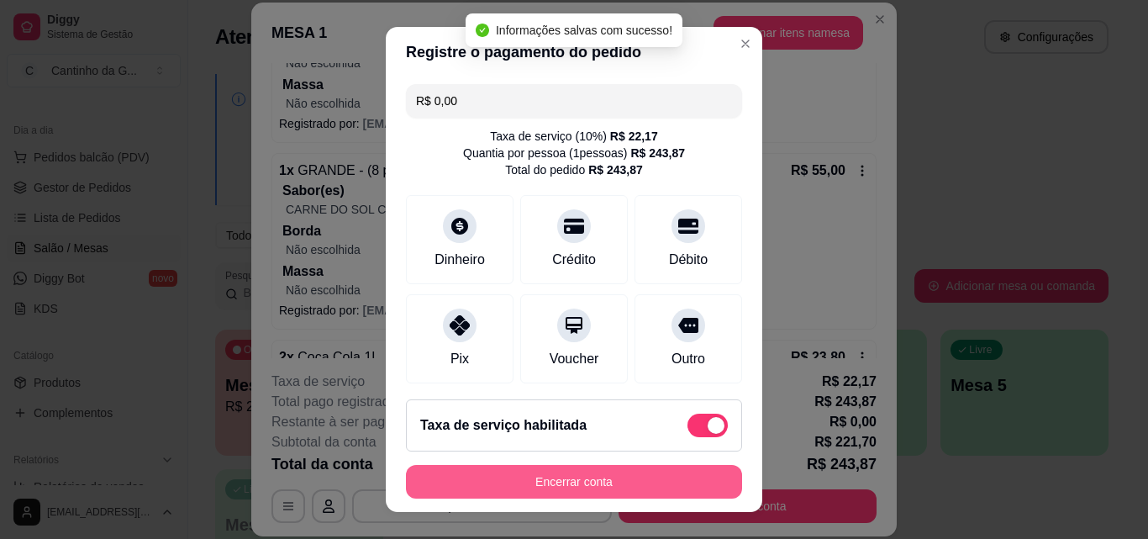
click at [625, 476] on button "Encerrar conta" at bounding box center [574, 482] width 336 height 34
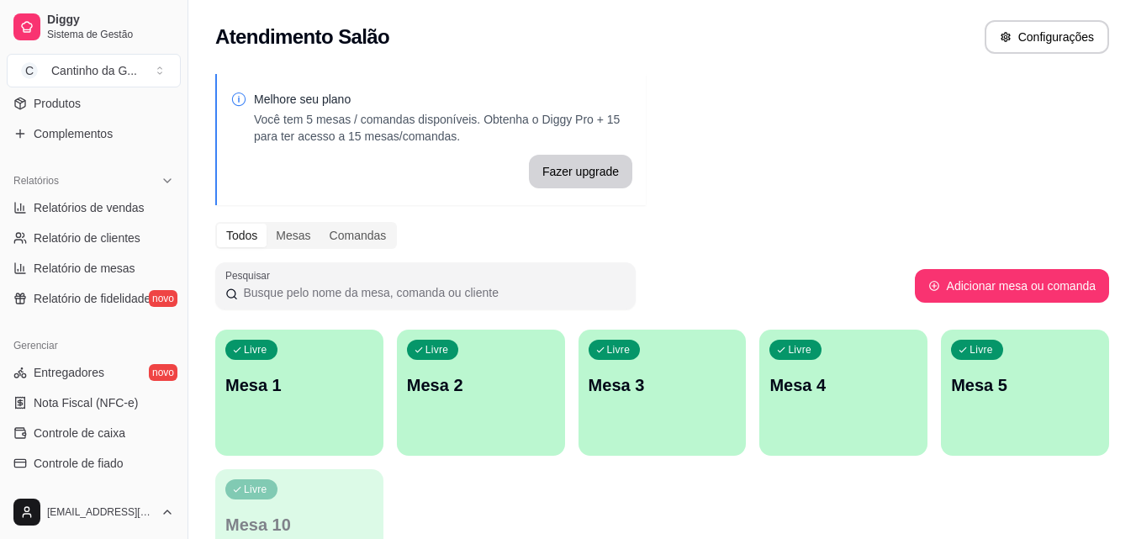
scroll to position [420, 0]
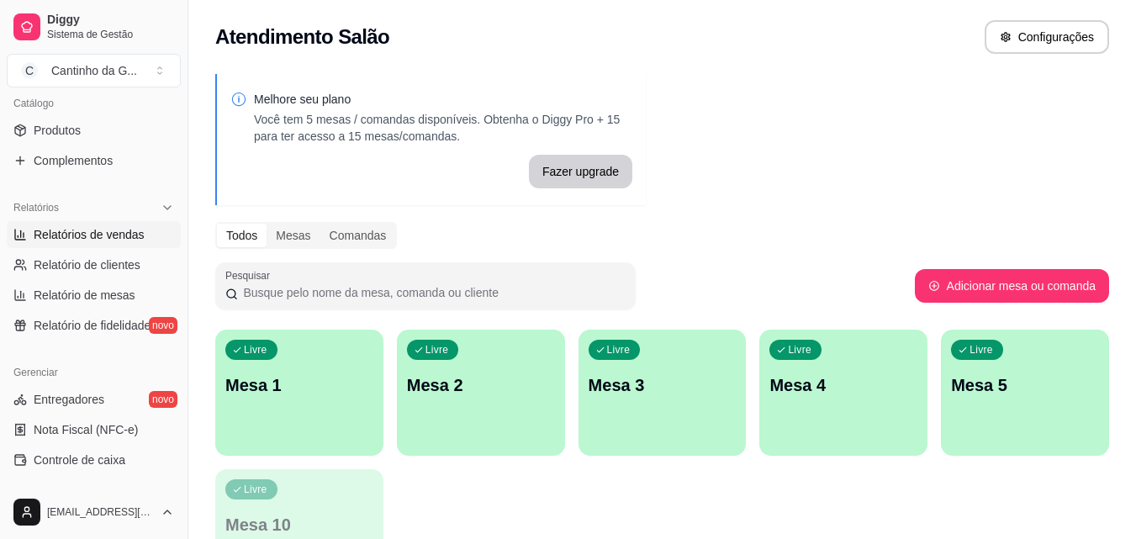
click at [121, 235] on span "Relatórios de vendas" at bounding box center [89, 234] width 111 height 17
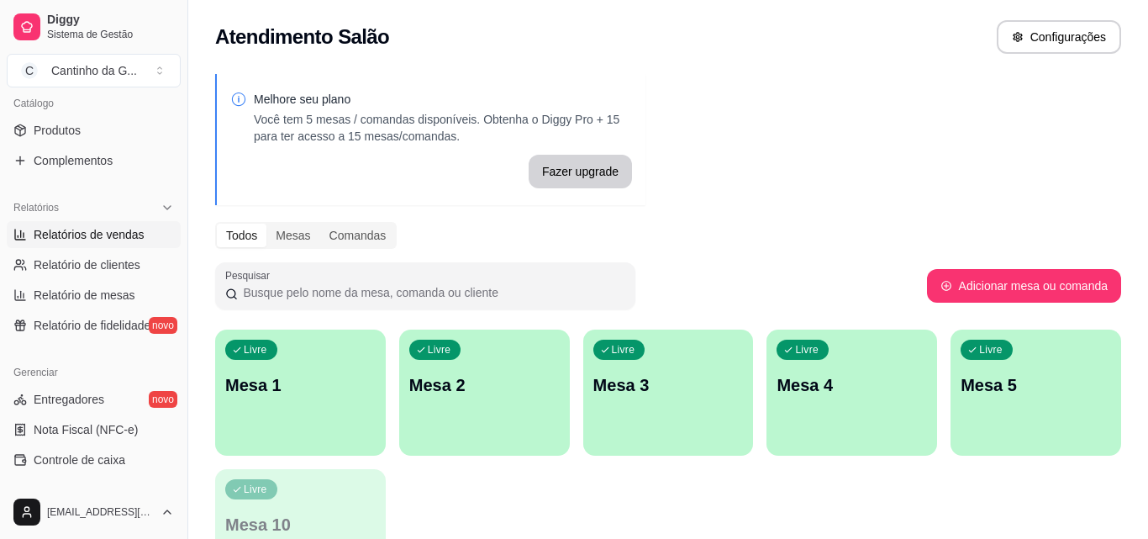
select select "ALL"
select select "0"
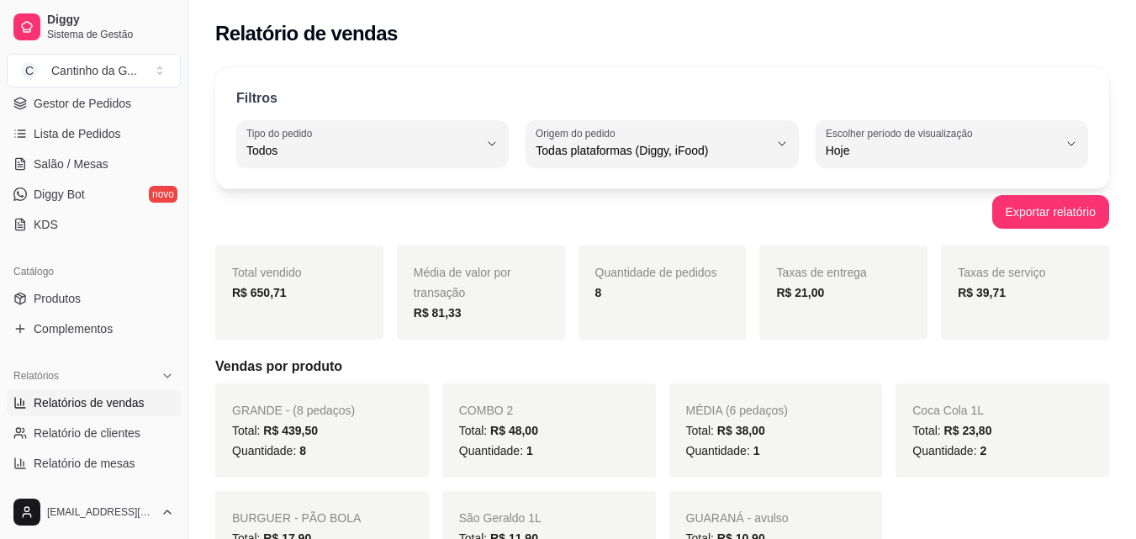
scroll to position [84, 0]
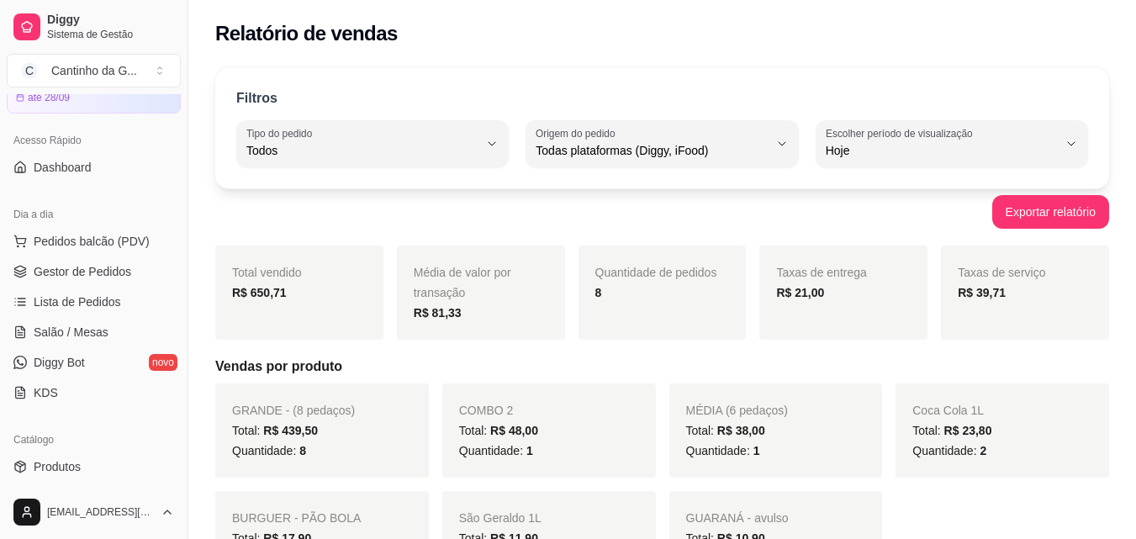
click at [119, 261] on link "Gestor de Pedidos" at bounding box center [94, 271] width 174 height 27
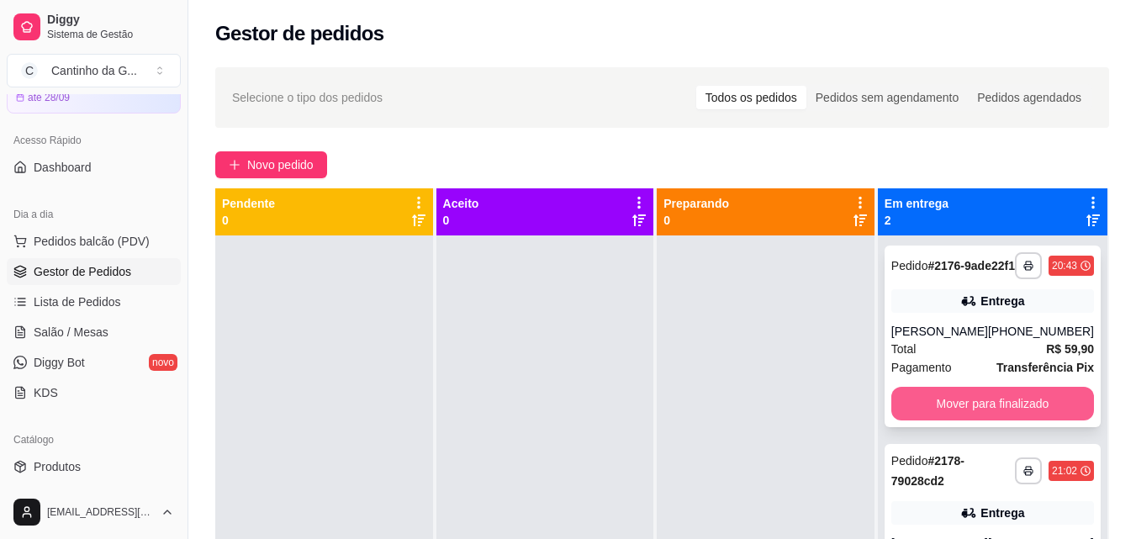
click at [1036, 419] on button "Mover para finalizado" at bounding box center [992, 404] width 203 height 34
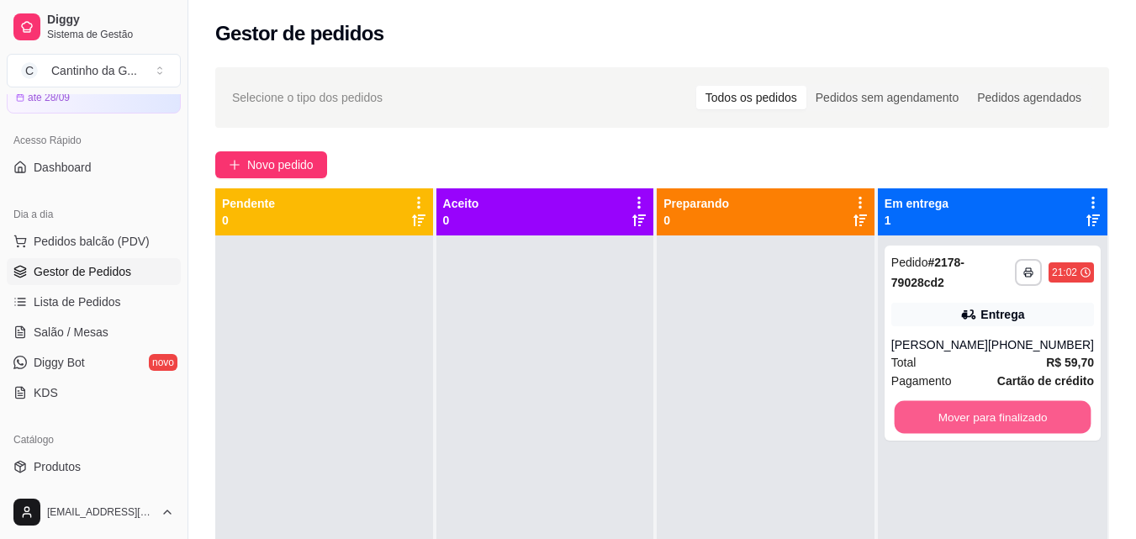
click at [1036, 419] on button "Mover para finalizado" at bounding box center [991, 417] width 197 height 33
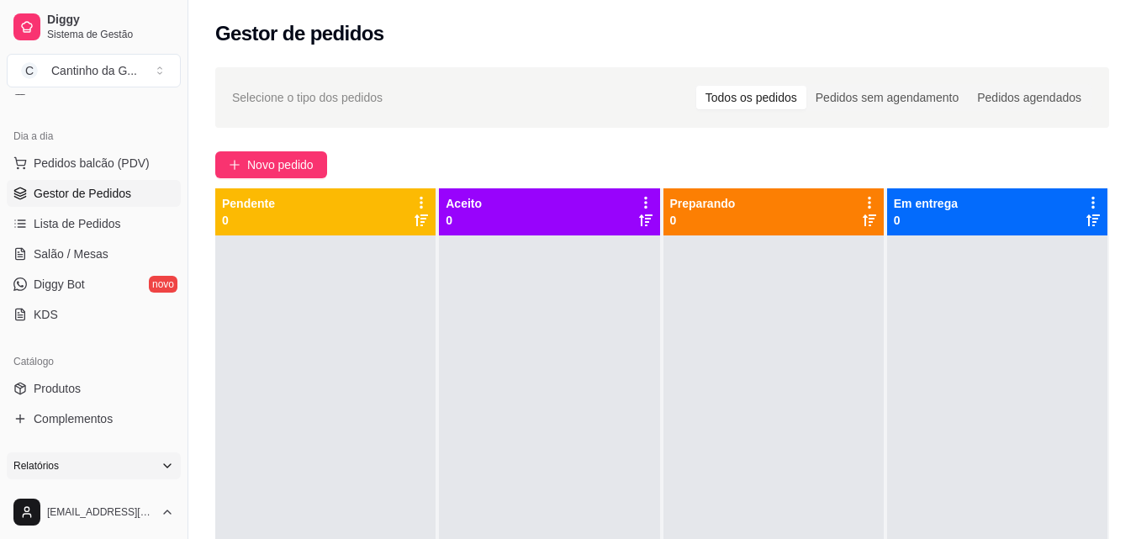
scroll to position [252, 0]
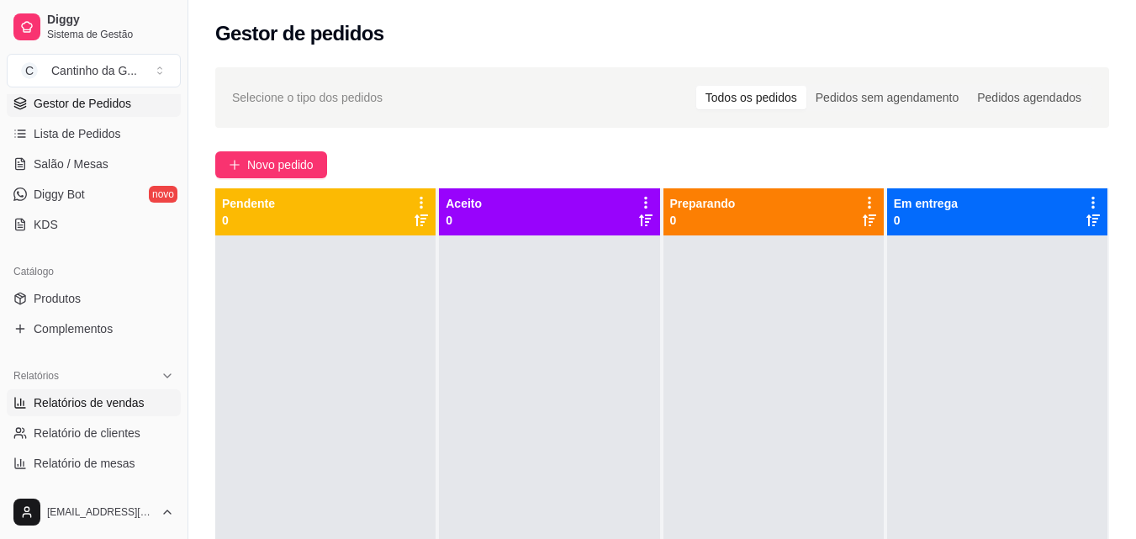
click at [120, 409] on span "Relatórios de vendas" at bounding box center [89, 402] width 111 height 17
select select "ALL"
select select "0"
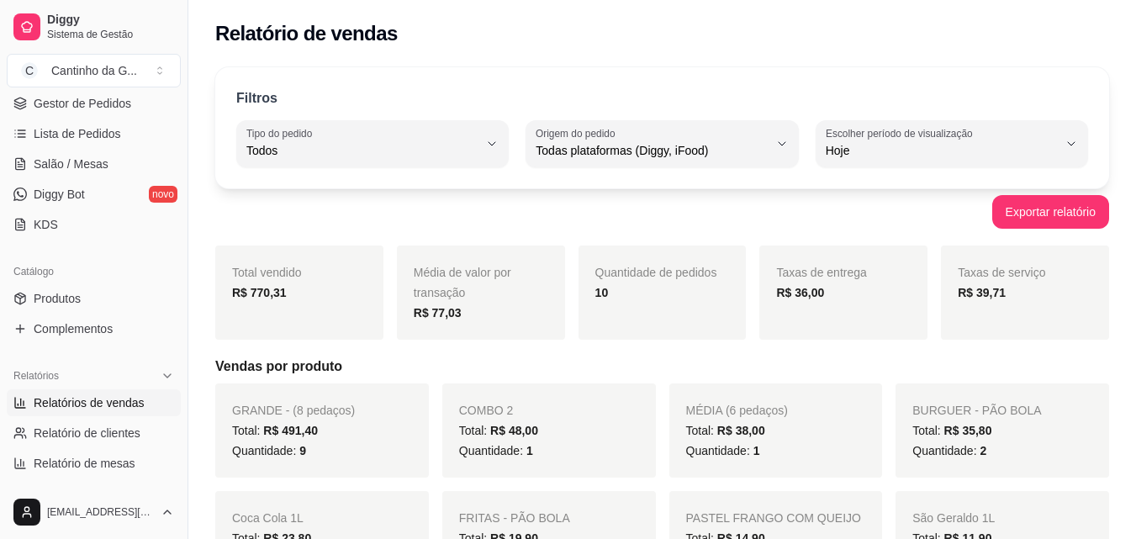
scroll to position [168, 0]
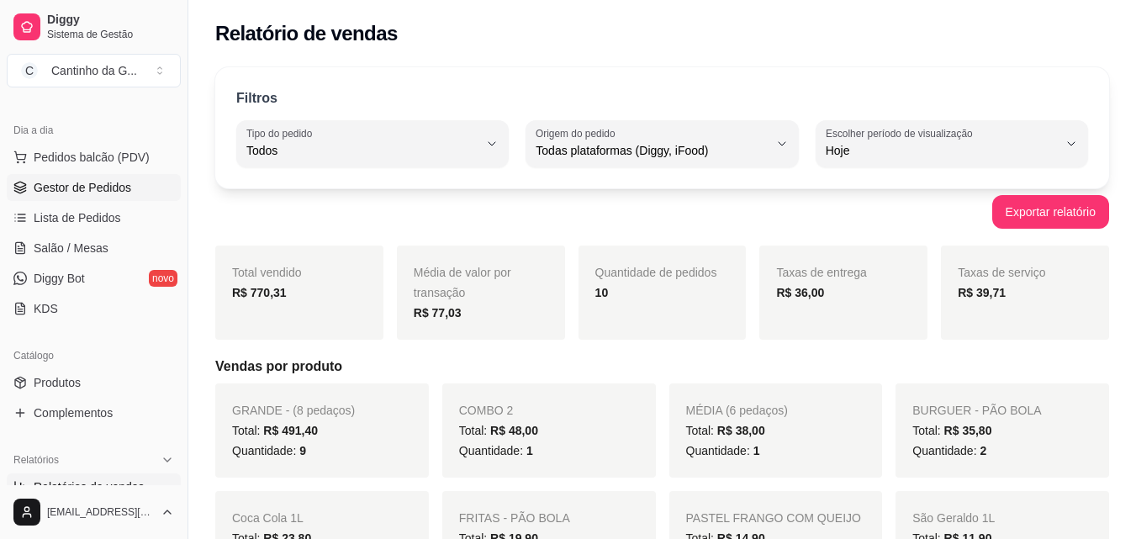
click at [145, 192] on link "Gestor de Pedidos" at bounding box center [94, 187] width 174 height 27
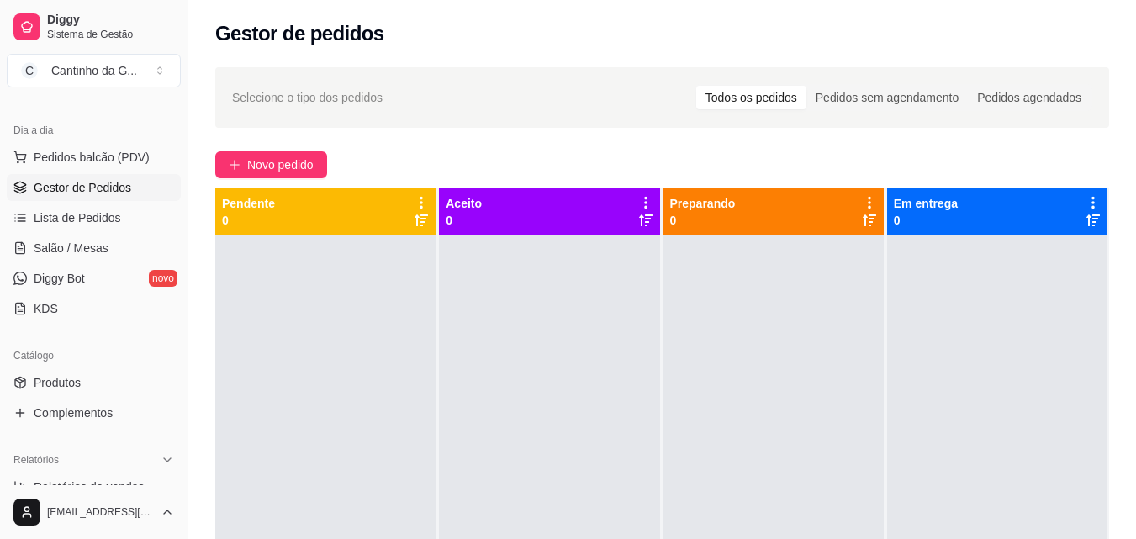
click at [452, 158] on div "Novo pedido" at bounding box center [661, 164] width 893 height 27
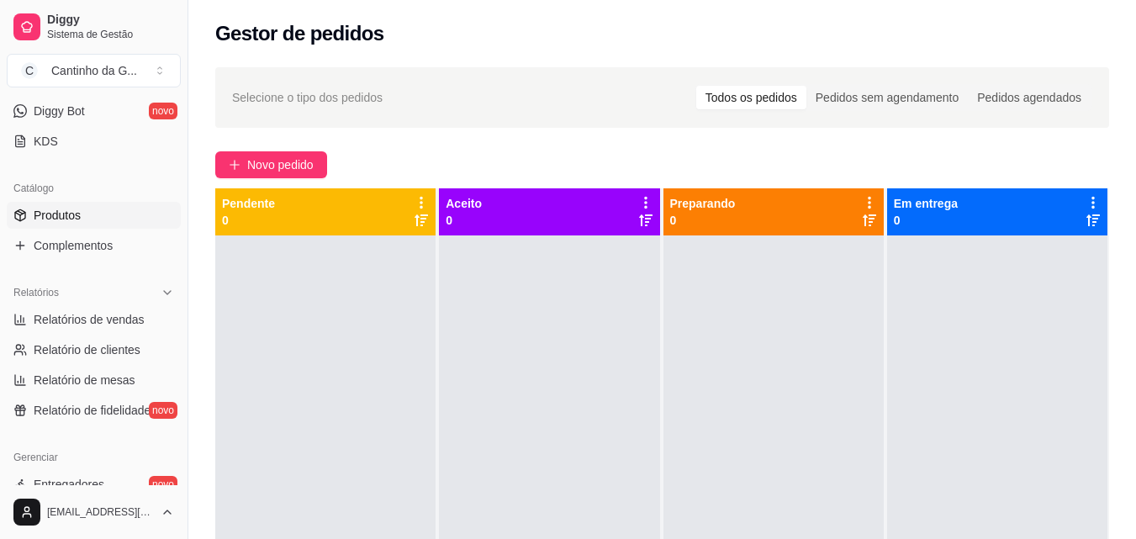
scroll to position [336, 0]
click at [126, 310] on span "Relatórios de vendas" at bounding box center [89, 318] width 111 height 17
select select "ALL"
select select "0"
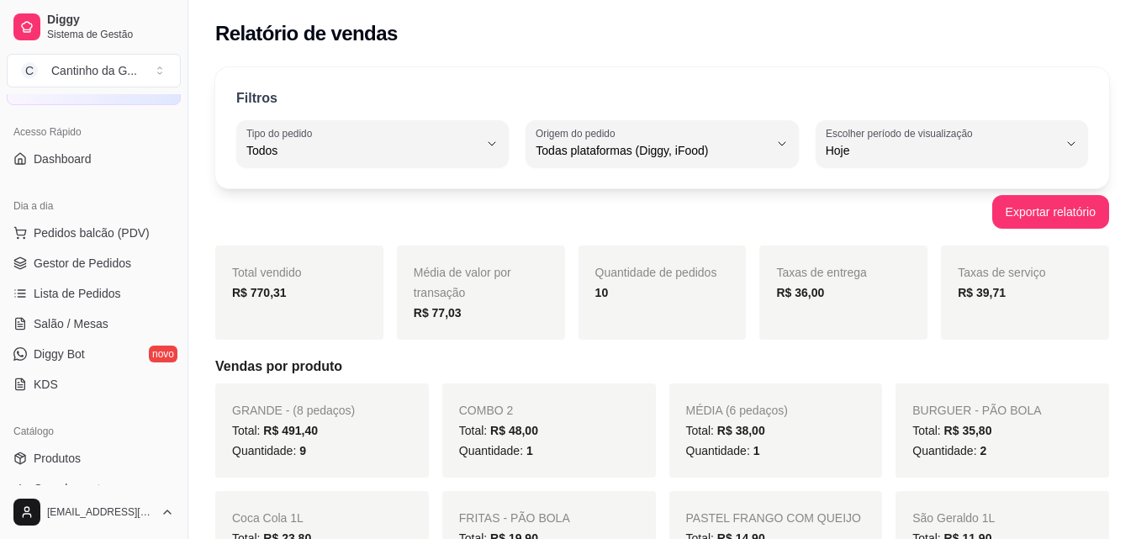
scroll to position [84, 0]
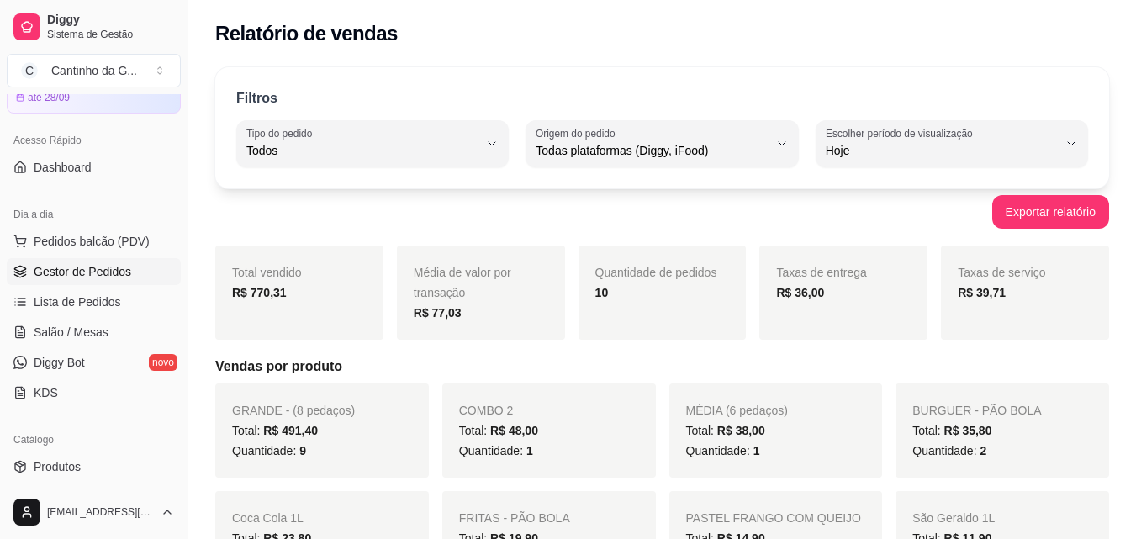
click at [93, 275] on span "Gestor de Pedidos" at bounding box center [83, 271] width 98 height 17
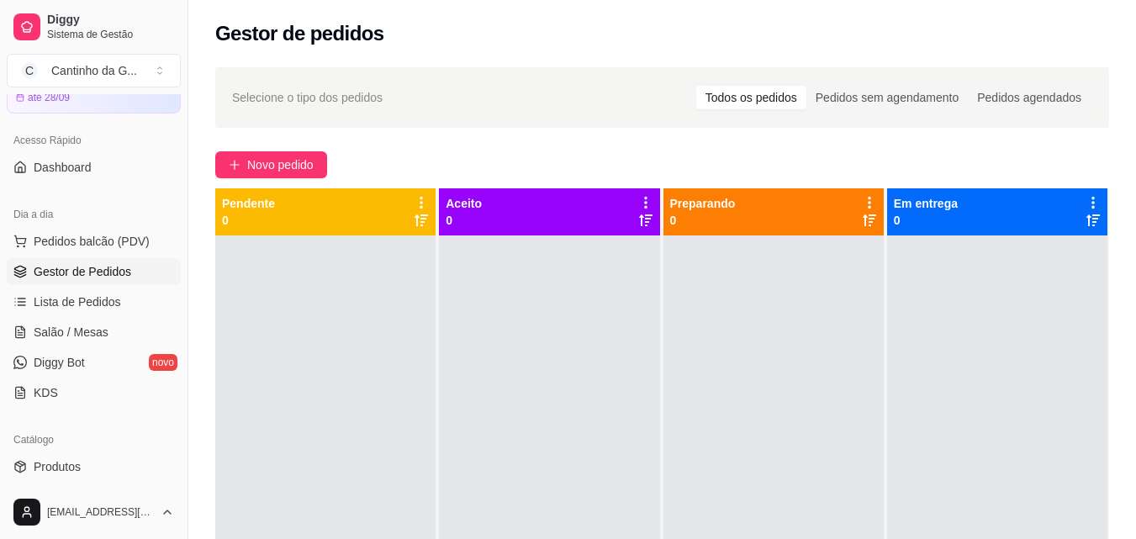
click at [569, 158] on div "Novo pedido" at bounding box center [661, 164] width 893 height 27
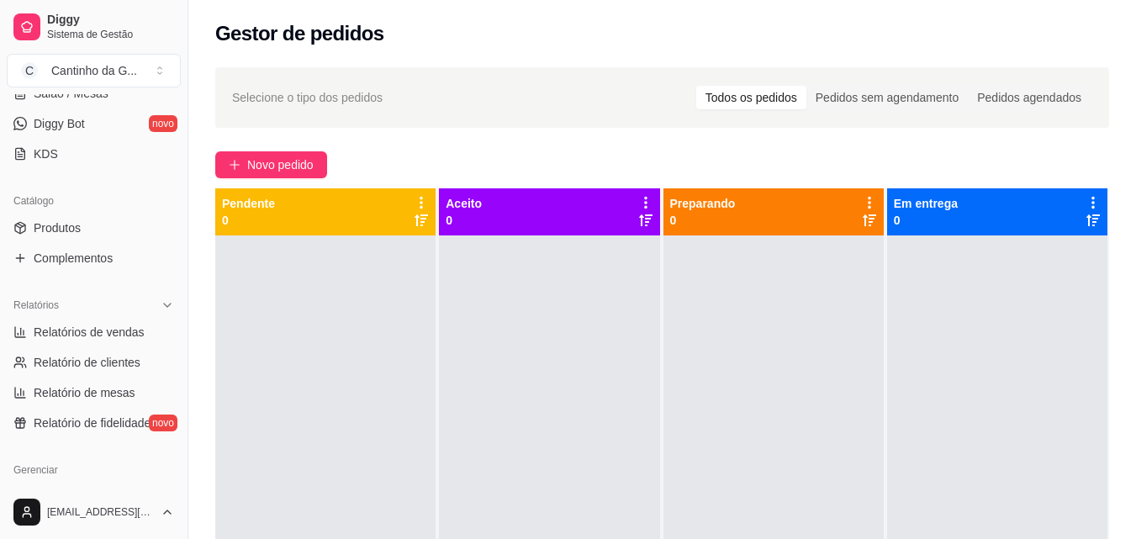
scroll to position [336, 0]
